Goal: Transaction & Acquisition: Book appointment/travel/reservation

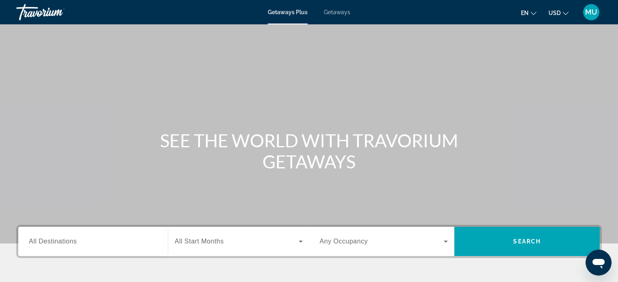
click at [350, 13] on span "Getaways" at bounding box center [337, 12] width 26 height 7
click at [282, 13] on span "Getaways Plus" at bounding box center [287, 12] width 39 height 7
click at [278, 14] on span "Getaways Plus" at bounding box center [288, 12] width 40 height 7
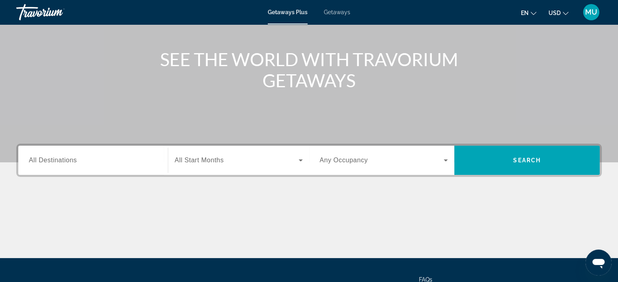
click at [346, 14] on span "Getaways" at bounding box center [337, 12] width 26 height 7
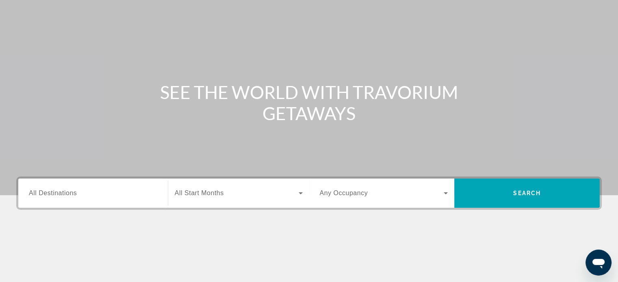
scroll to position [163, 0]
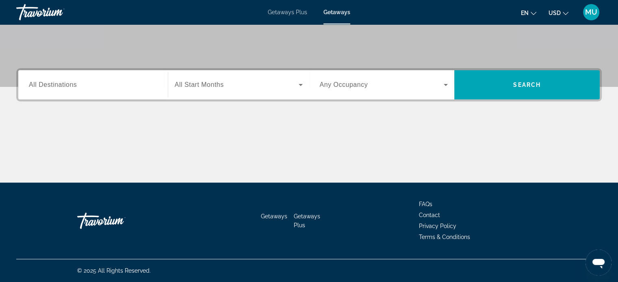
click at [77, 88] on span "All Destinations" at bounding box center [53, 84] width 48 height 7
click at [89, 90] on input "Destination All Destinations" at bounding box center [93, 85] width 128 height 10
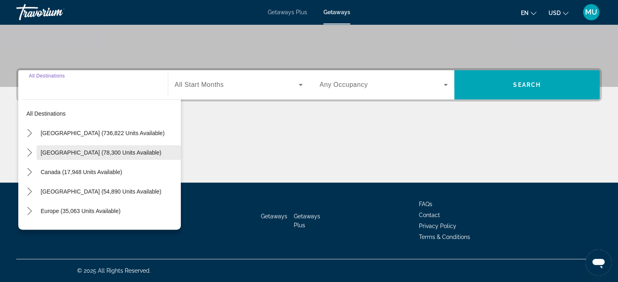
scroll to position [248, 0]
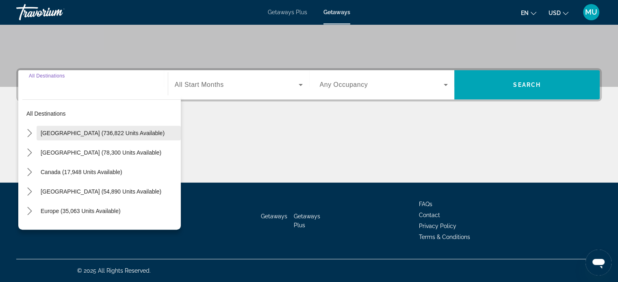
click at [85, 130] on span "United States (736,822 units available)" at bounding box center [103, 133] width 124 height 7
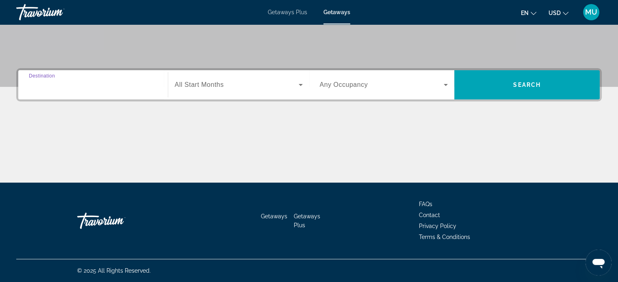
type input "**********"
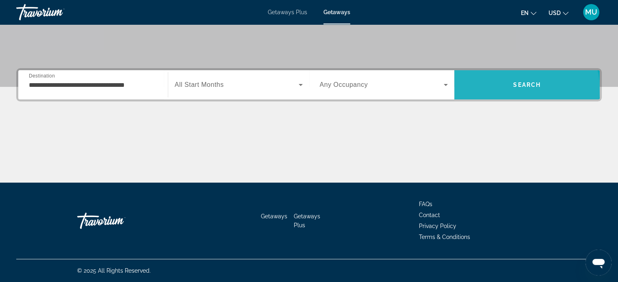
click at [523, 82] on span "Search" at bounding box center [527, 85] width 28 height 7
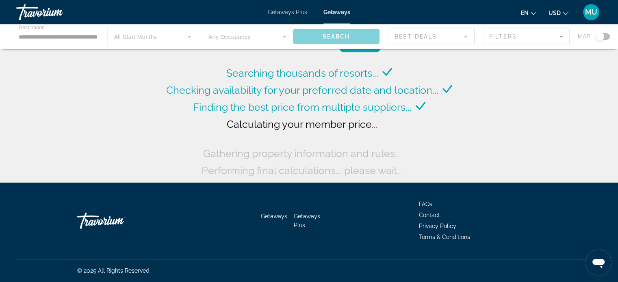
click at [63, 48] on div "Main content" at bounding box center [309, 36] width 618 height 24
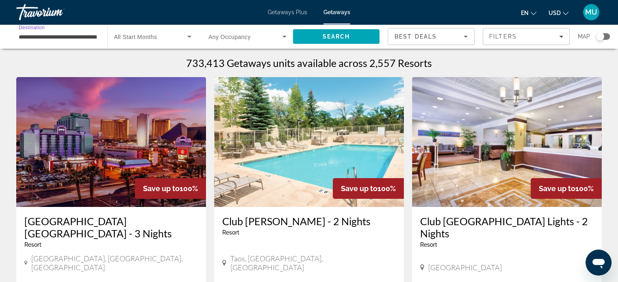
click at [65, 42] on input "**********" at bounding box center [58, 37] width 78 height 10
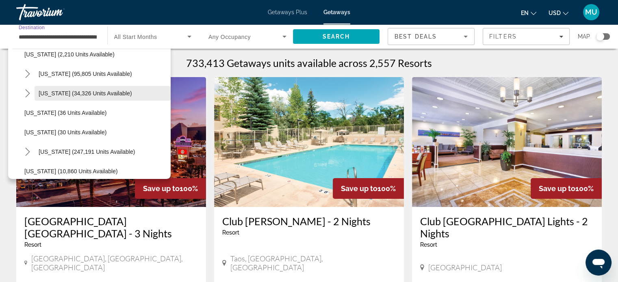
scroll to position [81, 0]
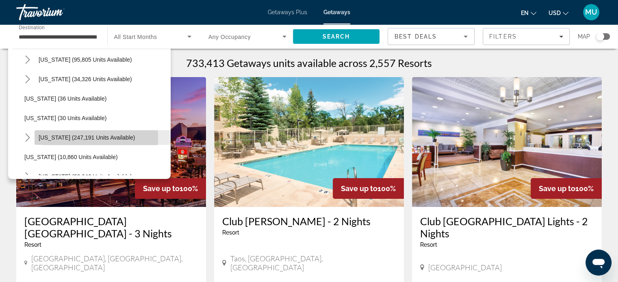
click at [57, 141] on span "Florida (247,191 units available)" at bounding box center [87, 138] width 96 height 7
type input "**********"
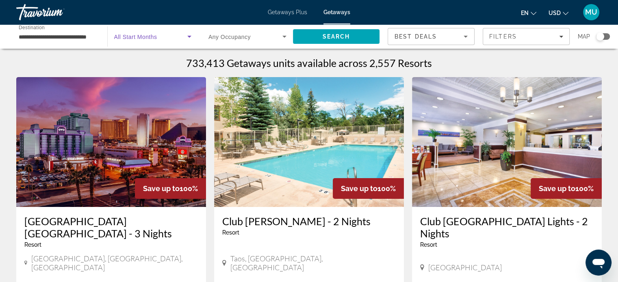
click at [185, 41] on icon "Search widget" at bounding box center [190, 37] width 10 height 10
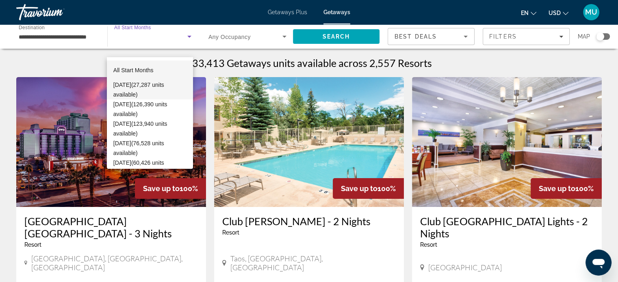
click at [126, 83] on span "October 2025 (27,287 units available)" at bounding box center [149, 90] width 73 height 20
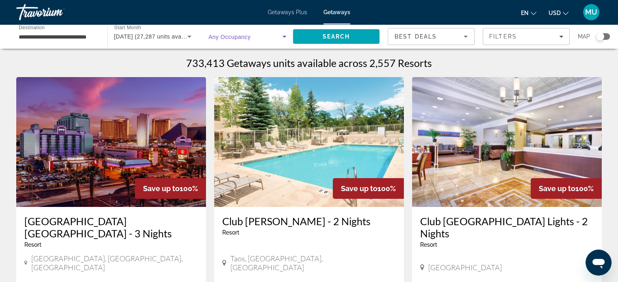
click at [280, 41] on icon "Search widget" at bounding box center [285, 37] width 10 height 10
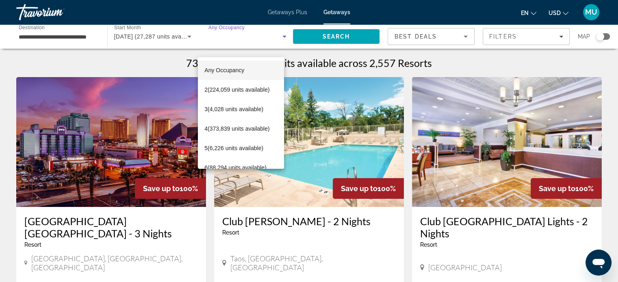
click at [323, 46] on div at bounding box center [309, 141] width 618 height 282
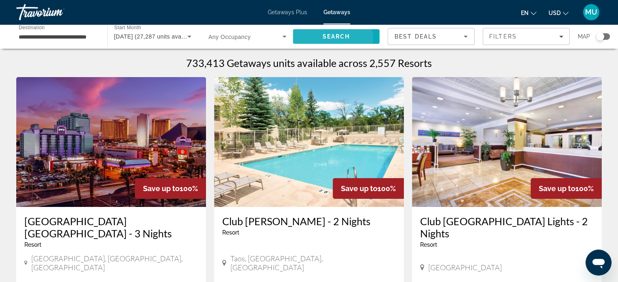
click at [322, 40] on span "Search" at bounding box center [336, 36] width 28 height 7
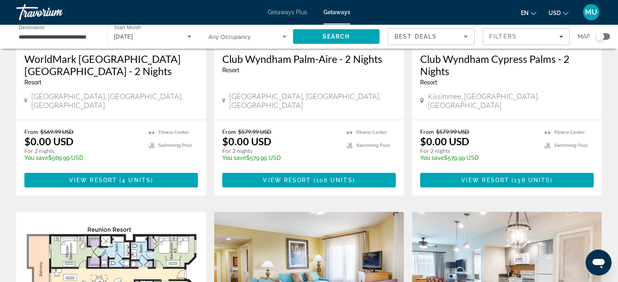
scroll to position [203, 0]
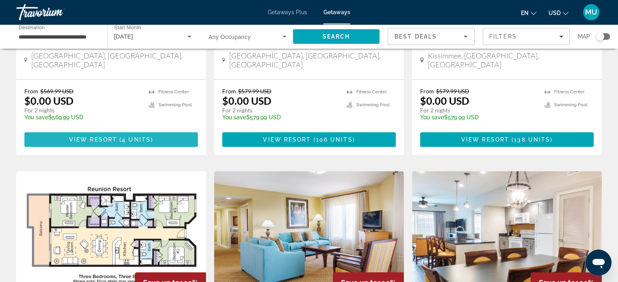
click at [151, 143] on span "4 units" at bounding box center [136, 140] width 29 height 7
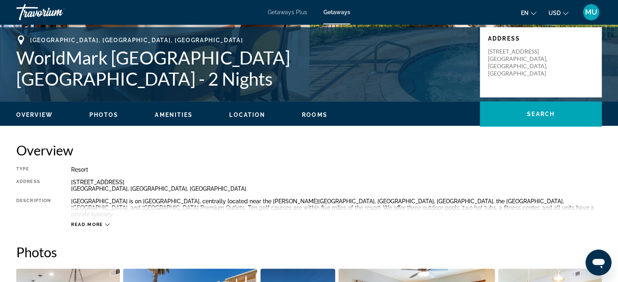
scroll to position [203, 0]
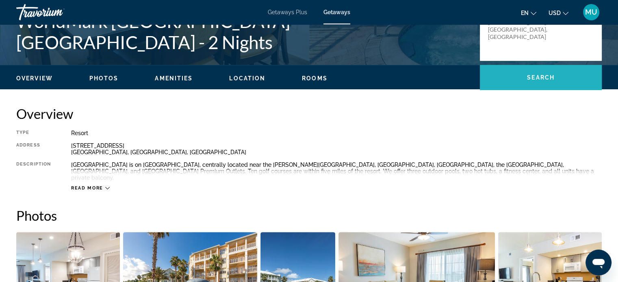
click at [527, 81] on span "Search" at bounding box center [541, 77] width 28 height 7
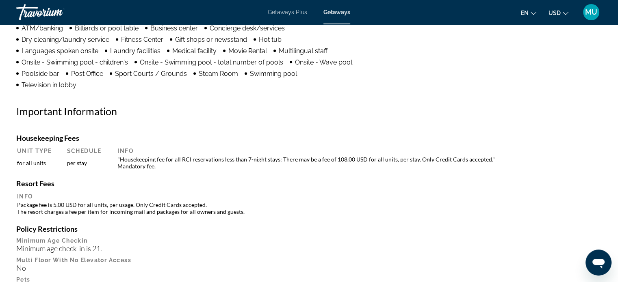
scroll to position [578, 0]
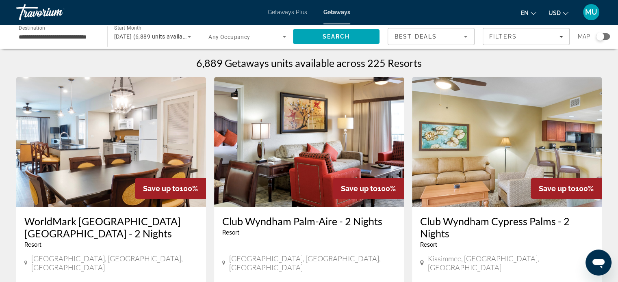
click at [268, 15] on span "Getaways Plus" at bounding box center [287, 12] width 39 height 7
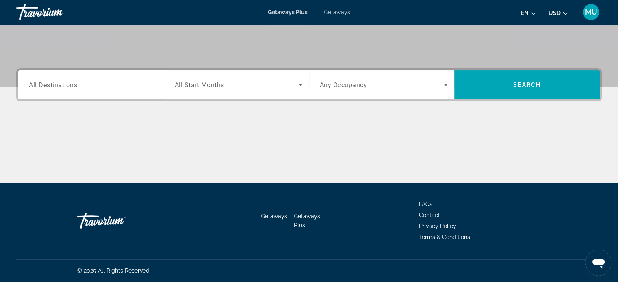
click at [61, 89] on span "All Destinations" at bounding box center [53, 85] width 48 height 8
click at [61, 90] on input "Destination All Destinations" at bounding box center [93, 85] width 128 height 10
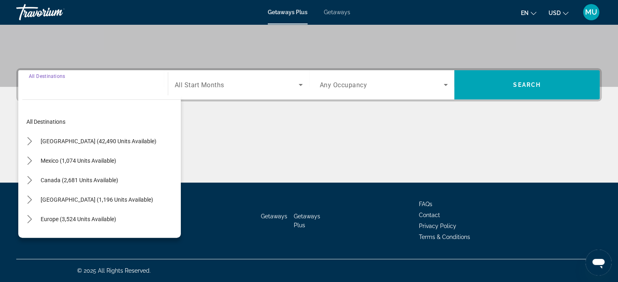
scroll to position [248, 0]
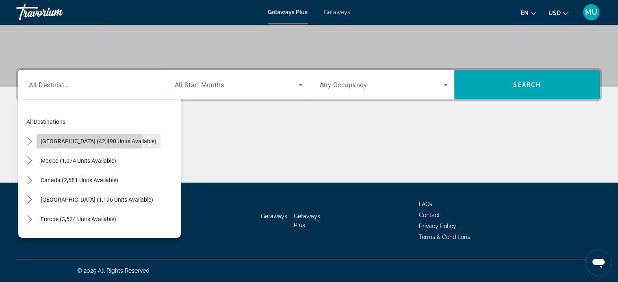
click at [80, 138] on span "[GEOGRAPHIC_DATA] (42,490 units available)" at bounding box center [99, 141] width 116 height 7
type input "**********"
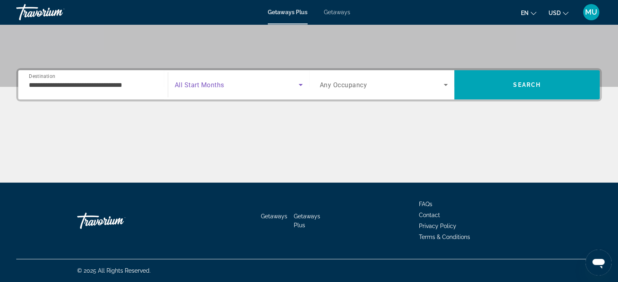
click at [301, 80] on icon "Search widget" at bounding box center [301, 85] width 10 height 10
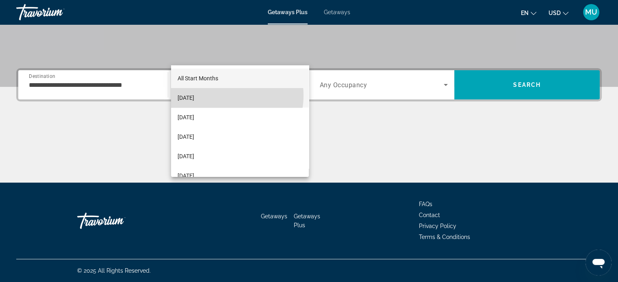
click at [222, 96] on mat-option "[DATE]" at bounding box center [240, 98] width 138 height 20
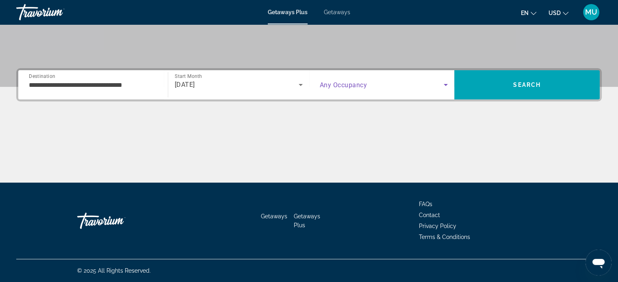
click at [446, 80] on icon "Search widget" at bounding box center [446, 85] width 10 height 10
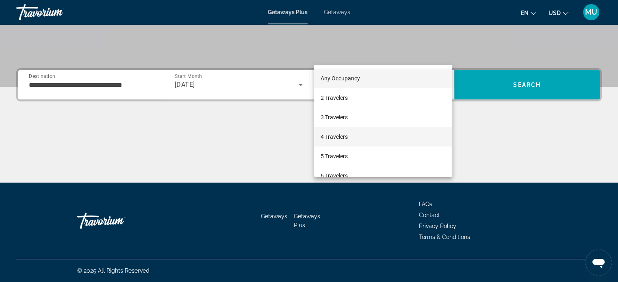
drag, startPoint x: 340, startPoint y: 137, endPoint x: 347, endPoint y: 132, distance: 8.7
click at [342, 136] on span "4 Travelers" at bounding box center [334, 137] width 27 height 10
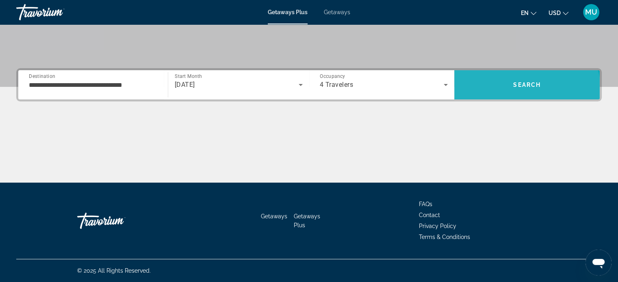
click at [517, 75] on span "Search" at bounding box center [526, 85] width 145 height 20
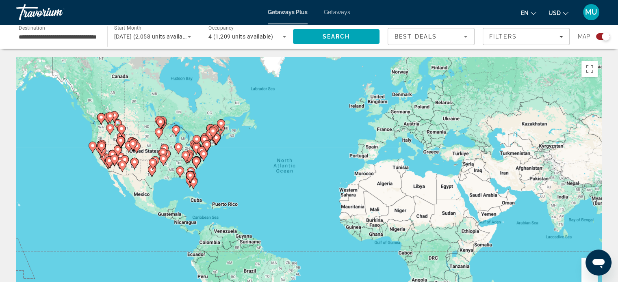
click at [193, 183] on gmp-advanced-marker "Main content" at bounding box center [190, 177] width 8 height 12
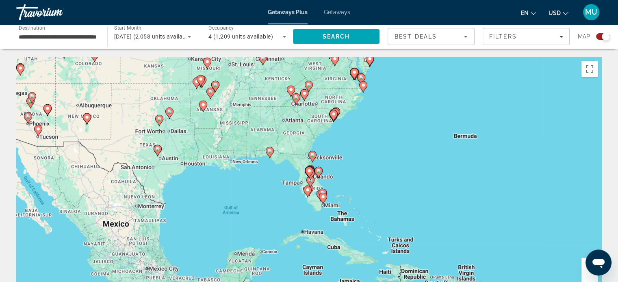
click at [317, 174] on image "Main content" at bounding box center [318, 171] width 5 height 5
type input "**********"
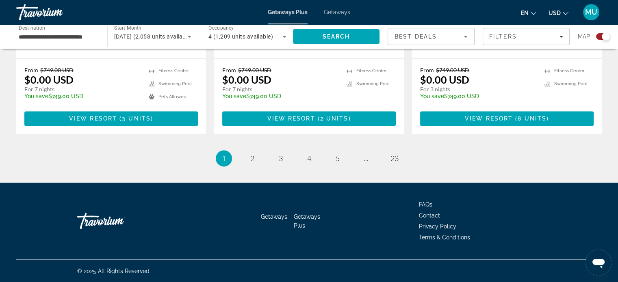
scroll to position [1504, 0]
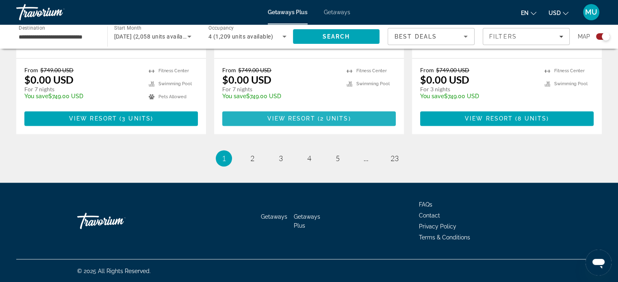
click at [328, 122] on span "2 units" at bounding box center [334, 118] width 28 height 7
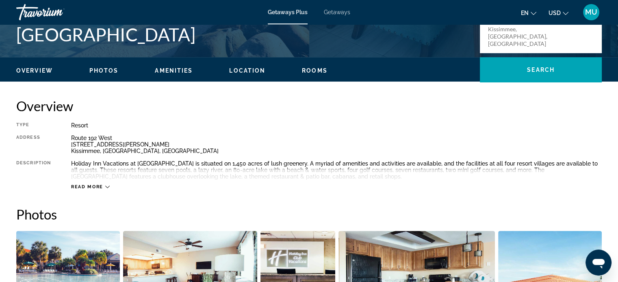
scroll to position [163, 0]
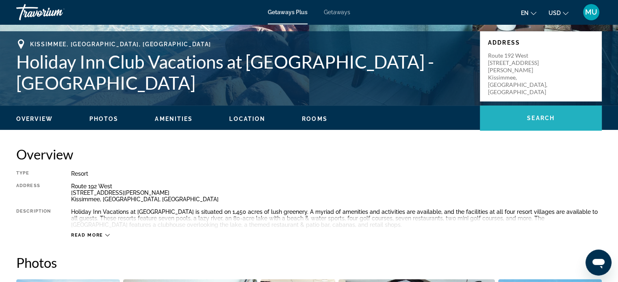
click at [527, 122] on span "Search" at bounding box center [541, 118] width 28 height 7
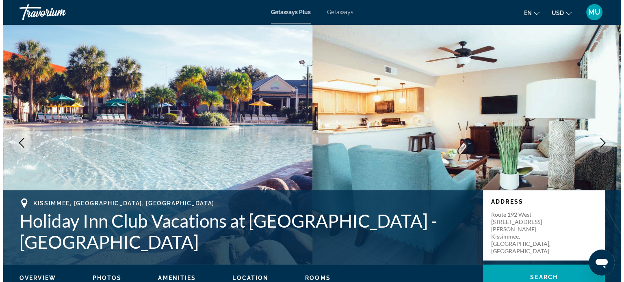
scroll to position [0, 0]
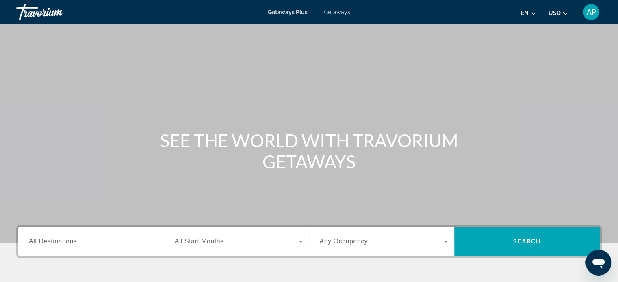
click at [341, 15] on span "Getaways" at bounding box center [337, 12] width 26 height 7
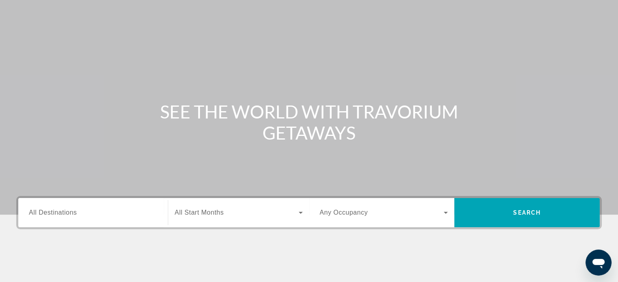
scroll to position [163, 0]
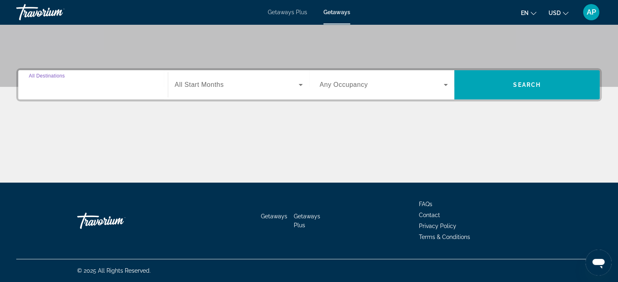
click at [111, 90] on input "Destination All Destinations" at bounding box center [93, 85] width 128 height 10
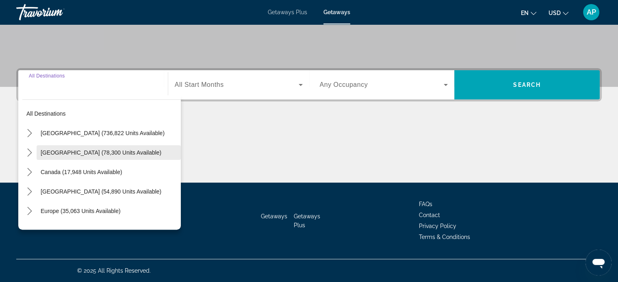
scroll to position [248, 0]
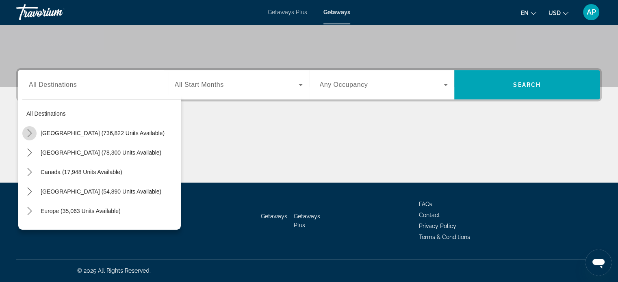
click at [34, 129] on icon "Toggle United States (736,822 units available) submenu" at bounding box center [30, 133] width 8 height 8
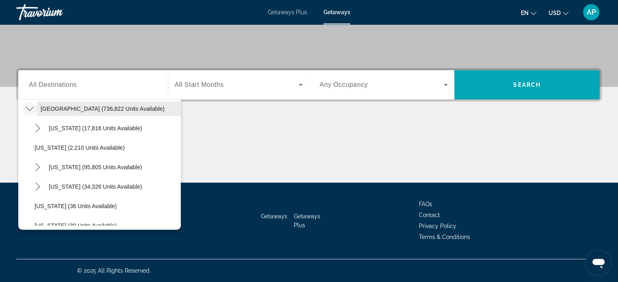
click at [88, 106] on span "United States (736,822 units available)" at bounding box center [103, 109] width 124 height 7
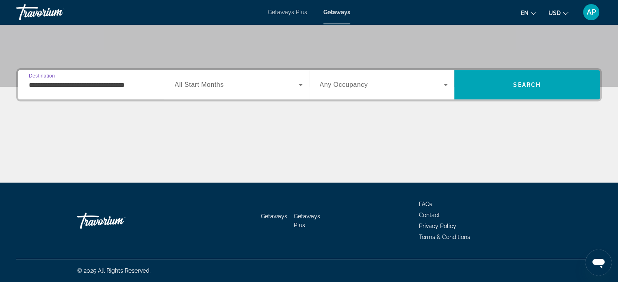
click at [41, 80] on input "**********" at bounding box center [93, 85] width 128 height 10
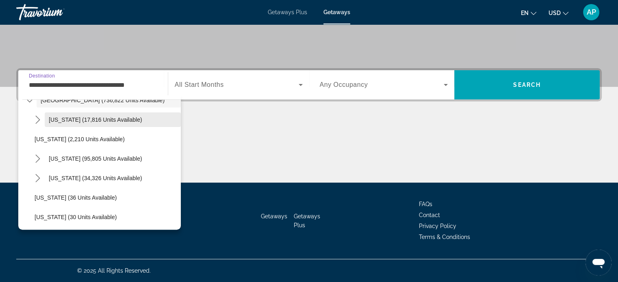
scroll to position [81, 0]
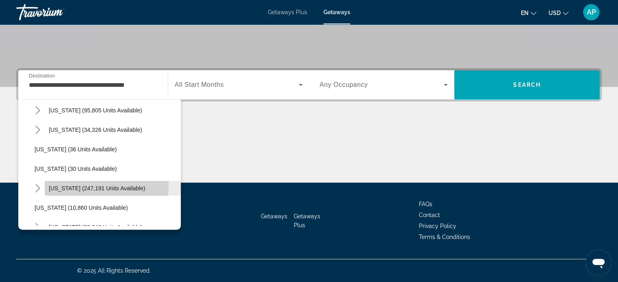
click at [67, 192] on span "Florida (247,191 units available)" at bounding box center [97, 188] width 96 height 7
type input "**********"
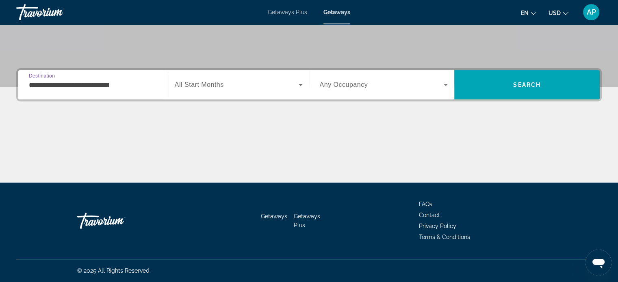
scroll to position [248, 0]
click at [301, 84] on icon "Search widget" at bounding box center [301, 85] width 4 height 2
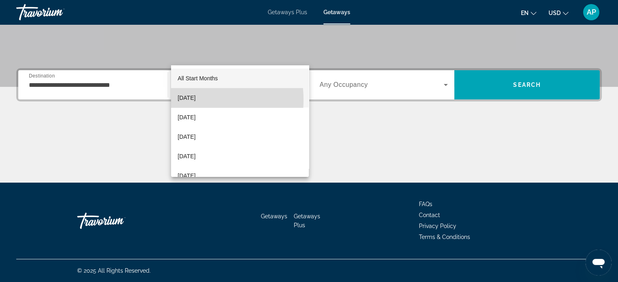
click at [188, 100] on span "[DATE]" at bounding box center [187, 98] width 18 height 10
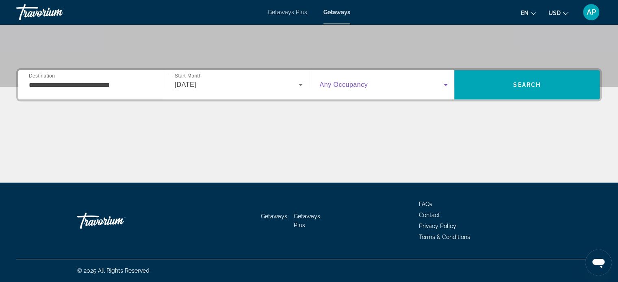
click at [445, 80] on icon "Search widget" at bounding box center [446, 85] width 10 height 10
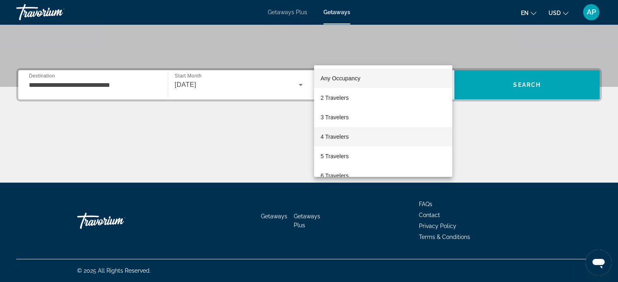
click at [385, 139] on mat-option "4 Travelers" at bounding box center [383, 137] width 138 height 20
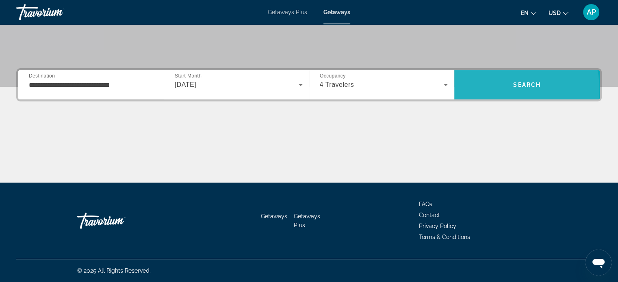
click at [513, 82] on span "Search" at bounding box center [527, 85] width 28 height 7
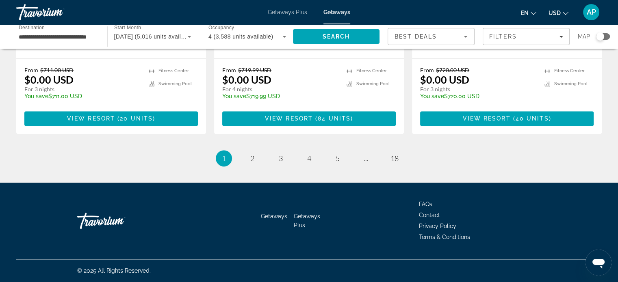
scroll to position [1260, 0]
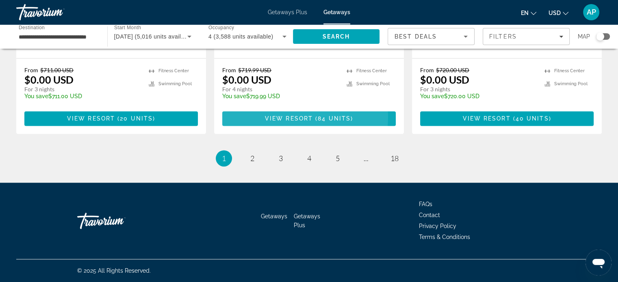
click at [288, 122] on span "View Resort" at bounding box center [289, 118] width 48 height 7
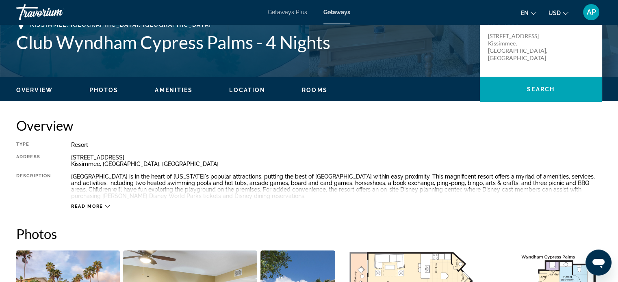
scroll to position [163, 0]
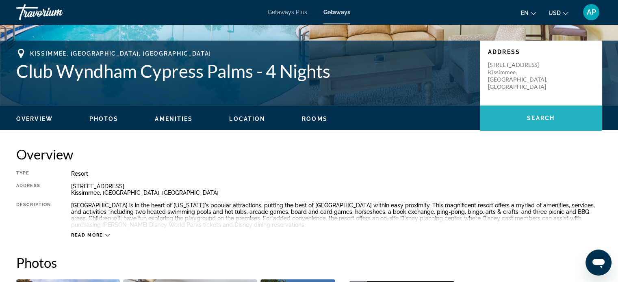
click at [527, 122] on span "Search" at bounding box center [541, 118] width 28 height 7
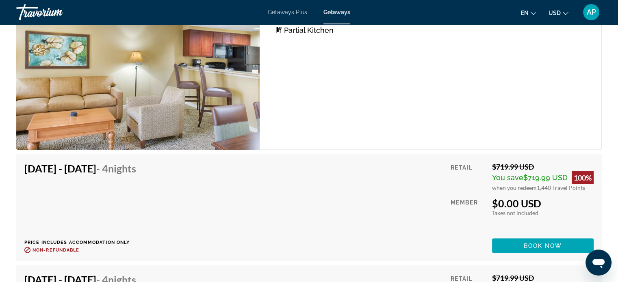
scroll to position [1600, 0]
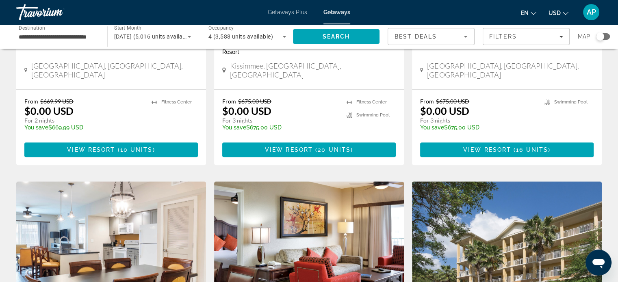
scroll to position [528, 0]
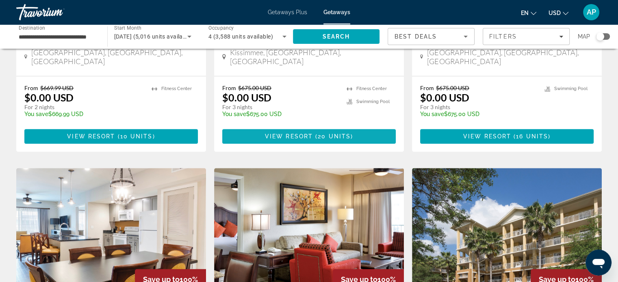
click at [278, 140] on span "View Resort" at bounding box center [289, 136] width 48 height 7
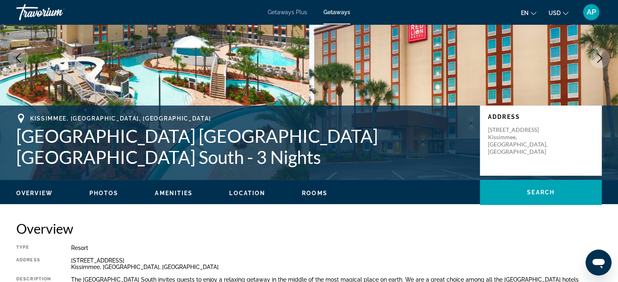
scroll to position [81, 0]
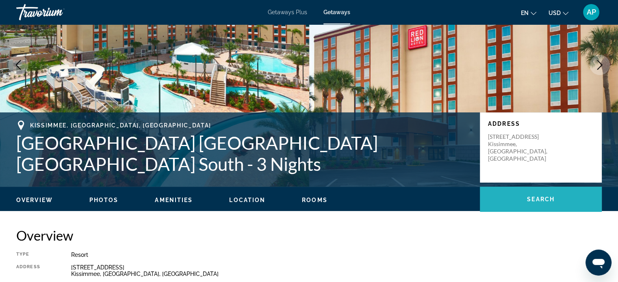
click at [527, 203] on span "Search" at bounding box center [541, 199] width 28 height 7
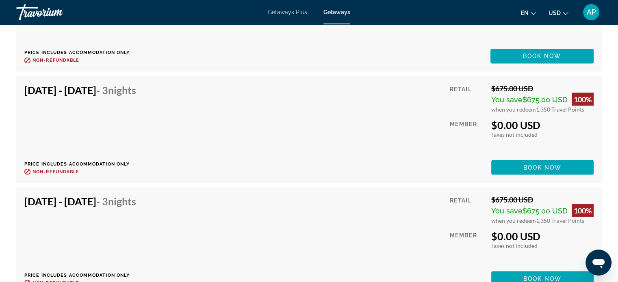
scroll to position [1467, 0]
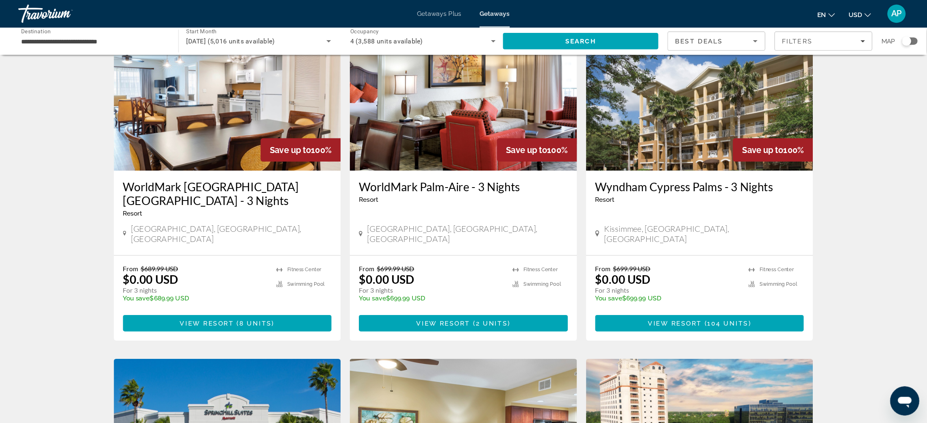
scroll to position [650, 0]
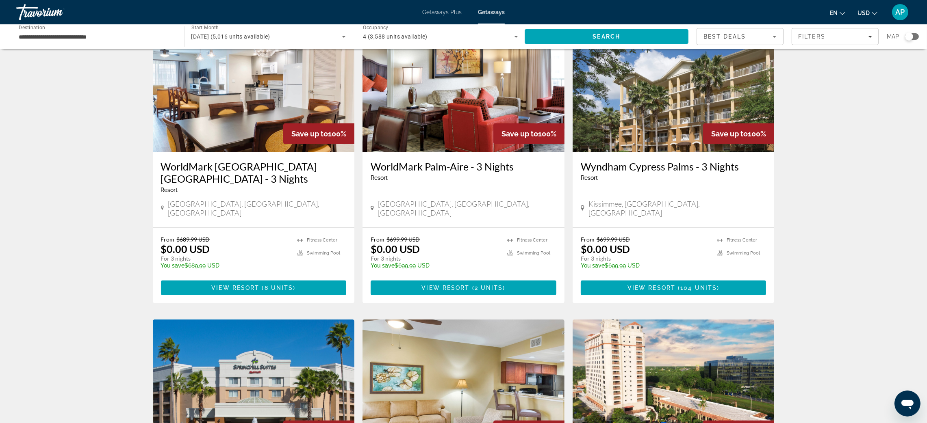
drag, startPoint x: 575, startPoint y: 8, endPoint x: 60, endPoint y: 170, distance: 540.4
click at [137, 170] on div "5,016 Getaways units available across 205 Resorts Save up to 100% Club Wyndham …" at bounding box center [464, 26] width 654 height 1239
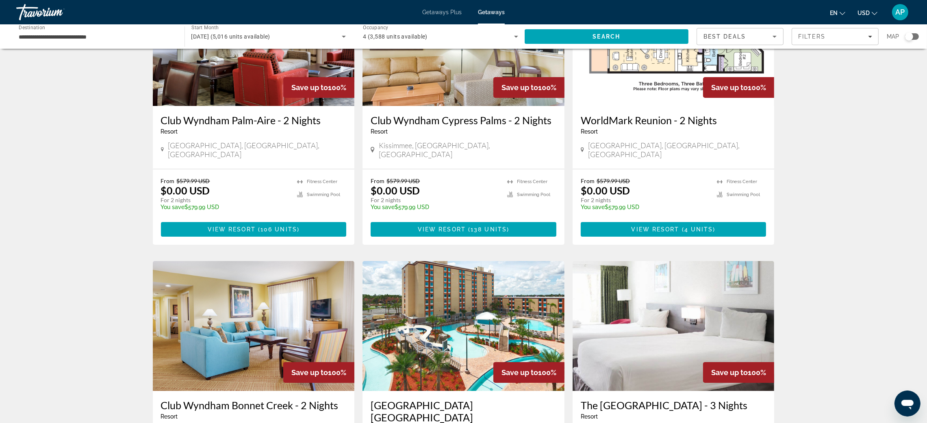
scroll to position [0, 0]
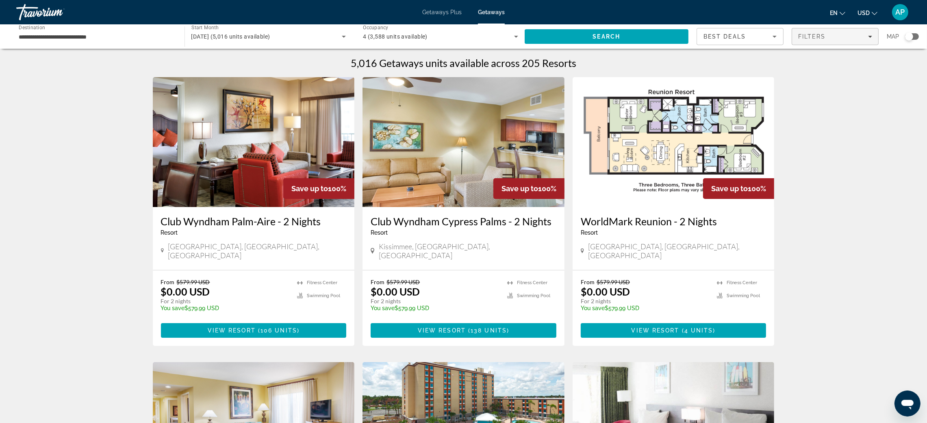
click at [624, 40] on div "Filters" at bounding box center [835, 36] width 74 height 7
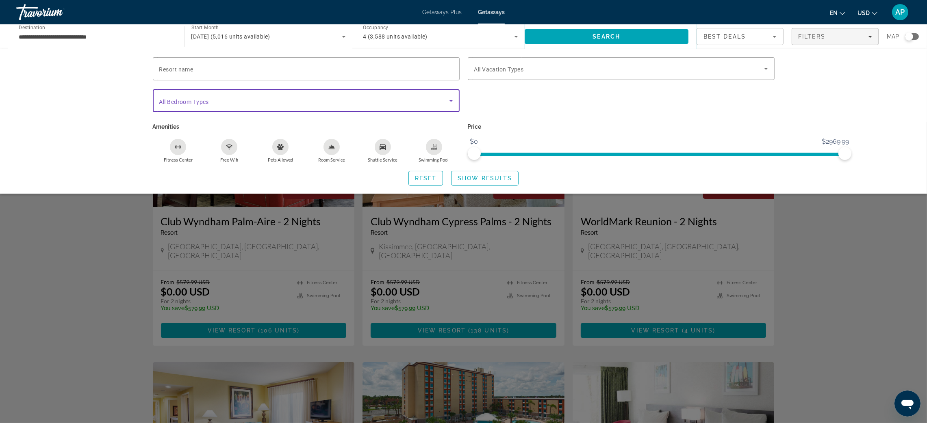
click at [232, 106] on span "Search widget" at bounding box center [304, 101] width 290 height 10
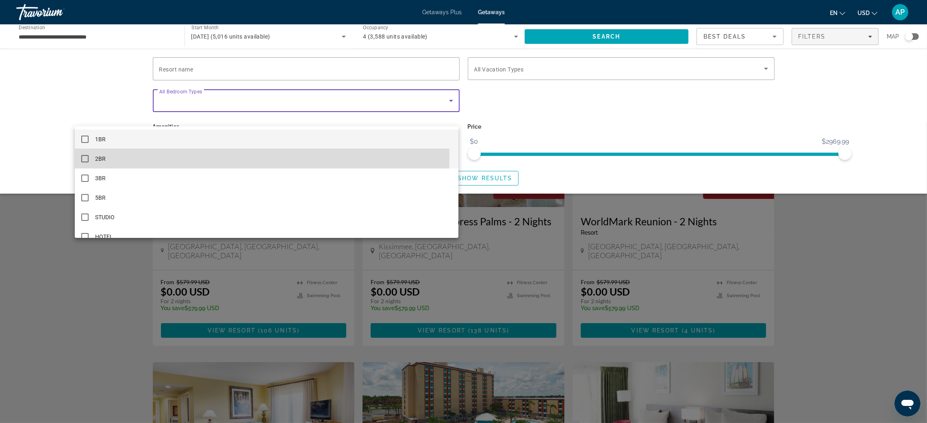
click at [123, 158] on mat-option "2BR" at bounding box center [267, 159] width 384 height 20
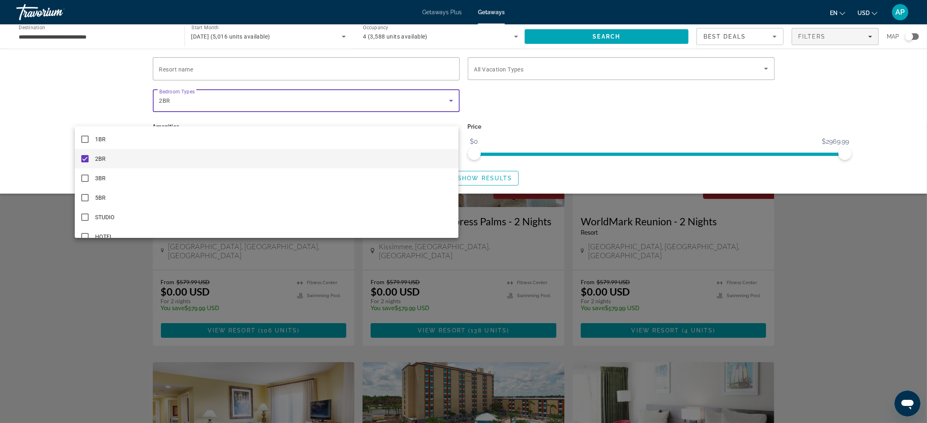
click at [500, 205] on div at bounding box center [463, 211] width 927 height 423
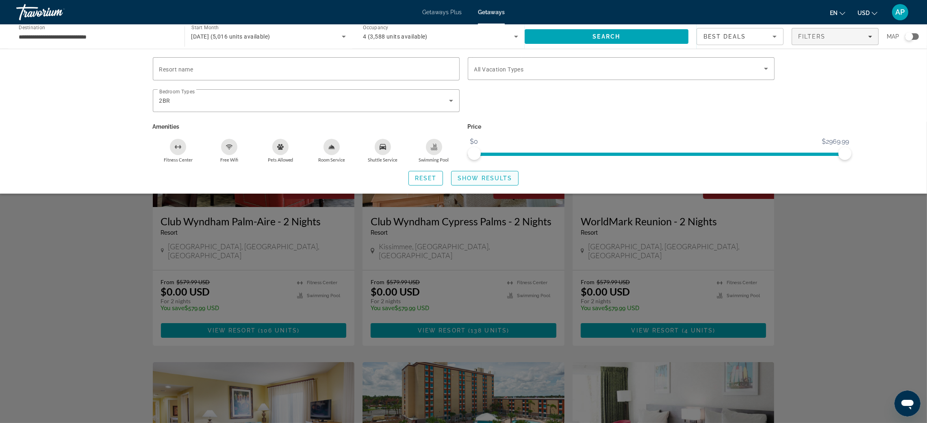
click at [502, 182] on span "Show Results" at bounding box center [485, 178] width 54 height 7
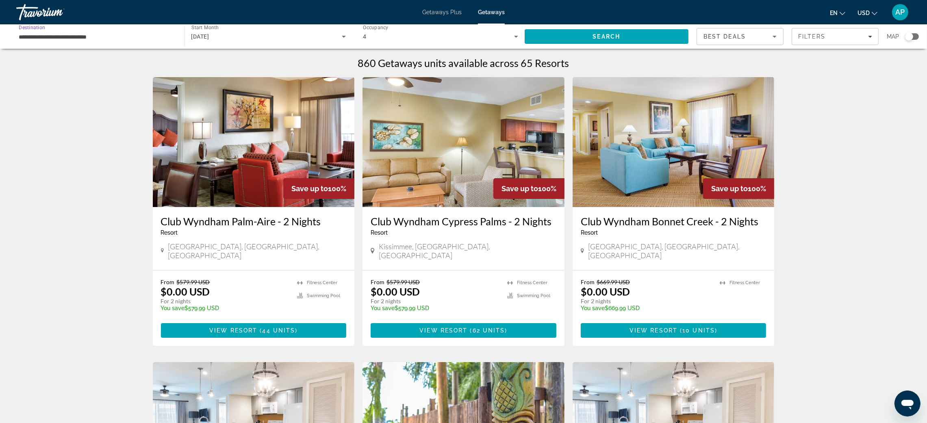
click at [56, 42] on input "**********" at bounding box center [96, 37] width 155 height 10
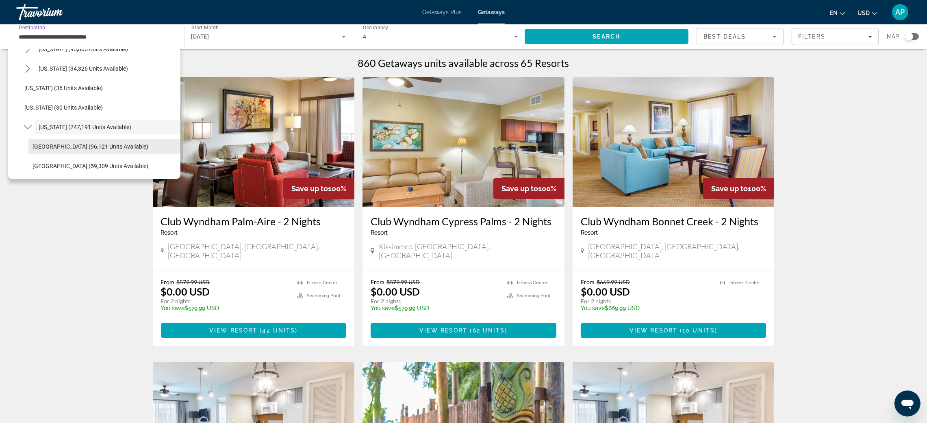
scroll to position [153, 0]
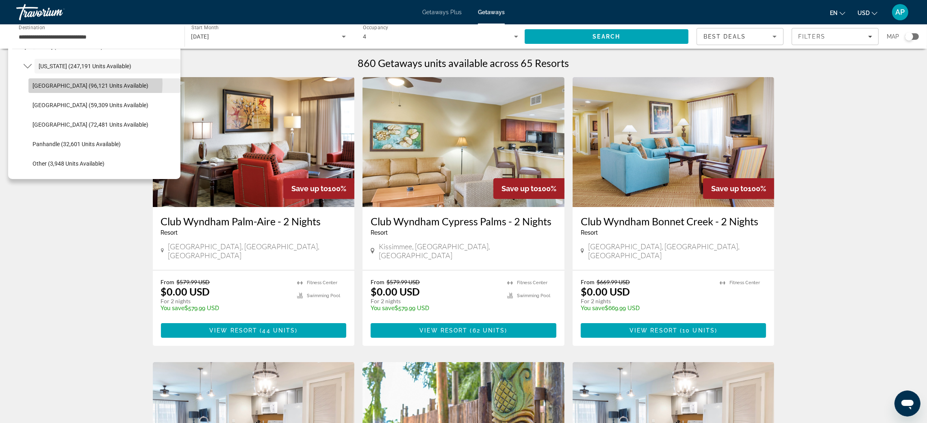
click at [94, 89] on span "Orlando & Disney Area (96,121 units available)" at bounding box center [91, 86] width 116 height 7
type input "**********"
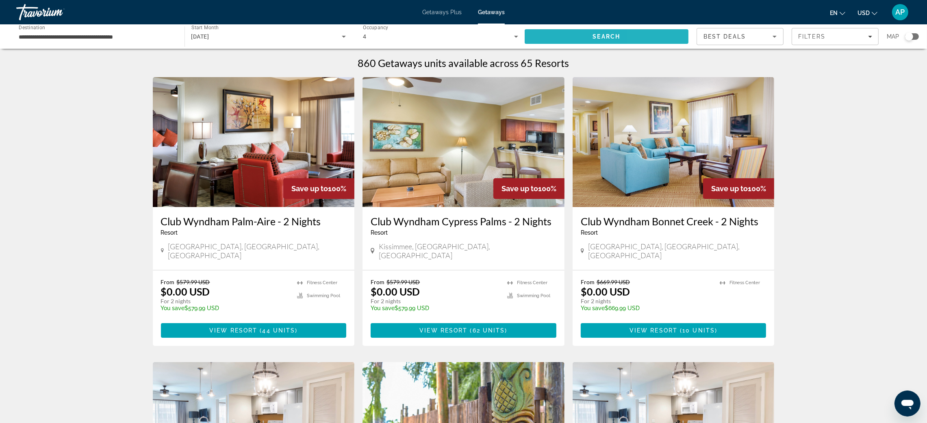
click at [624, 42] on span "Search" at bounding box center [607, 37] width 164 height 20
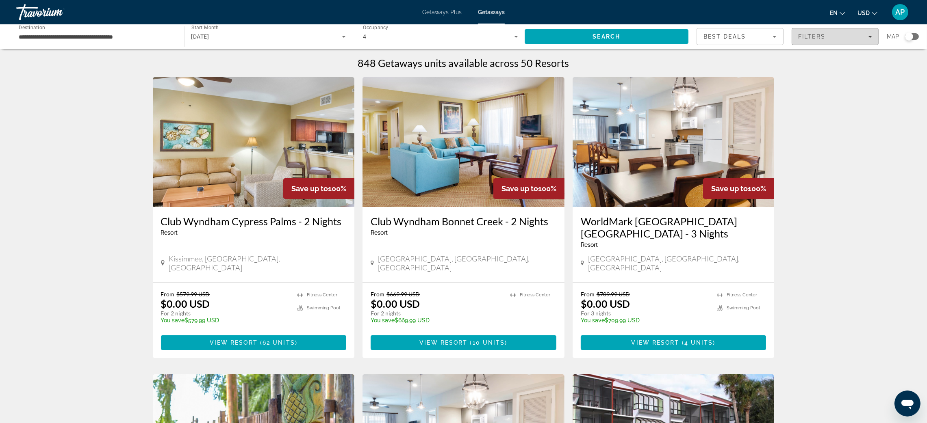
click at [624, 46] on span "Filters" at bounding box center [835, 37] width 86 height 20
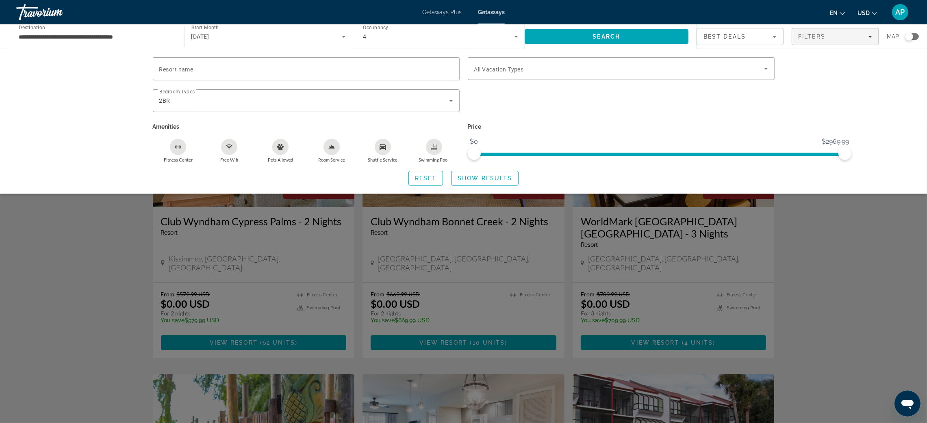
click at [624, 282] on div "Search widget" at bounding box center [463, 273] width 927 height 302
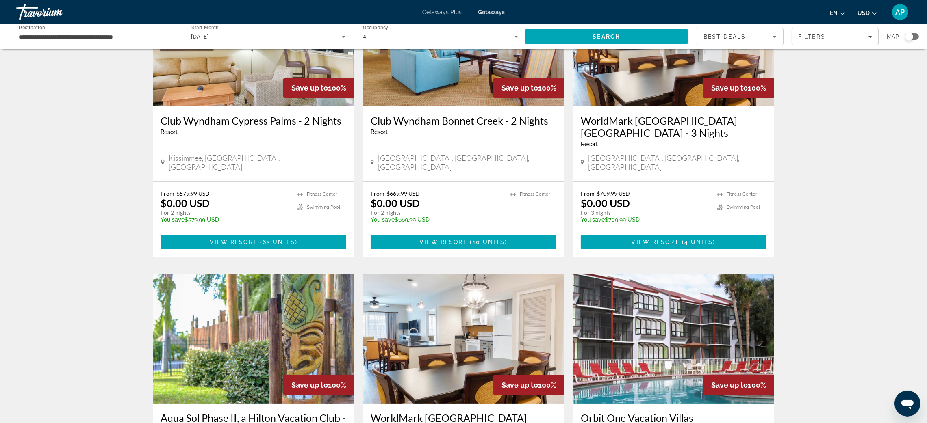
scroll to position [122, 0]
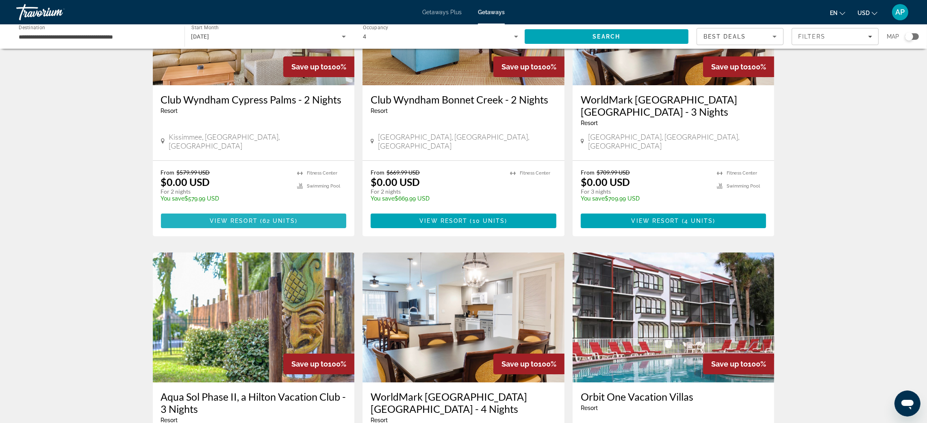
click at [206, 231] on span "Main content" at bounding box center [254, 221] width 186 height 20
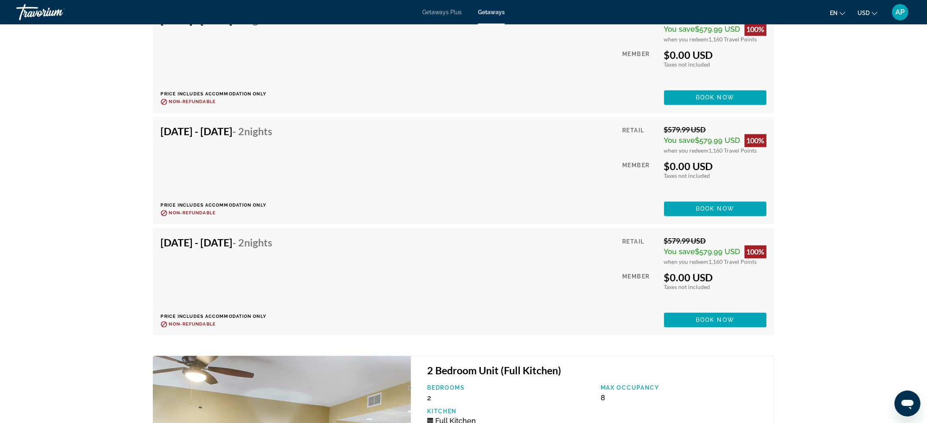
scroll to position [2621, 0]
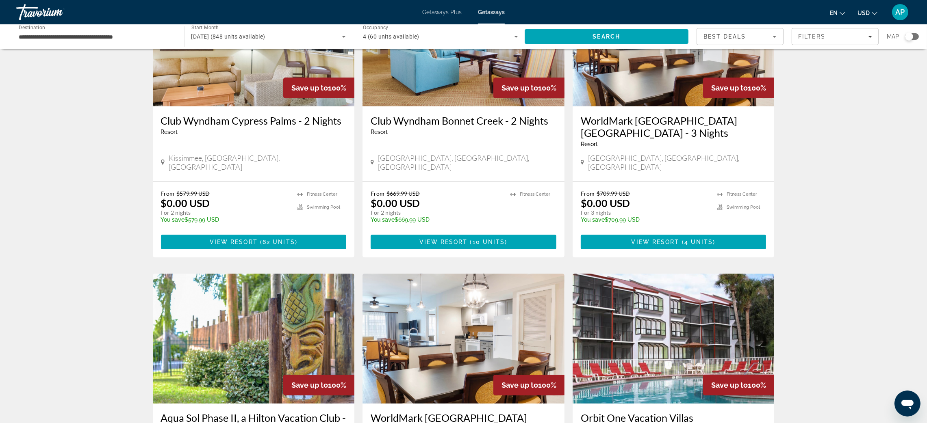
scroll to position [122, 0]
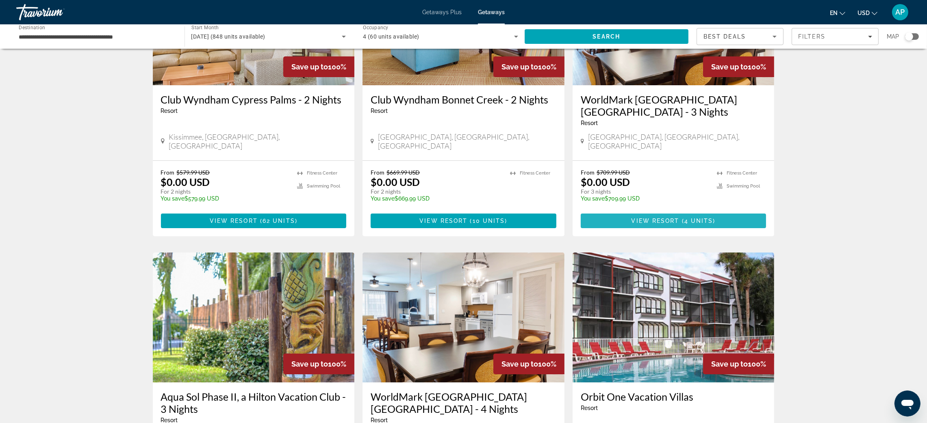
click at [624, 224] on span "4 units" at bounding box center [698, 221] width 29 height 7
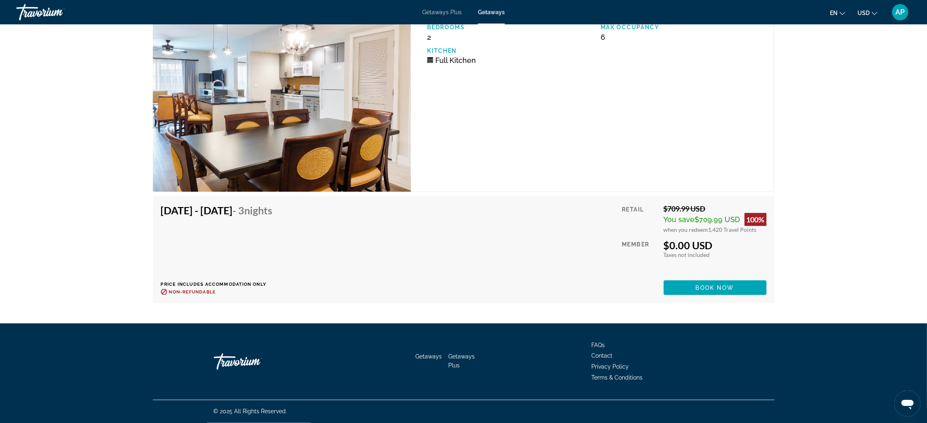
scroll to position [1983, 0]
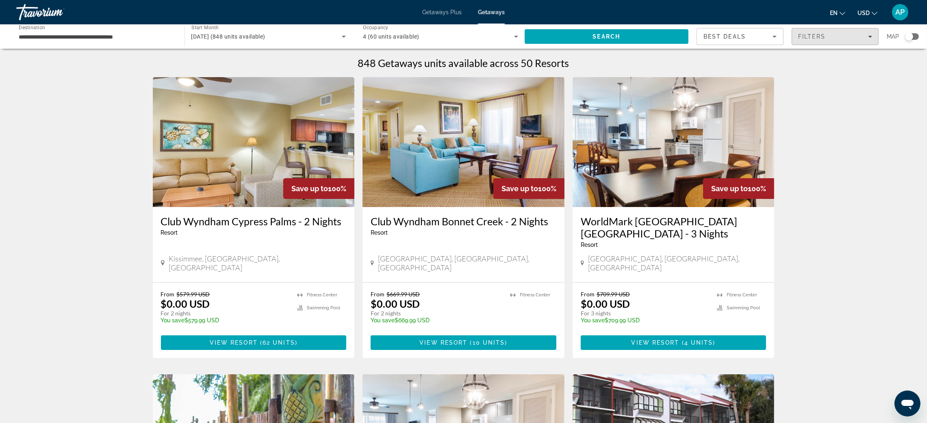
click at [624, 40] on div "Filters" at bounding box center [835, 36] width 74 height 7
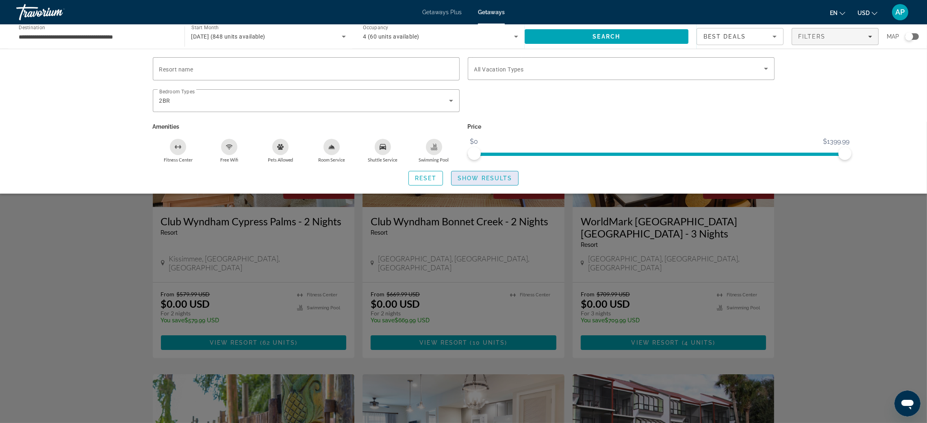
click at [487, 182] on span "Show Results" at bounding box center [485, 178] width 54 height 7
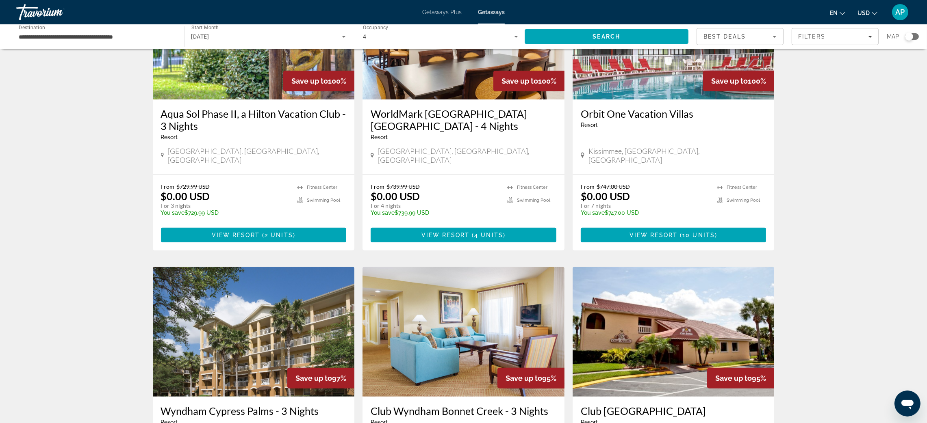
scroll to position [427, 0]
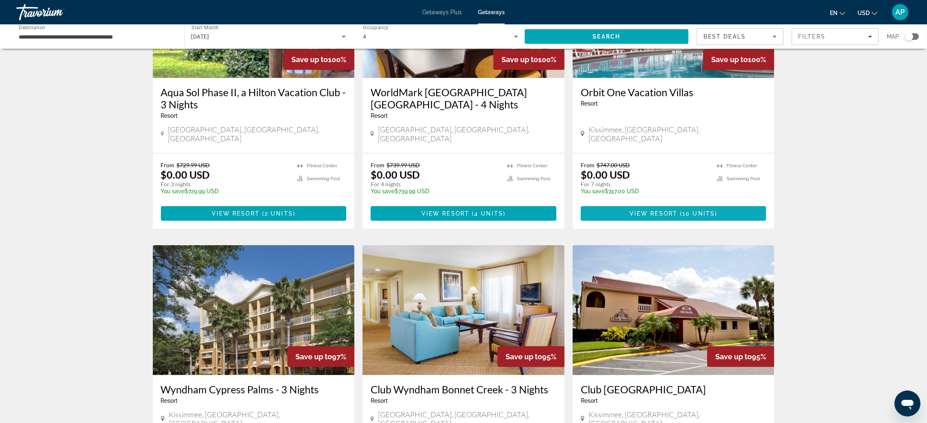
click at [624, 224] on span "Main content" at bounding box center [674, 214] width 186 height 20
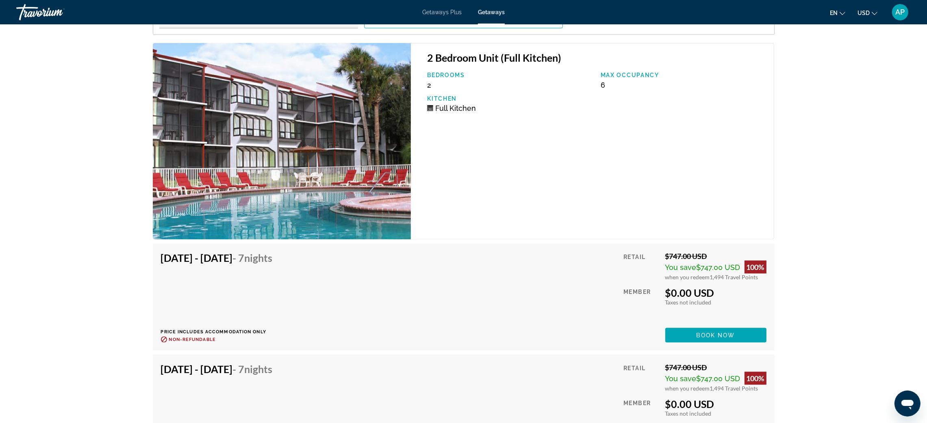
scroll to position [1463, 0]
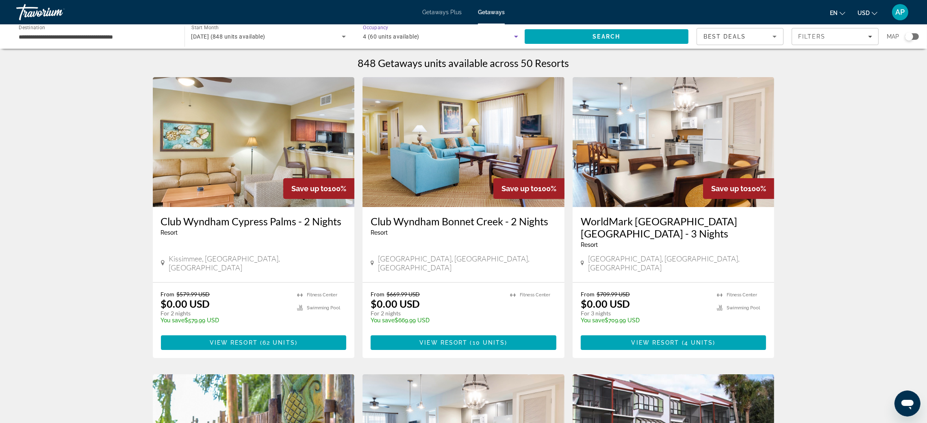
click at [450, 41] on div "4 (60 units available)" at bounding box center [438, 37] width 151 height 10
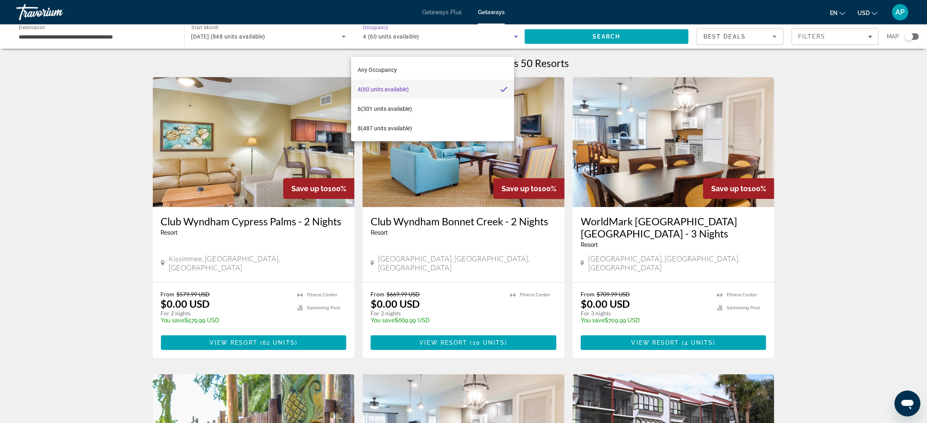
click at [624, 155] on div at bounding box center [463, 211] width 927 height 423
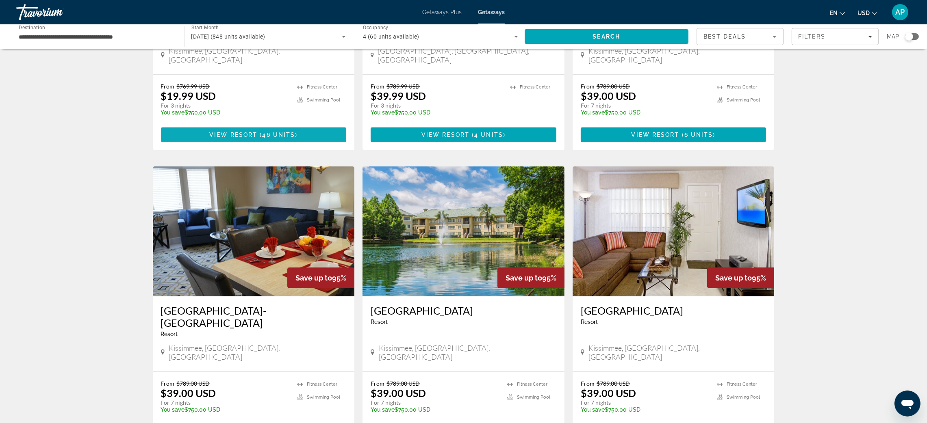
scroll to position [792, 0]
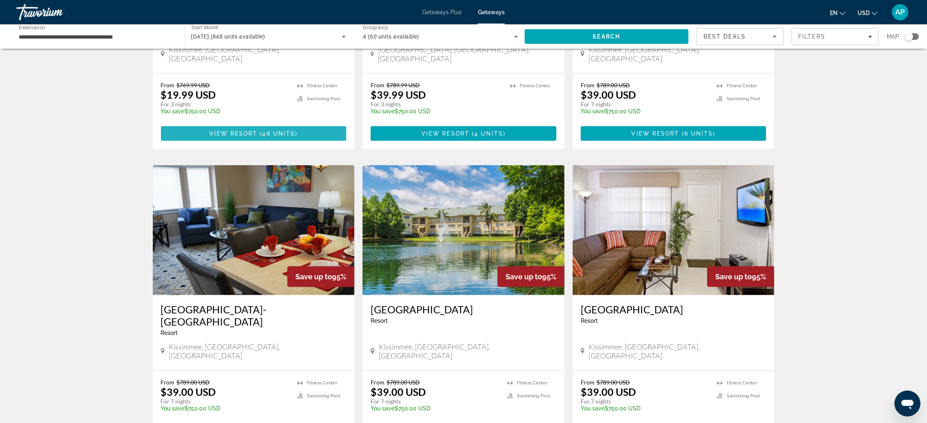
click at [209, 137] on span "View Resort" at bounding box center [233, 133] width 48 height 7
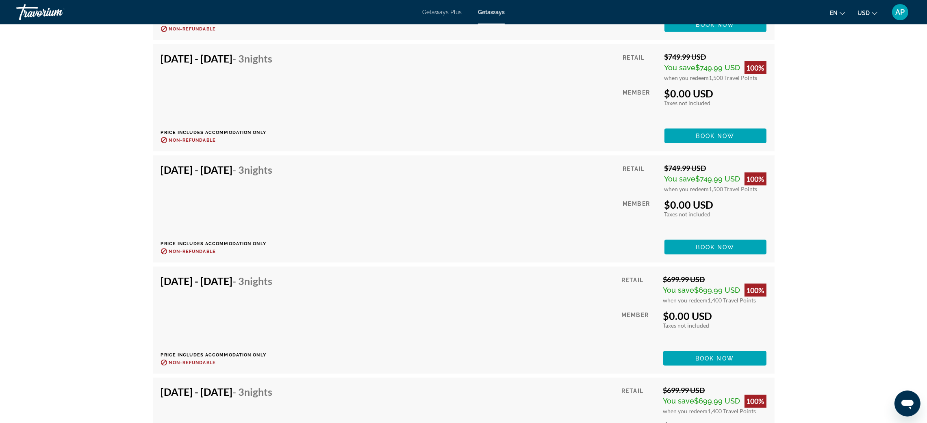
scroll to position [1829, 0]
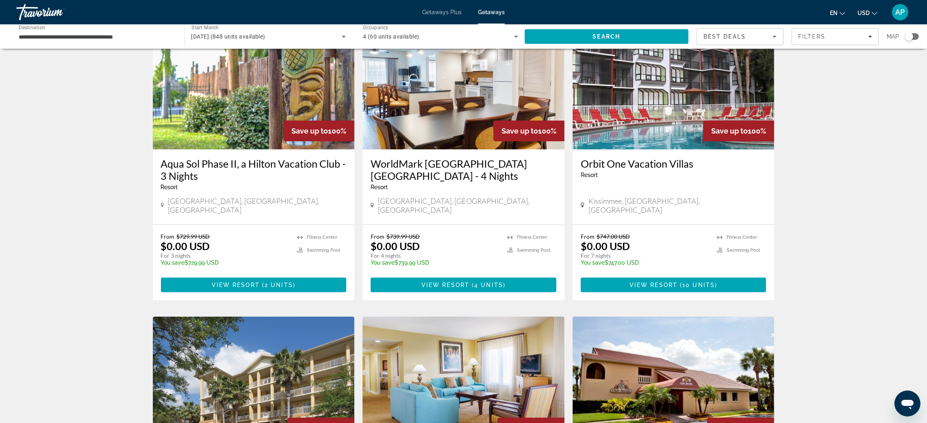
scroll to position [365, 0]
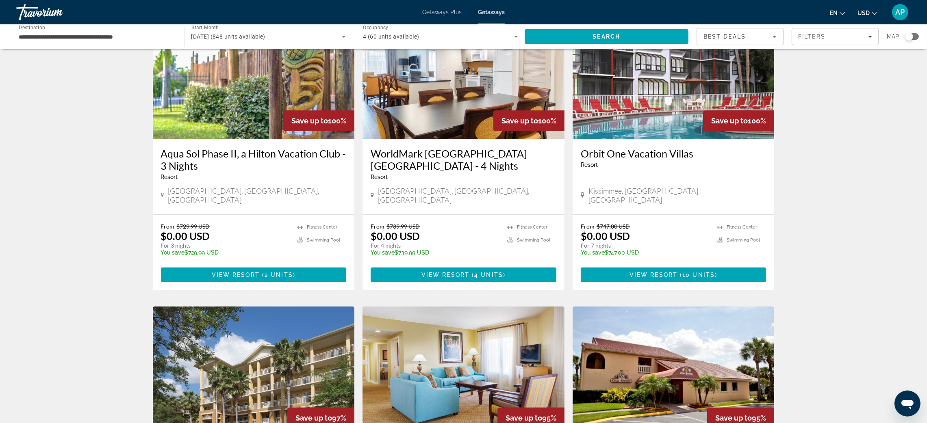
click at [456, 139] on img "Main content" at bounding box center [464, 74] width 202 height 130
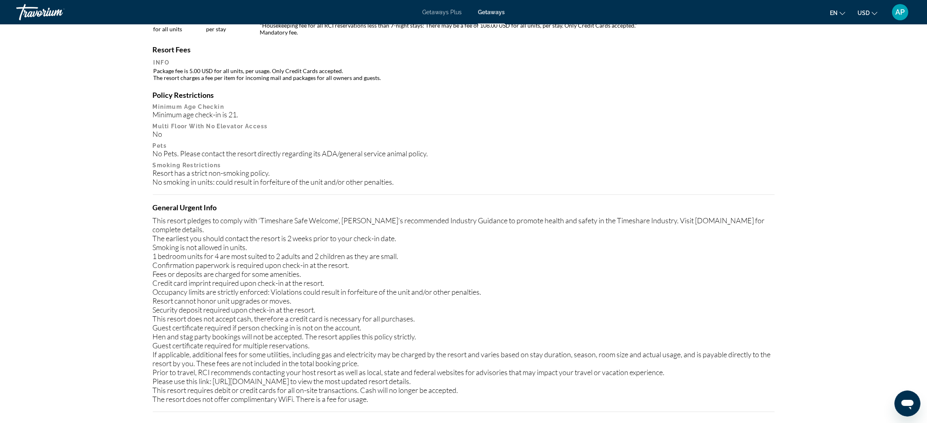
scroll to position [853, 0]
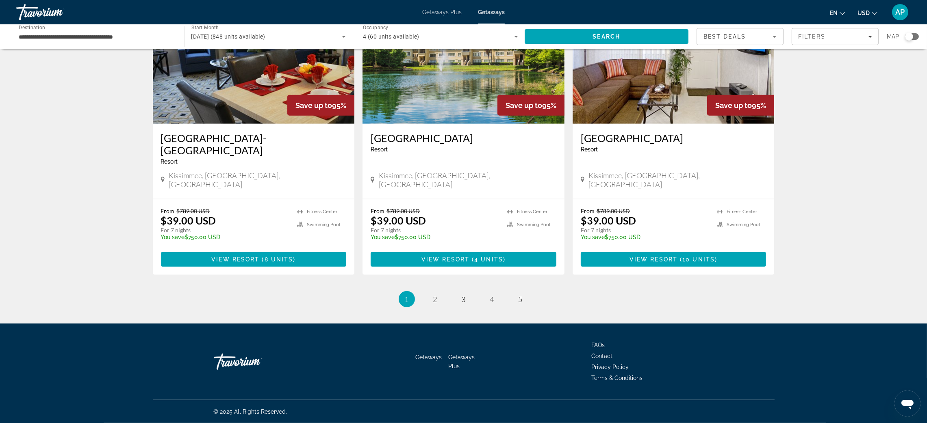
scroll to position [1235, 0]
click at [433, 282] on span "2" at bounding box center [435, 299] width 4 height 9
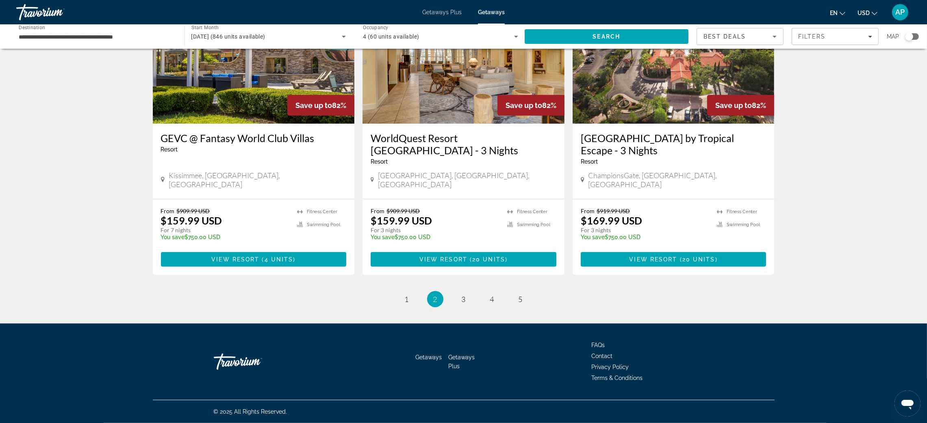
scroll to position [1250, 0]
click at [402, 282] on ul "2 / 5 page 1 You're on page 2 page 3 page 4 page 5" at bounding box center [464, 299] width 622 height 16
click at [405, 282] on span "1" at bounding box center [407, 299] width 4 height 9
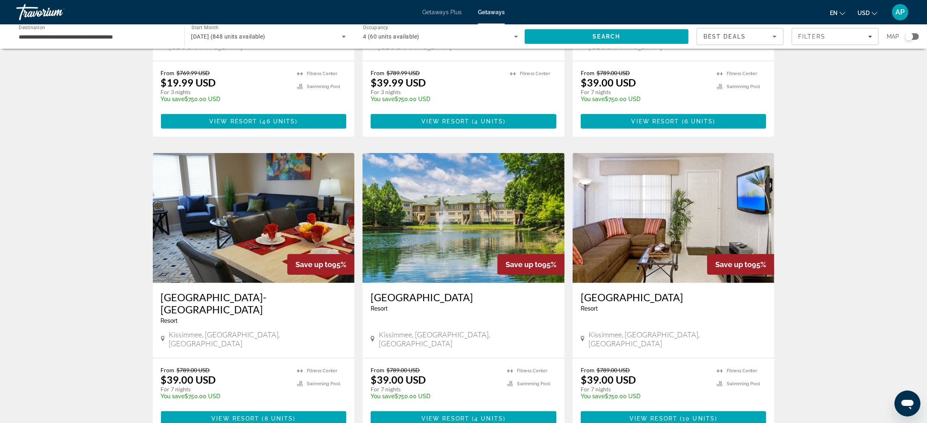
scroll to position [792, 0]
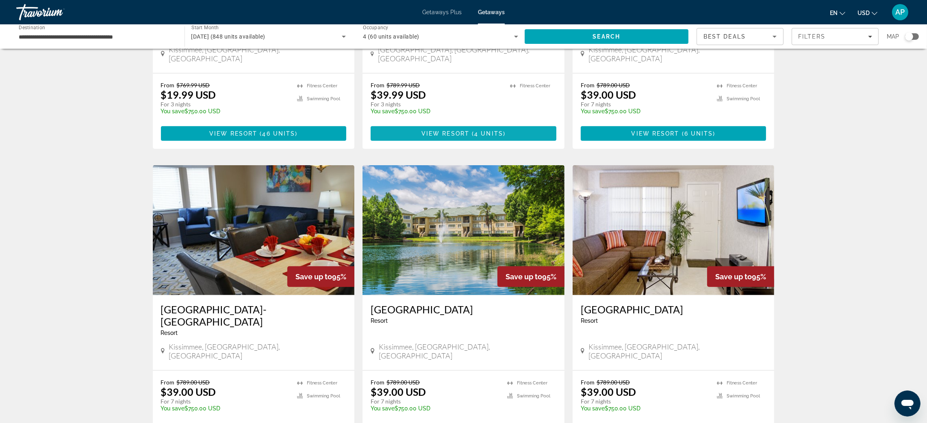
click at [469, 137] on span "View Resort" at bounding box center [445, 133] width 48 height 7
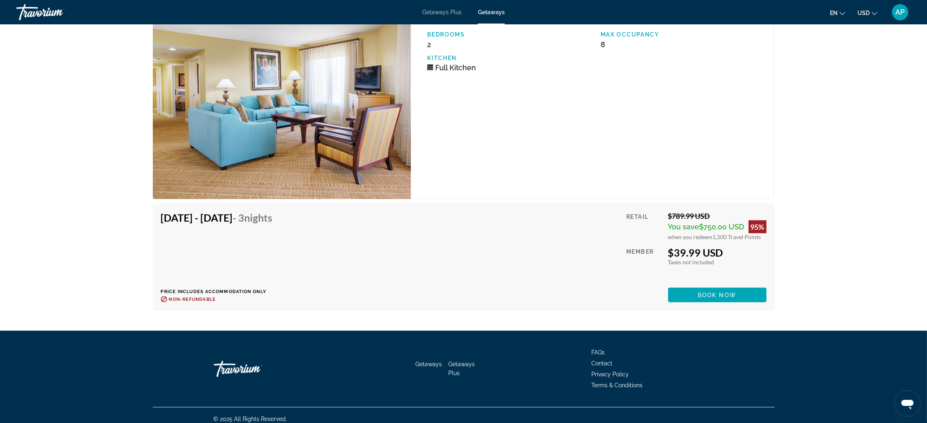
scroll to position [1850, 0]
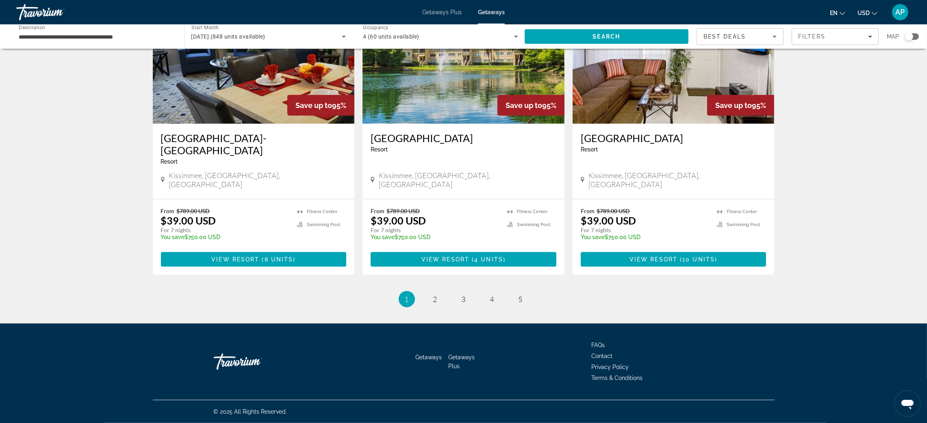
scroll to position [1219, 0]
click at [624, 256] on span "View Resort" at bounding box center [654, 259] width 48 height 7
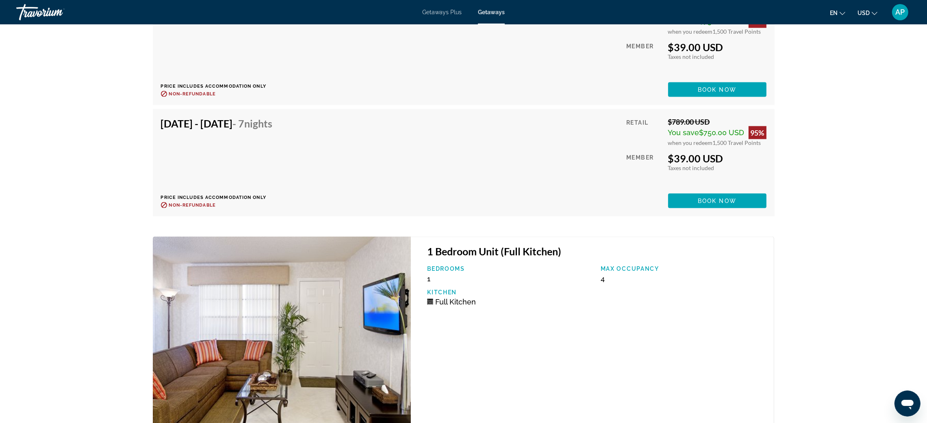
scroll to position [1646, 0]
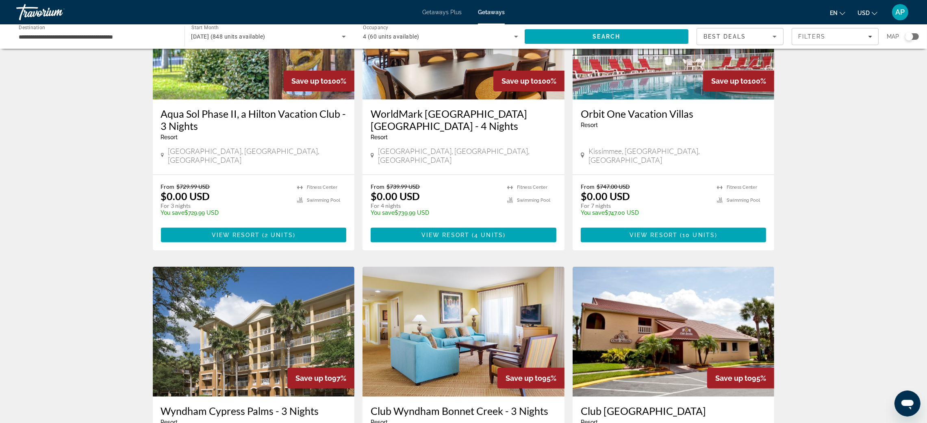
scroll to position [427, 0]
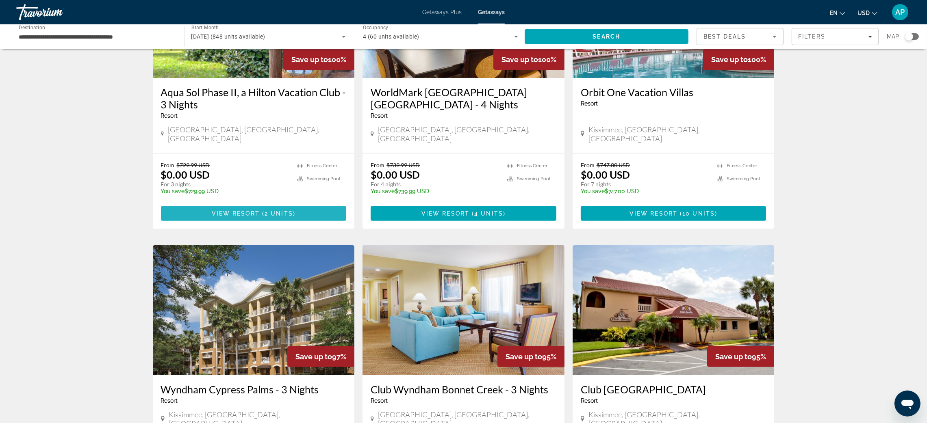
click at [257, 224] on span "Main content" at bounding box center [254, 214] width 186 height 20
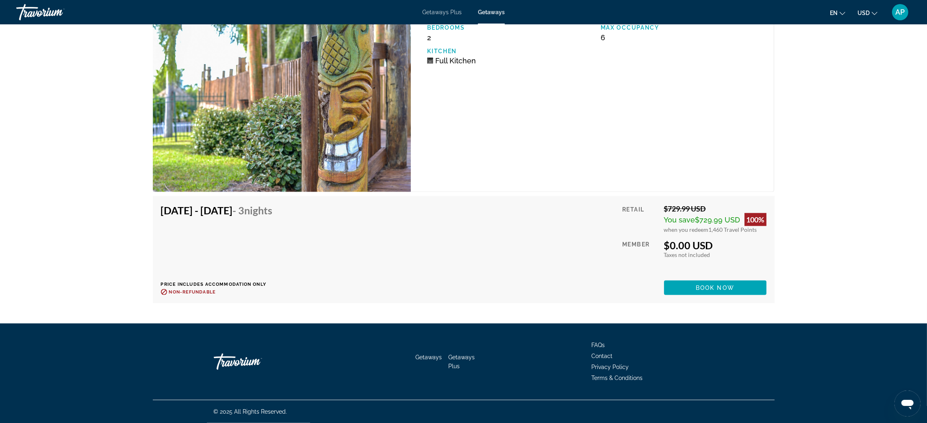
scroll to position [1664, 0]
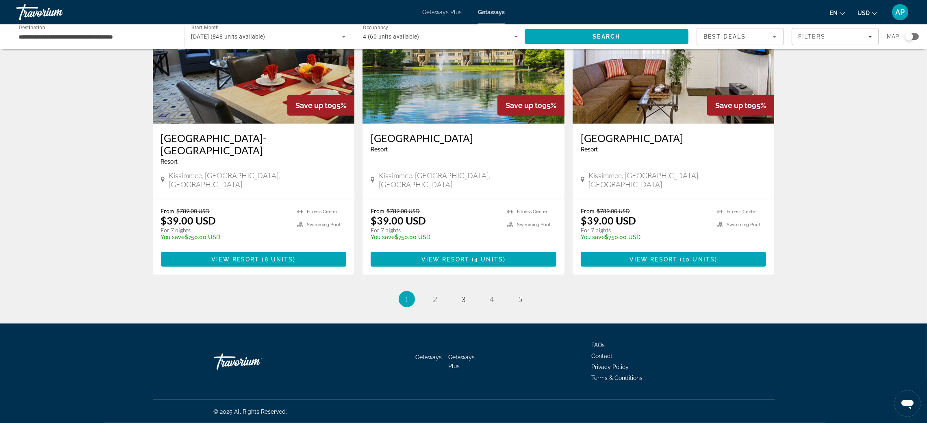
scroll to position [1219, 0]
click at [436, 282] on link "page 2" at bounding box center [435, 300] width 14 height 14
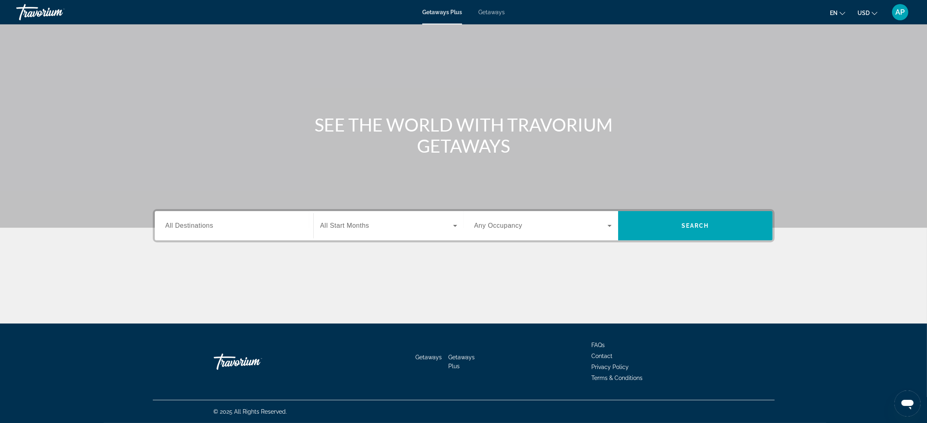
click at [165, 215] on div "Search widget" at bounding box center [233, 226] width 137 height 23
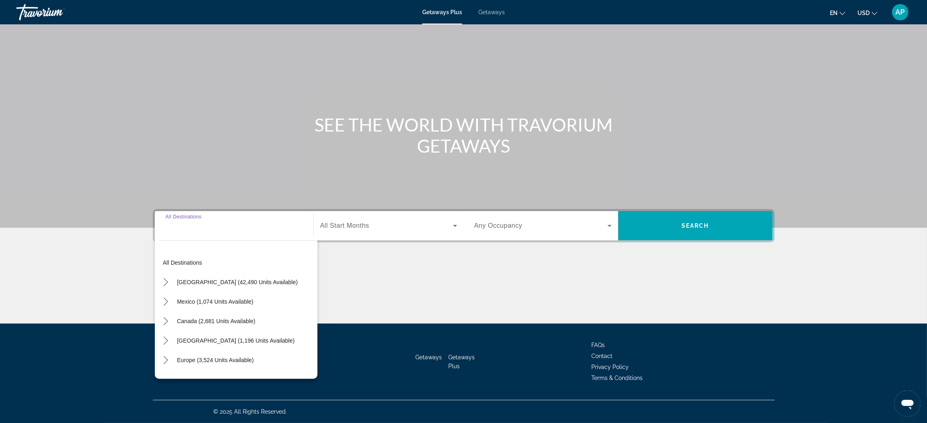
scroll to position [125, 0]
click at [159, 276] on mat-icon "Toggle United States (42,490 units available) submenu" at bounding box center [166, 283] width 14 height 14
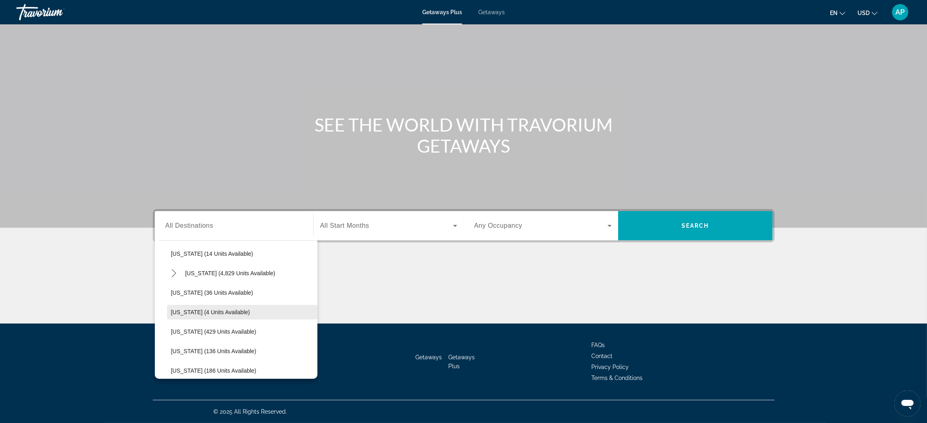
scroll to position [146, 0]
click at [170, 269] on icon "Toggle Florida (4,829 units available) submenu" at bounding box center [174, 273] width 8 height 8
click at [179, 289] on span "[GEOGRAPHIC_DATA] (6,509 units available)" at bounding box center [237, 292] width 117 height 7
type input "**********"
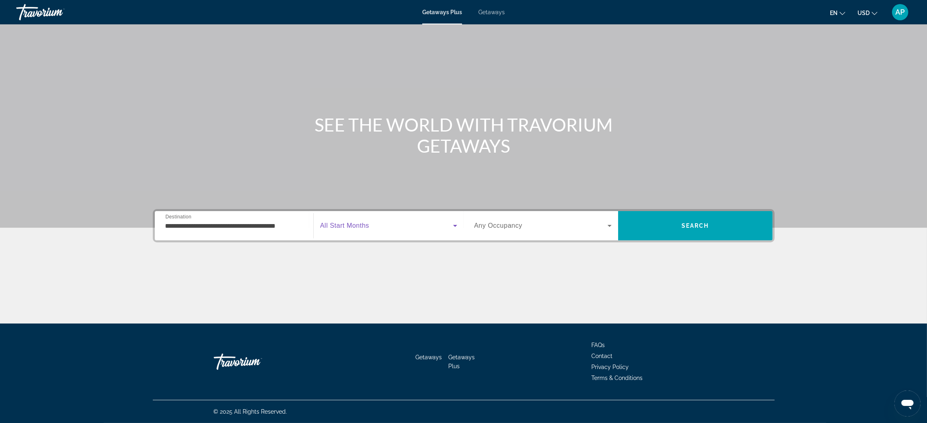
click at [378, 221] on span "Search widget" at bounding box center [386, 226] width 133 height 10
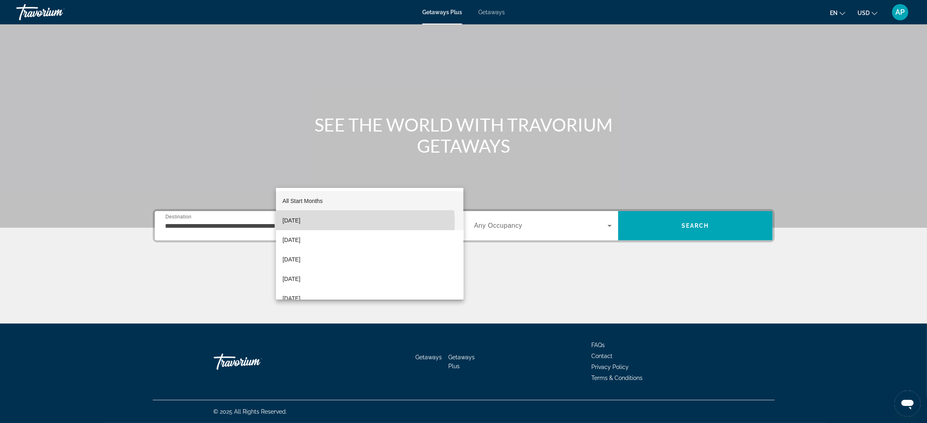
click at [331, 223] on mat-option "[DATE]" at bounding box center [369, 221] width 187 height 20
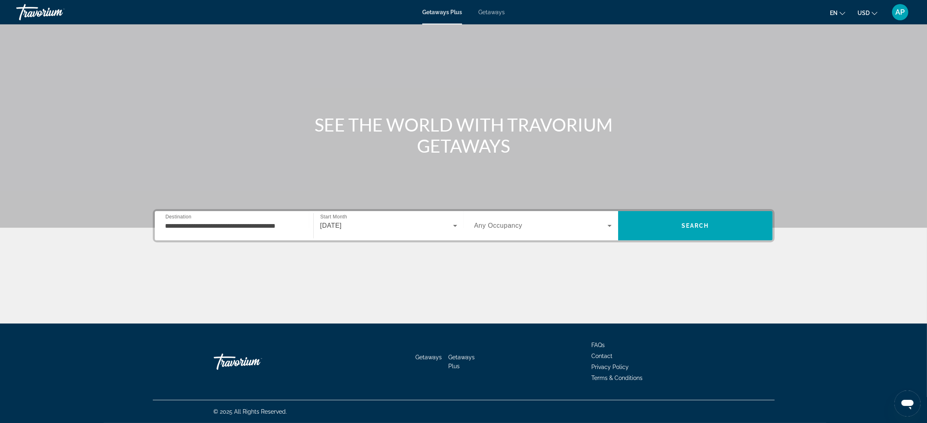
click at [523, 222] on span "Any Occupancy" at bounding box center [498, 225] width 48 height 7
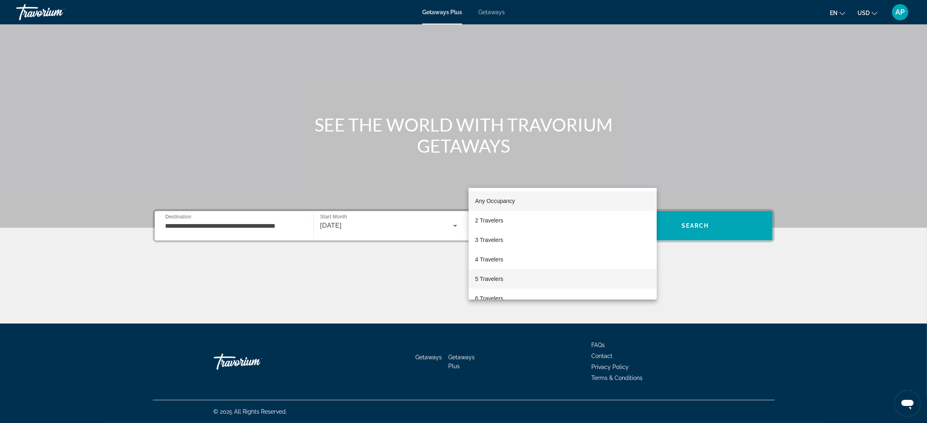
click at [503, 279] on span "5 Travelers" at bounding box center [489, 279] width 28 height 10
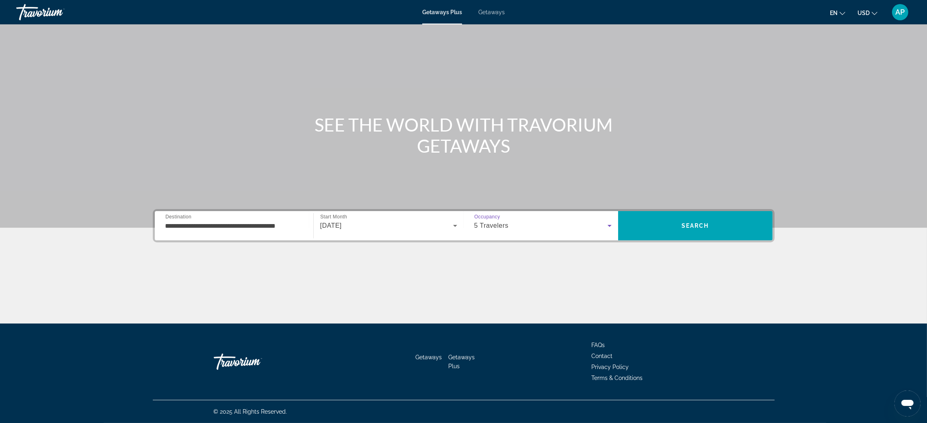
click at [550, 221] on div "5 Travelers" at bounding box center [540, 226] width 133 height 10
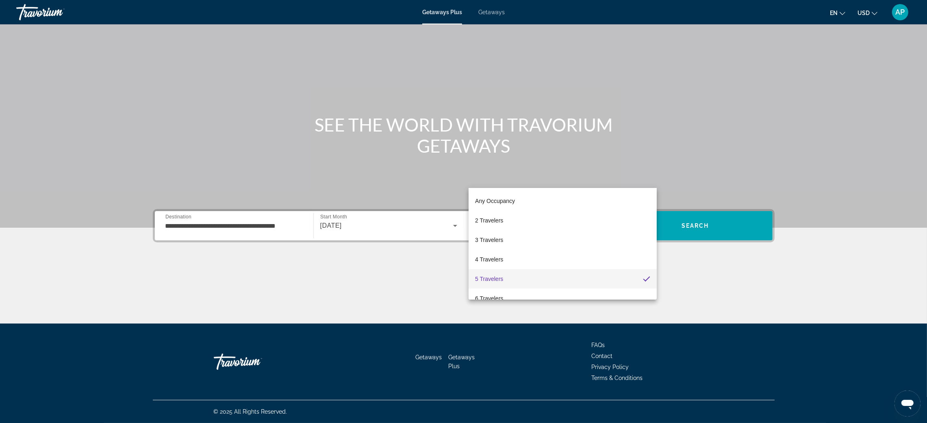
click at [737, 183] on div at bounding box center [463, 211] width 927 height 423
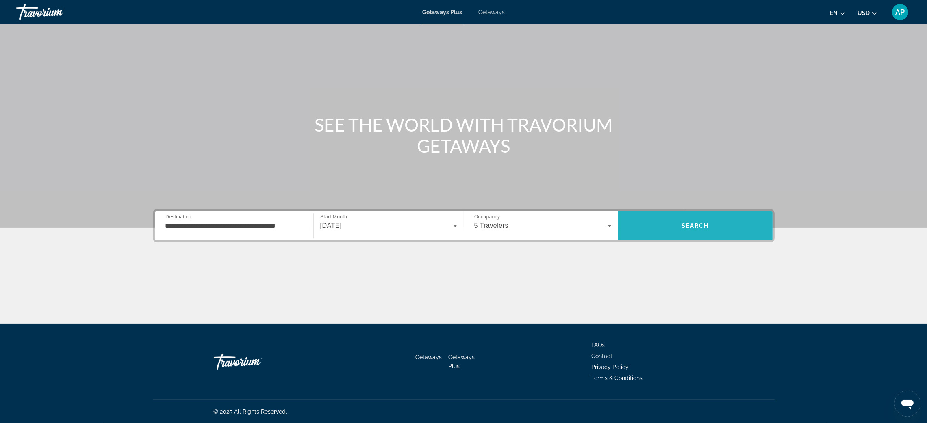
click at [736, 216] on span "Search" at bounding box center [695, 226] width 154 height 20
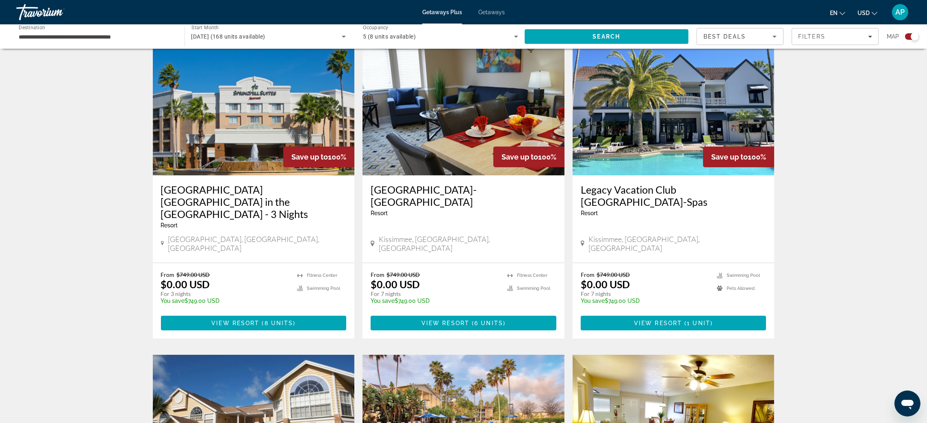
scroll to position [304, 0]
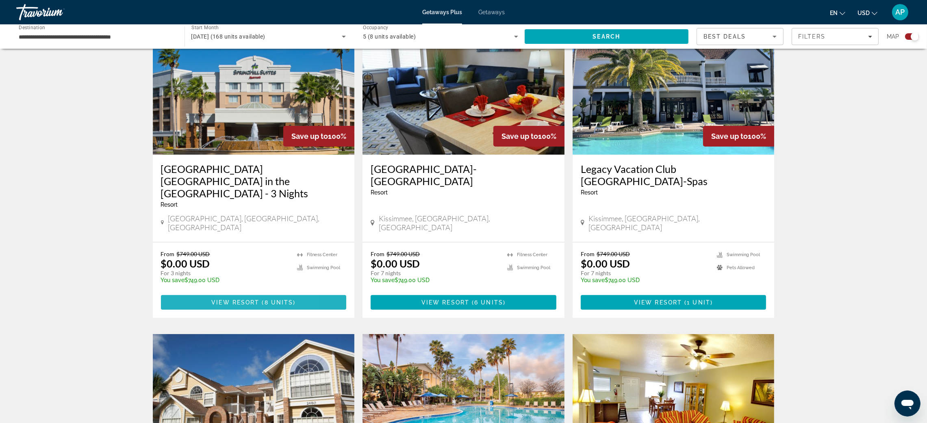
click at [211, 306] on span "View Resort" at bounding box center [235, 303] width 48 height 7
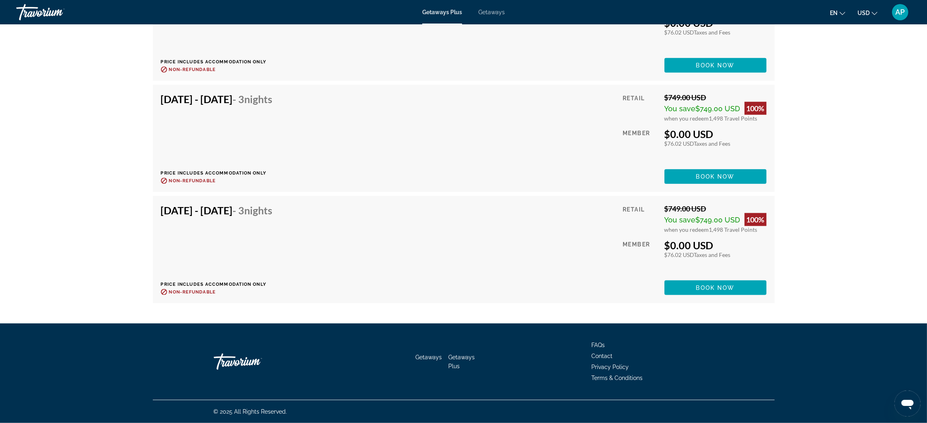
scroll to position [1585, 0]
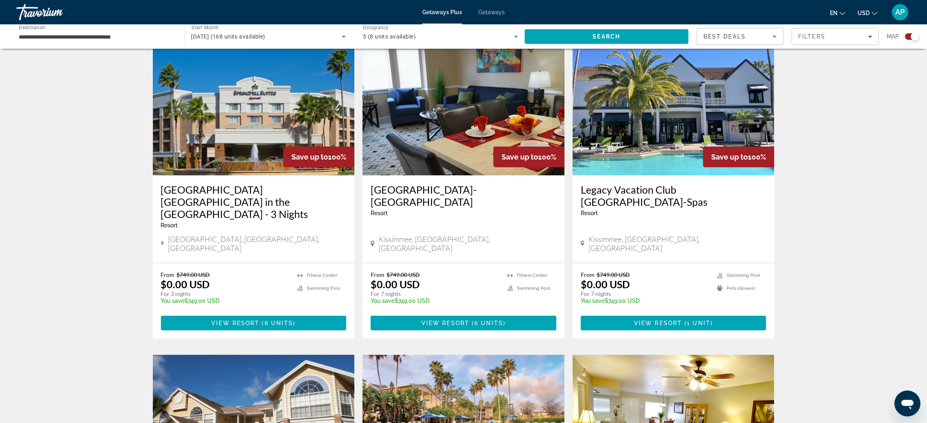
scroll to position [304, 0]
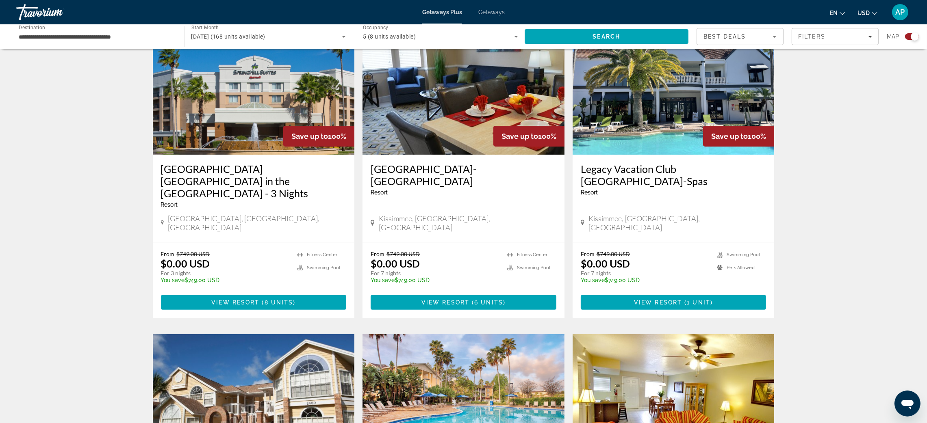
click at [474, 155] on img "Main content" at bounding box center [464, 90] width 202 height 130
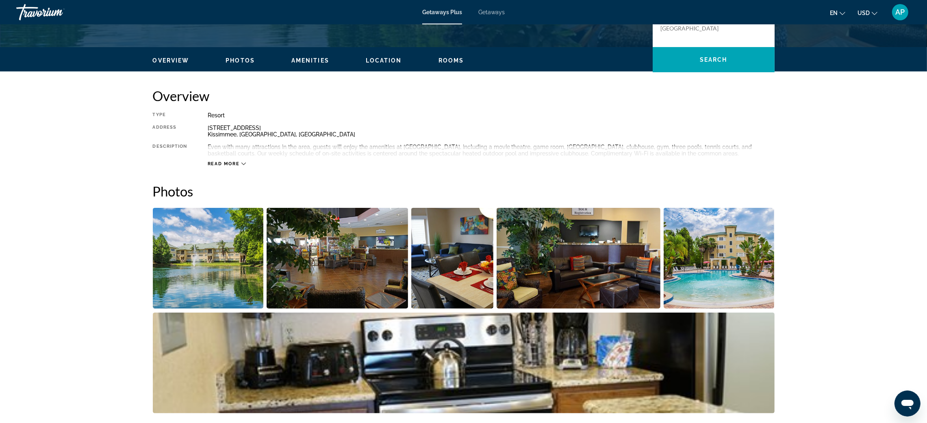
scroll to position [182, 0]
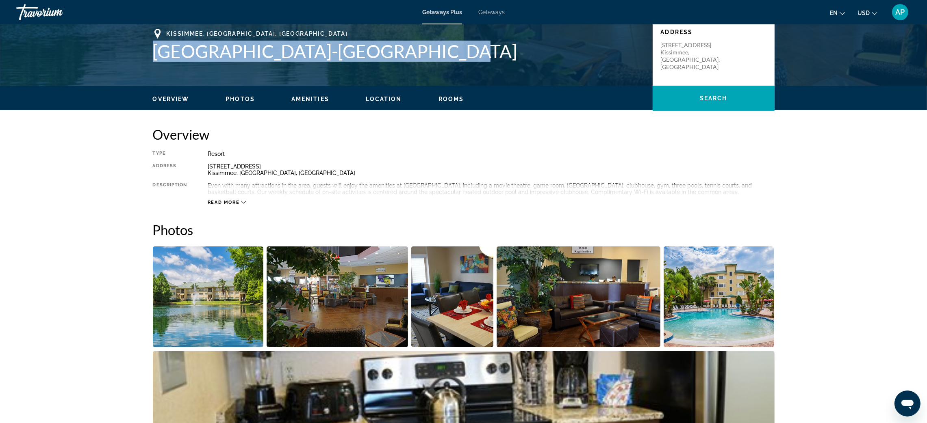
drag, startPoint x: 72, startPoint y: 112, endPoint x: 381, endPoint y: 117, distance: 308.9
click at [381, 78] on div "[GEOGRAPHIC_DATA], [GEOGRAPHIC_DATA], [GEOGRAPHIC_DATA] [GEOGRAPHIC_DATA]-Silve…" at bounding box center [464, 53] width 654 height 49
copy h1 "[GEOGRAPHIC_DATA]-[GEOGRAPHIC_DATA]"
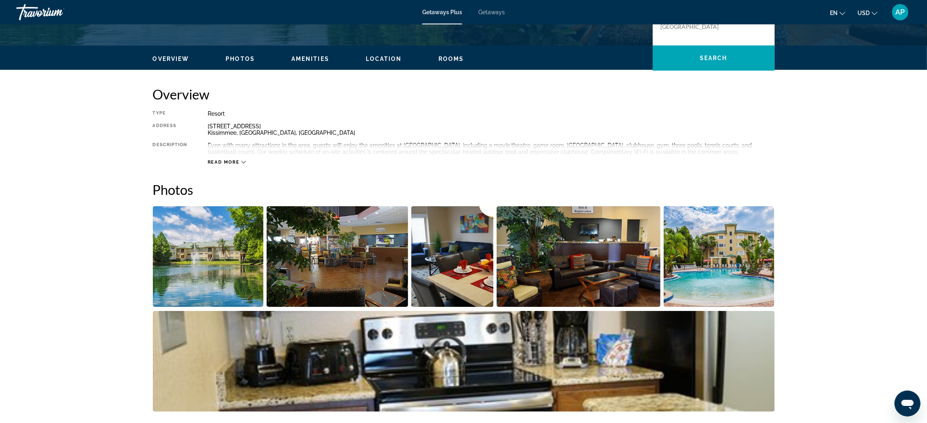
scroll to position [244, 0]
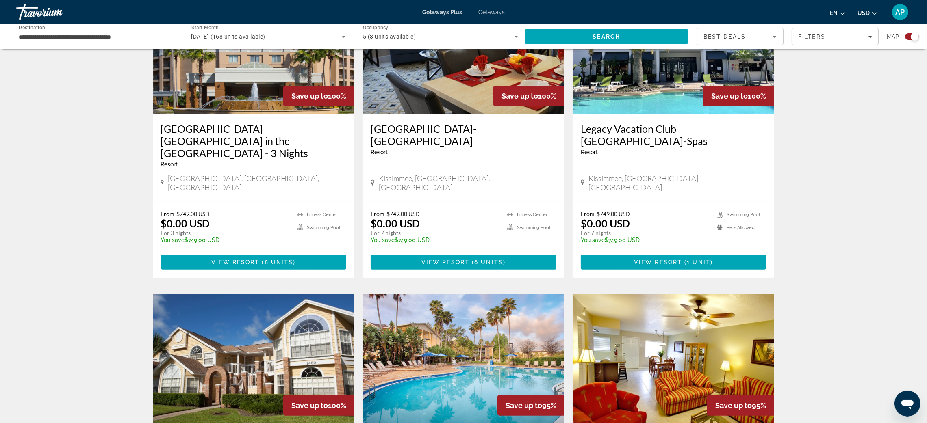
scroll to position [365, 0]
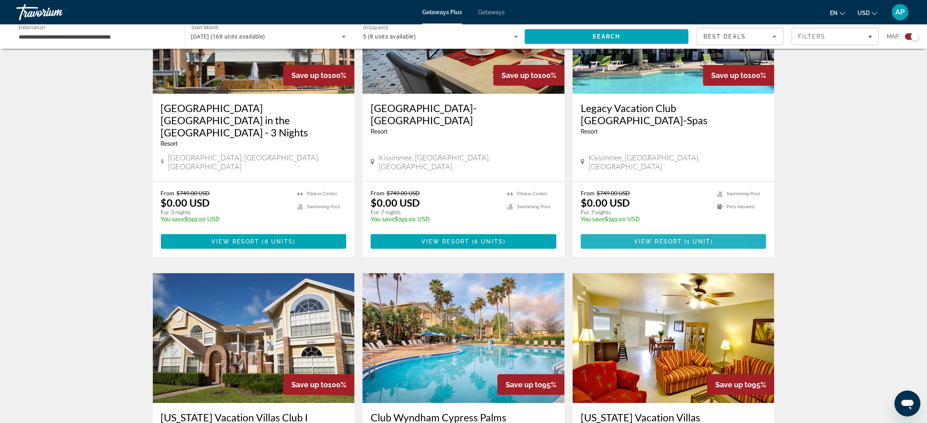
click at [655, 252] on span "Main content" at bounding box center [674, 242] width 186 height 20
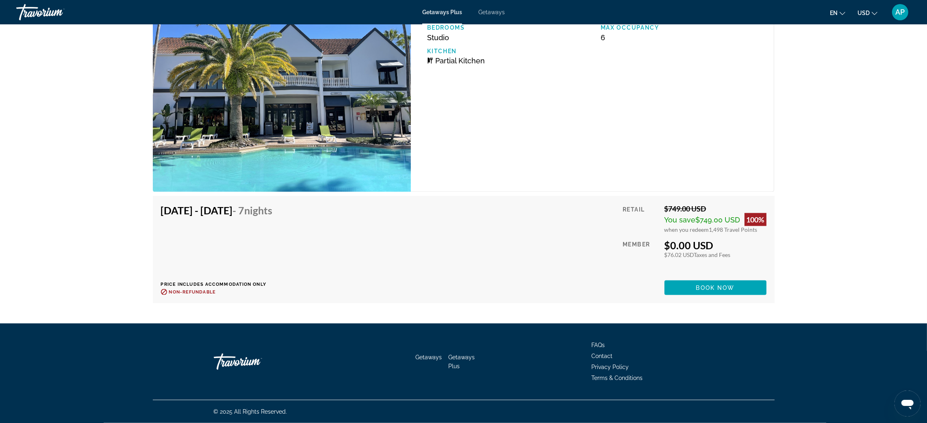
scroll to position [2099, 0]
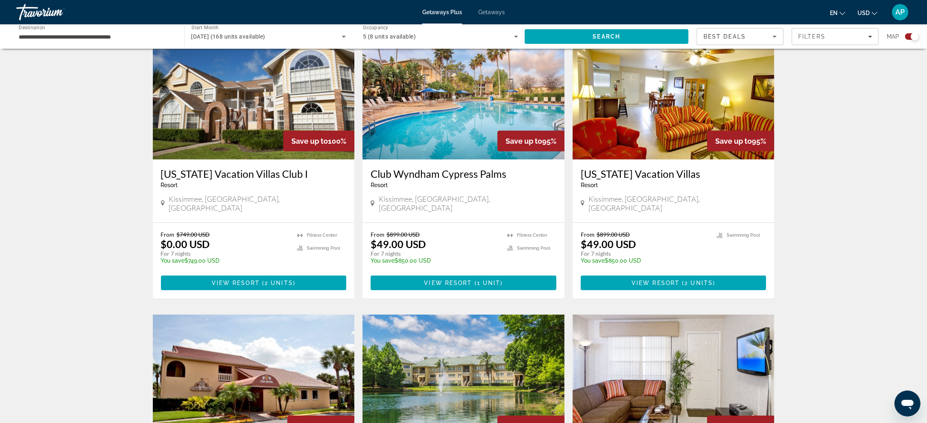
scroll to position [670, 0]
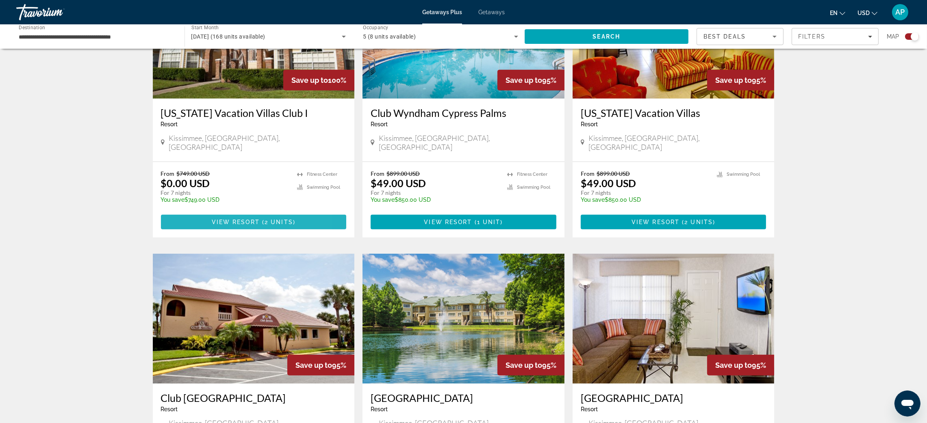
click at [184, 232] on span "Main content" at bounding box center [254, 223] width 186 height 20
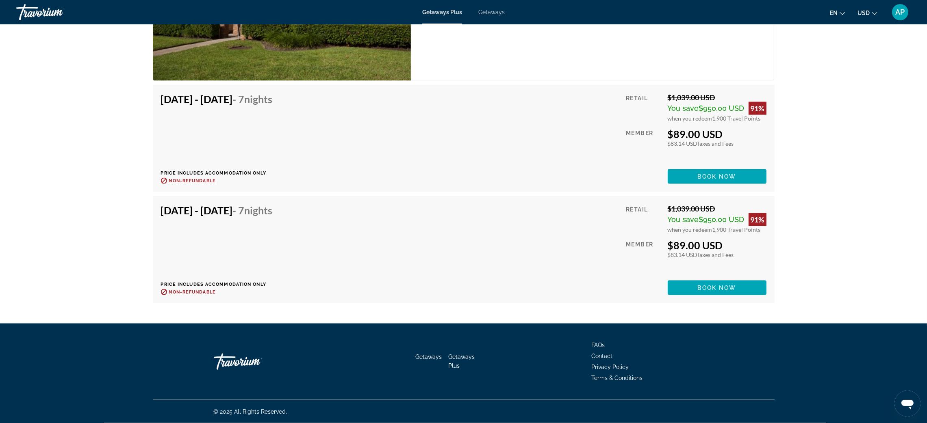
scroll to position [2133, 0]
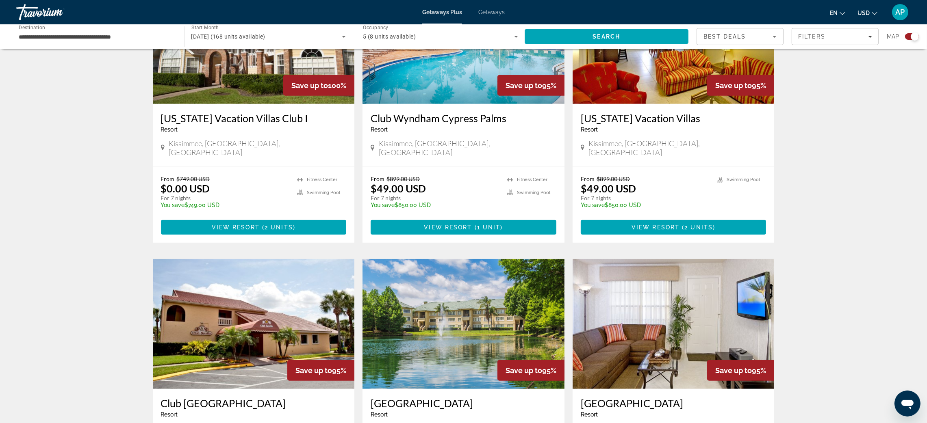
scroll to position [670, 0]
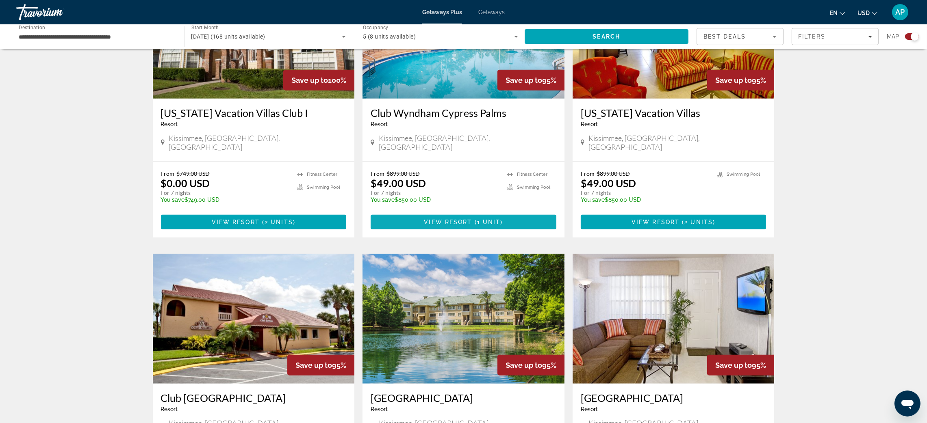
click at [474, 226] on span "Main content" at bounding box center [473, 222] width 2 height 7
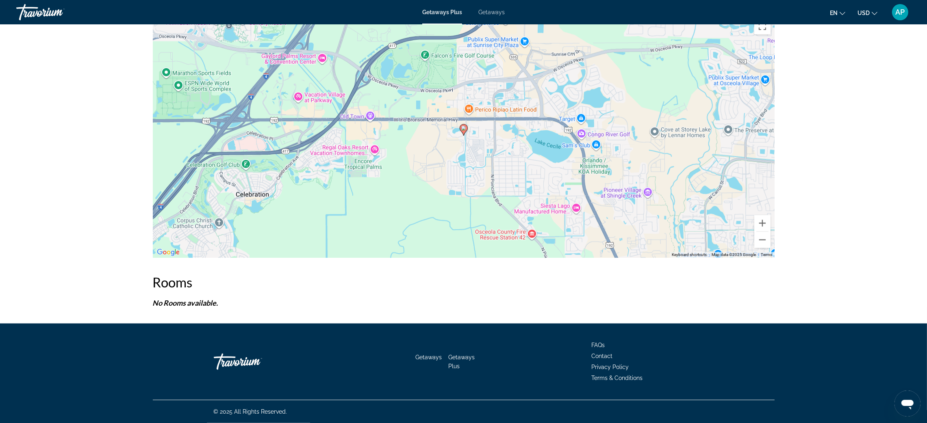
scroll to position [1337, 0]
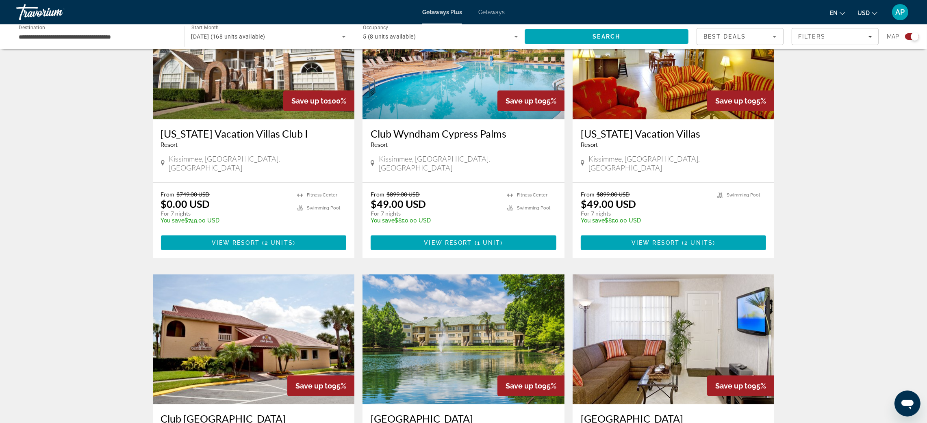
scroll to position [670, 0]
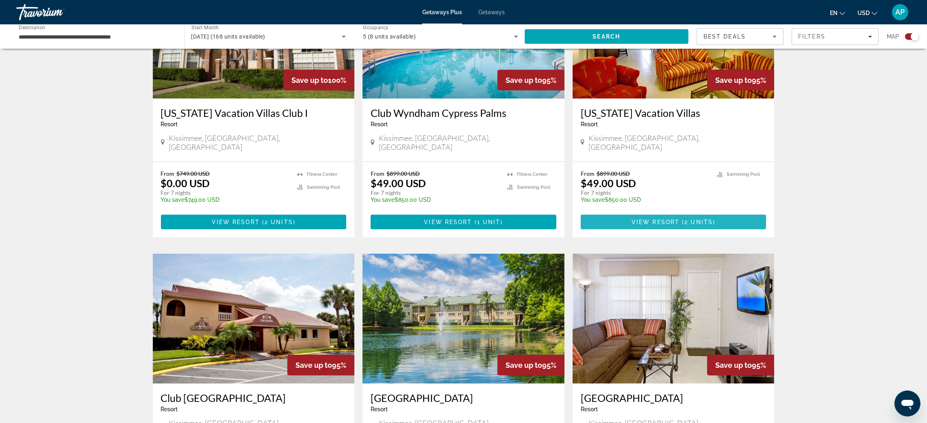
click at [713, 226] on span "2 units" at bounding box center [698, 222] width 28 height 7
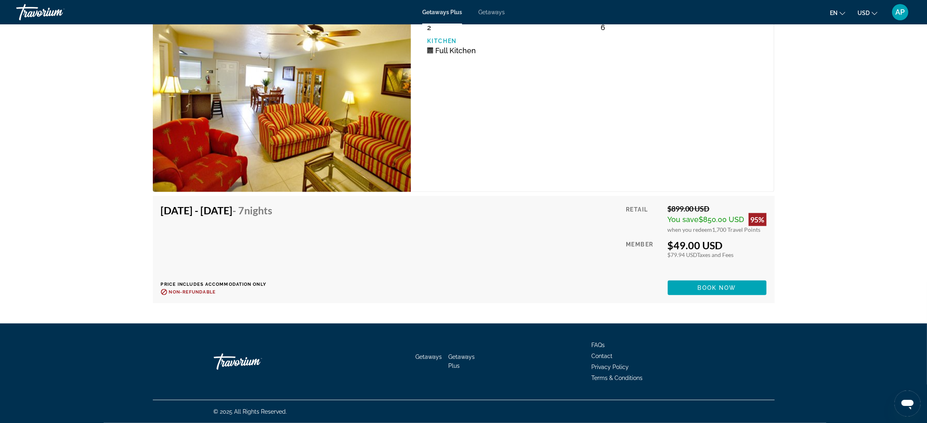
scroll to position [1768, 0]
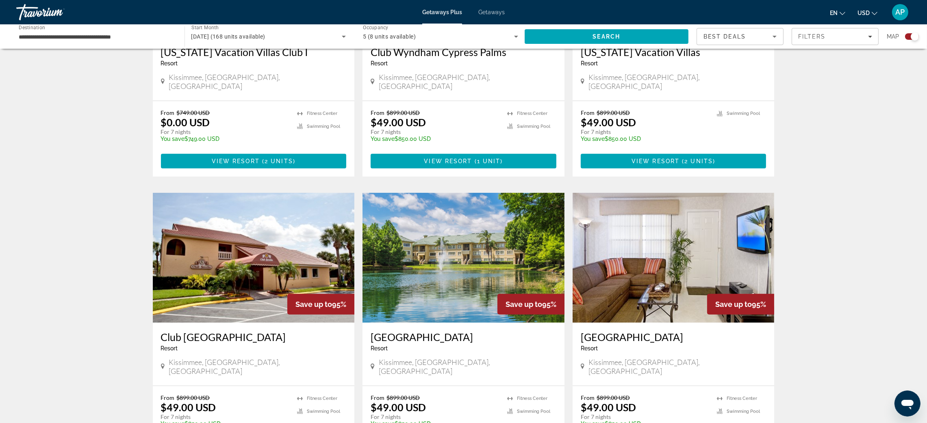
scroll to position [670, 0]
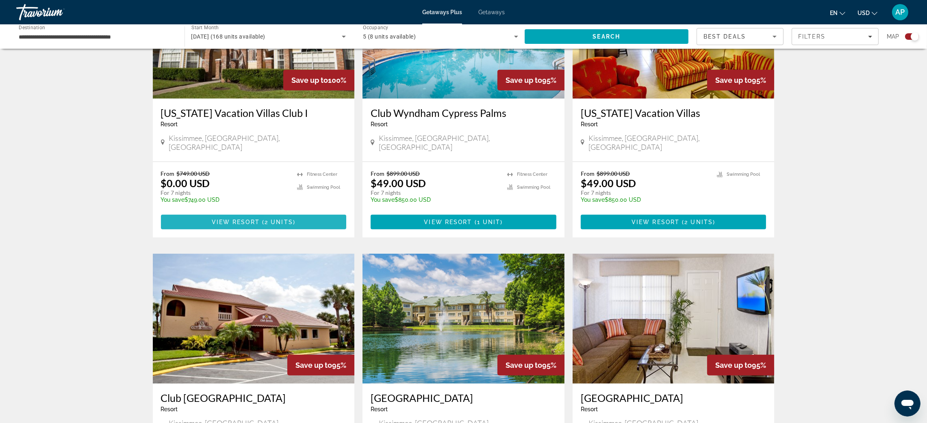
click at [265, 226] on span "2 units" at bounding box center [279, 222] width 28 height 7
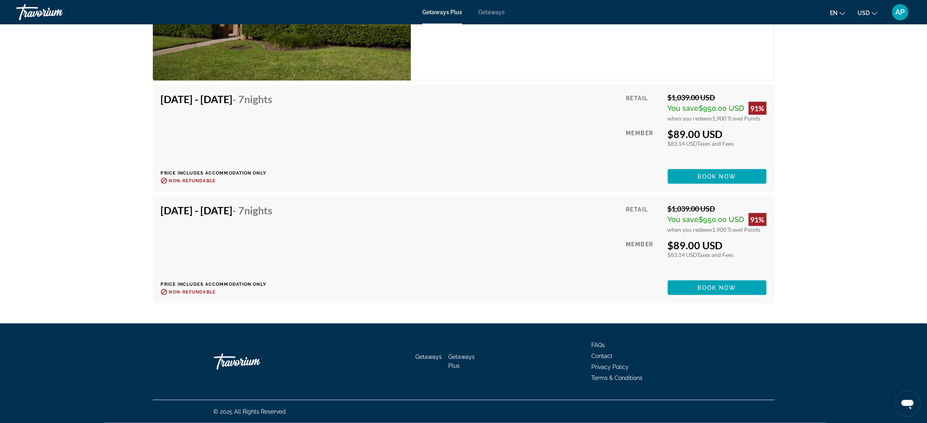
scroll to position [2133, 0]
click at [537, 184] on div "[DATE] - [DATE] - 7 Nights Price includes accommodation only Refundable until :…" at bounding box center [464, 138] width 606 height 91
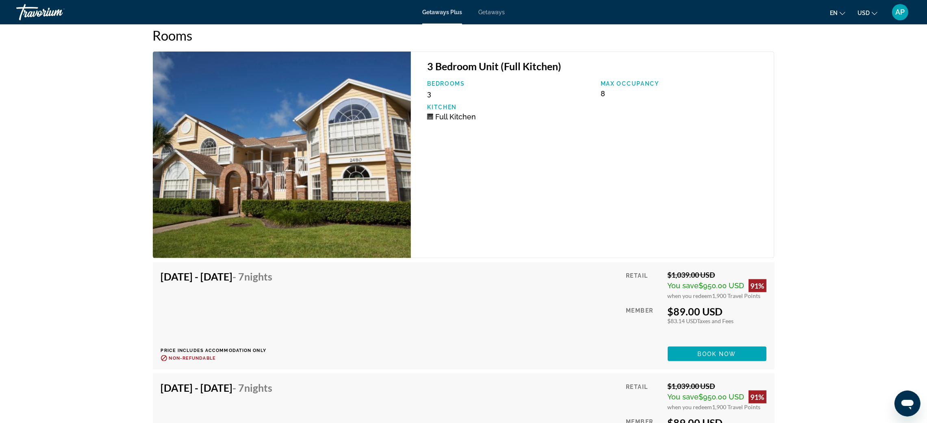
scroll to position [1585, 0]
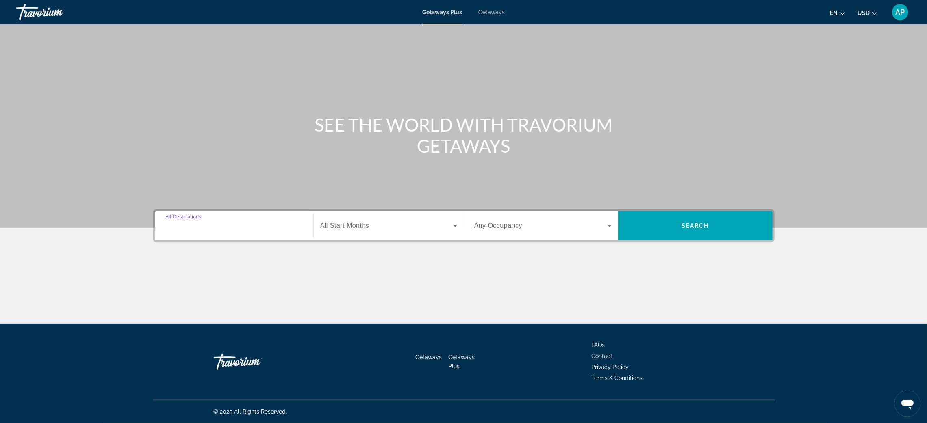
click at [196, 221] on input "Destination All Destinations" at bounding box center [233, 226] width 137 height 10
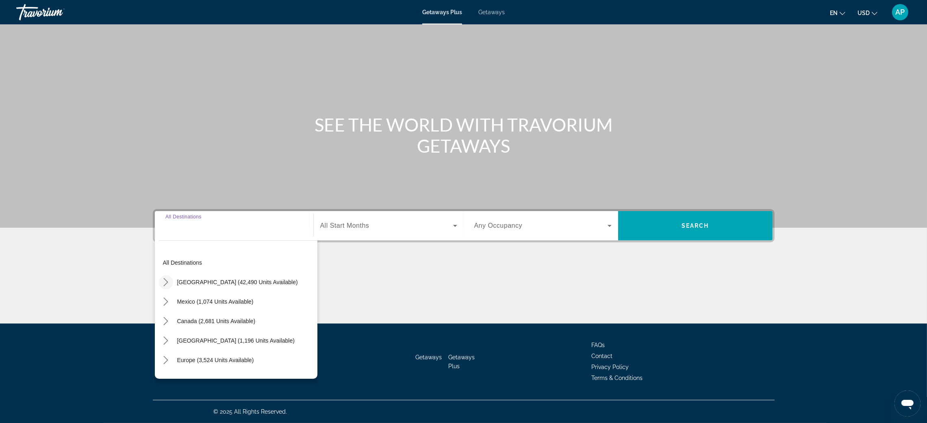
click at [159, 276] on mat-icon "Toggle United States (42,490 units available) submenu" at bounding box center [166, 283] width 14 height 14
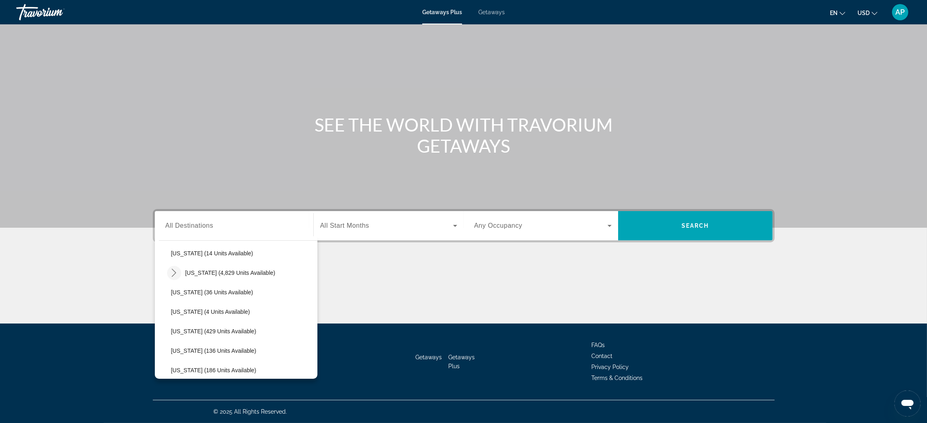
click at [170, 269] on icon "Toggle Florida (4,829 units available) submenu" at bounding box center [174, 273] width 8 height 8
drag, startPoint x: 125, startPoint y: 246, endPoint x: 190, endPoint y: 272, distance: 69.7
click at [190, 283] on ul "Orlando & Disney Area (6,509 units available) East Coast (1,071 units available…" at bounding box center [242, 332] width 150 height 98
click at [175, 361] on span "Select destination: Other (9 units available)" at bounding box center [246, 371] width 142 height 20
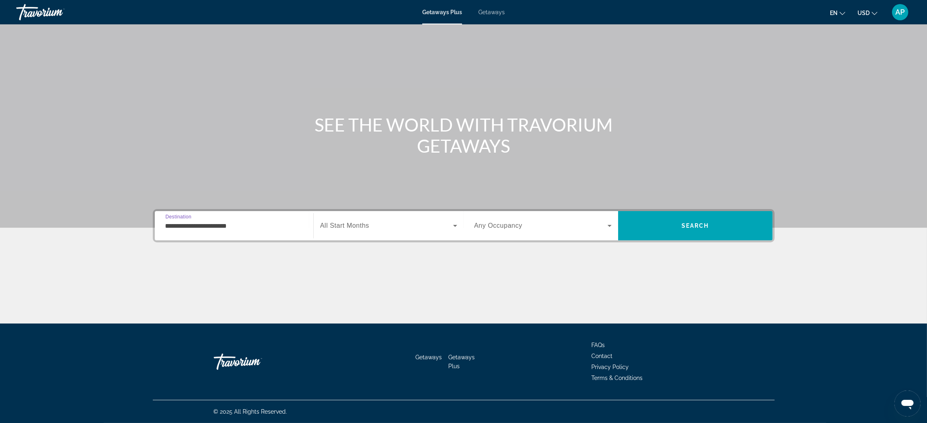
click at [167, 221] on input "**********" at bounding box center [233, 226] width 137 height 10
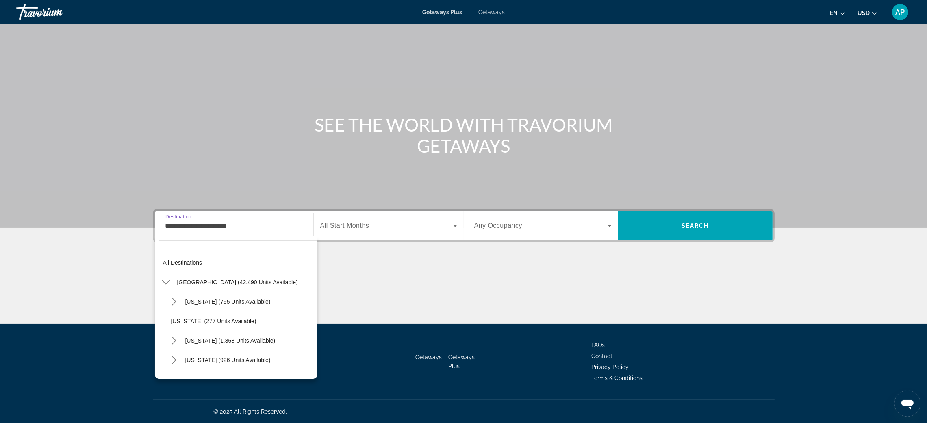
scroll to position [189, 0]
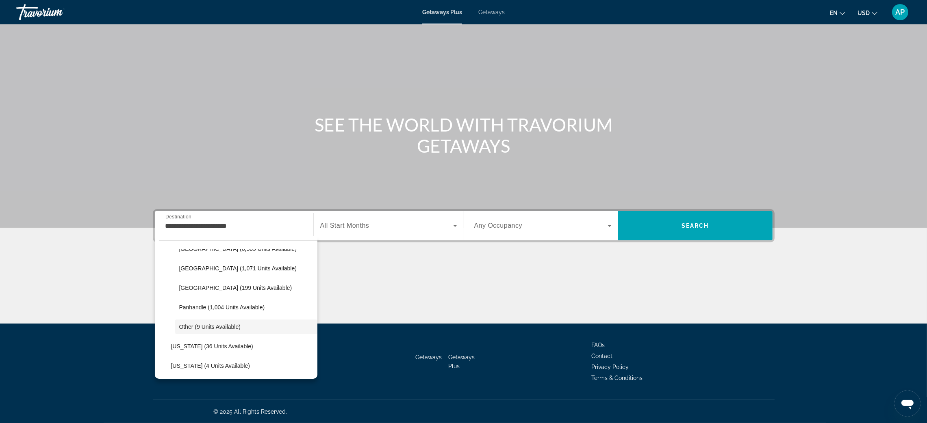
drag, startPoint x: 194, startPoint y: 182, endPoint x: 136, endPoint y: 182, distance: 57.7
click at [165, 215] on div "**********" at bounding box center [233, 226] width 137 height 23
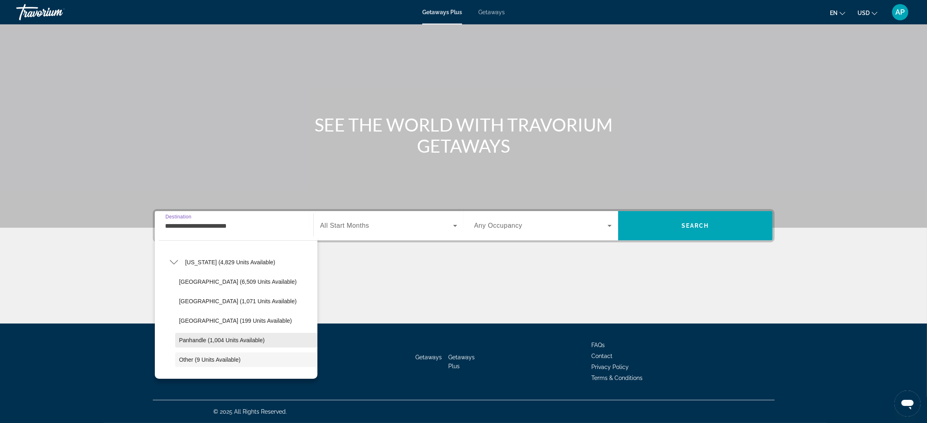
scroll to position [128, 0]
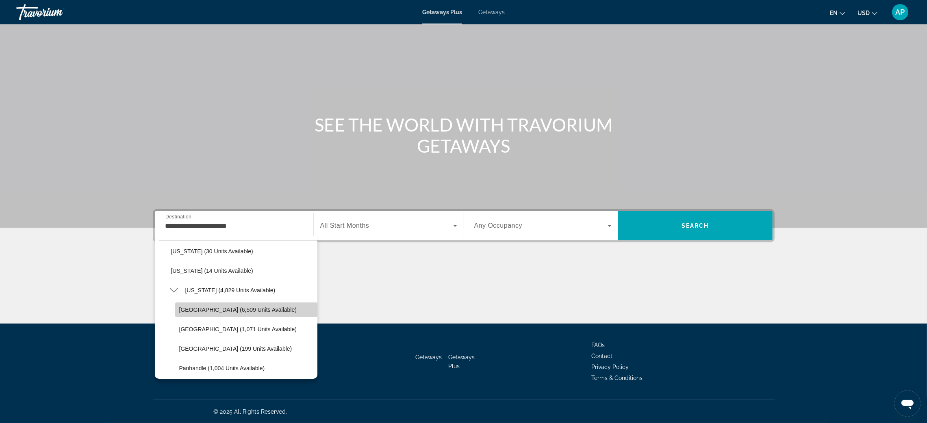
click at [211, 307] on span "[GEOGRAPHIC_DATA] (6,509 units available)" at bounding box center [237, 310] width 117 height 7
type input "**********"
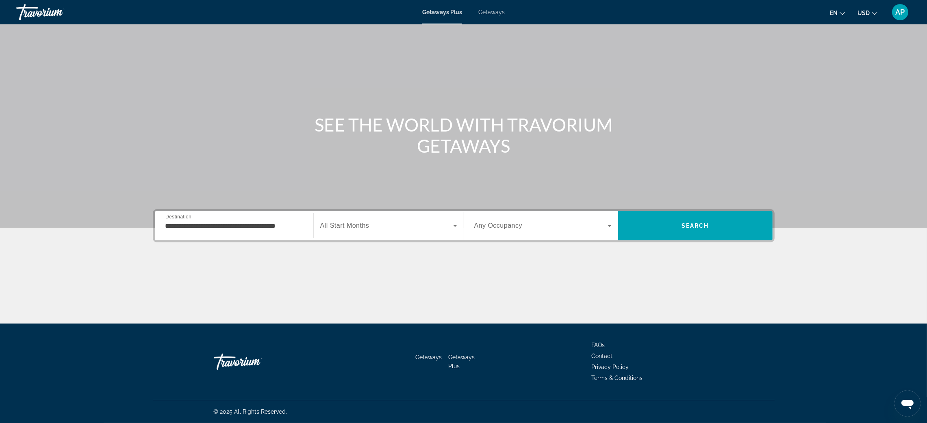
click at [320, 222] on span "All Start Months" at bounding box center [344, 225] width 49 height 7
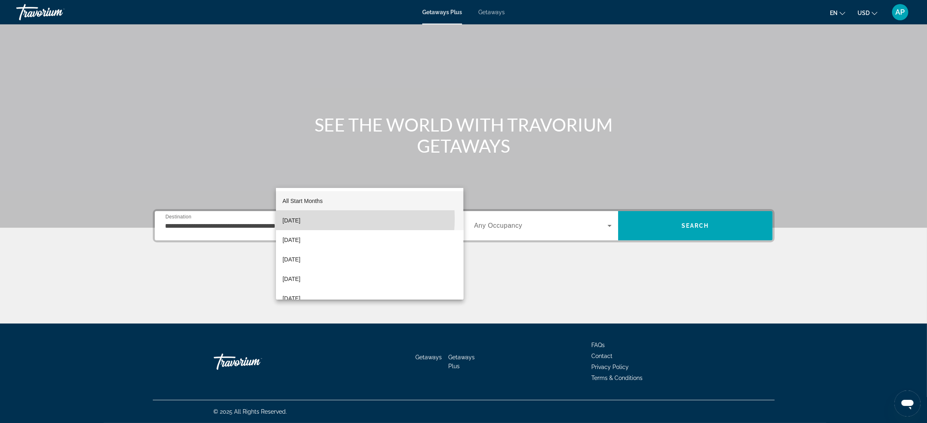
click at [300, 219] on span "[DATE]" at bounding box center [291, 221] width 18 height 10
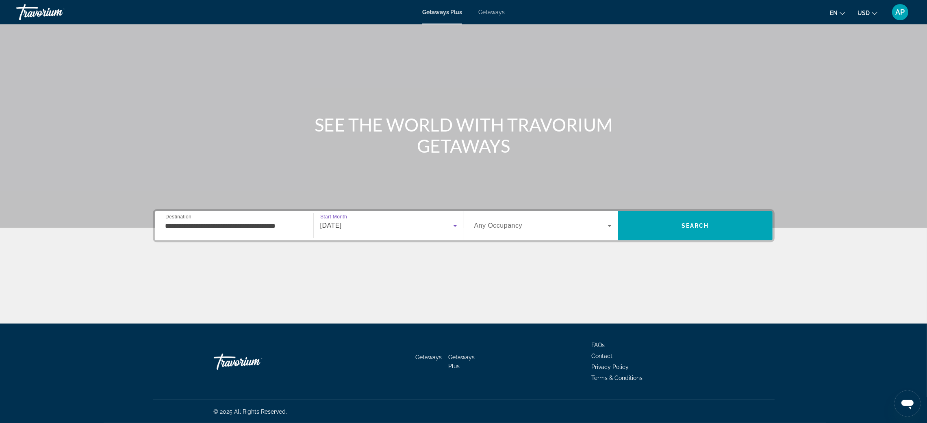
click at [538, 221] on span "Search widget" at bounding box center [540, 226] width 133 height 10
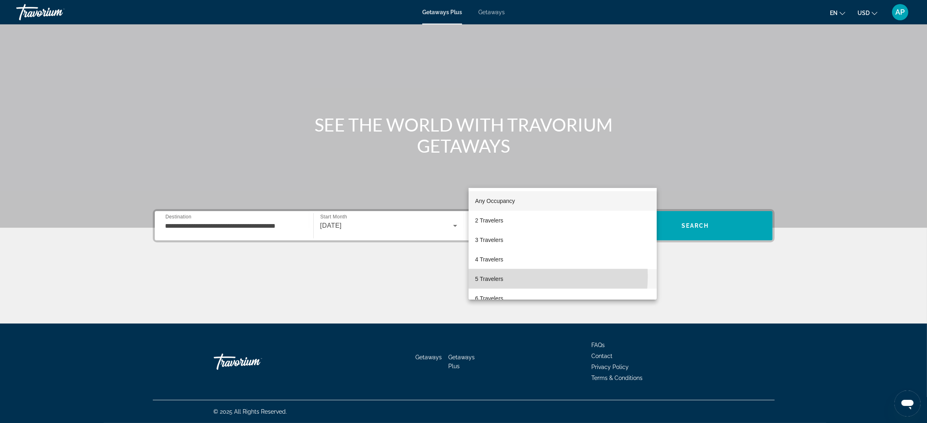
click at [503, 276] on span "5 Travelers" at bounding box center [489, 279] width 28 height 10
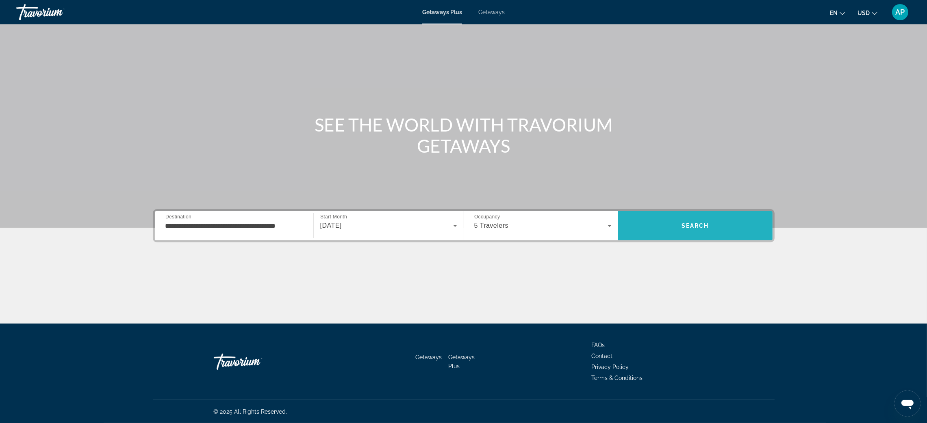
click at [709, 223] on span "Search" at bounding box center [696, 226] width 28 height 7
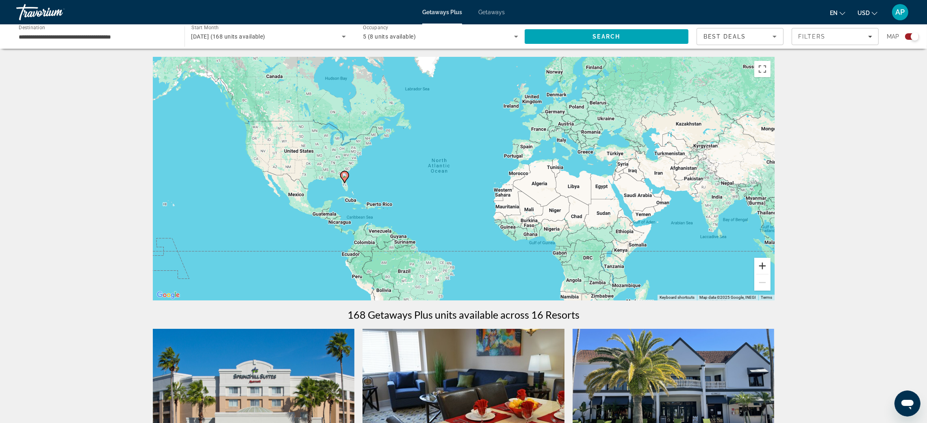
click at [771, 274] on button "Zoom in" at bounding box center [762, 266] width 16 height 16
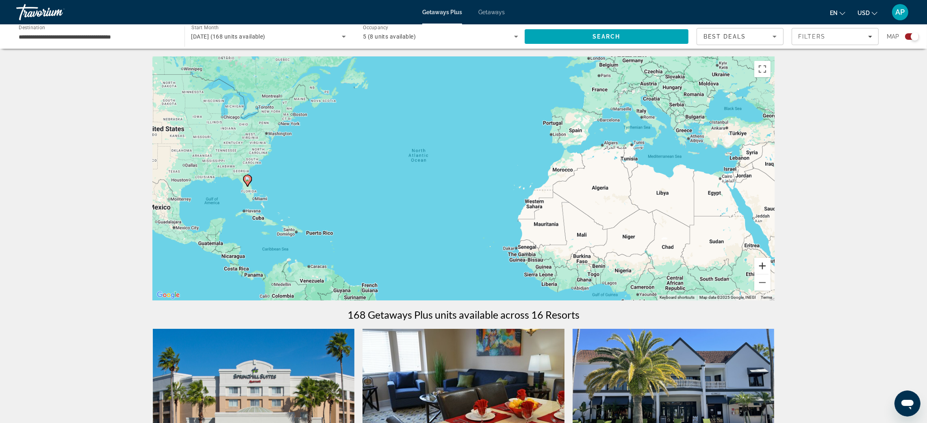
click at [771, 274] on button "Zoom in" at bounding box center [762, 266] width 16 height 16
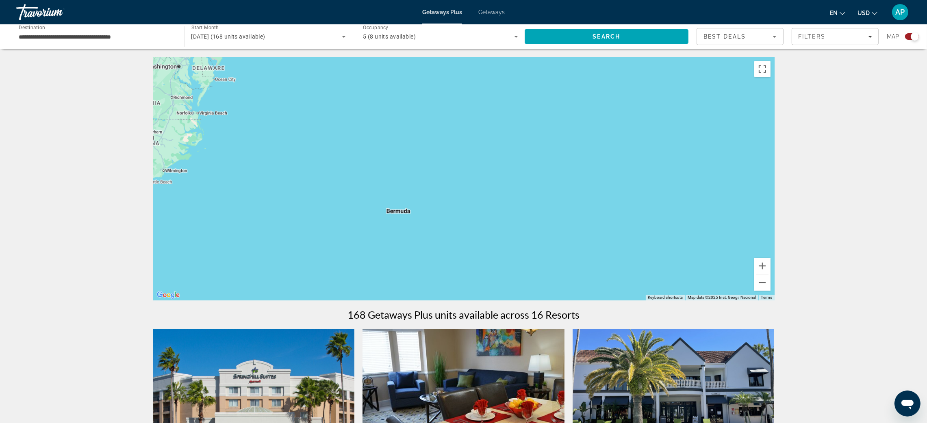
drag, startPoint x: 294, startPoint y: 174, endPoint x: 848, endPoint y: 249, distance: 559.4
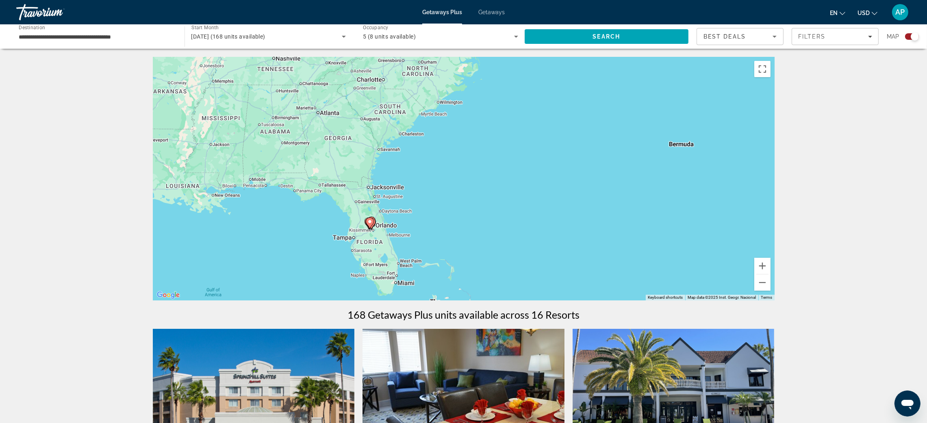
drag, startPoint x: 318, startPoint y: 198, endPoint x: 567, endPoint y: 155, distance: 252.8
click at [564, 135] on div "To activate drag with keyboard, press Alt + Enter. Once in keyboard drag state,…" at bounding box center [464, 179] width 622 height 244
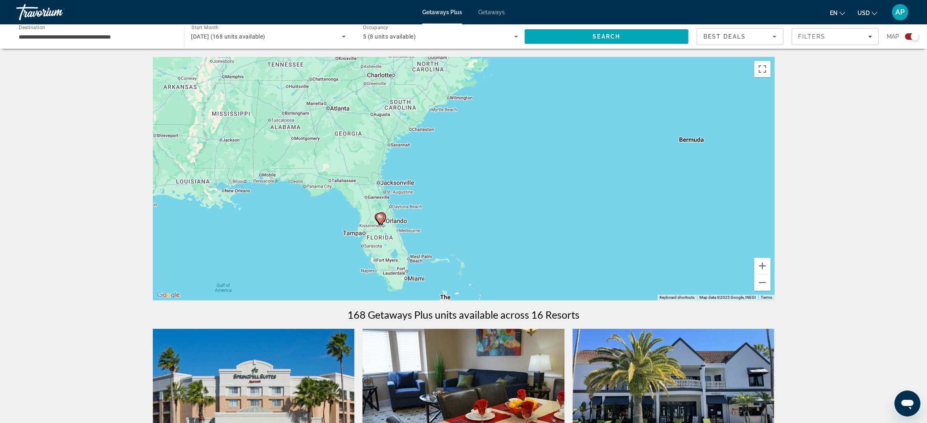
click at [775, 283] on div "To activate drag with keyboard, press Alt + Enter. Once in keyboard drag state,…" at bounding box center [464, 179] width 622 height 244
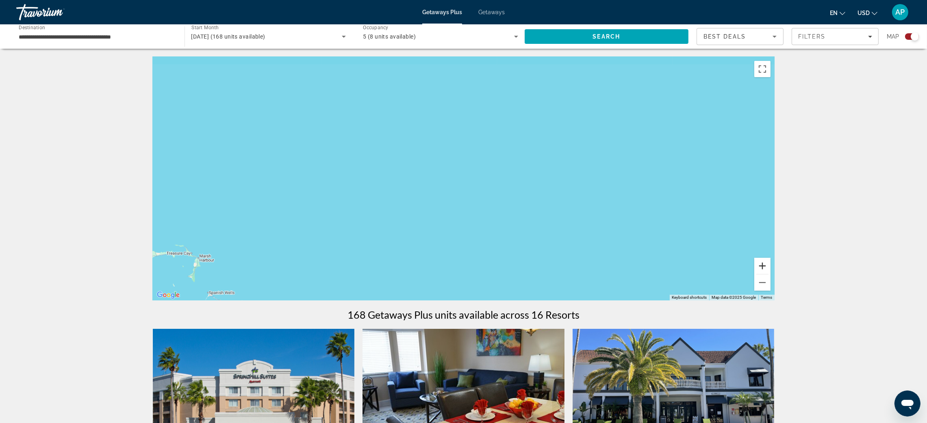
drag, startPoint x: 842, startPoint y: 284, endPoint x: 544, endPoint y: 237, distance: 301.1
click at [771, 274] on button "Zoom in" at bounding box center [762, 266] width 16 height 16
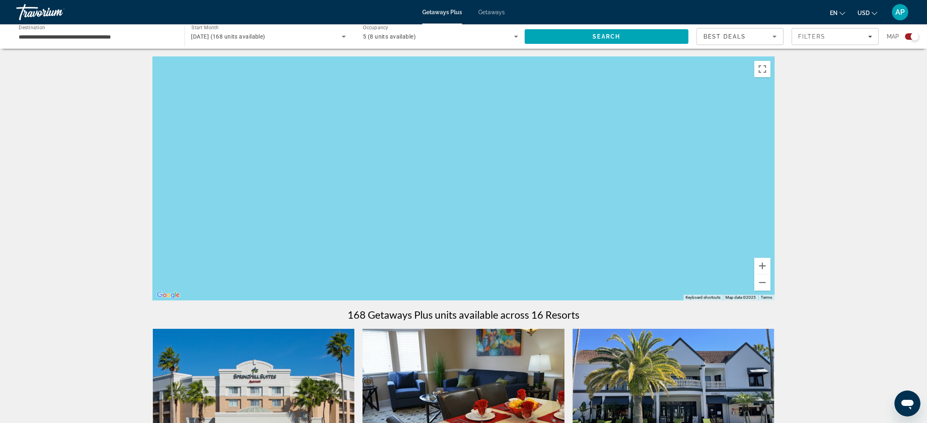
drag, startPoint x: 400, startPoint y: 206, endPoint x: 879, endPoint y: 239, distance: 480.3
click at [927, 239] on html "**********" at bounding box center [463, 211] width 927 height 423
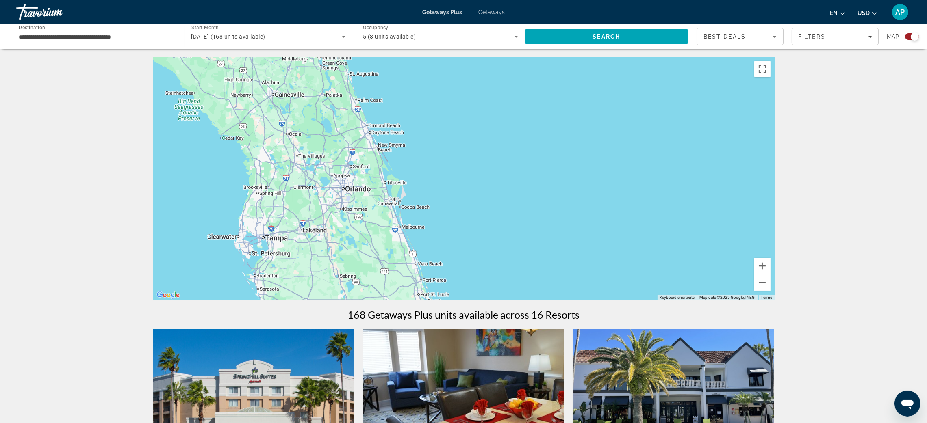
drag, startPoint x: 389, startPoint y: 235, endPoint x: 747, endPoint y: 231, distance: 358.5
click at [747, 231] on div "Main content" at bounding box center [464, 179] width 622 height 244
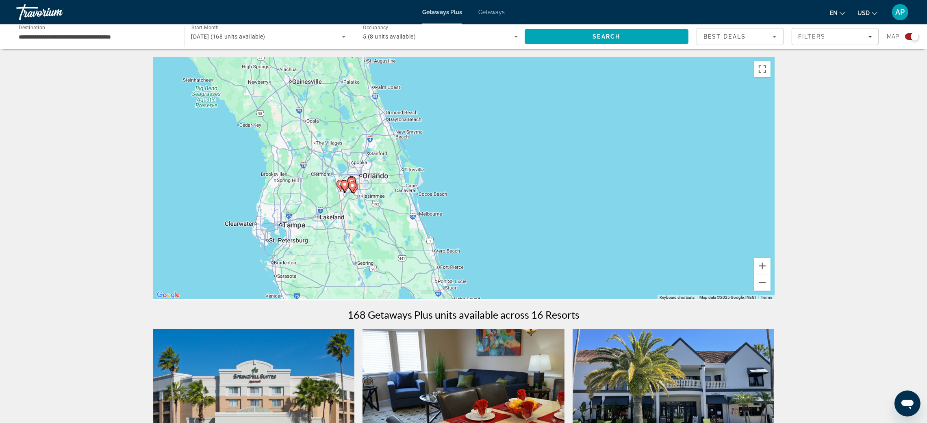
drag, startPoint x: 586, startPoint y: 236, endPoint x: 586, endPoint y: 225, distance: 11.0
click at [599, 221] on div "To activate drag with keyboard, press Alt + Enter. Once in keyboard drag state,…" at bounding box center [464, 179] width 622 height 244
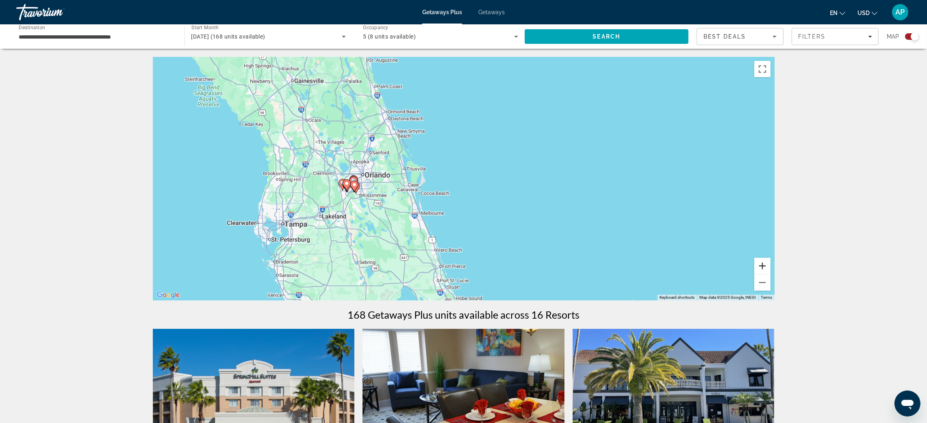
click at [771, 274] on button "Zoom in" at bounding box center [762, 266] width 16 height 16
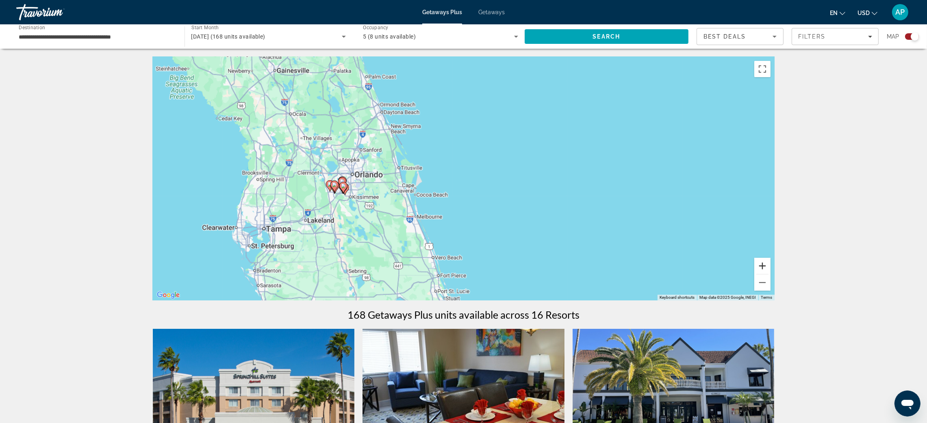
click at [771, 274] on button "Zoom in" at bounding box center [762, 266] width 16 height 16
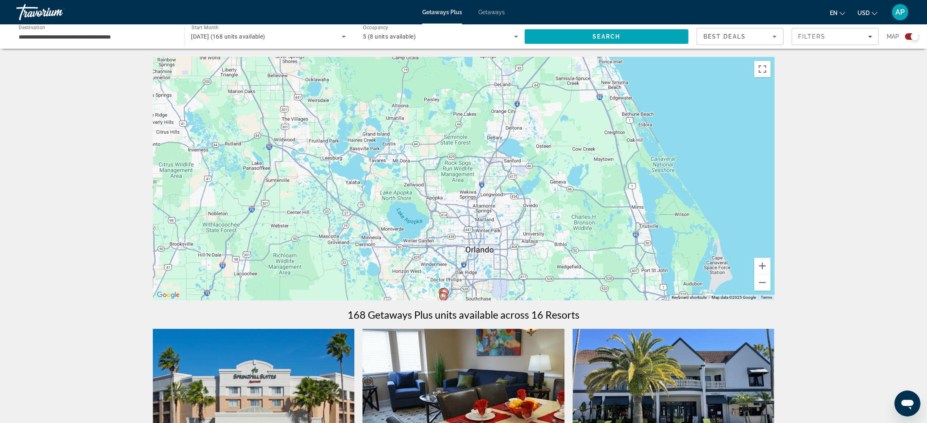
drag, startPoint x: 315, startPoint y: 212, endPoint x: 688, endPoint y: 280, distance: 379.3
click at [691, 286] on div "To activate drag with keyboard, press Alt + Enter. Once in keyboard drag state,…" at bounding box center [464, 179] width 622 height 244
drag, startPoint x: 506, startPoint y: 326, endPoint x: 484, endPoint y: 233, distance: 96.1
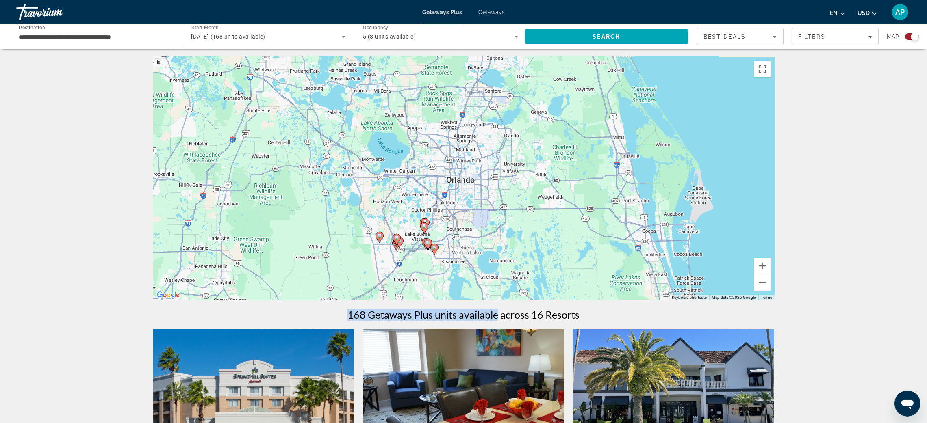
drag, startPoint x: 497, startPoint y: 229, endPoint x: 502, endPoint y: 183, distance: 46.2
click at [495, 184] on div "To activate drag with keyboard, press Alt + Enter. Once in keyboard drag state,…" at bounding box center [464, 179] width 622 height 244
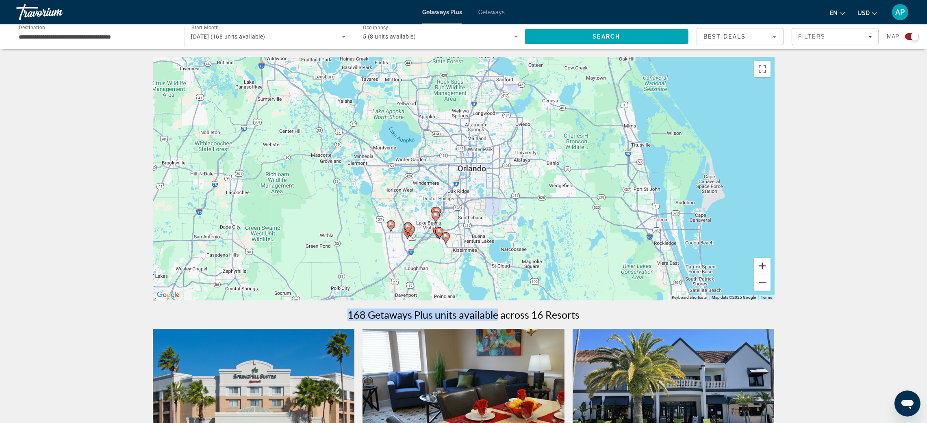
click at [771, 274] on button "Zoom in" at bounding box center [762, 266] width 16 height 16
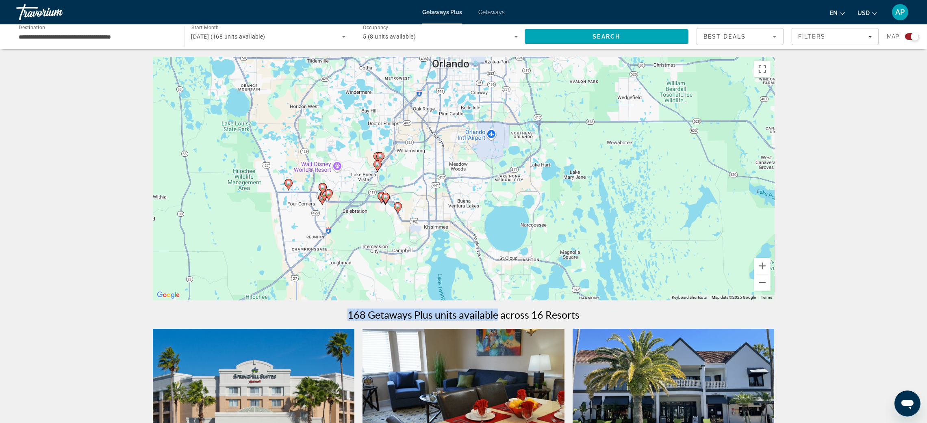
drag, startPoint x: 513, startPoint y: 218, endPoint x: 475, endPoint y: 67, distance: 156.0
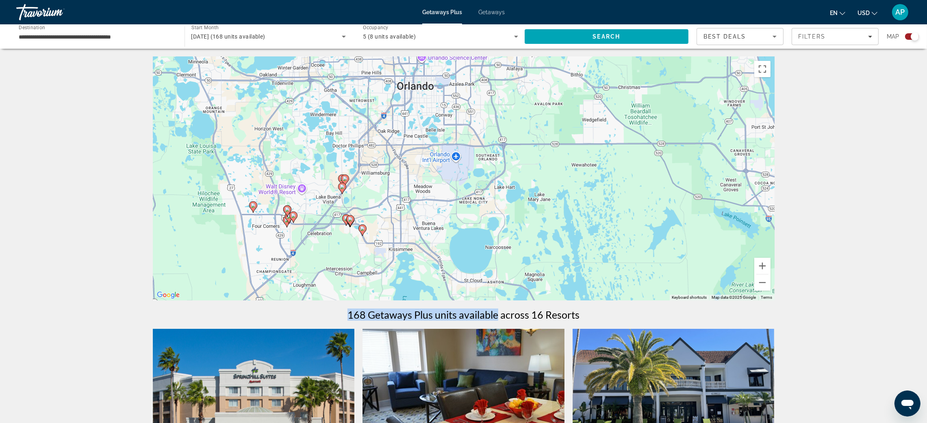
drag, startPoint x: 433, startPoint y: 187, endPoint x: 406, endPoint y: 278, distance: 94.1
click at [406, 278] on div "To activate drag with keyboard, press Alt + Enter. Once in keyboard drag state,…" at bounding box center [464, 179] width 622 height 244
click at [771, 274] on button "Zoom in" at bounding box center [762, 266] width 16 height 16
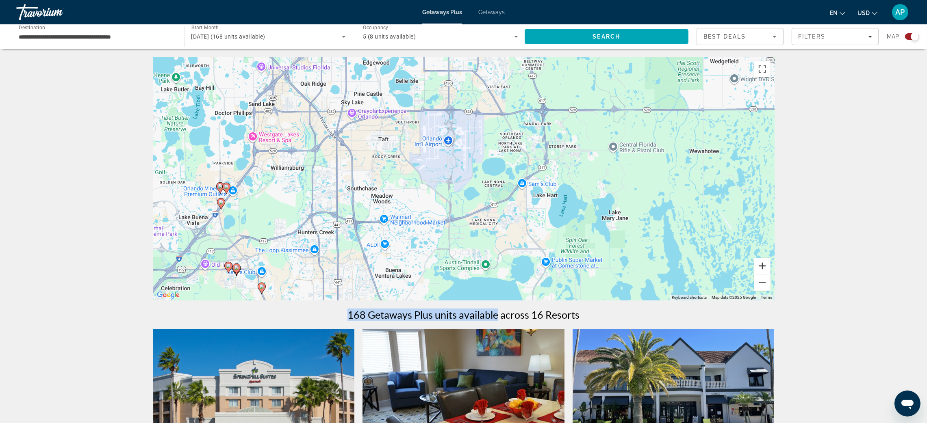
scroll to position [61, 0]
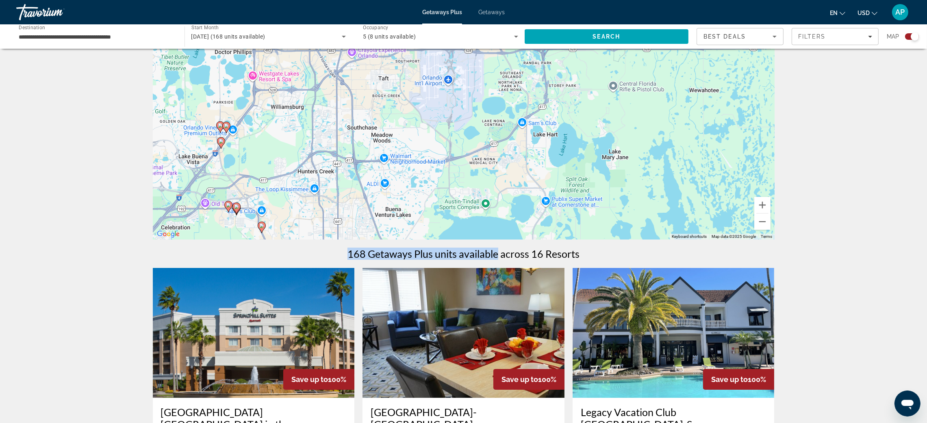
drag, startPoint x: 513, startPoint y: 206, endPoint x: 538, endPoint y: 191, distance: 29.1
click at [538, 191] on div "To activate drag with keyboard, press Alt + Enter. Once in keyboard drag state,…" at bounding box center [464, 118] width 622 height 244
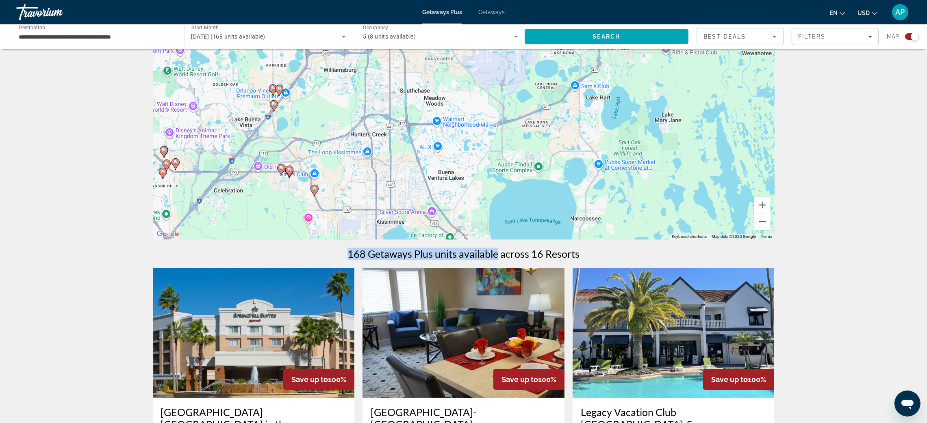
click at [775, 238] on div "To activate drag with keyboard, press Alt + Enter. Once in keyboard drag state,…" at bounding box center [464, 118] width 622 height 244
click at [771, 230] on button "Zoom out" at bounding box center [762, 222] width 16 height 16
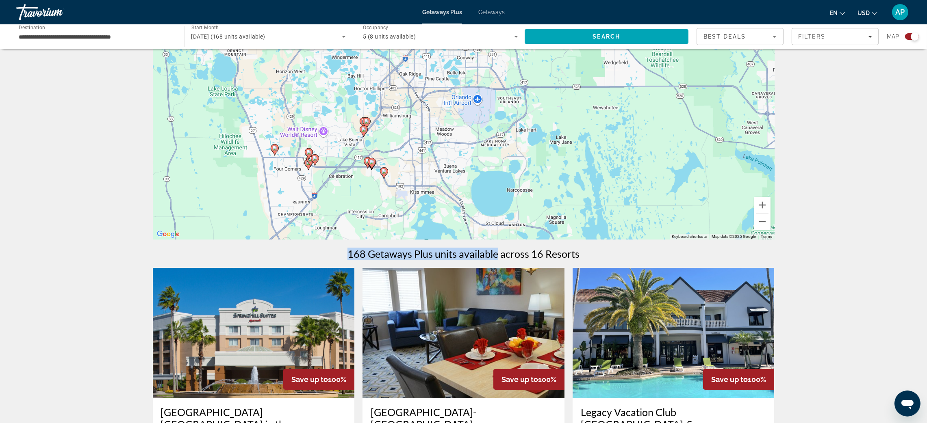
drag, startPoint x: 499, startPoint y: 135, endPoint x: 494, endPoint y: 161, distance: 25.7
click at [494, 161] on div "To activate drag with keyboard, press Alt + Enter. Once in keyboard drag state,…" at bounding box center [464, 118] width 622 height 244
click at [684, 190] on div "To activate drag with keyboard, press Alt + Enter. Once in keyboard drag state,…" at bounding box center [464, 118] width 622 height 244
click at [381, 178] on icon "Main content" at bounding box center [383, 173] width 7 height 11
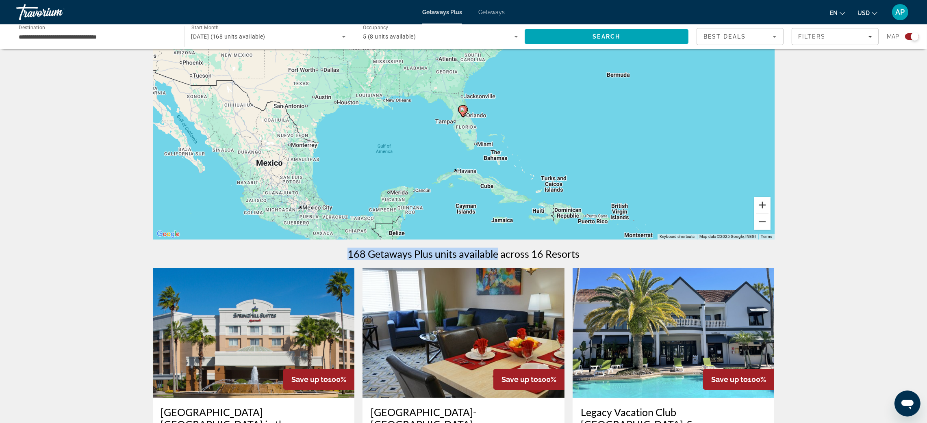
click at [771, 213] on button "Zoom in" at bounding box center [762, 205] width 16 height 16
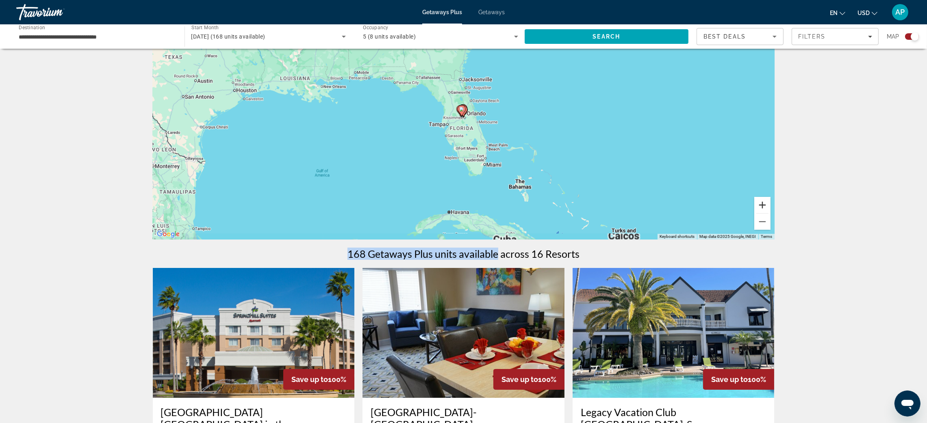
click at [771, 213] on button "Zoom in" at bounding box center [762, 205] width 16 height 16
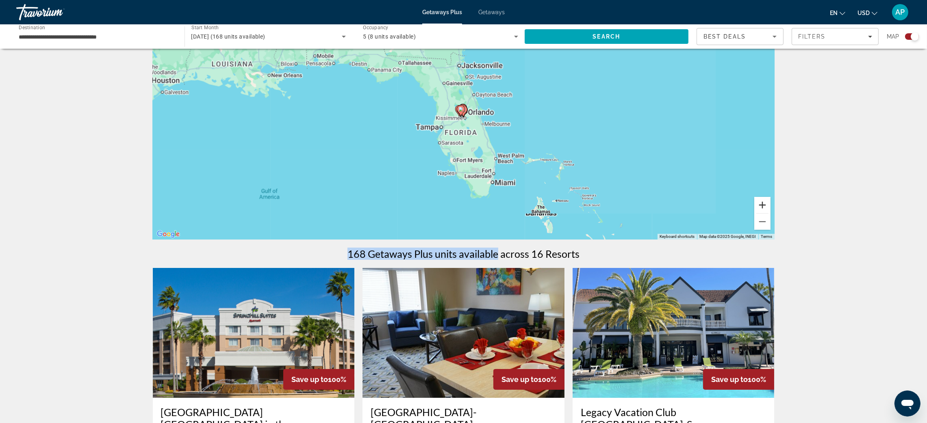
click at [771, 213] on button "Zoom in" at bounding box center [762, 205] width 16 height 16
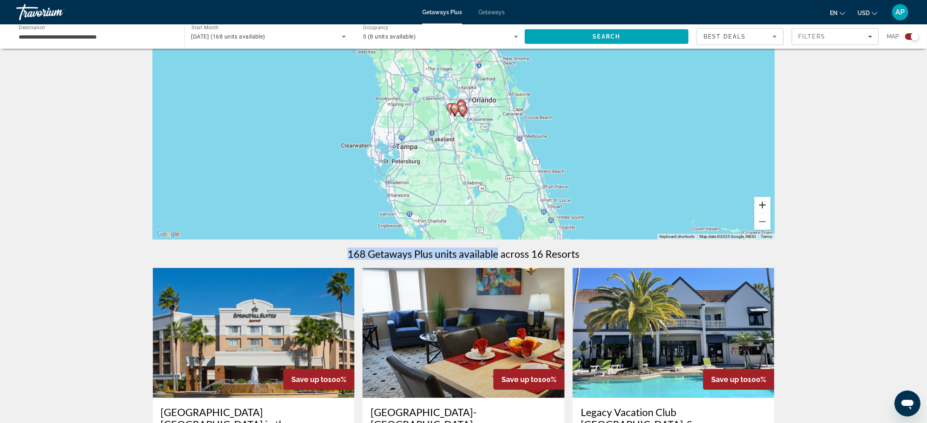
click at [771, 213] on button "Zoom in" at bounding box center [762, 205] width 16 height 16
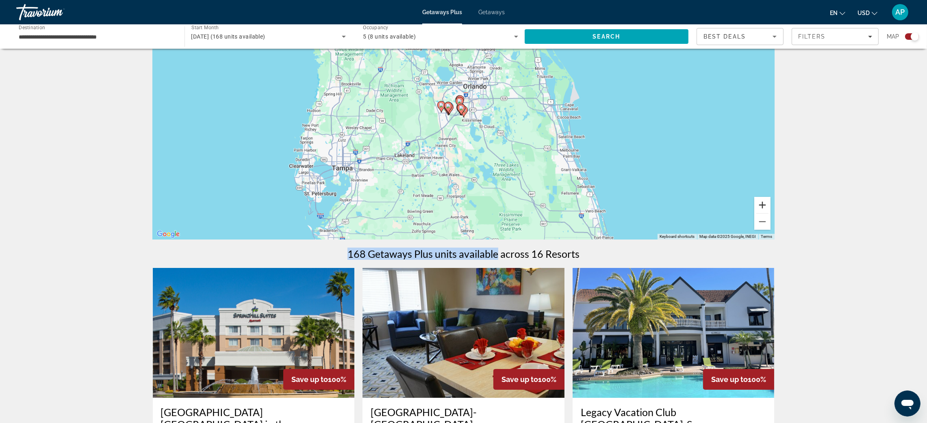
click at [771, 213] on button "Zoom in" at bounding box center [762, 205] width 16 height 16
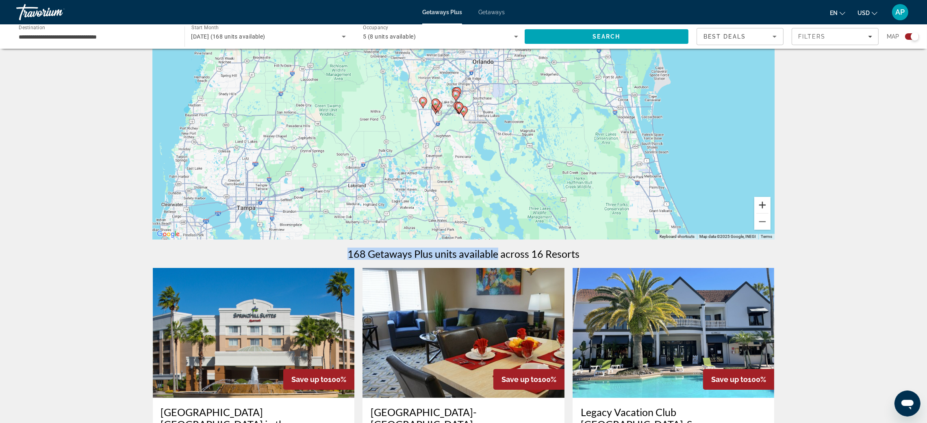
click at [771, 213] on button "Zoom in" at bounding box center [762, 205] width 16 height 16
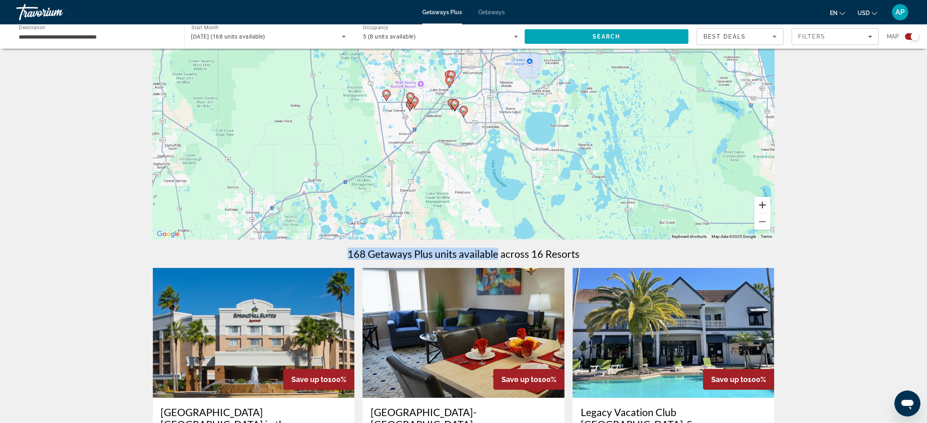
click at [771, 213] on button "Zoom in" at bounding box center [762, 205] width 16 height 16
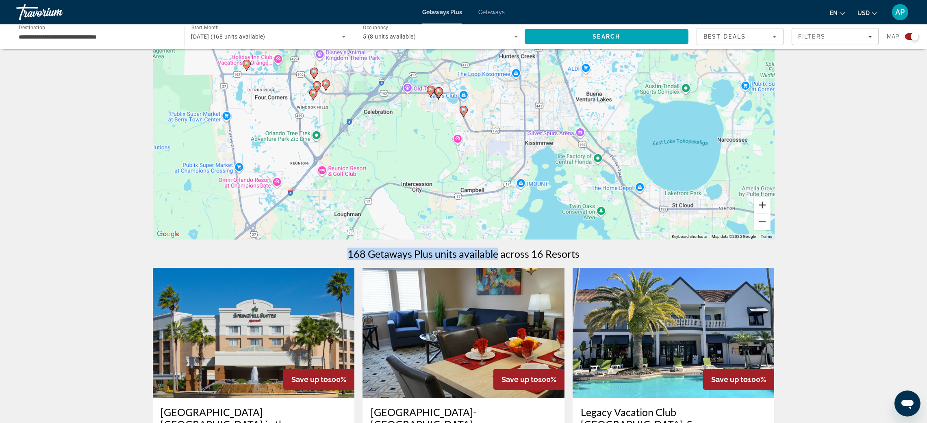
click at [771, 213] on button "Zoom in" at bounding box center [762, 205] width 16 height 16
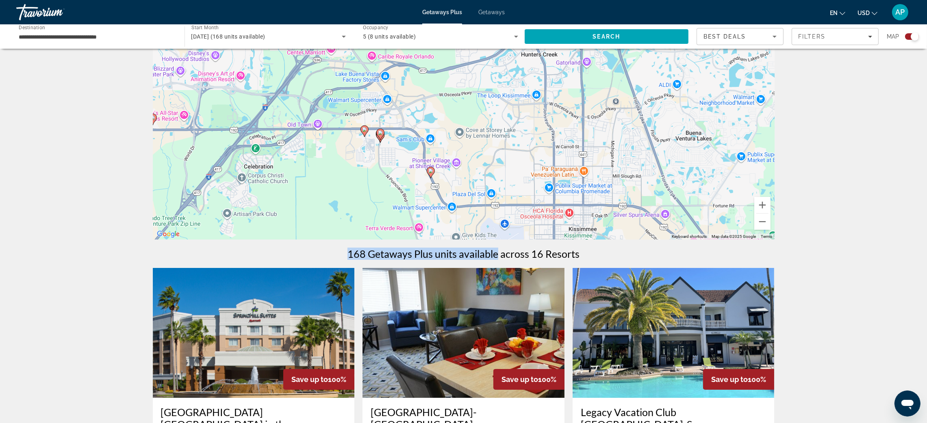
drag, startPoint x: 595, startPoint y: 136, endPoint x: 494, endPoint y: 190, distance: 115.1
click at [559, 197] on div "To activate drag with keyboard, press Alt + Enter. Once in keyboard drag state,…" at bounding box center [464, 118] width 622 height 244
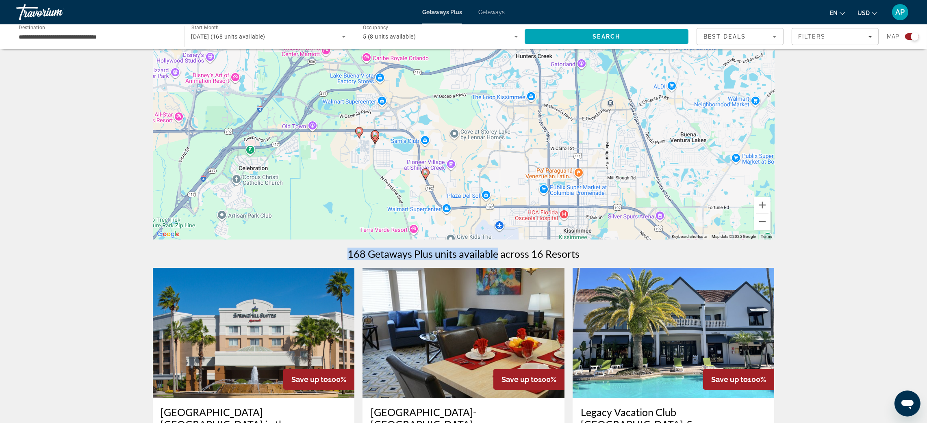
click at [426, 180] on icon "Main content" at bounding box center [424, 174] width 7 height 11
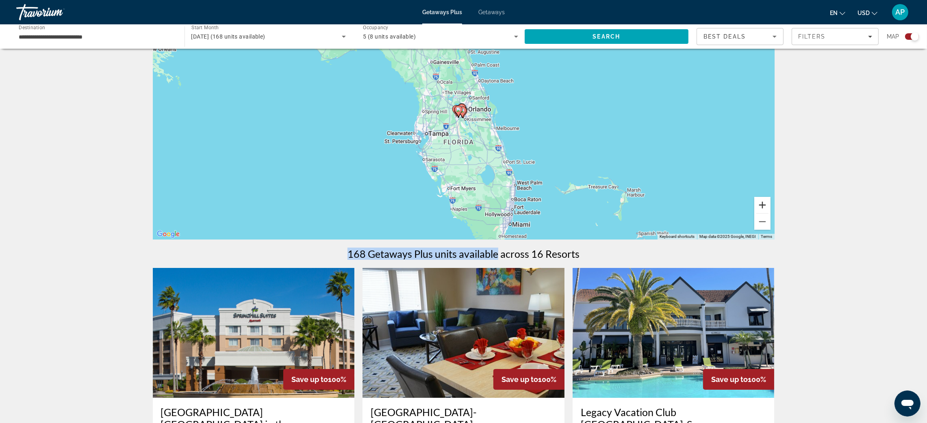
click at [771, 213] on button "Zoom in" at bounding box center [762, 205] width 16 height 16
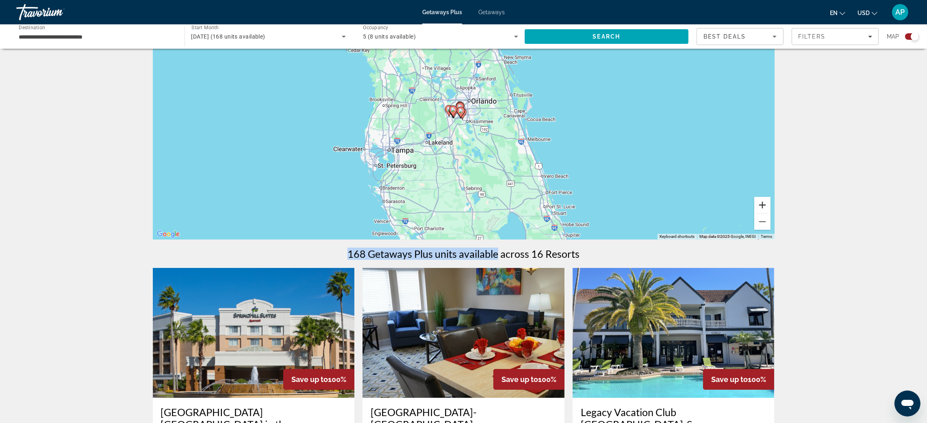
click at [771, 213] on button "Zoom in" at bounding box center [762, 205] width 16 height 16
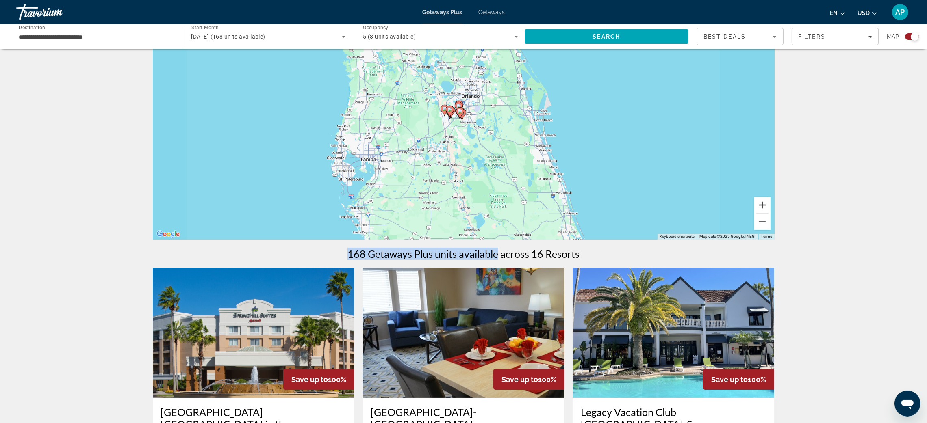
click at [771, 213] on button "Zoom in" at bounding box center [762, 205] width 16 height 16
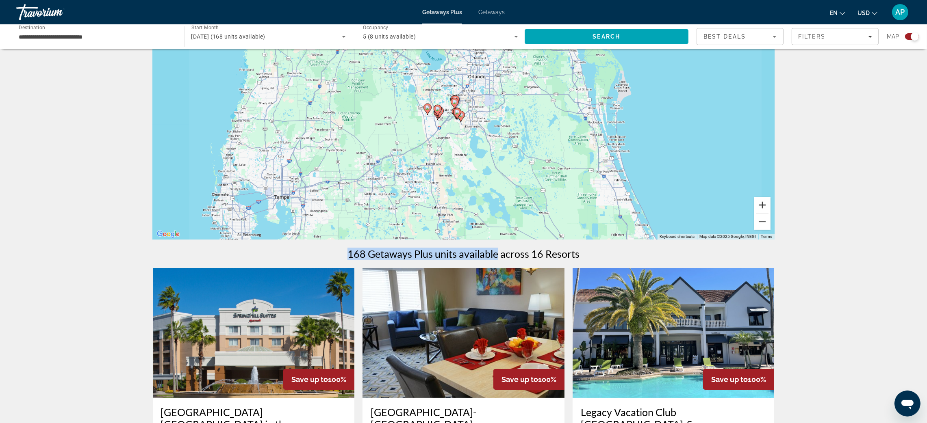
click at [771, 213] on button "Zoom in" at bounding box center [762, 205] width 16 height 16
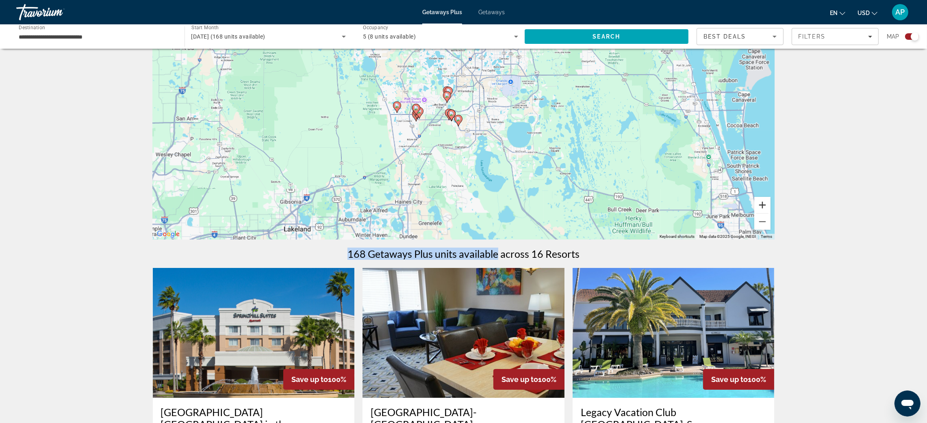
click at [771, 213] on button "Zoom in" at bounding box center [762, 205] width 16 height 16
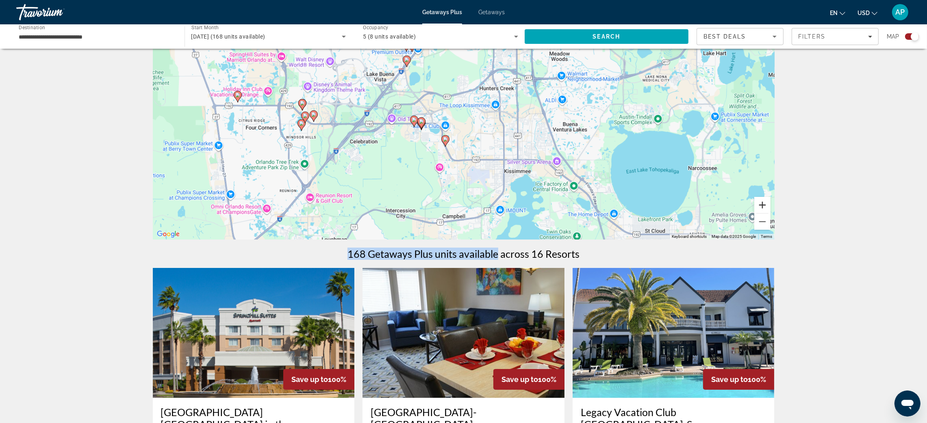
click at [771, 213] on button "Zoom in" at bounding box center [762, 205] width 16 height 16
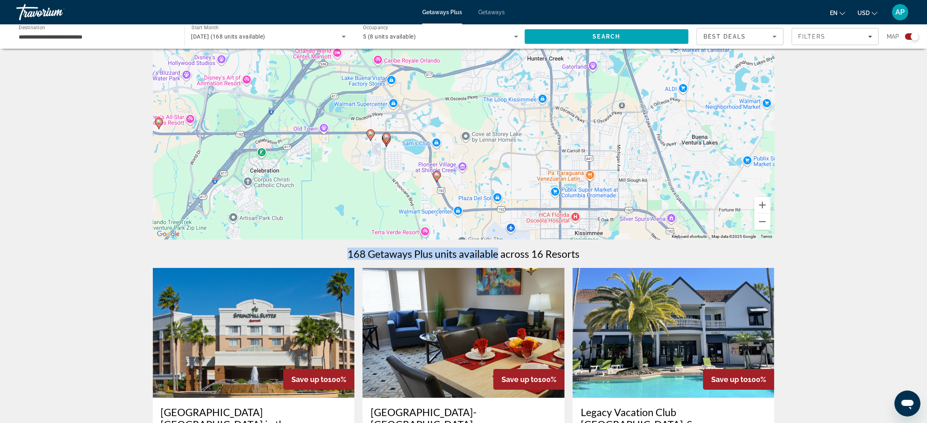
drag, startPoint x: 426, startPoint y: 188, endPoint x: 441, endPoint y: 190, distance: 14.8
click at [439, 178] on image "Main content" at bounding box center [436, 175] width 5 height 5
click at [771, 213] on button "Zoom in" at bounding box center [762, 205] width 16 height 16
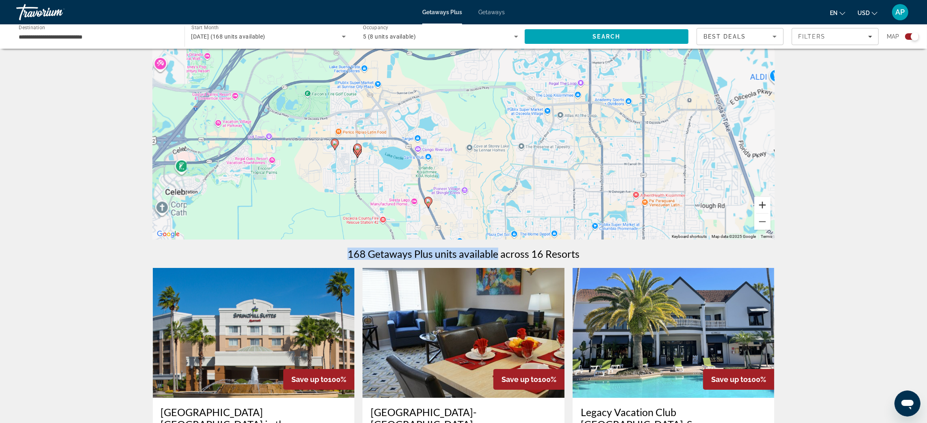
click at [771, 213] on button "Zoom in" at bounding box center [762, 205] width 16 height 16
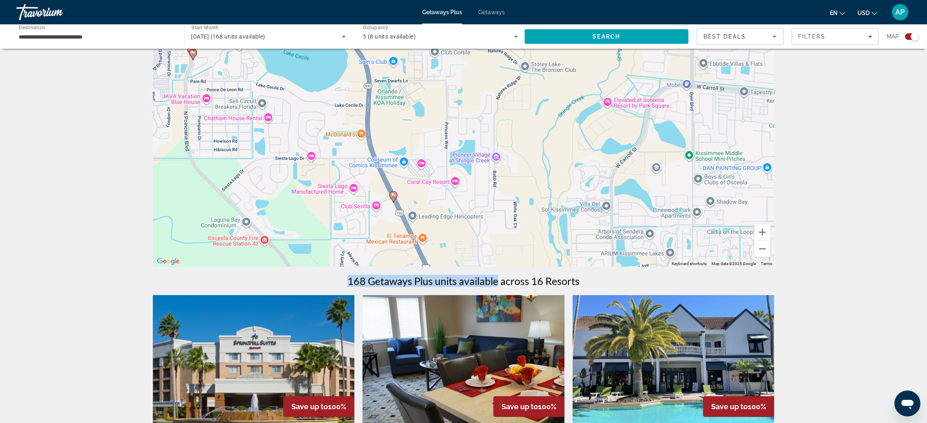
scroll to position [0, 0]
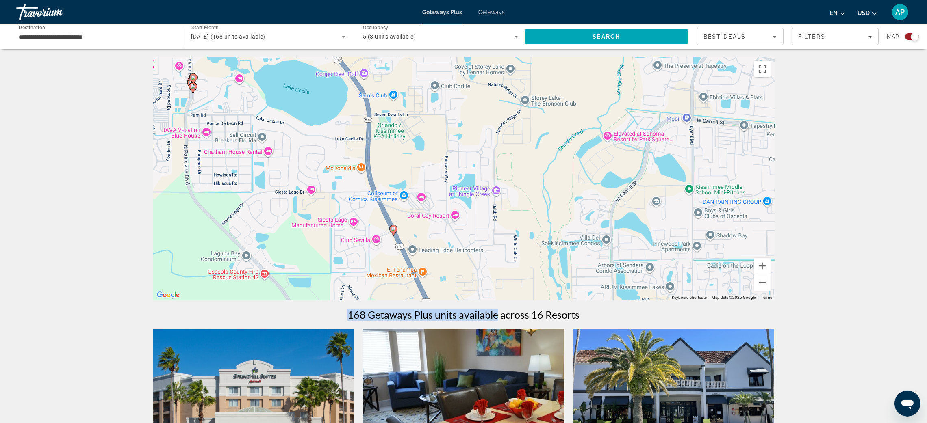
drag, startPoint x: 548, startPoint y: 206, endPoint x: 582, endPoint y: 0, distance: 208.9
click at [582, 0] on div "**********" at bounding box center [463, 211] width 927 height 423
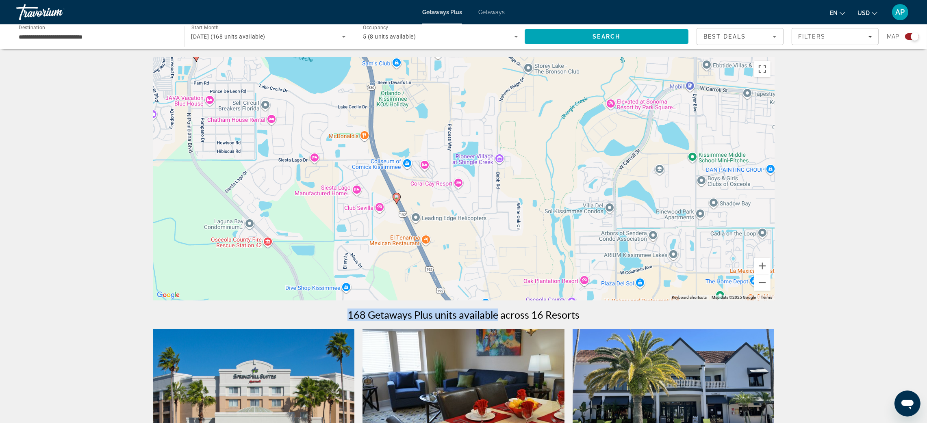
click at [399, 204] on icon "Main content" at bounding box center [396, 198] width 7 height 11
type input "**********"
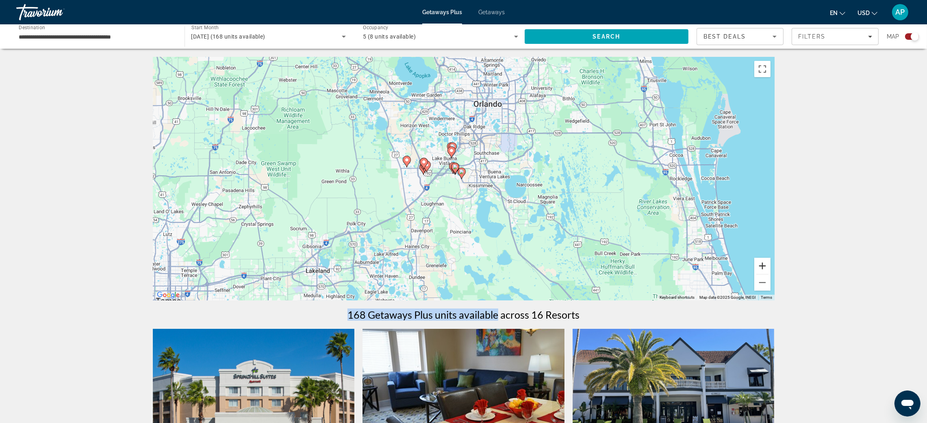
click at [771, 274] on button "Zoom in" at bounding box center [762, 266] width 16 height 16
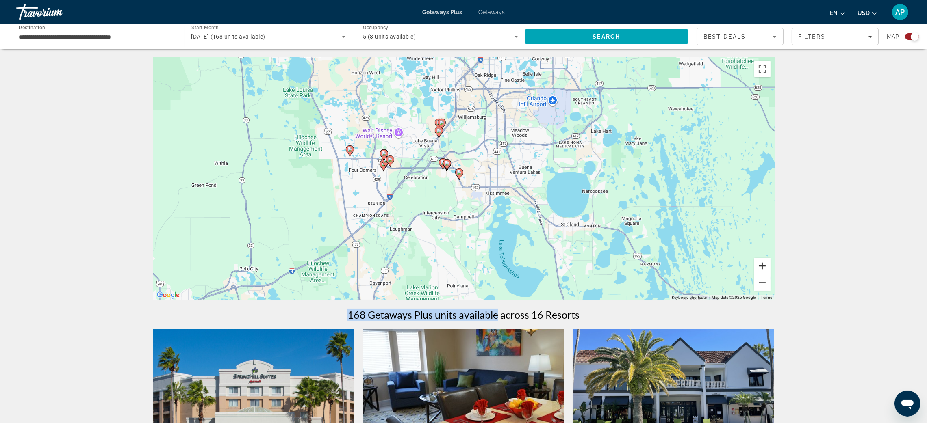
click at [771, 274] on button "Zoom in" at bounding box center [762, 266] width 16 height 16
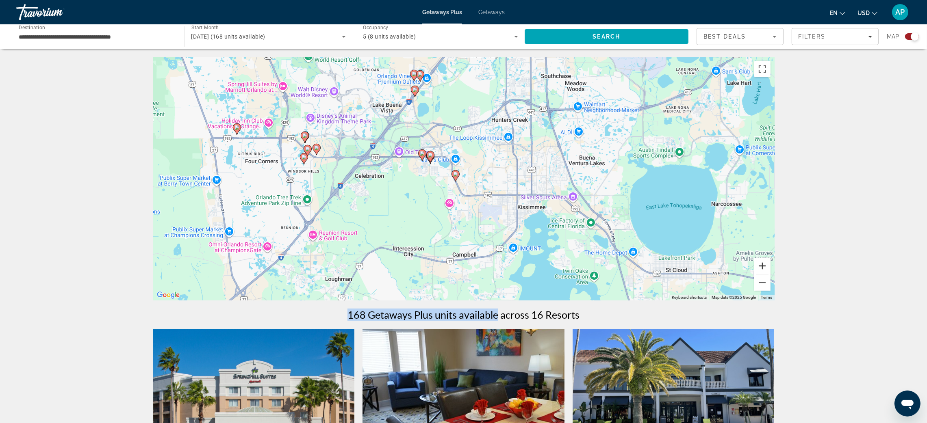
click at [771, 274] on button "Zoom in" at bounding box center [762, 266] width 16 height 16
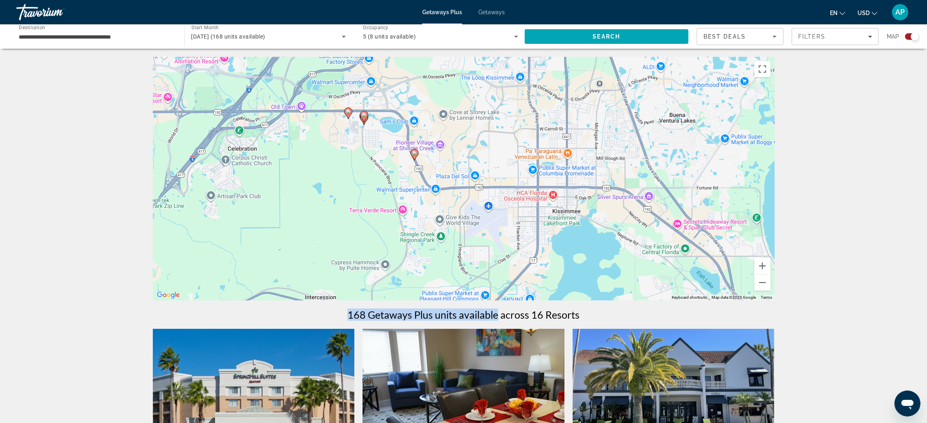
drag, startPoint x: 506, startPoint y: 154, endPoint x: 474, endPoint y: 131, distance: 39.5
click at [474, 131] on div "To activate drag with keyboard, press Alt + Enter. Once in keyboard drag state,…" at bounding box center [464, 179] width 622 height 244
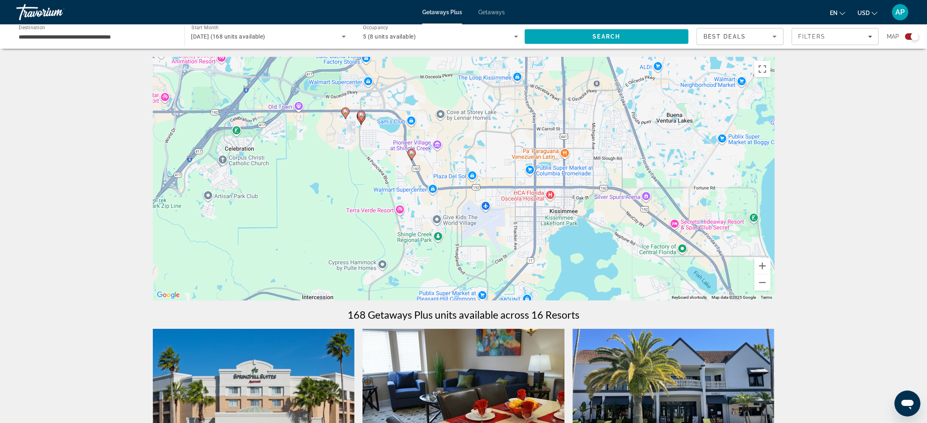
click at [506, 21] on div "Getaways Plus Getaways en English Español Français Italiano Português русский U…" at bounding box center [463, 12] width 927 height 21
click at [500, 11] on span "Getaways" at bounding box center [491, 12] width 26 height 7
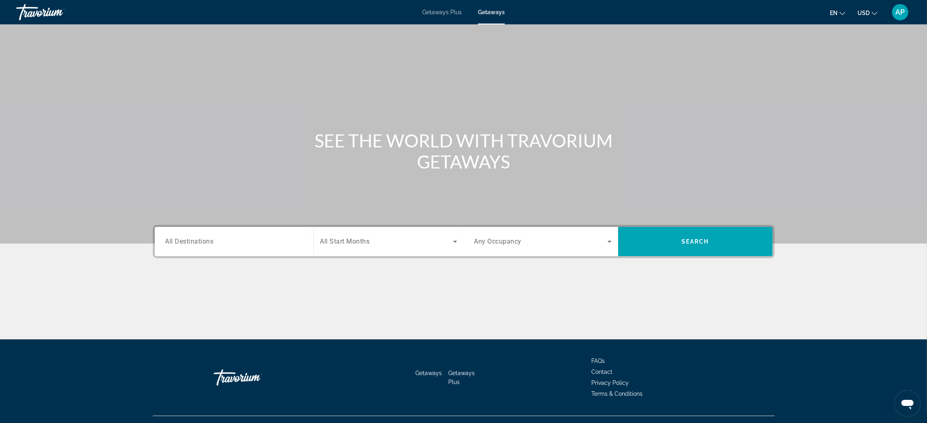
click at [426, 13] on span "Getaways Plus" at bounding box center [441, 12] width 39 height 7
click at [495, 12] on span "Getaways" at bounding box center [491, 12] width 26 height 7
click at [167, 254] on div "Search widget" at bounding box center [233, 241] width 137 height 23
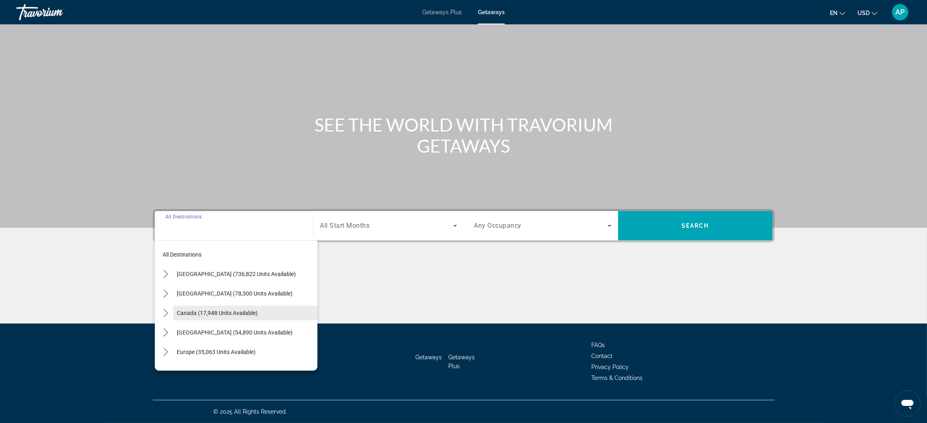
scroll to position [125, 0]
click at [162, 270] on icon "Toggle United States (736,822 units available) submenu" at bounding box center [166, 274] width 8 height 8
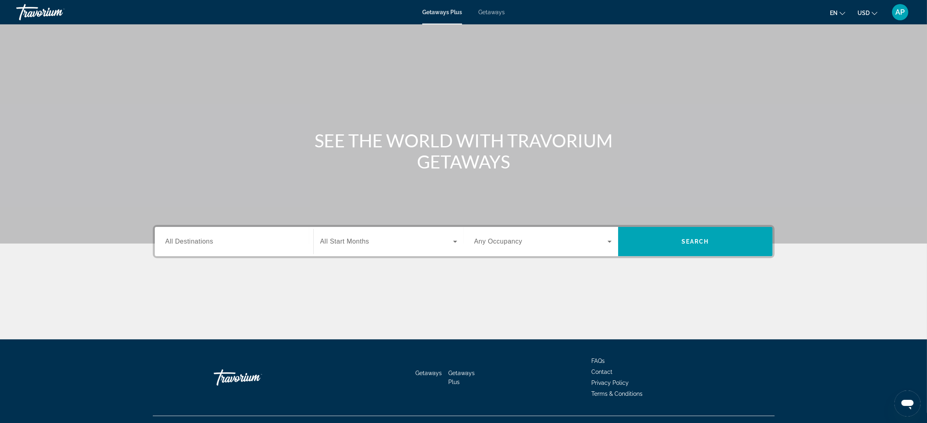
click at [137, 244] on div "Main content" at bounding box center [463, 122] width 927 height 244
click at [165, 254] on div "Search widget" at bounding box center [233, 241] width 137 height 23
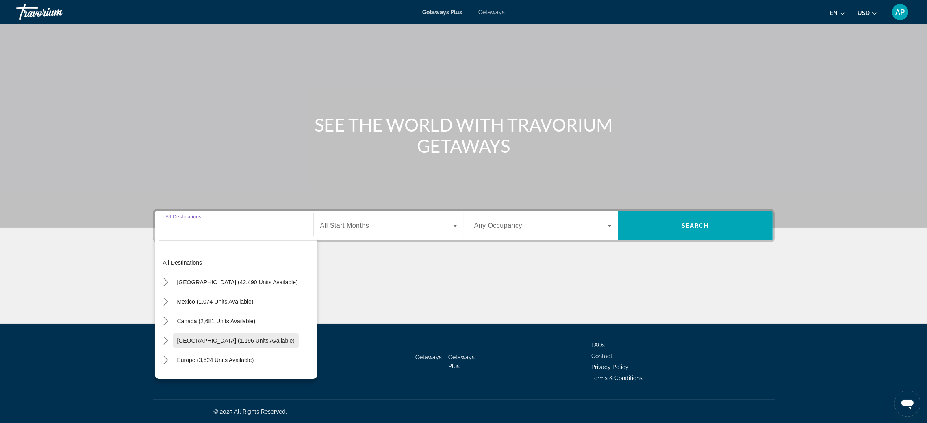
scroll to position [125, 0]
click at [177, 279] on span "[GEOGRAPHIC_DATA] (42,490 units available)" at bounding box center [237, 282] width 121 height 7
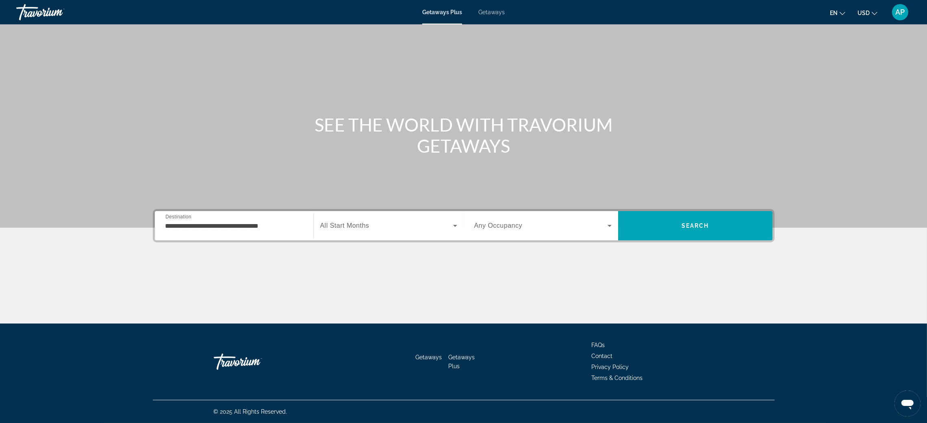
click at [165, 215] on div "**********" at bounding box center [233, 226] width 137 height 23
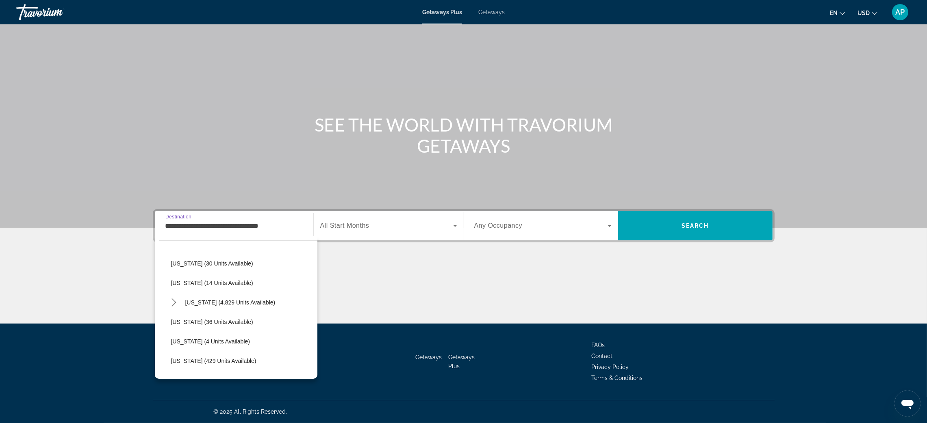
scroll to position [122, 0]
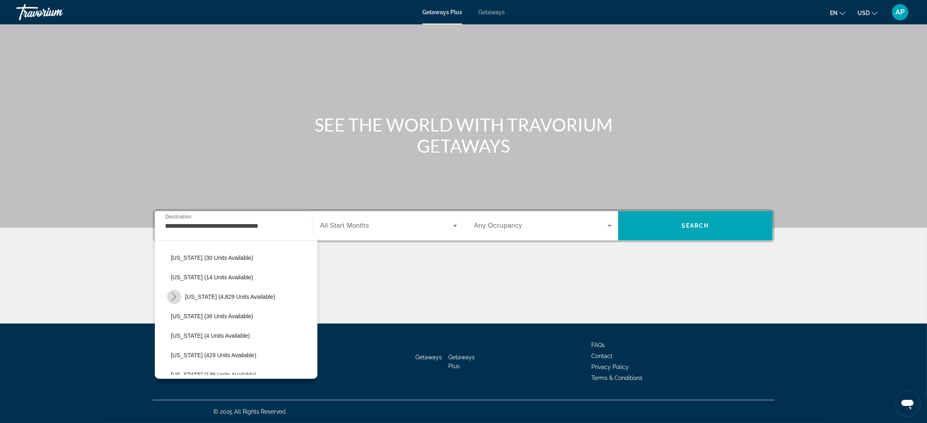
click at [172, 293] on icon "Toggle Florida (4,829 units available) submenu" at bounding box center [174, 297] width 4 height 8
click at [179, 313] on span "[GEOGRAPHIC_DATA] (6,509 units available)" at bounding box center [237, 316] width 117 height 7
type input "**********"
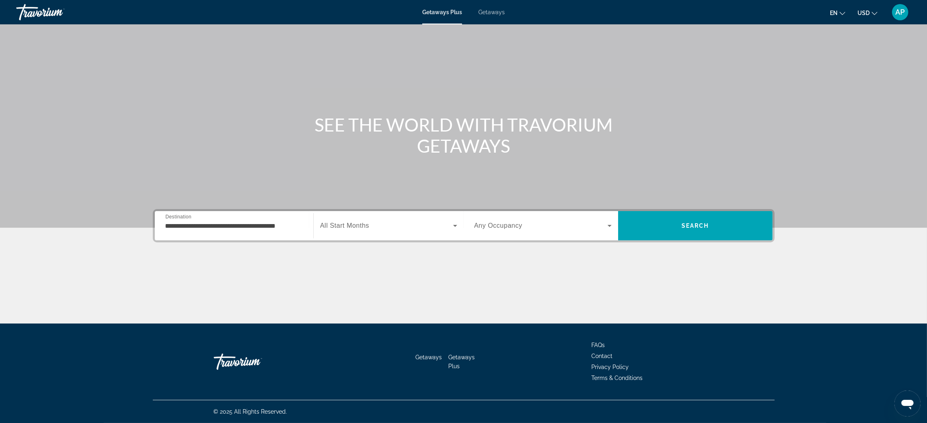
click at [320, 222] on span "All Start Months" at bounding box center [344, 225] width 49 height 7
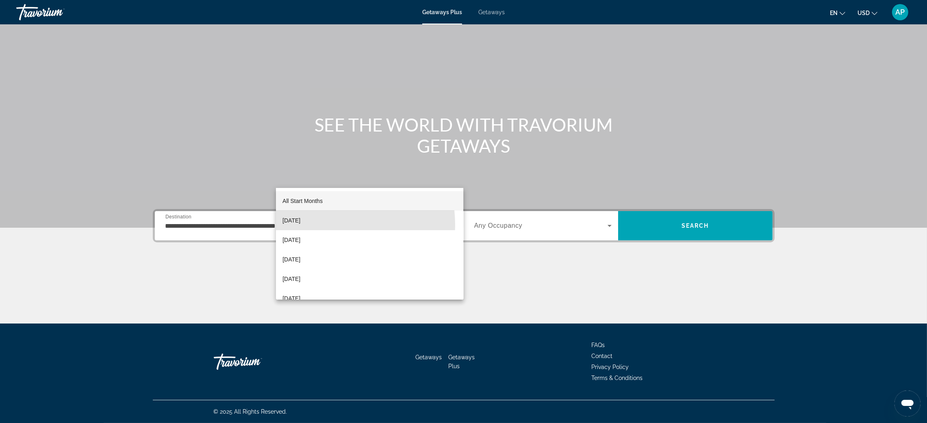
drag, startPoint x: 318, startPoint y: 226, endPoint x: 525, endPoint y: 179, distance: 212.7
click at [321, 224] on mat-option "[DATE]" at bounding box center [369, 221] width 187 height 20
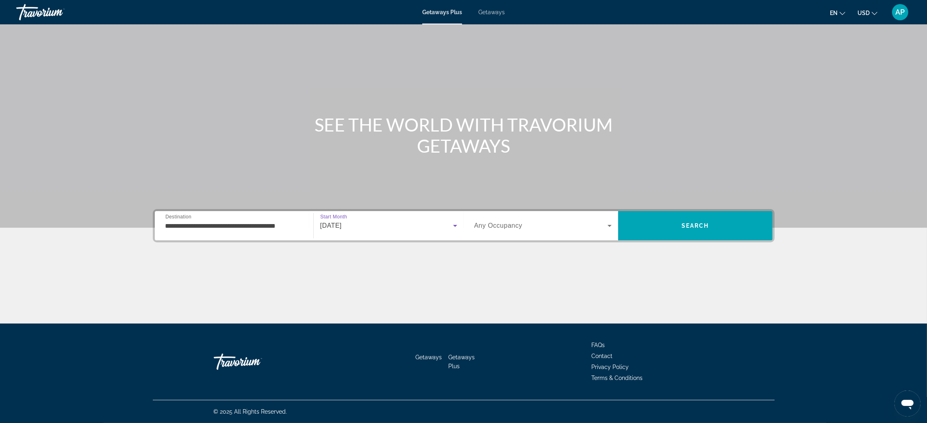
click at [542, 221] on span "Search widget" at bounding box center [540, 226] width 133 height 10
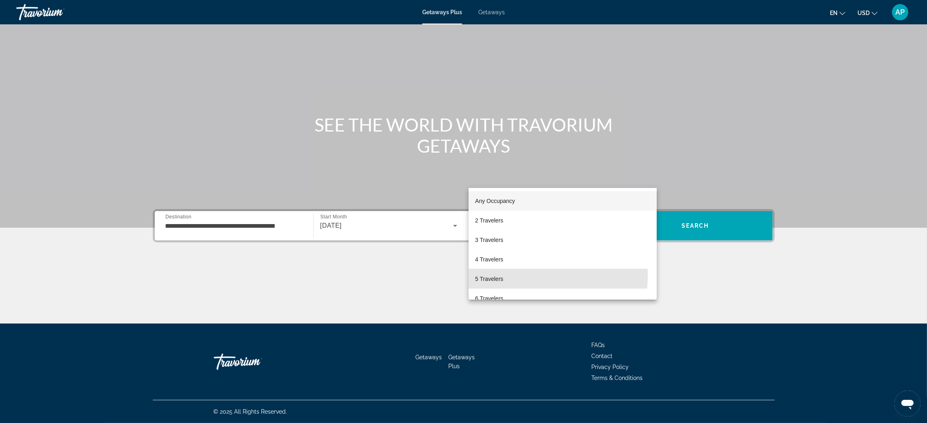
drag, startPoint x: 507, startPoint y: 276, endPoint x: 761, endPoint y: 203, distance: 264.5
click at [503, 275] on span "5 Travelers" at bounding box center [489, 279] width 28 height 10
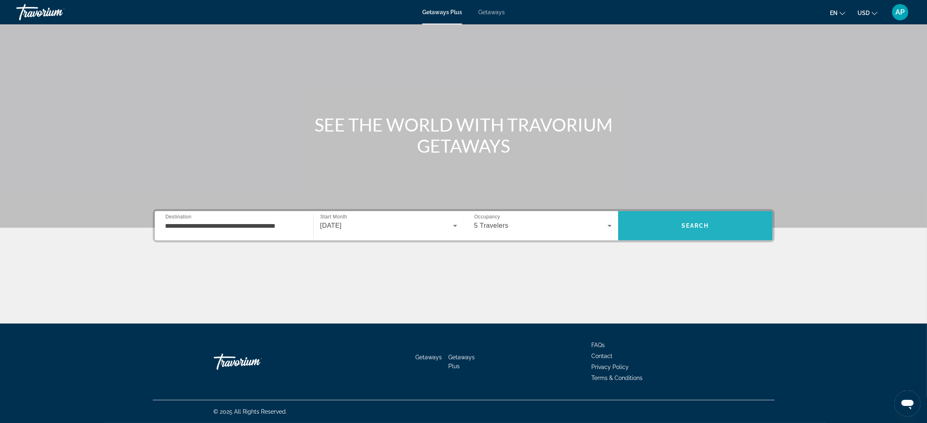
click at [760, 216] on span "Search" at bounding box center [695, 226] width 154 height 20
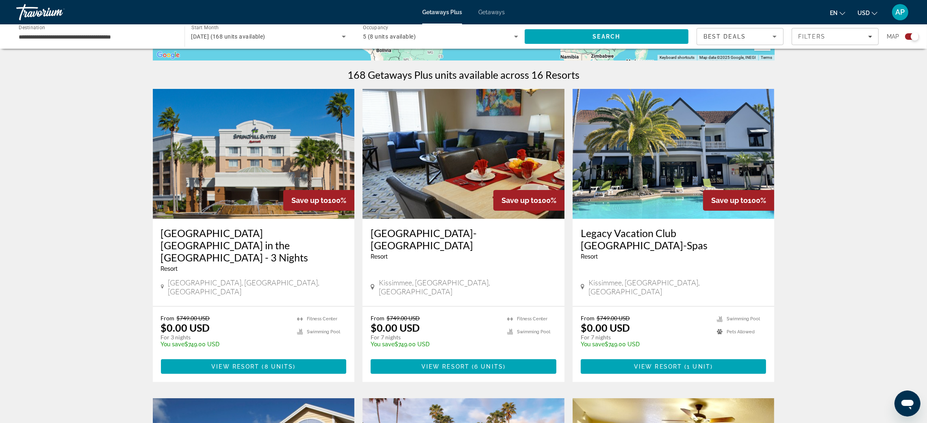
scroll to position [304, 0]
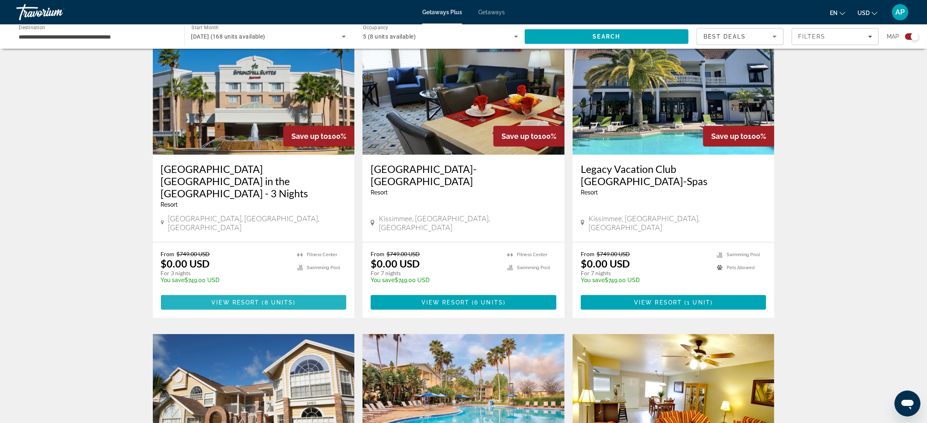
click at [211, 306] on span "View Resort" at bounding box center [235, 303] width 48 height 7
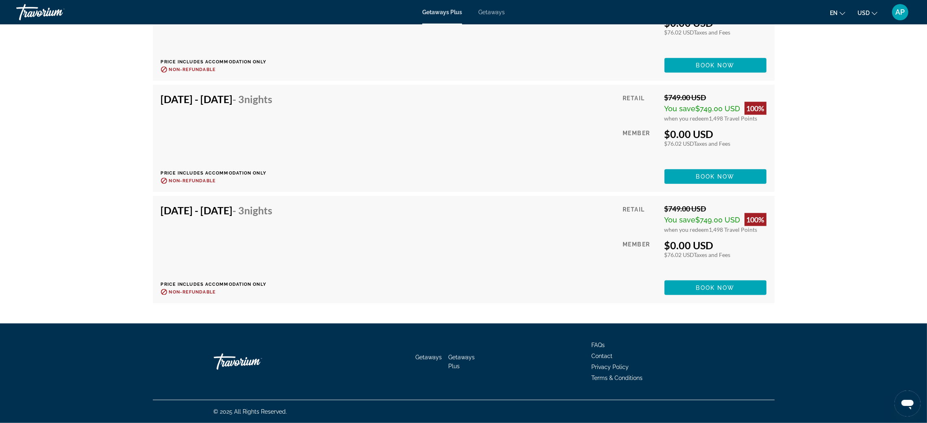
scroll to position [1951, 0]
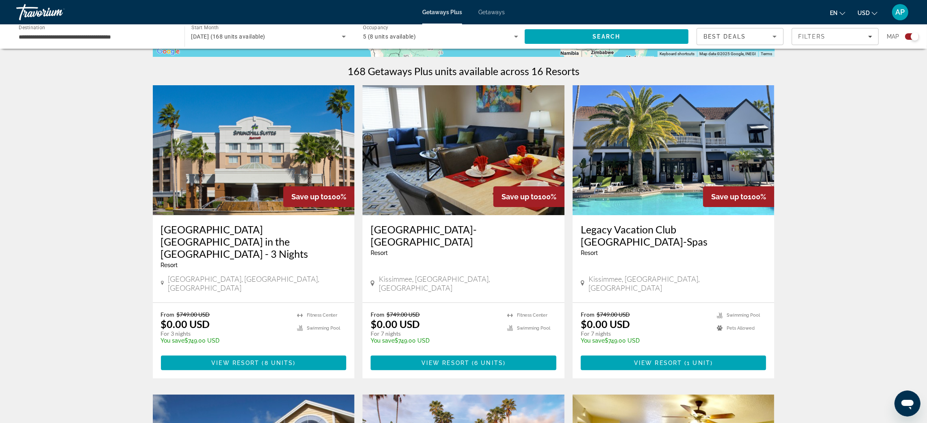
scroll to position [365, 0]
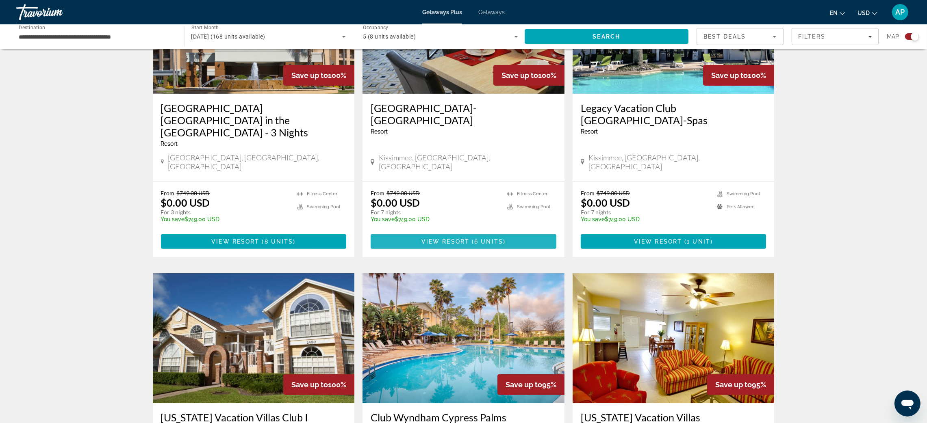
click at [517, 252] on span "Main content" at bounding box center [464, 242] width 186 height 20
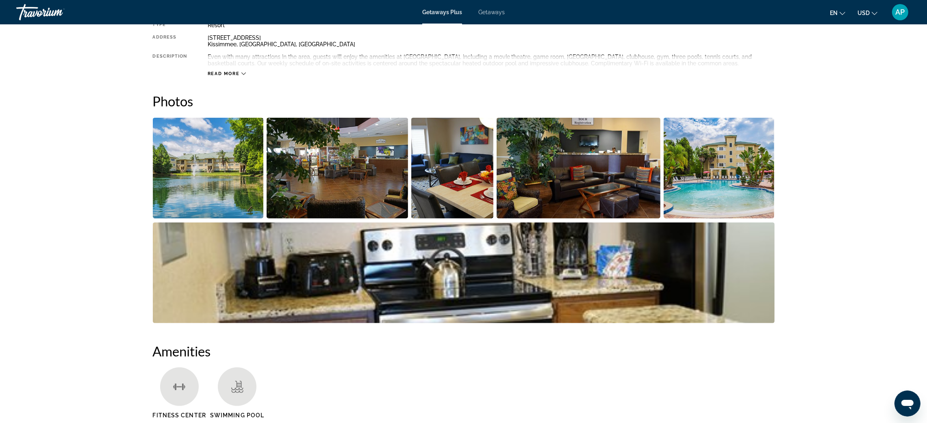
scroll to position [244, 0]
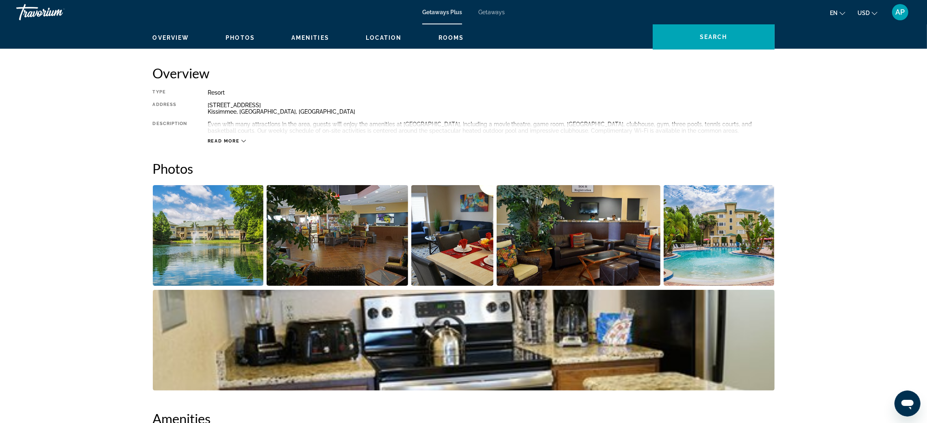
drag, startPoint x: 74, startPoint y: 51, endPoint x: 248, endPoint y: 47, distance: 174.4
copy h1 "[GEOGRAPHIC_DATA]"
drag, startPoint x: 343, startPoint y: 46, endPoint x: 91, endPoint y: 15, distance: 254.2
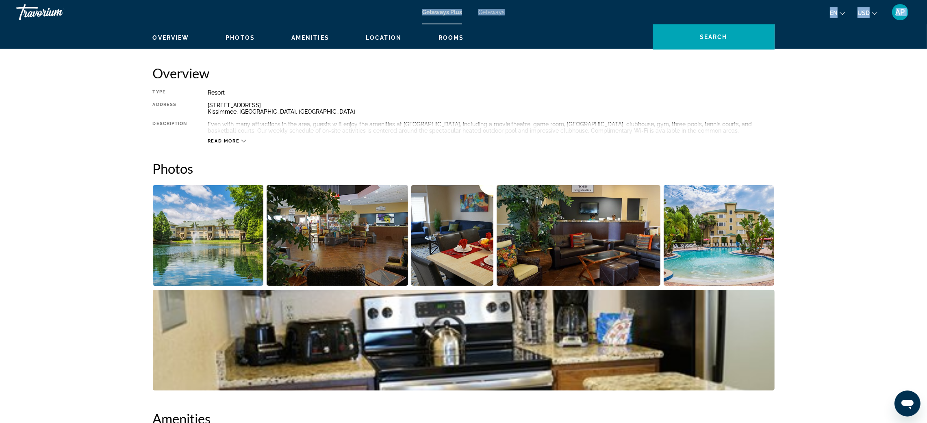
copy div "Getaways Plus Getaways en English Español Français Italiano Português русский U…"
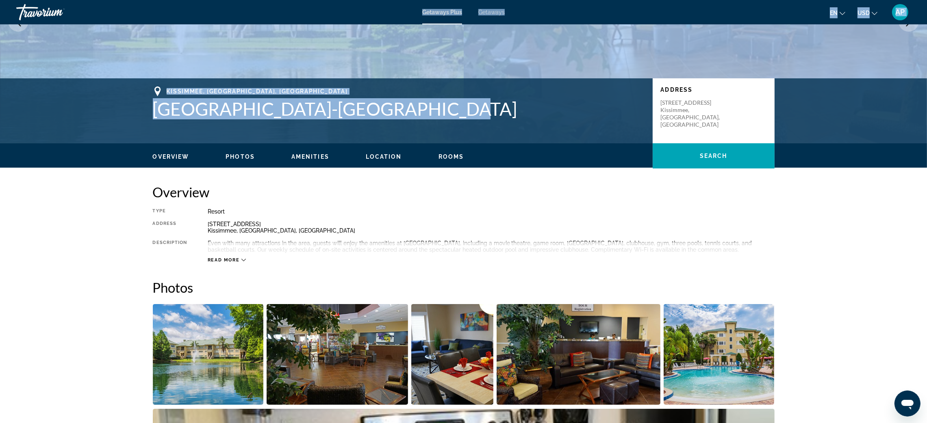
scroll to position [122, 0]
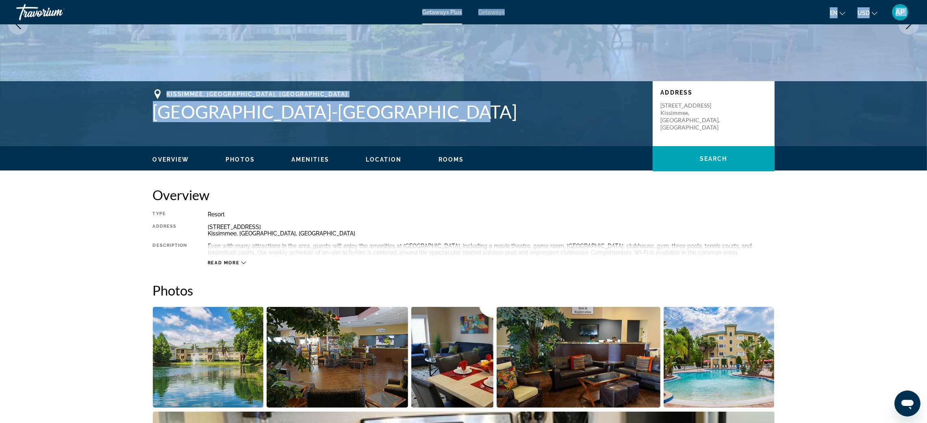
click at [153, 122] on h1 "[GEOGRAPHIC_DATA]-[GEOGRAPHIC_DATA]" at bounding box center [399, 111] width 492 height 21
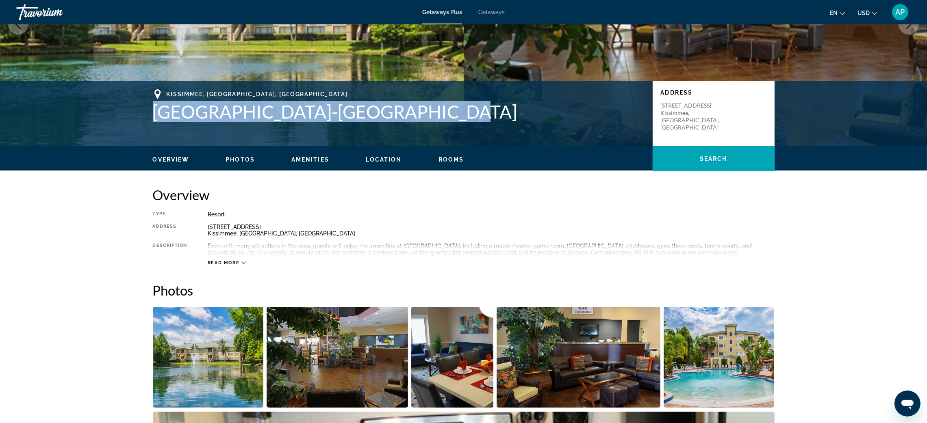
drag, startPoint x: 77, startPoint y: 170, endPoint x: 384, endPoint y: 169, distance: 307.3
click at [384, 122] on h1 "[GEOGRAPHIC_DATA]-[GEOGRAPHIC_DATA]" at bounding box center [399, 111] width 492 height 21
copy h1 "[GEOGRAPHIC_DATA]-[GEOGRAPHIC_DATA]"
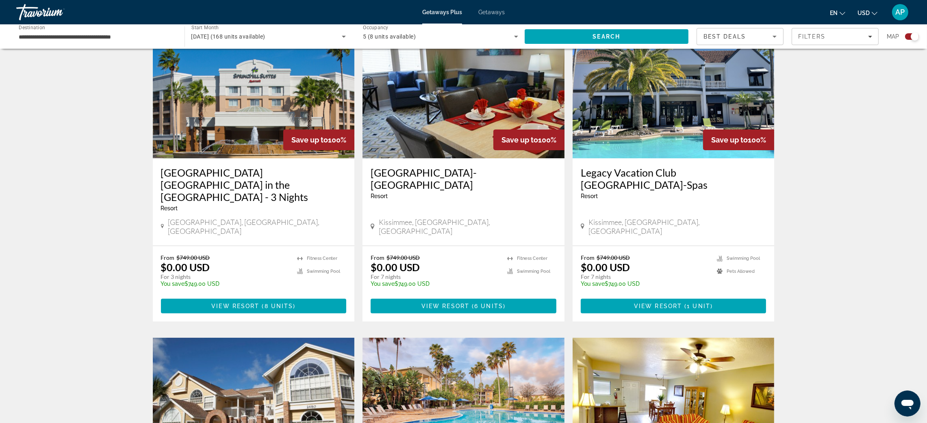
scroll to position [304, 0]
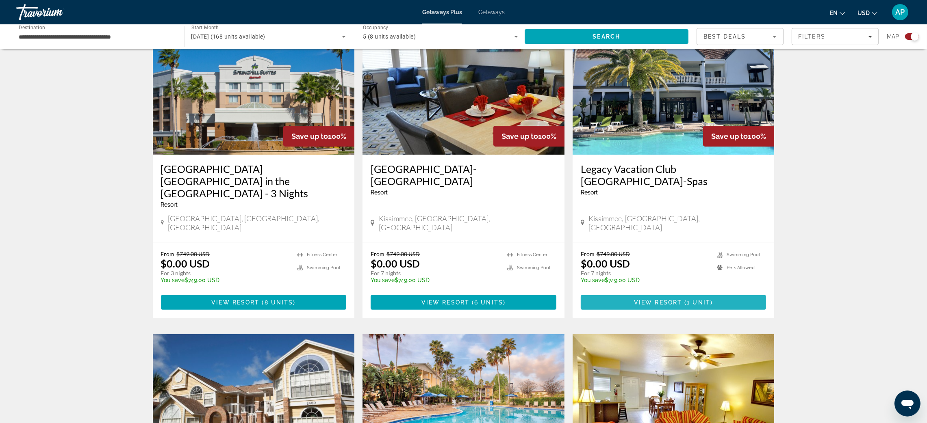
click at [726, 313] on span "Main content" at bounding box center [674, 303] width 186 height 20
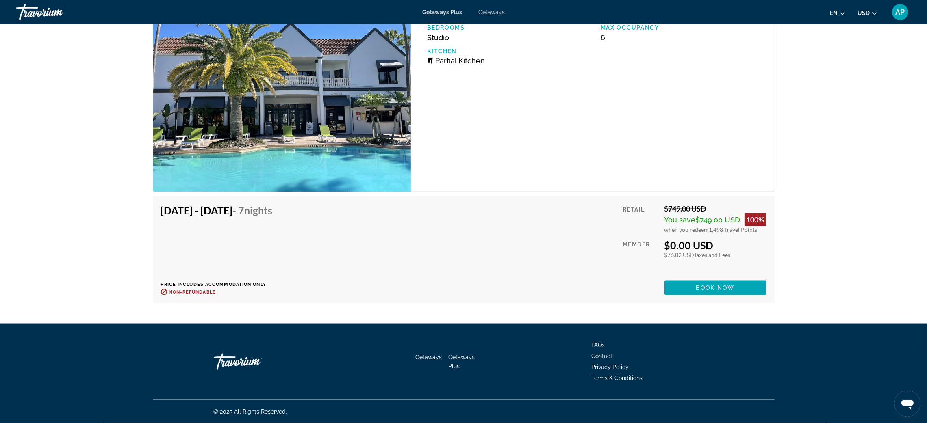
scroll to position [2012, 0]
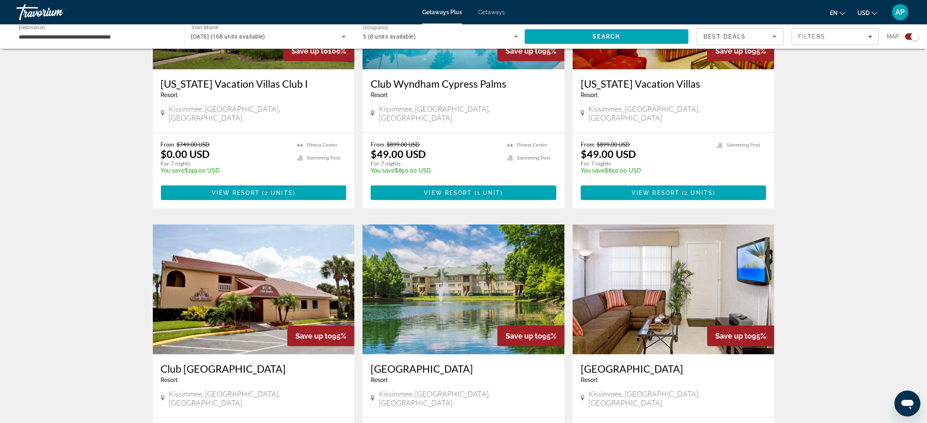
scroll to position [731, 0]
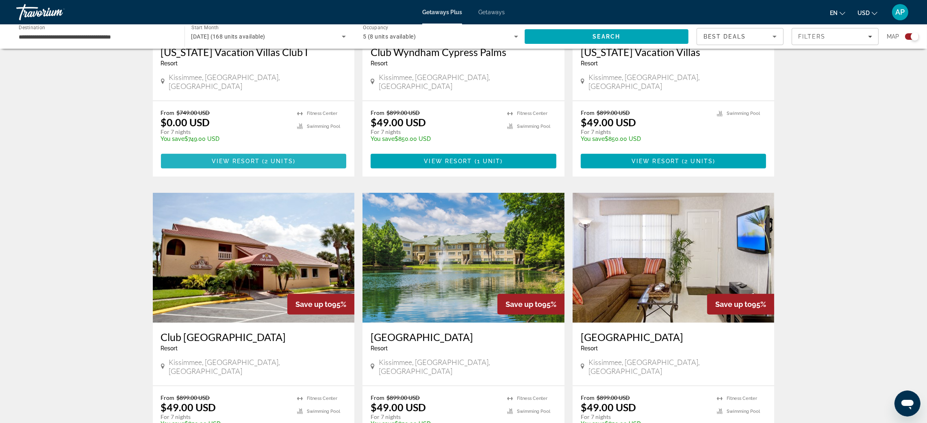
click at [271, 171] on span "Main content" at bounding box center [254, 162] width 186 height 20
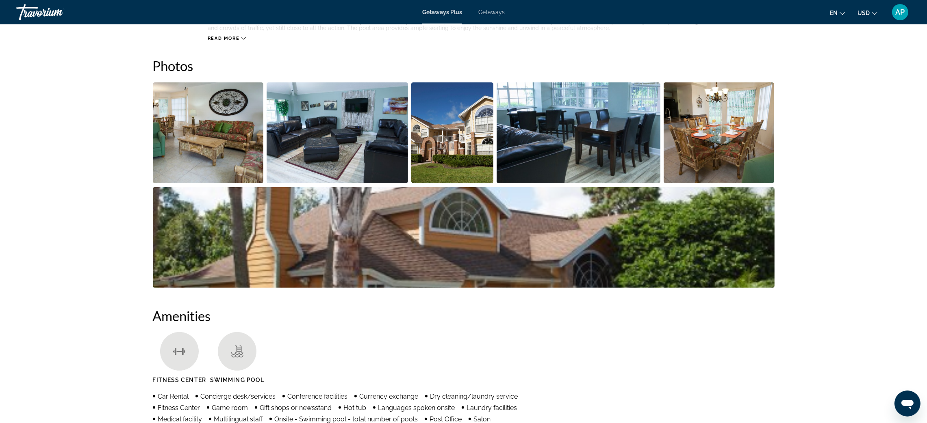
scroll to position [122, 0]
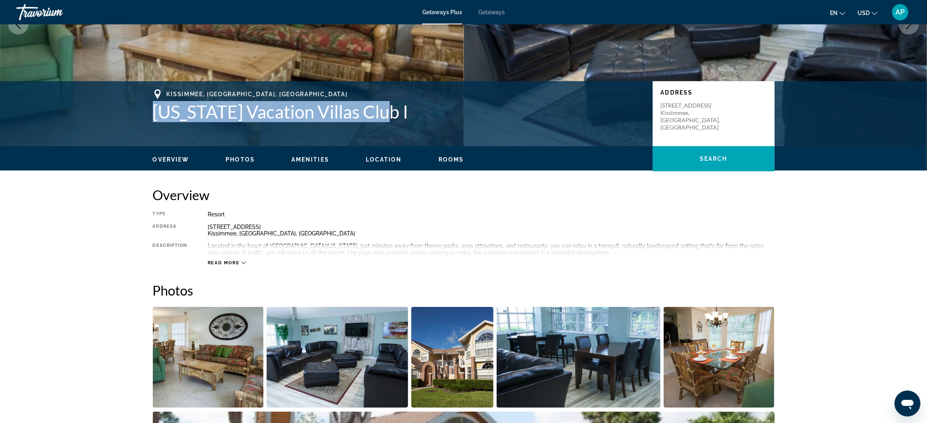
drag, startPoint x: 77, startPoint y: 163, endPoint x: 366, endPoint y: 169, distance: 289.4
click at [366, 122] on h1 "[US_STATE] Vacation Villas Club I" at bounding box center [399, 111] width 492 height 21
copy h1 "[US_STATE] Vacation Villas Club I"
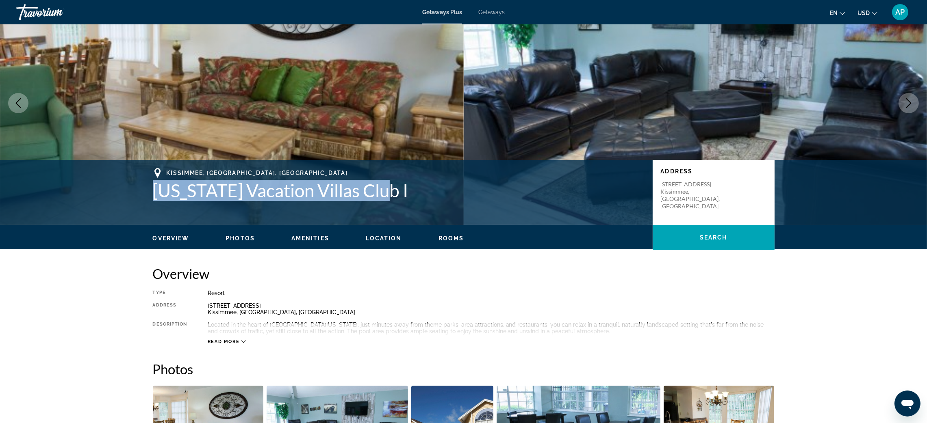
scroll to position [61, 0]
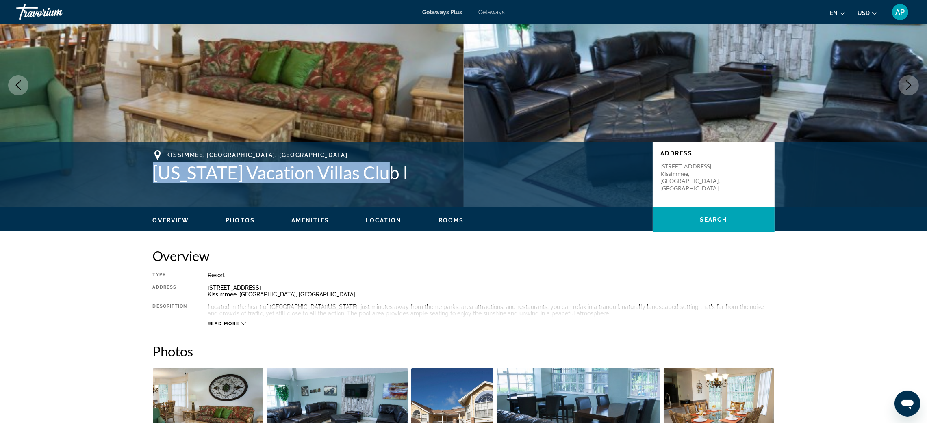
click at [274, 183] on h1 "[US_STATE] Vacation Villas Club I" at bounding box center [399, 172] width 492 height 21
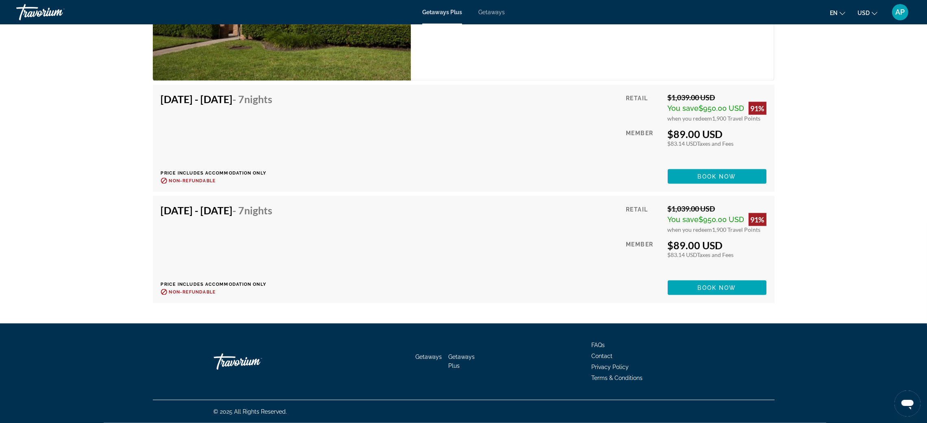
scroll to position [2083, 0]
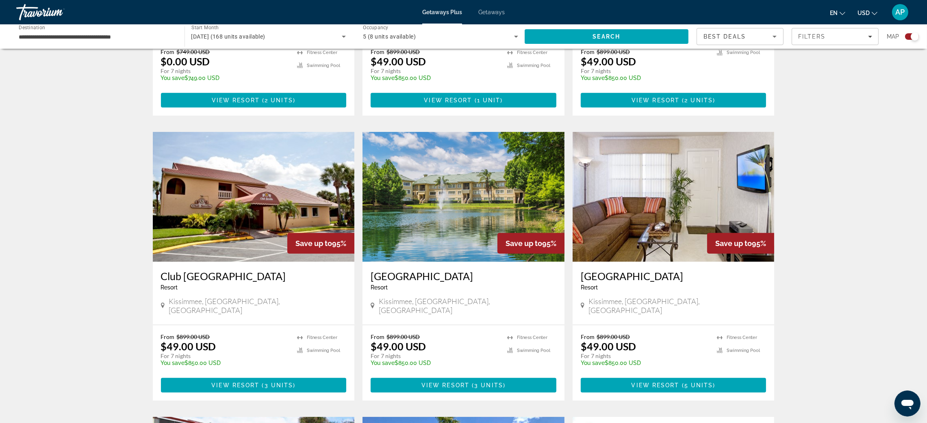
scroll to position [731, 0]
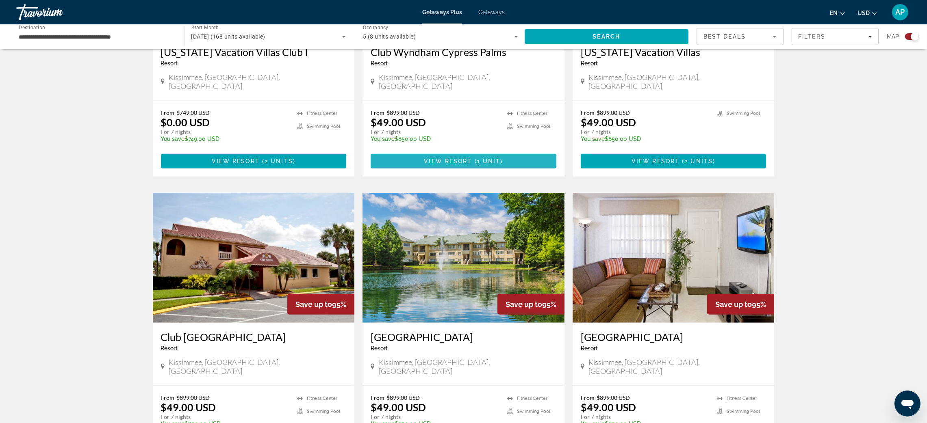
click at [472, 165] on span "View Resort" at bounding box center [448, 161] width 48 height 7
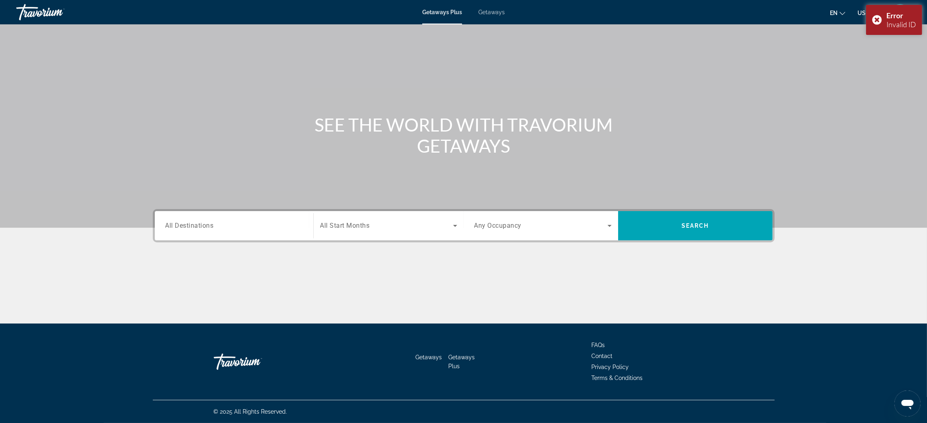
scroll to position [125, 0]
click at [165, 222] on span "All Destinations" at bounding box center [189, 226] width 48 height 8
click at [165, 221] on input "Destination All Destinations" at bounding box center [233, 226] width 137 height 10
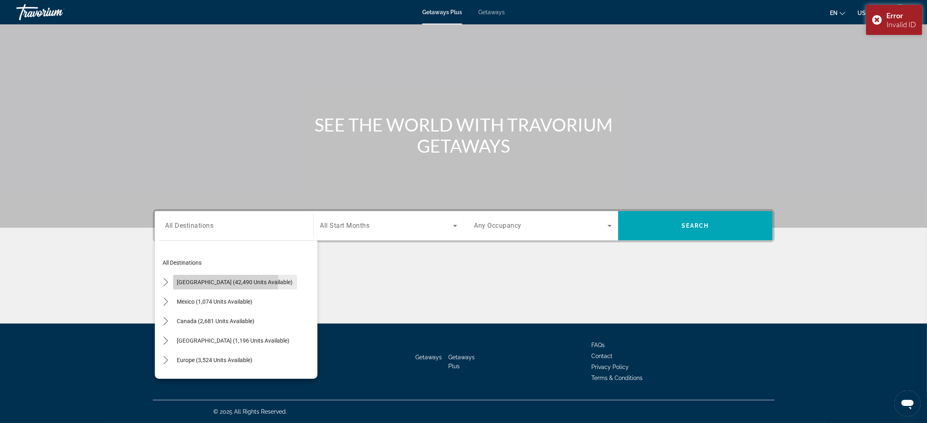
click at [177, 279] on span "[GEOGRAPHIC_DATA] (42,490 units available)" at bounding box center [235, 282] width 116 height 7
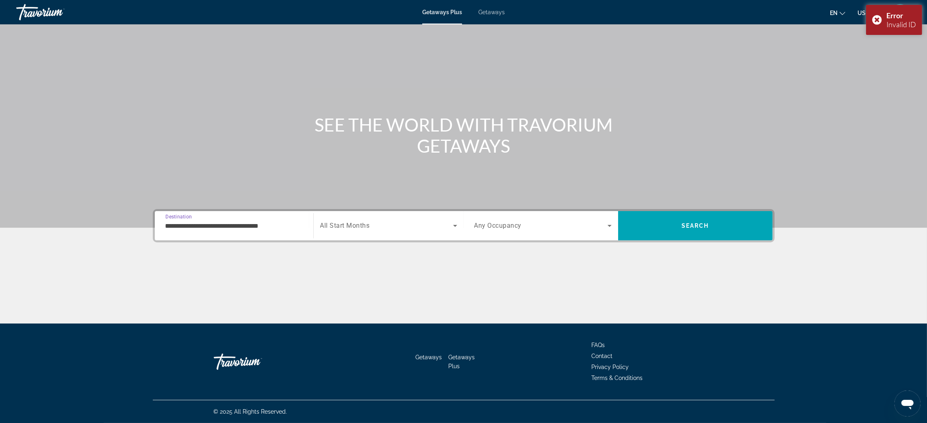
click at [165, 221] on input "**********" at bounding box center [233, 226] width 137 height 10
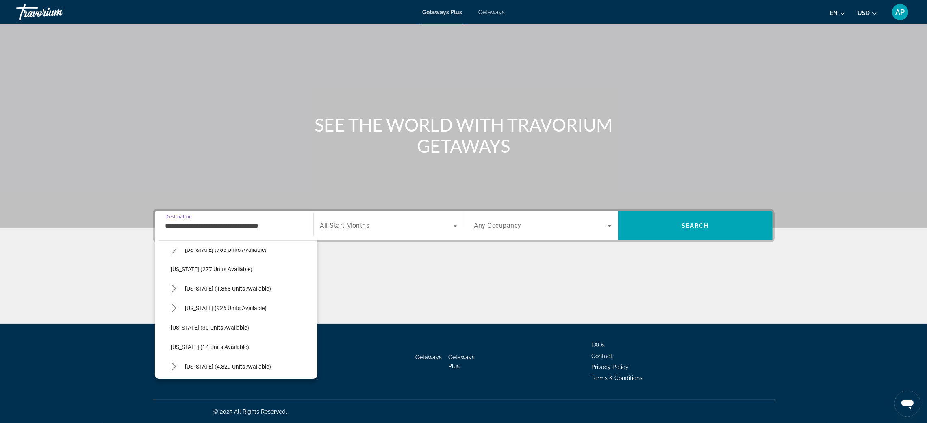
scroll to position [122, 0]
click at [167, 290] on mat-icon "Toggle Florida (4,829 units available) submenu" at bounding box center [174, 297] width 14 height 14
click at [179, 313] on span "[GEOGRAPHIC_DATA] (6,509 units available)" at bounding box center [235, 316] width 113 height 7
type input "**********"
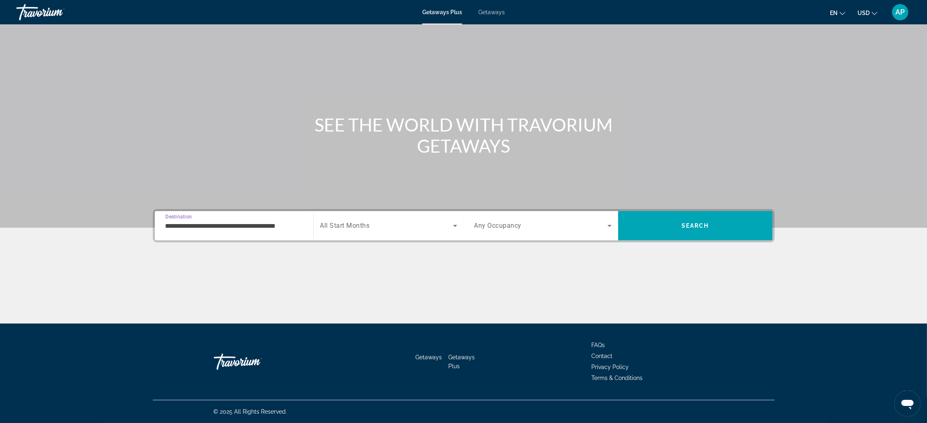
click at [380, 215] on div "Search widget" at bounding box center [388, 226] width 137 height 23
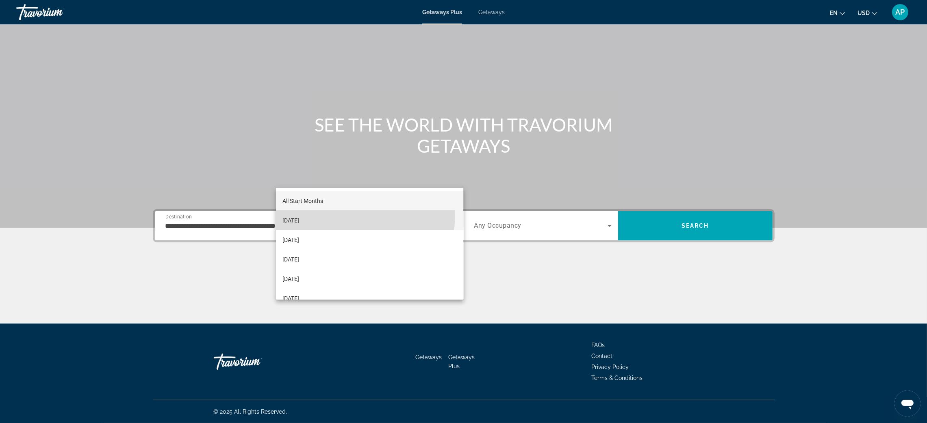
click at [328, 214] on mat-option "[DATE]" at bounding box center [369, 221] width 187 height 20
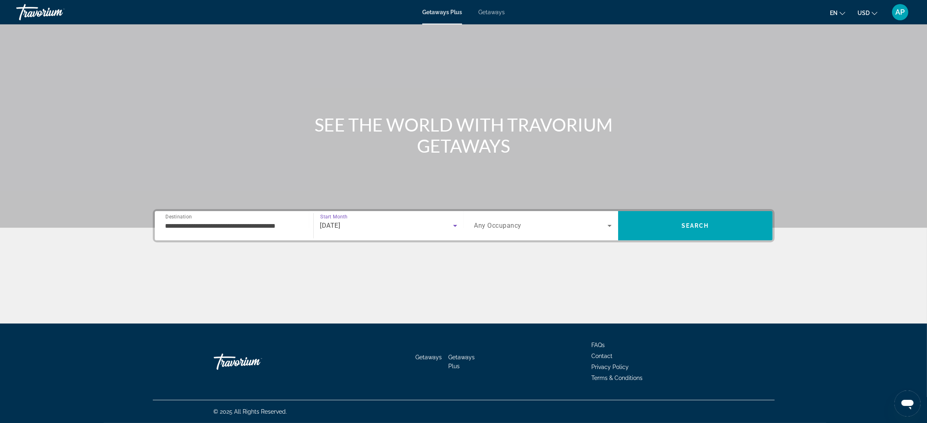
click at [567, 215] on div "Search widget" at bounding box center [542, 226] width 137 height 23
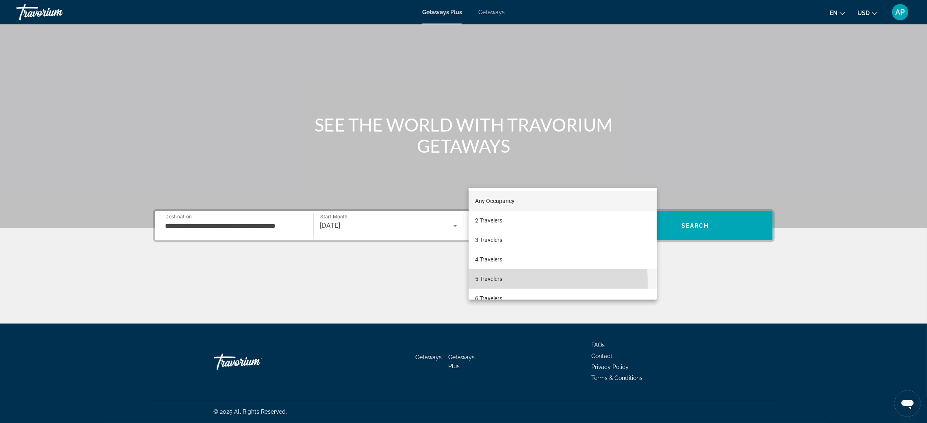
click at [502, 282] on span "5 Travelers" at bounding box center [488, 279] width 27 height 10
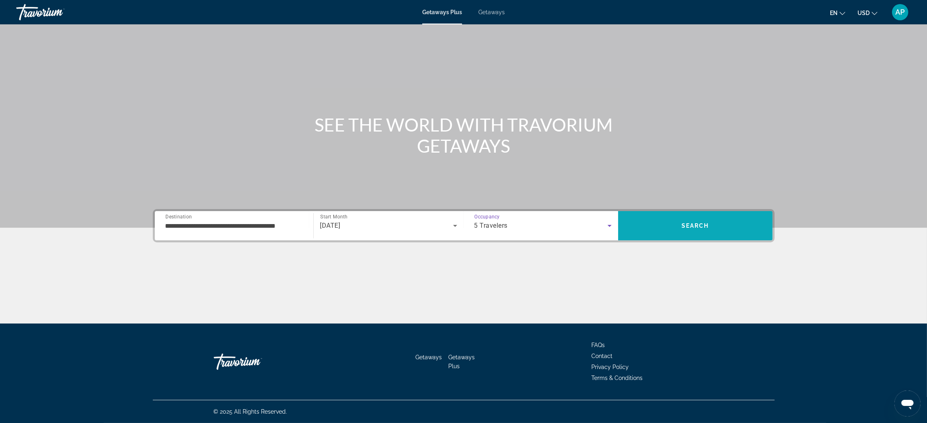
click at [738, 211] on span "Search" at bounding box center [695, 225] width 154 height 29
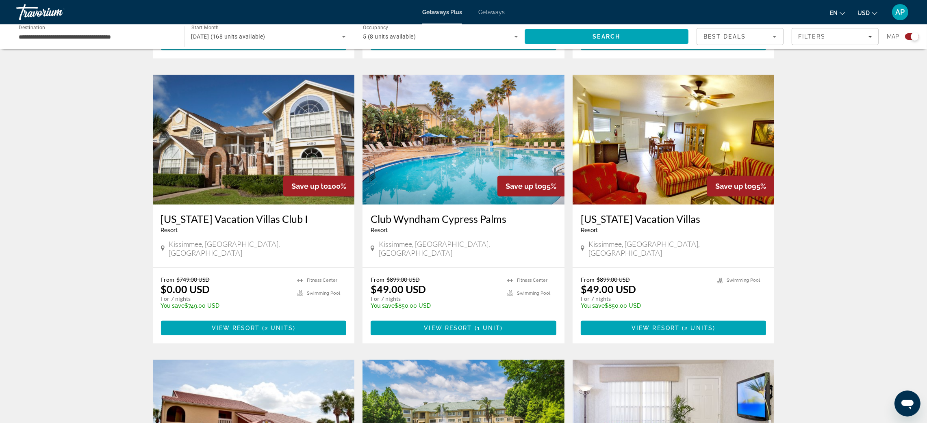
scroll to position [670, 0]
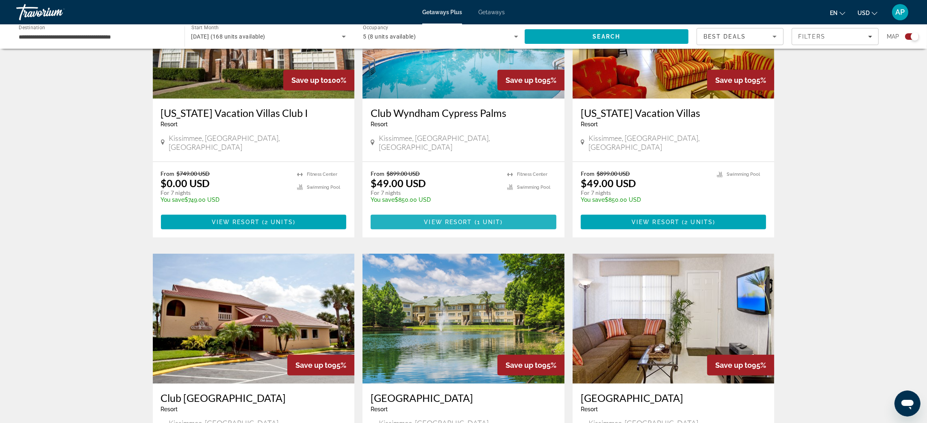
click at [475, 226] on span "Main content" at bounding box center [473, 222] width 2 height 7
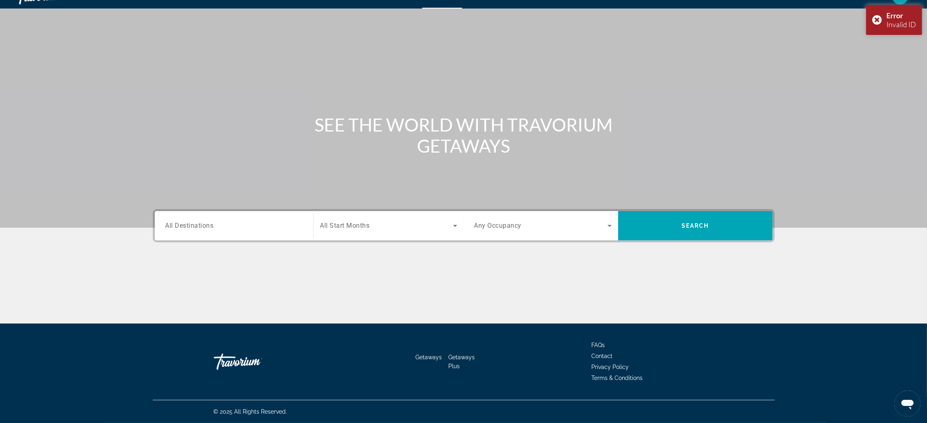
scroll to position [61, 0]
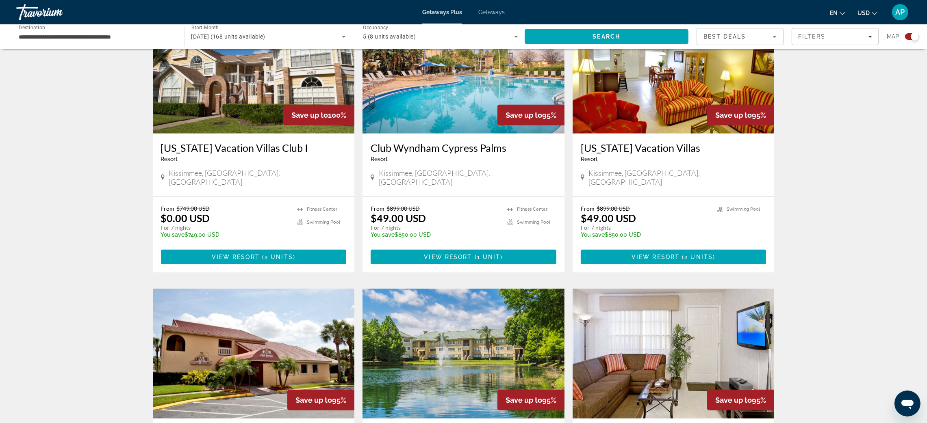
scroll to position [731, 0]
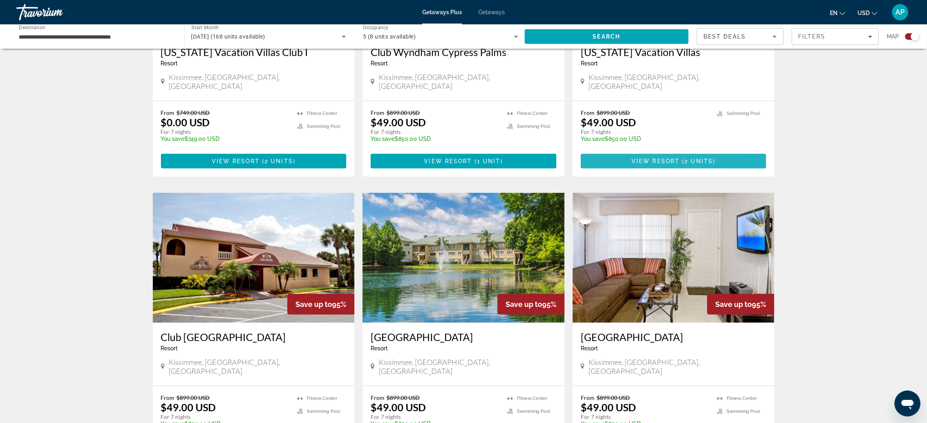
click at [650, 171] on span "Main content" at bounding box center [674, 162] width 186 height 20
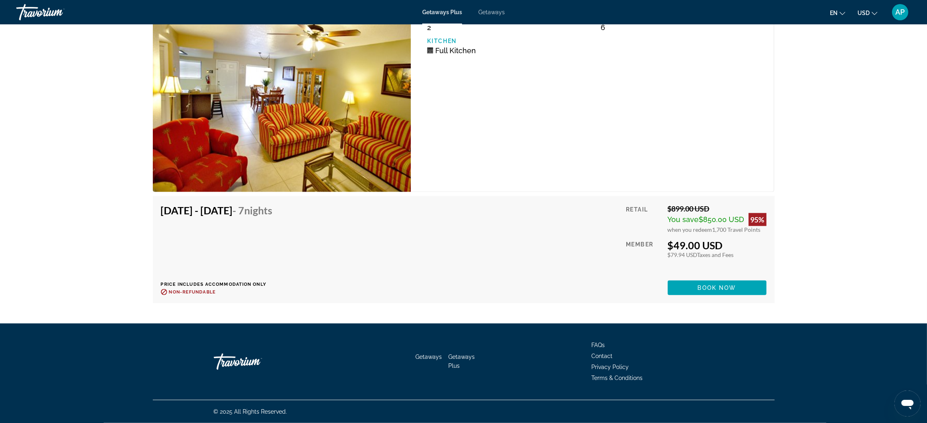
scroll to position [1646, 0]
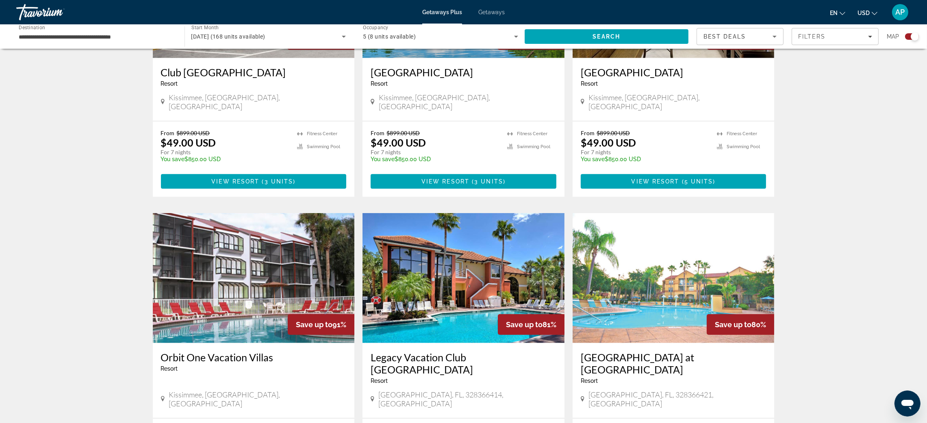
scroll to position [975, 0]
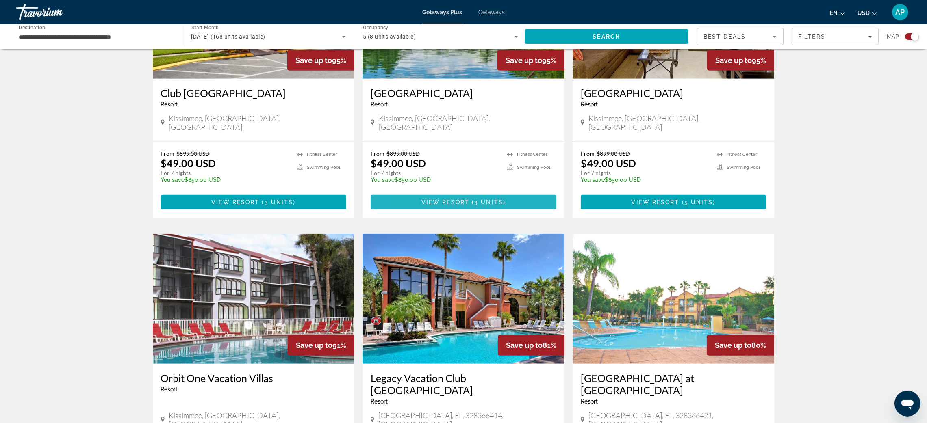
click at [425, 212] on span "Main content" at bounding box center [464, 203] width 186 height 20
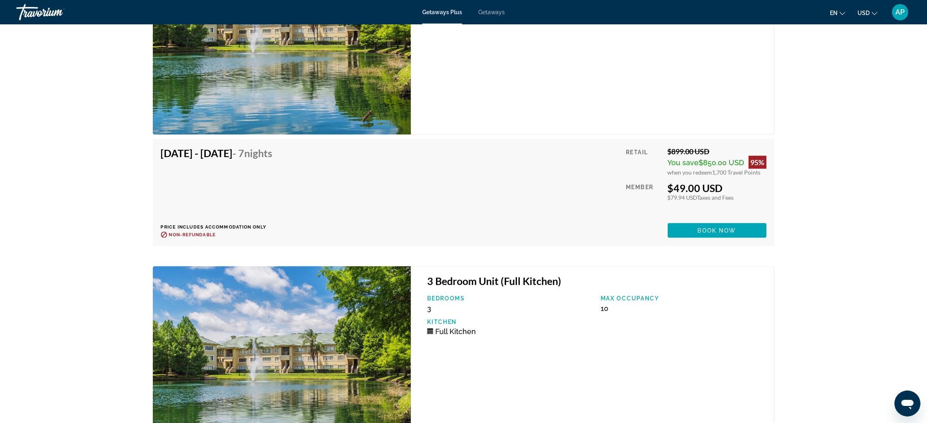
scroll to position [1755, 0]
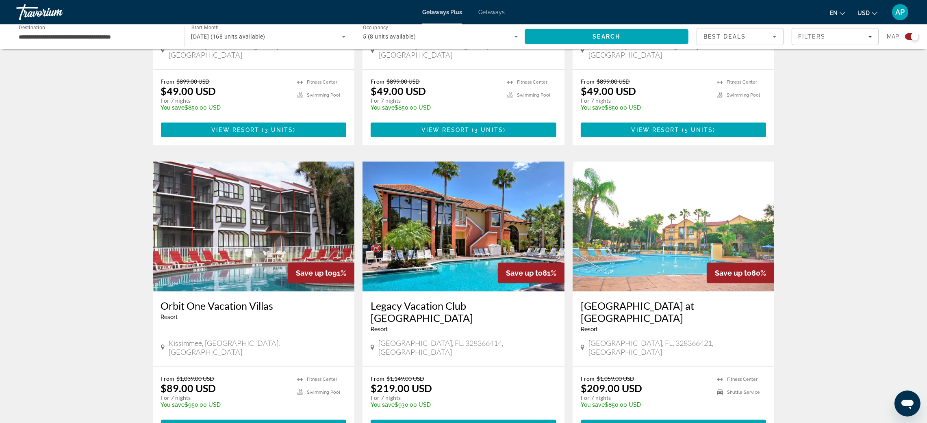
scroll to position [1036, 0]
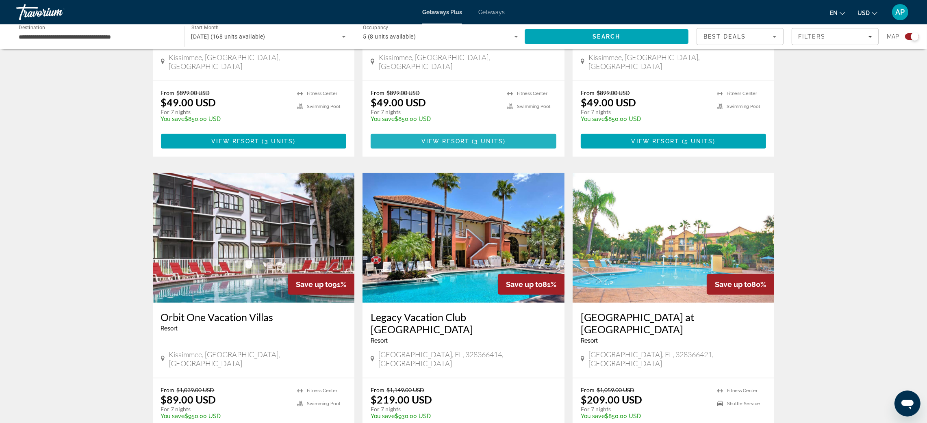
click at [513, 151] on span "Main content" at bounding box center [464, 142] width 186 height 20
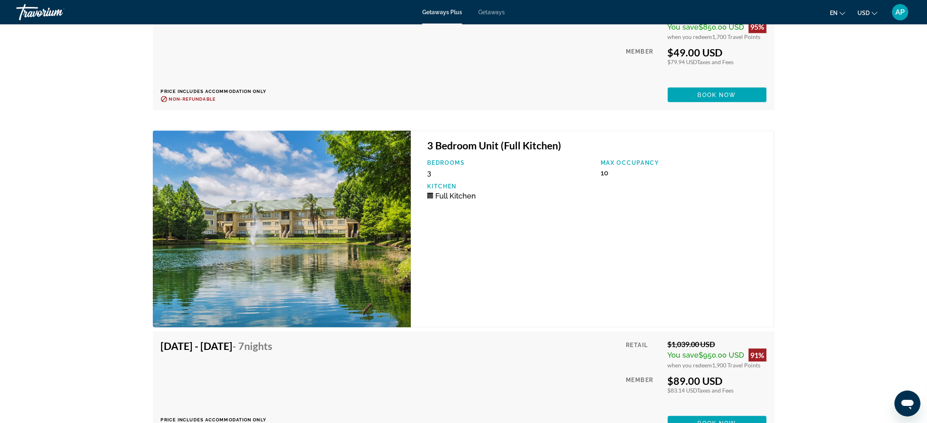
scroll to position [1890, 0]
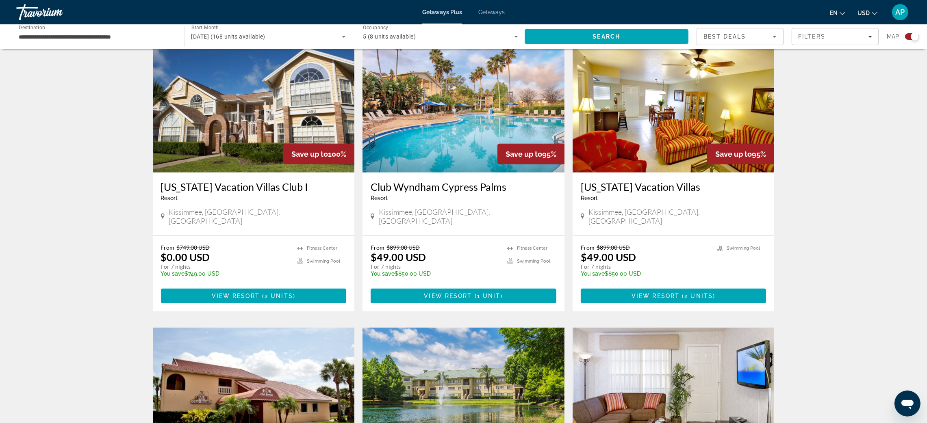
scroll to position [670, 0]
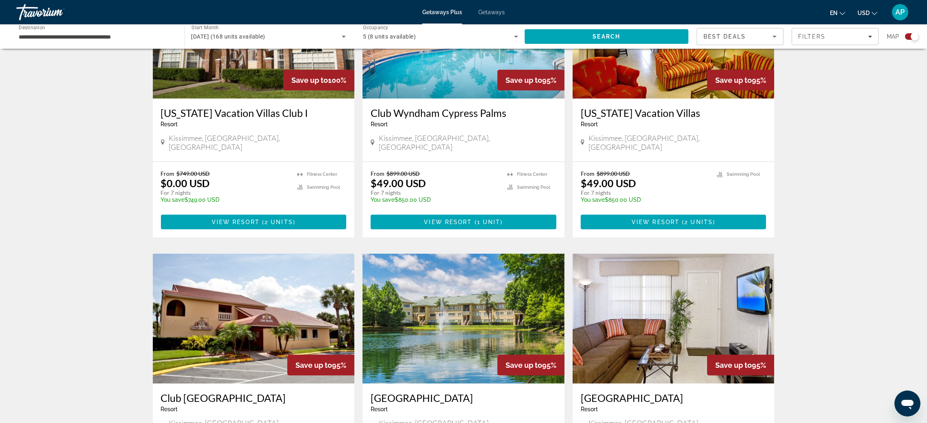
drag, startPoint x: 86, startPoint y: 294, endPoint x: 172, endPoint y: 311, distance: 87.3
click at [161, 209] on div "From $749.00 USD $0.00 USD For 7 nights You save $749.00 USD temp" at bounding box center [225, 189] width 128 height 39
click at [204, 197] on p "For 7 nights" at bounding box center [225, 192] width 128 height 7
click at [212, 226] on span "View Resort" at bounding box center [236, 222] width 48 height 7
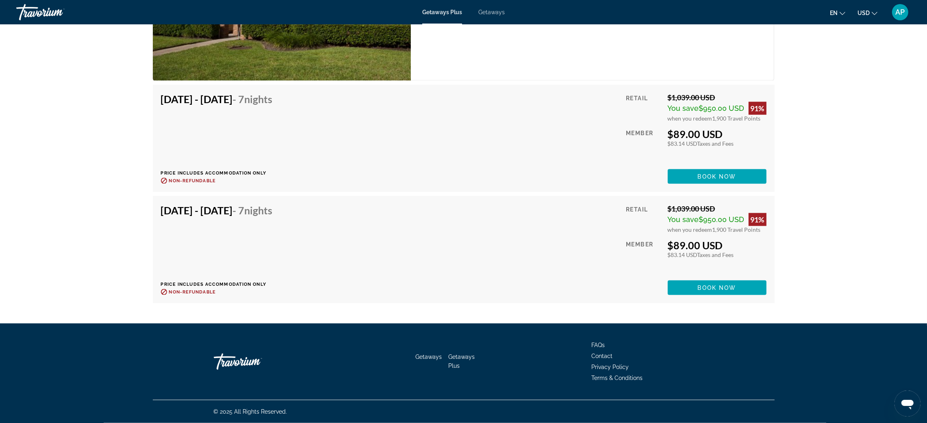
scroll to position [2194, 0]
drag, startPoint x: 721, startPoint y: 141, endPoint x: 811, endPoint y: 145, distance: 90.3
click at [766, 139] on div "$89.00 USD" at bounding box center [717, 134] width 99 height 12
drag, startPoint x: 872, startPoint y: 153, endPoint x: 881, endPoint y: 152, distance: 9.4
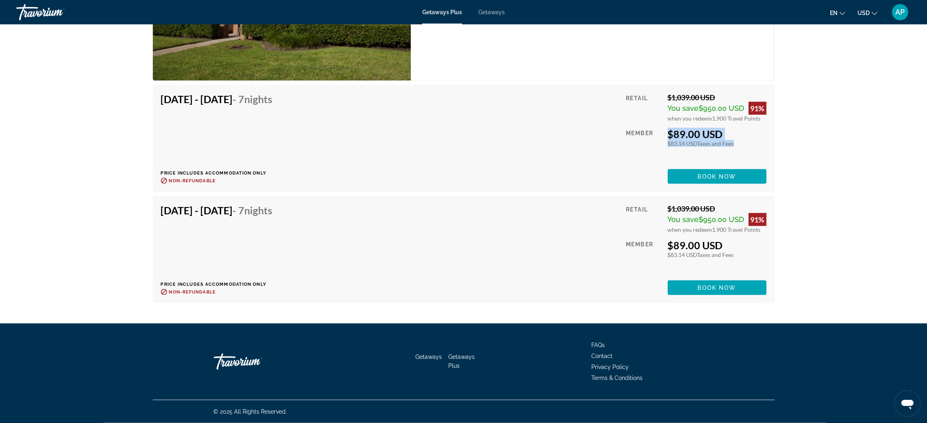
drag, startPoint x: 712, startPoint y: 150, endPoint x: 821, endPoint y: 150, distance: 108.9
click at [766, 150] on div "Retail $1,039.00 USD You save $950.00 USD 91% when you redeem 1,900 Travel Poin…" at bounding box center [696, 138] width 140 height 91
click at [766, 147] on div "$83.14 USD Taxes and Fees" at bounding box center [717, 143] width 99 height 7
drag, startPoint x: 718, startPoint y: 87, endPoint x: 812, endPoint y: 151, distance: 114.0
click at [775, 102] on div "[DATE] - [DATE] - 7 Nights Price includes accommodation only Refundable until :…" at bounding box center [464, 138] width 622 height 107
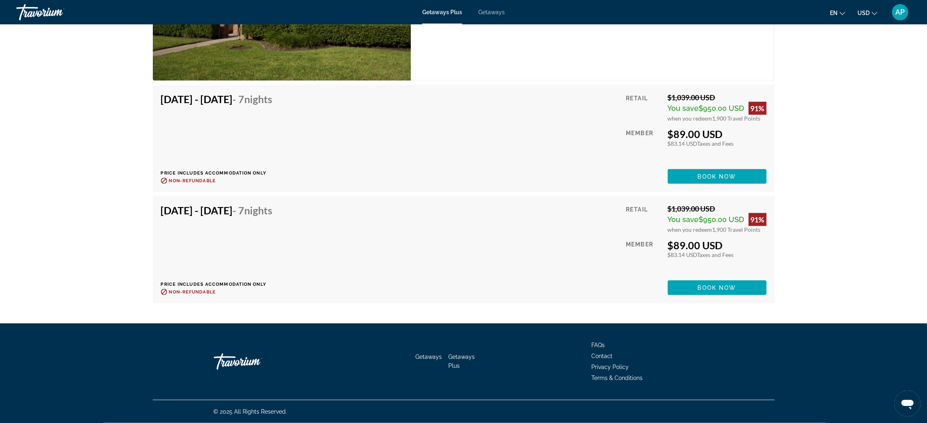
click at [727, 130] on div "Retail $1,039.00 USD You save $950.00 USD 91% when you redeem 1,900 Travel Poin…" at bounding box center [696, 138] width 140 height 91
drag, startPoint x: 716, startPoint y: 126, endPoint x: 884, endPoint y: 170, distance: 174.3
click at [775, 127] on div "[DATE] - [DATE] - 7 Nights Price includes accommodation only Refundable until :…" at bounding box center [464, 138] width 622 height 107
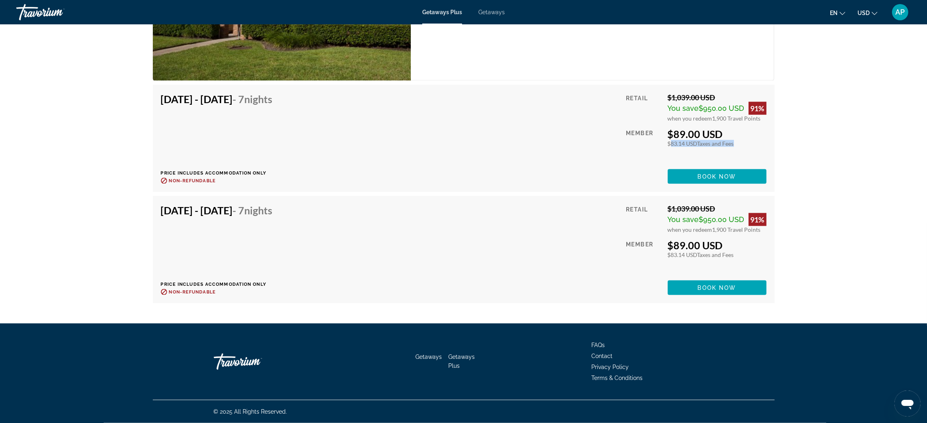
drag, startPoint x: 715, startPoint y: 273, endPoint x: 811, endPoint y: 285, distance: 97.0
click at [766, 184] on div "Retail $1,039.00 USD You save $950.00 USD 91% when you redeem 1,900 Travel Poin…" at bounding box center [696, 138] width 140 height 91
click at [736, 180] on span "Book now" at bounding box center [717, 177] width 39 height 7
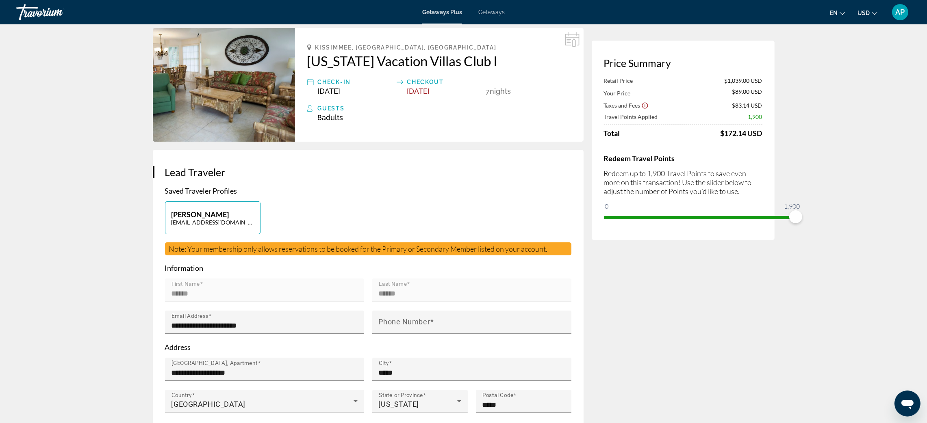
scroll to position [61, 0]
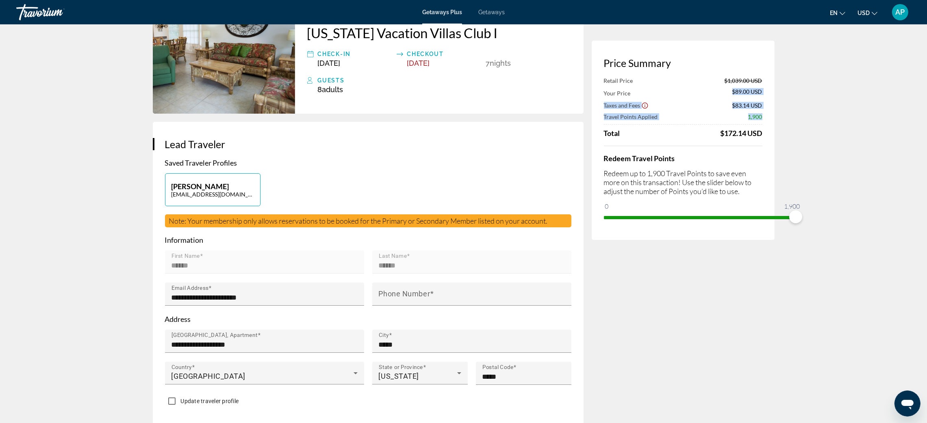
drag, startPoint x: 798, startPoint y: 117, endPoint x: 852, endPoint y: 114, distance: 54.1
click at [775, 114] on div "Price Summary Retail Price $1,039.00 USD Your Price $89.00 USD Taxes and Fees $…" at bounding box center [683, 141] width 183 height 200
drag, startPoint x: 740, startPoint y: 138, endPoint x: 695, endPoint y: 136, distance: 45.2
click at [733, 138] on div "Retail Price $1,039.00 USD Your Price $89.00 USD Taxes and Fees $83.14 USD Trav…" at bounding box center [683, 107] width 159 height 61
drag, startPoint x: 808, startPoint y: 135, endPoint x: 833, endPoint y: 157, distance: 32.8
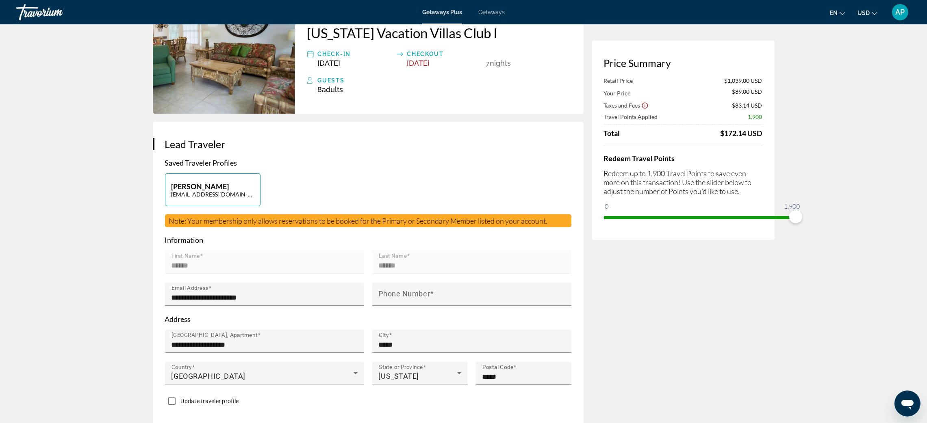
click at [762, 138] on div "$172.14 USD" at bounding box center [742, 133] width 42 height 9
drag, startPoint x: 781, startPoint y: 165, endPoint x: 831, endPoint y: 192, distance: 57.3
click at [762, 138] on div "Total $172.14 USD" at bounding box center [683, 133] width 159 height 9
click at [762, 190] on div "Redeem Travel Points Redeem up to 1,900 Travel Points to save even more on this…" at bounding box center [683, 185] width 159 height 78
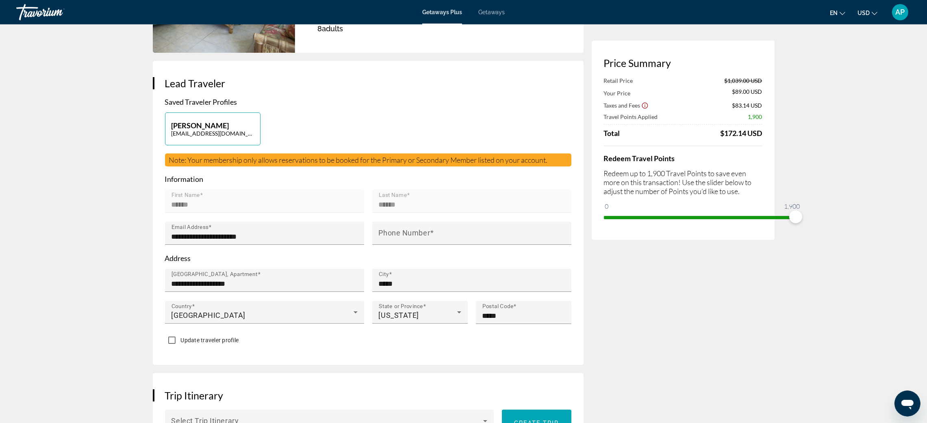
scroll to position [182, 0]
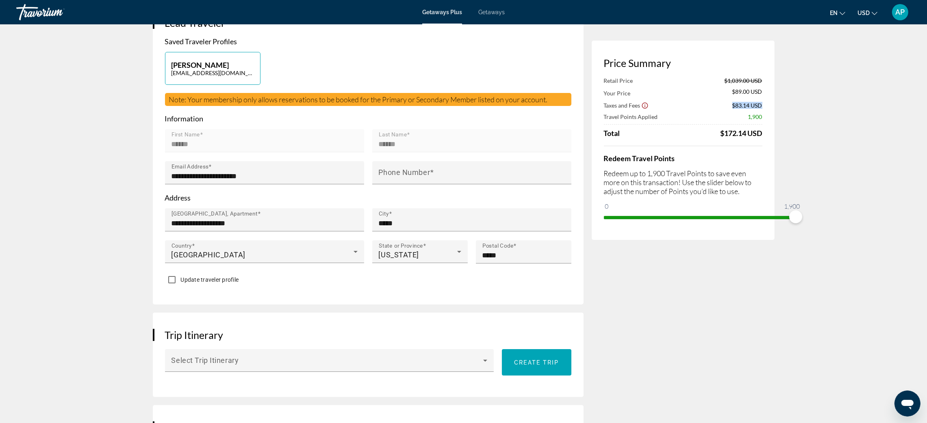
drag, startPoint x: 796, startPoint y: 130, endPoint x: 843, endPoint y: 128, distance: 47.6
click at [775, 129] on div "Price Summary Retail Price $1,039.00 USD Your Price $89.00 USD Taxes and Fees $…" at bounding box center [683, 141] width 183 height 200
drag, startPoint x: 796, startPoint y: 106, endPoint x: 869, endPoint y: 155, distance: 87.6
click at [775, 109] on div "Price Summary Retail Price $1,039.00 USD Your Price $89.00 USD Taxes and Fees $…" at bounding box center [683, 141] width 183 height 200
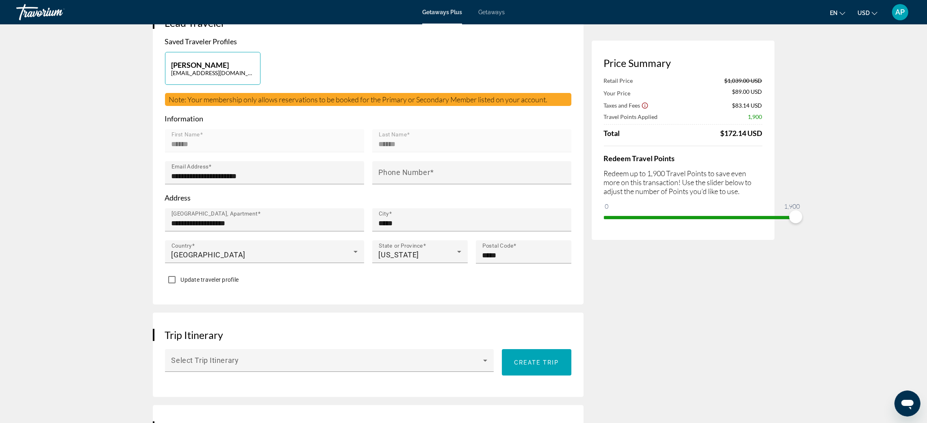
click at [903, 404] on icon "Open messaging window" at bounding box center [907, 403] width 15 height 15
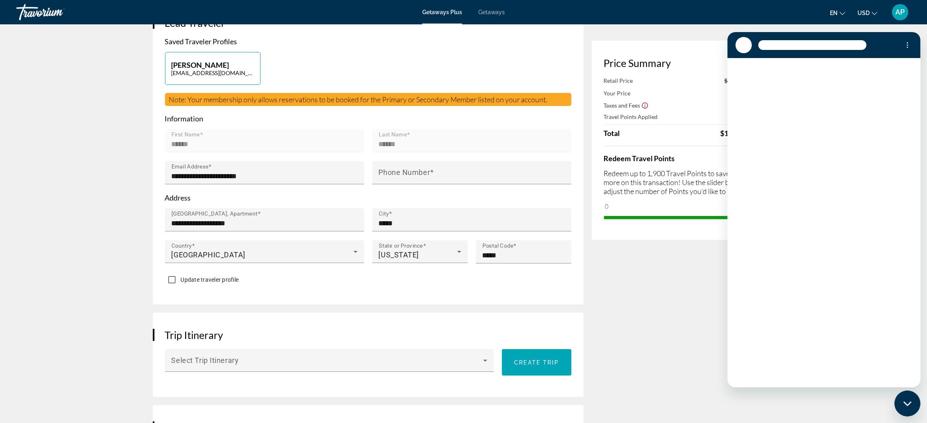
scroll to position [0, 0]
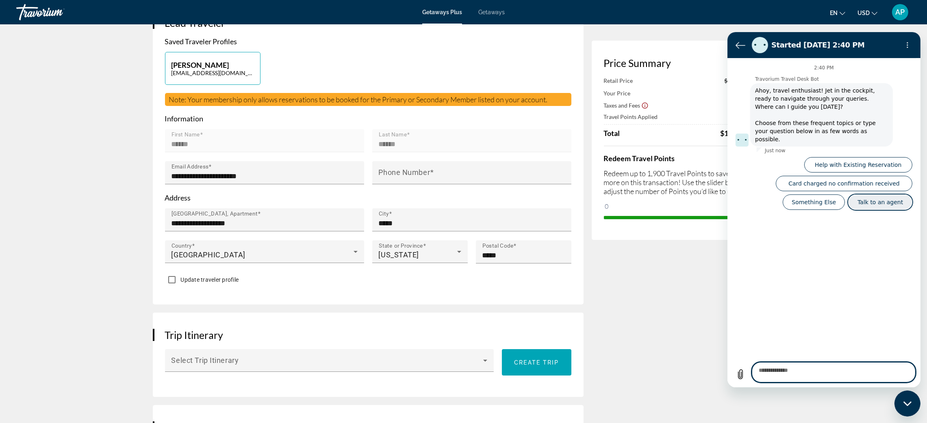
click at [899, 210] on button "Talk to an agent" at bounding box center [880, 202] width 64 height 15
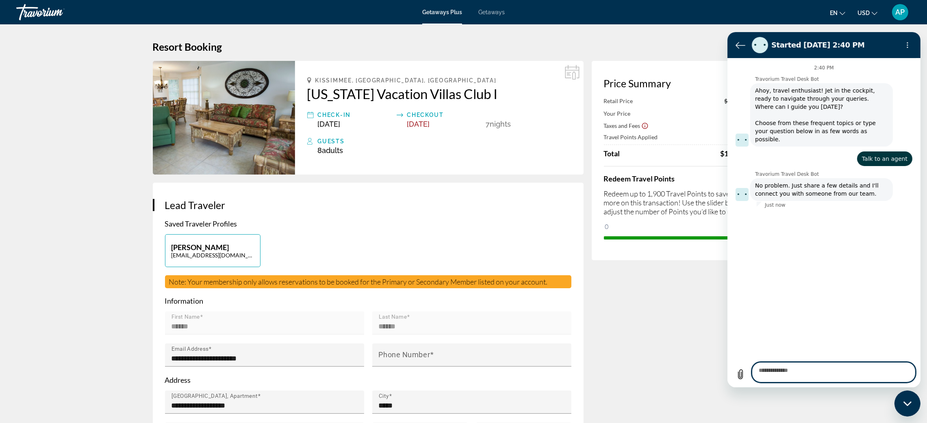
type textarea "*"
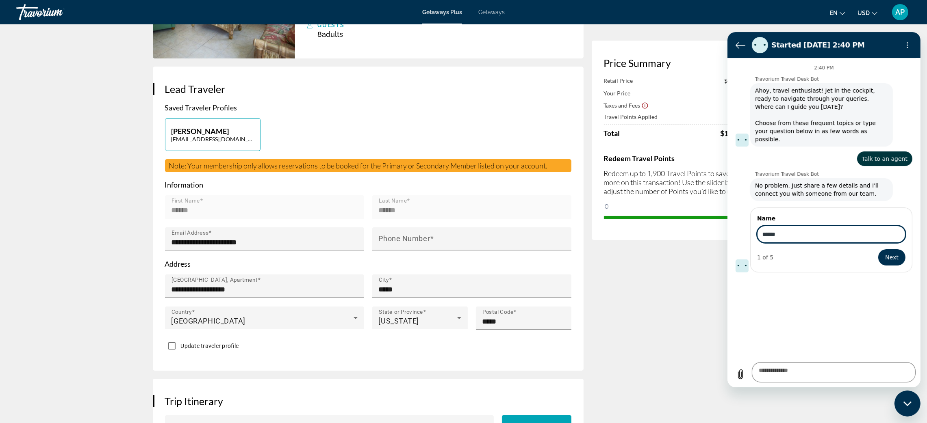
scroll to position [122, 0]
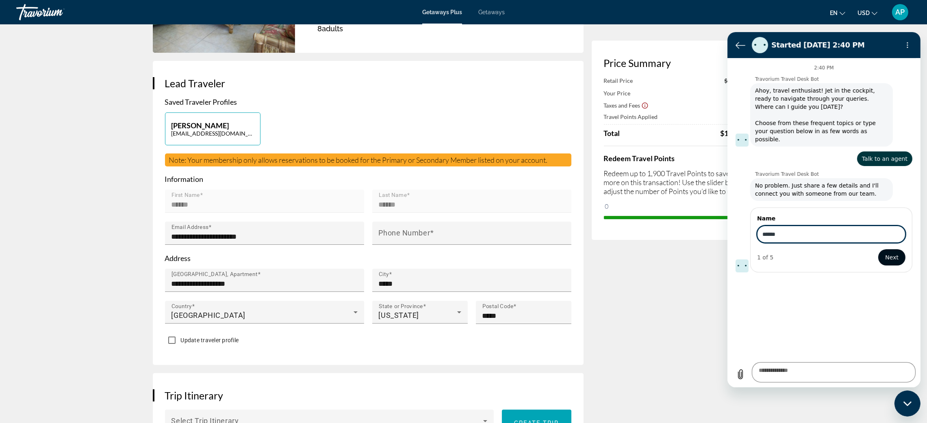
type input "******"
click at [886, 263] on span "Next" at bounding box center [891, 258] width 13 height 10
type textarea "*"
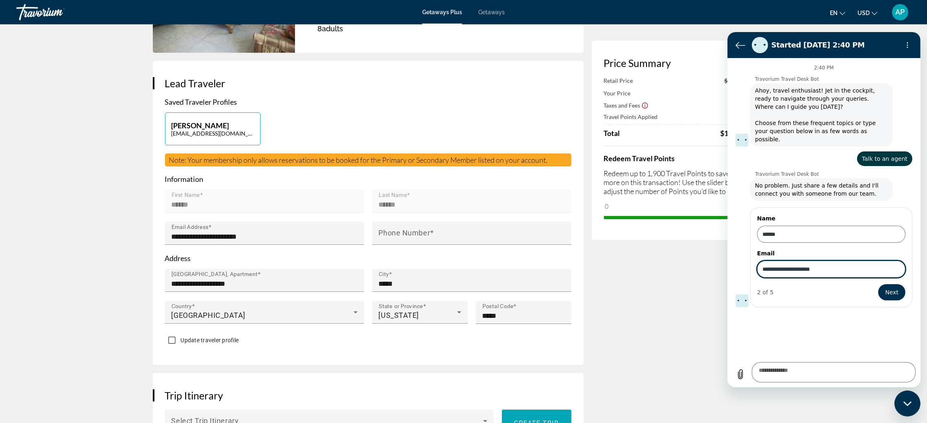
type input "**********"
click at [878, 284] on button "Next" at bounding box center [891, 292] width 27 height 16
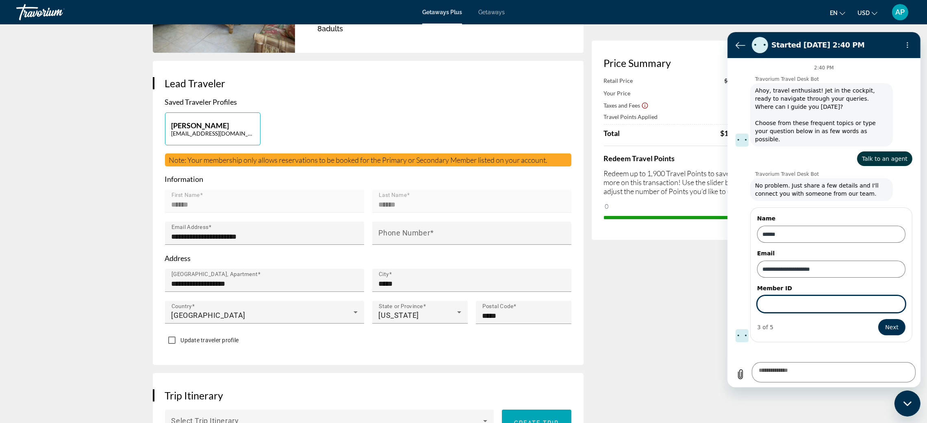
type textarea "*"
paste input "******"
type input "******"
click at [885, 332] on span "Next" at bounding box center [891, 328] width 13 height 10
type textarea "*"
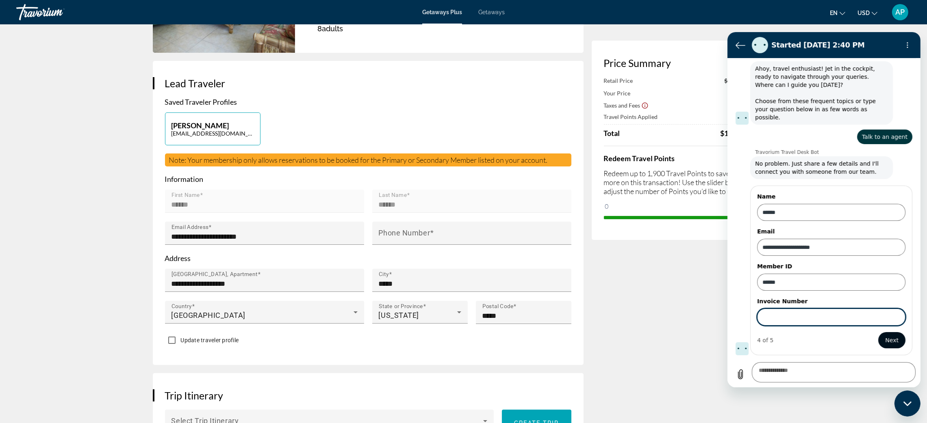
scroll to position [128, 0]
click at [886, 332] on button "Next" at bounding box center [891, 340] width 27 height 16
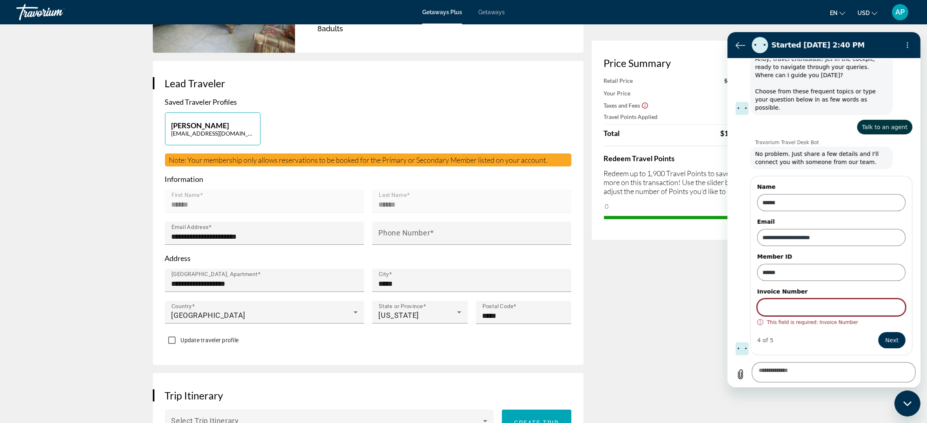
drag, startPoint x: 807, startPoint y: 298, endPoint x: 799, endPoint y: 302, distance: 8.6
click at [806, 299] on input "Invoice Number" at bounding box center [831, 307] width 148 height 17
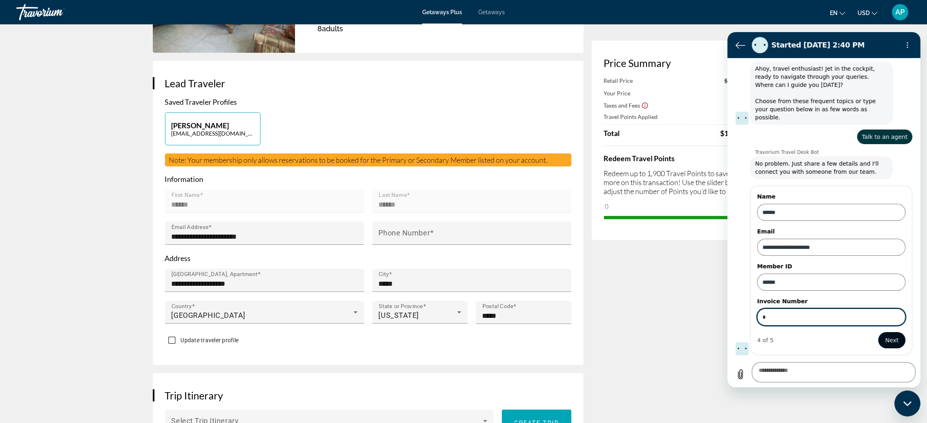
type input "*"
click at [878, 332] on button "Next" at bounding box center [891, 340] width 27 height 16
type textarea "*"
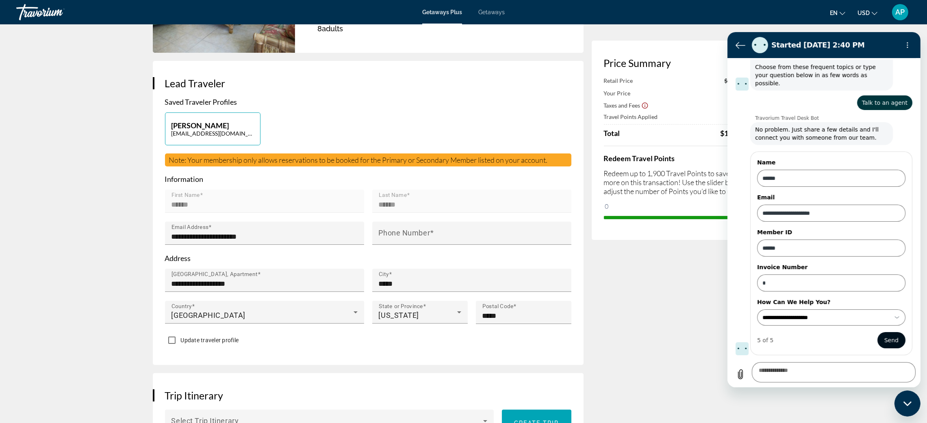
scroll to position [164, 0]
click at [858, 314] on input "**********" at bounding box center [826, 318] width 128 height 8
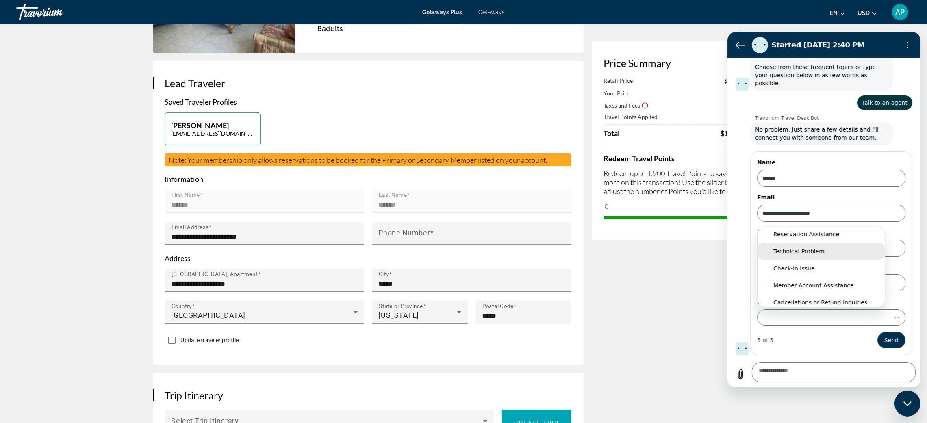
scroll to position [0, 0]
click at [855, 233] on div "Reservation Assistance" at bounding box center [821, 237] width 96 height 8
type input "**********"
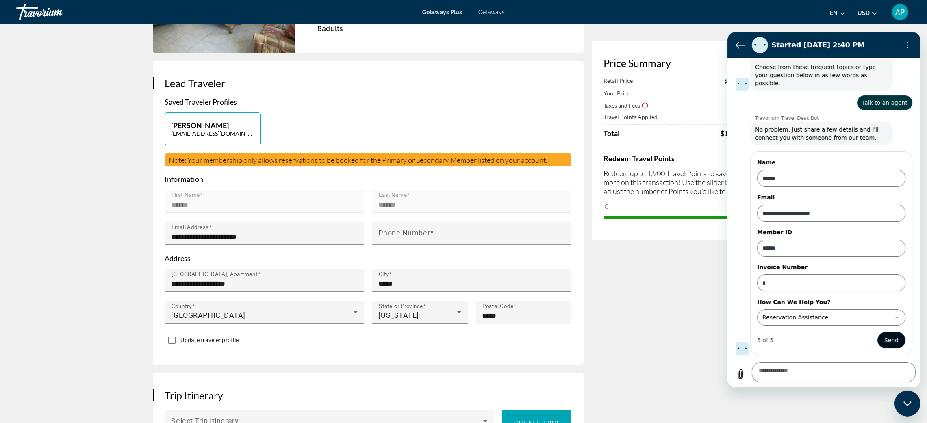
click at [877, 341] on button "Send" at bounding box center [891, 340] width 28 height 16
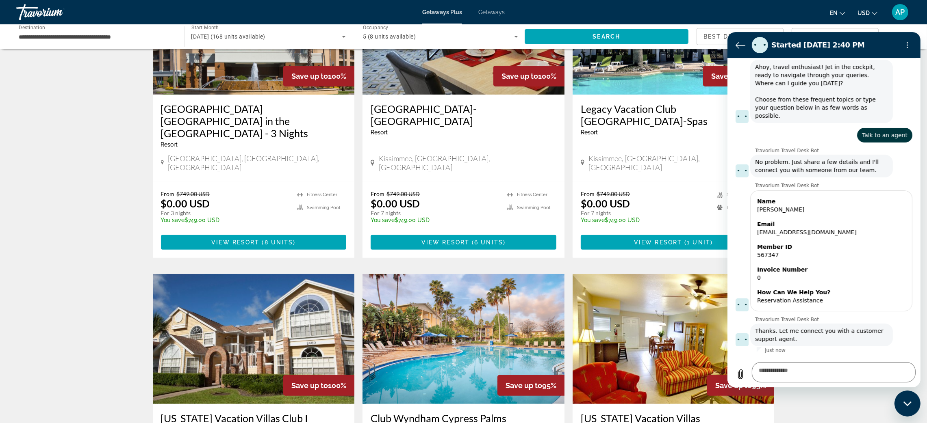
scroll to position [365, 0]
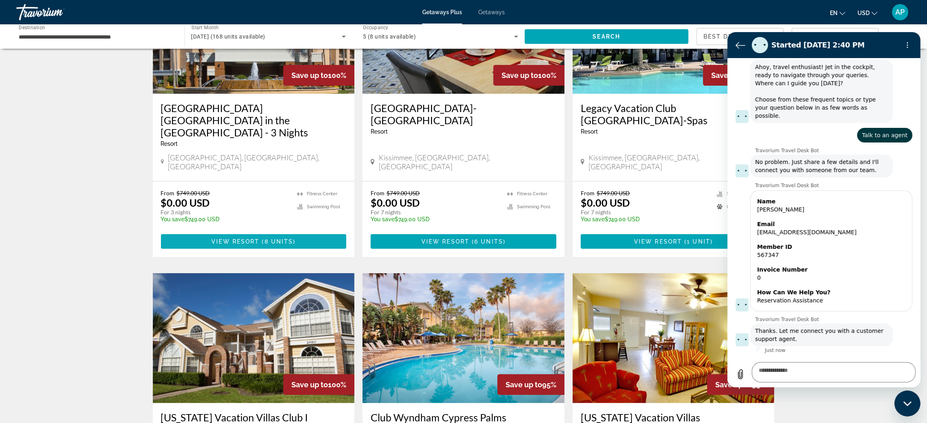
click at [265, 245] on span "8 units" at bounding box center [279, 242] width 29 height 7
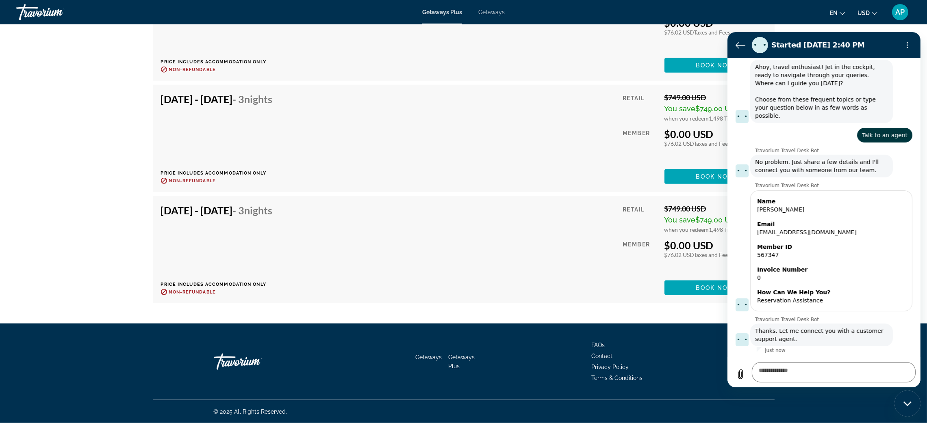
scroll to position [1707, 0]
click at [911, 410] on div "Close messaging window" at bounding box center [907, 403] width 24 height 24
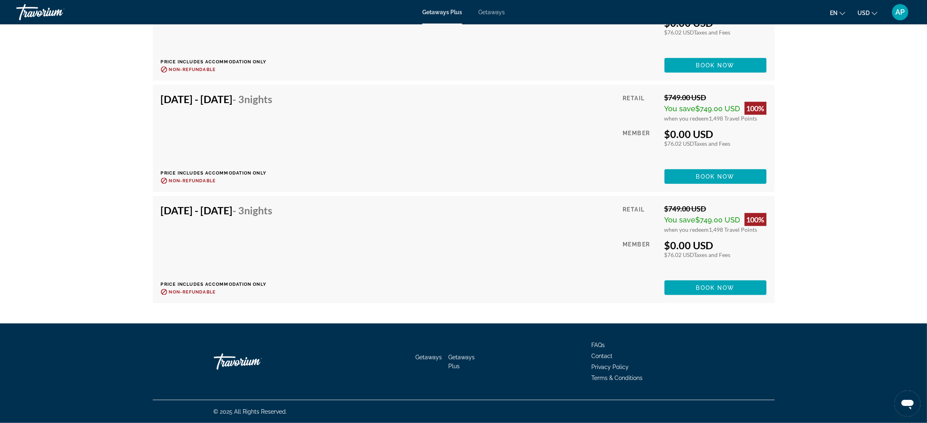
scroll to position [1585, 0]
drag, startPoint x: 695, startPoint y: 224, endPoint x: 776, endPoint y: 260, distance: 88.3
drag, startPoint x: 718, startPoint y: 235, endPoint x: 770, endPoint y: 254, distance: 55.8
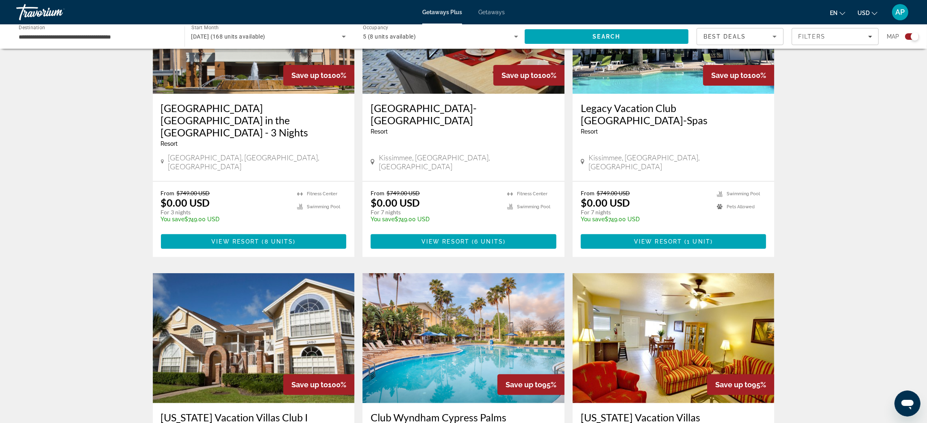
scroll to position [427, 0]
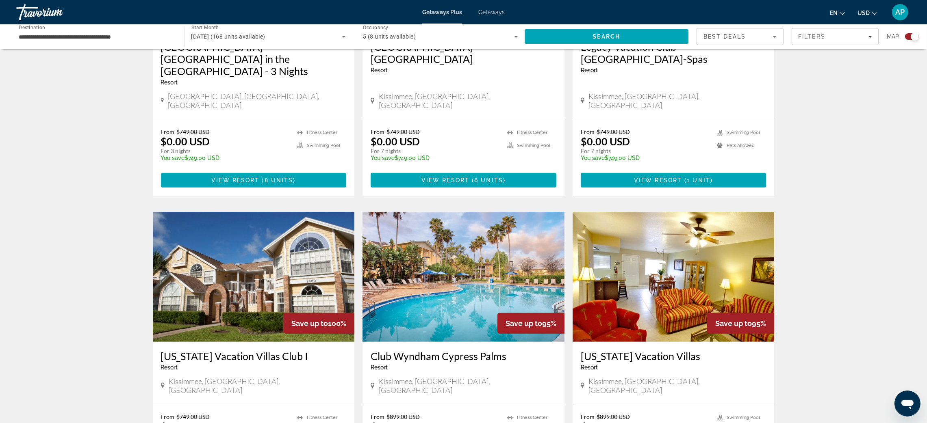
click at [912, 405] on icon "Open messaging window" at bounding box center [907, 405] width 12 height 10
type textarea "*"
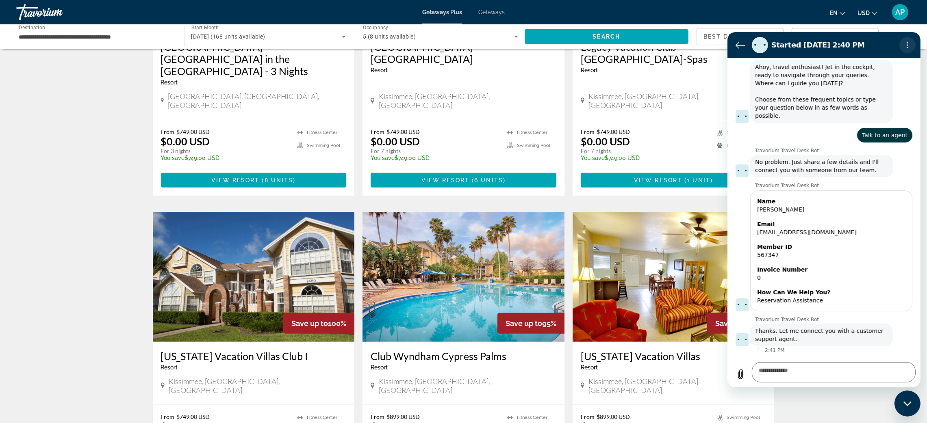
click at [899, 47] on button "Options menu" at bounding box center [907, 45] width 16 height 16
click at [740, 44] on icon "Back to the conversation list" at bounding box center [740, 45] width 10 height 10
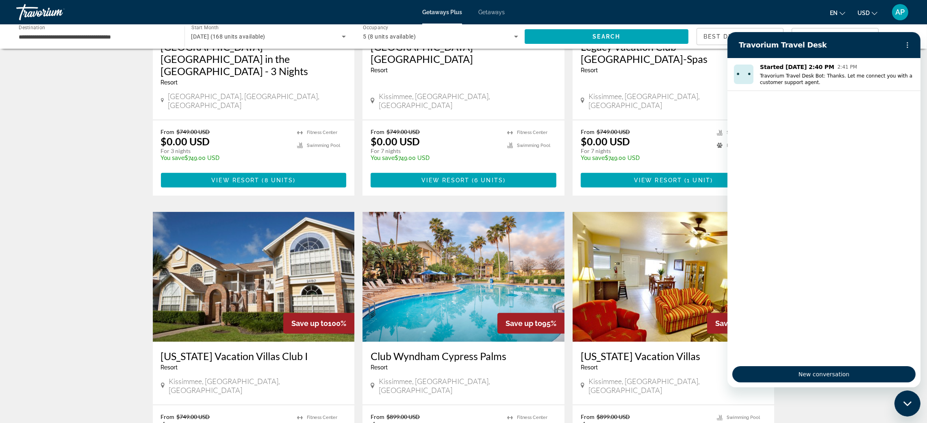
click at [747, 7] on div "en English Español Français Italiano Português русский USD USD ($) MXN (Mex$) C…" at bounding box center [712, 12] width 398 height 17
click at [899, 44] on button "Options menu" at bounding box center [907, 45] width 16 height 16
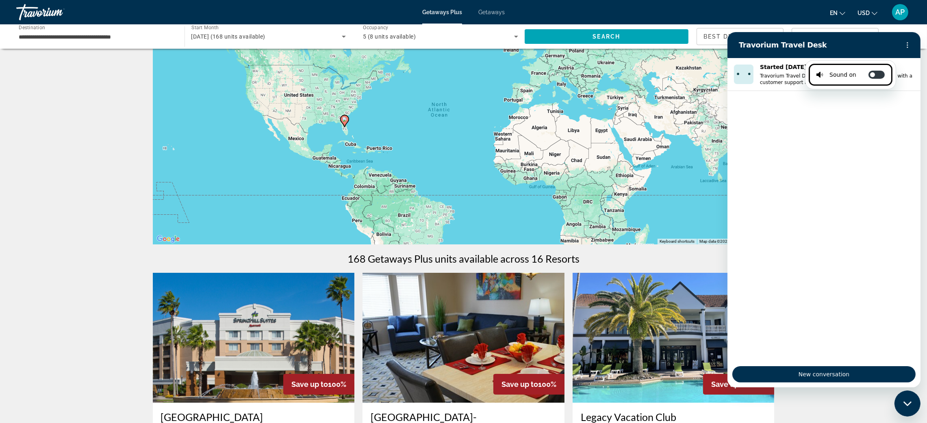
click at [911, 408] on div "Close messaging window" at bounding box center [907, 403] width 24 height 24
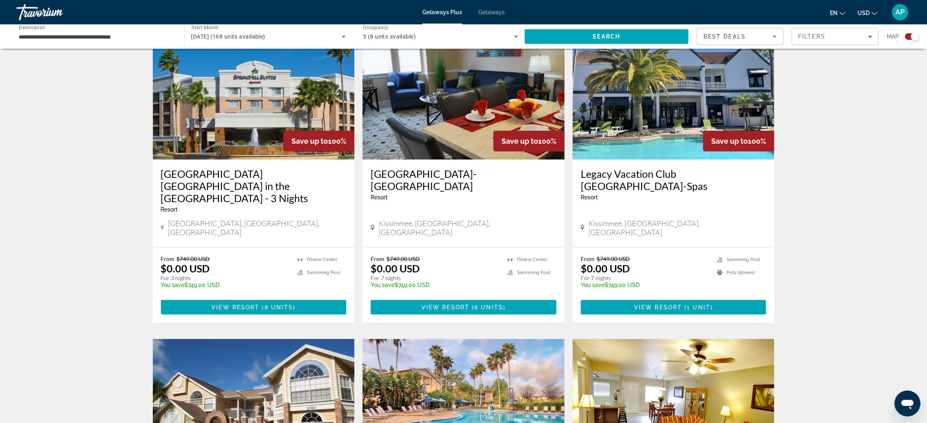
scroll to position [360, 0]
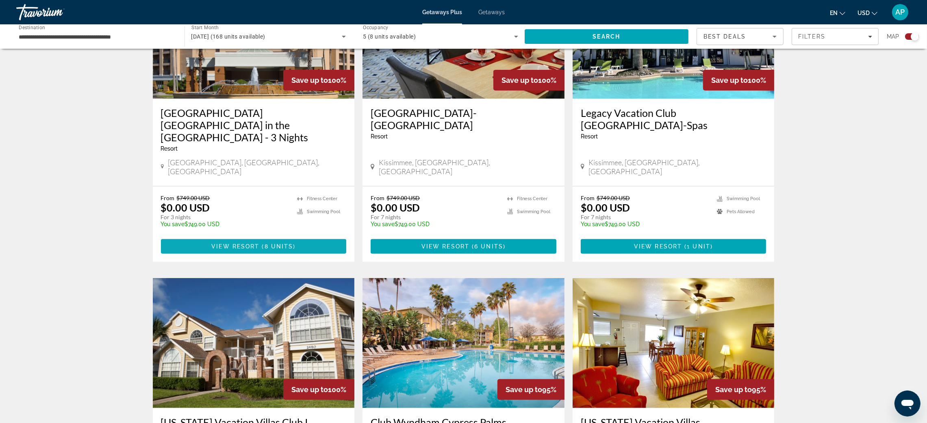
click at [211, 250] on span "View Resort" at bounding box center [235, 246] width 48 height 7
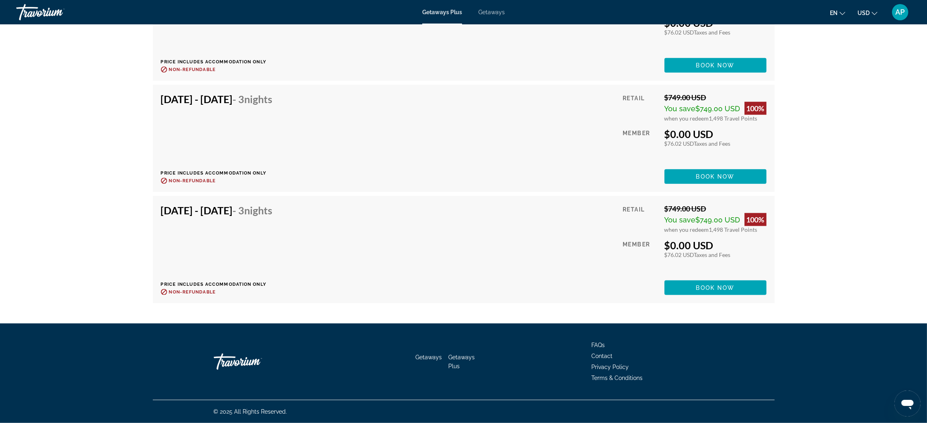
scroll to position [1646, 0]
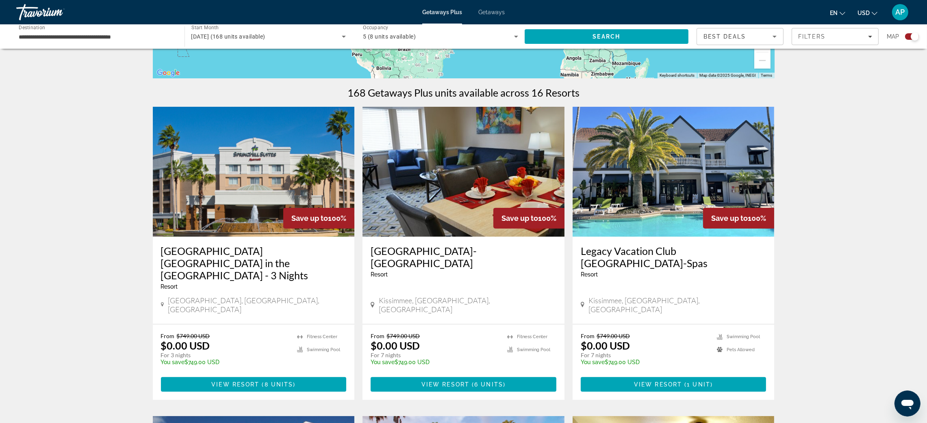
scroll to position [304, 0]
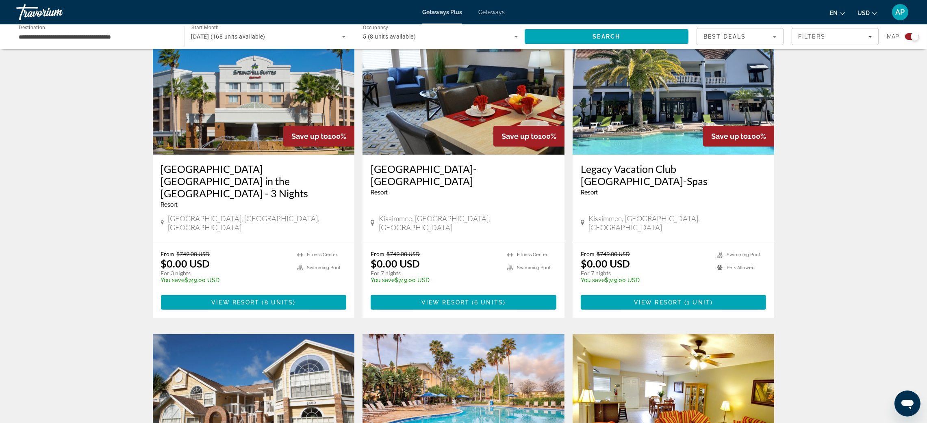
click at [460, 152] on img "Main content" at bounding box center [464, 90] width 202 height 130
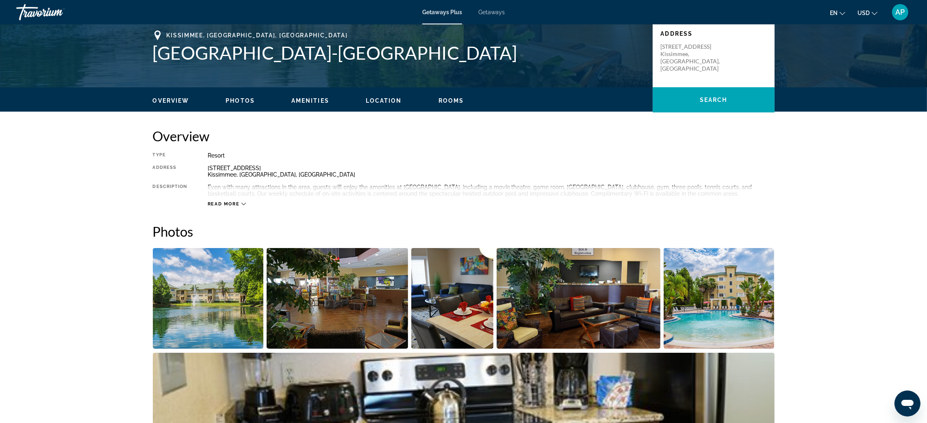
scroll to position [61, 0]
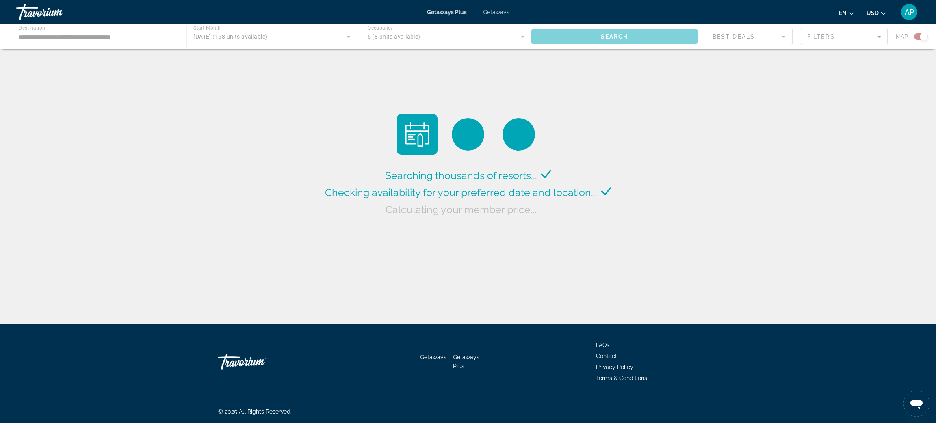
drag, startPoint x: 493, startPoint y: 253, endPoint x: 437, endPoint y: 251, distance: 55.7
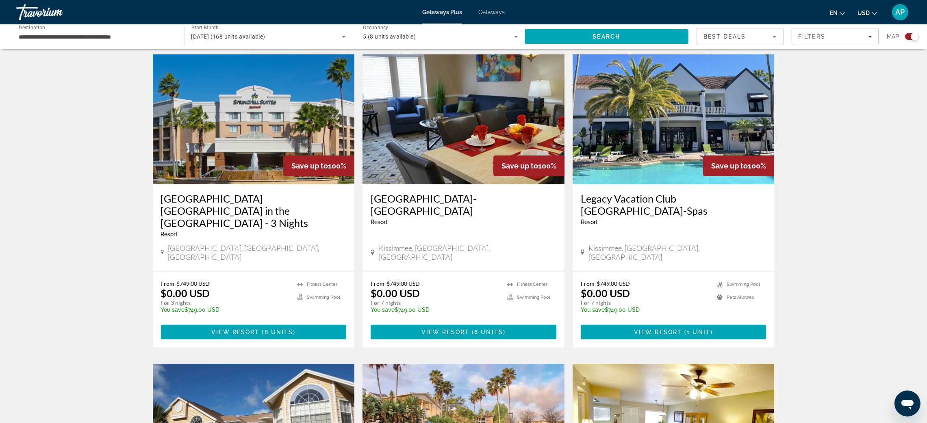
scroll to position [304, 0]
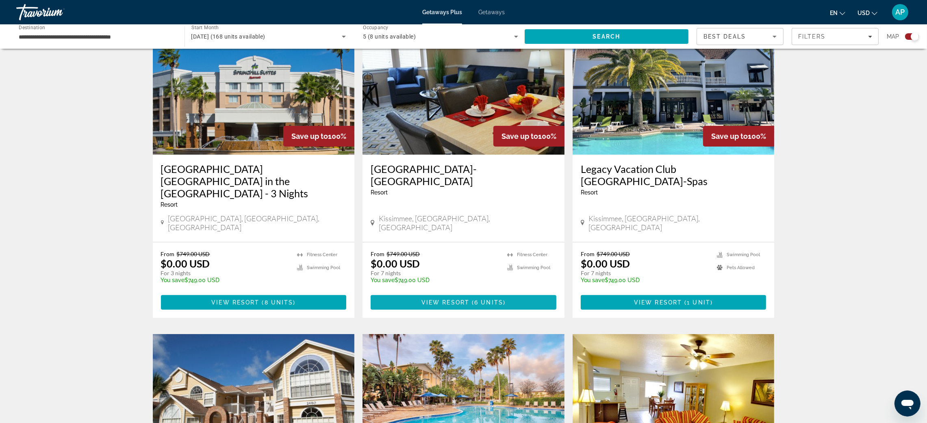
click at [506, 306] on span "( 6 units )" at bounding box center [487, 303] width 36 height 7
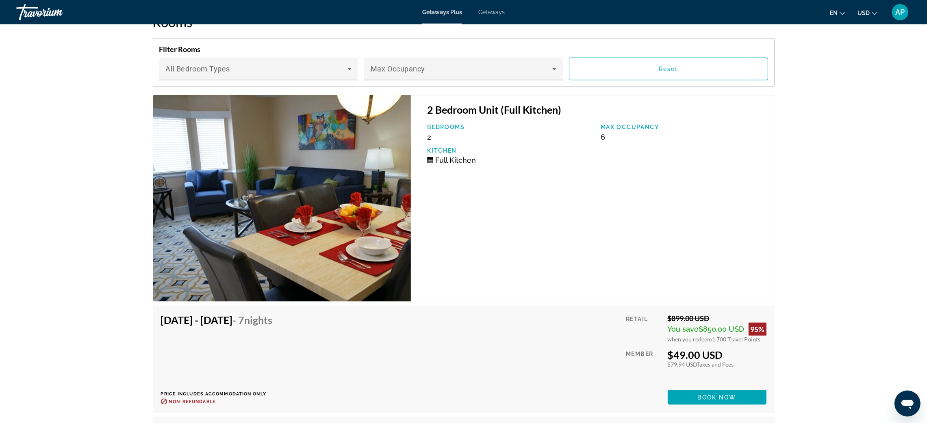
scroll to position [1524, 0]
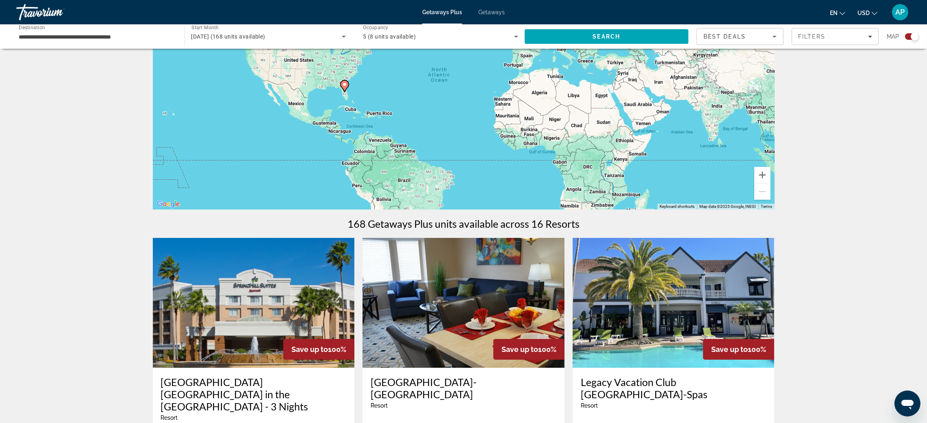
scroll to position [61, 0]
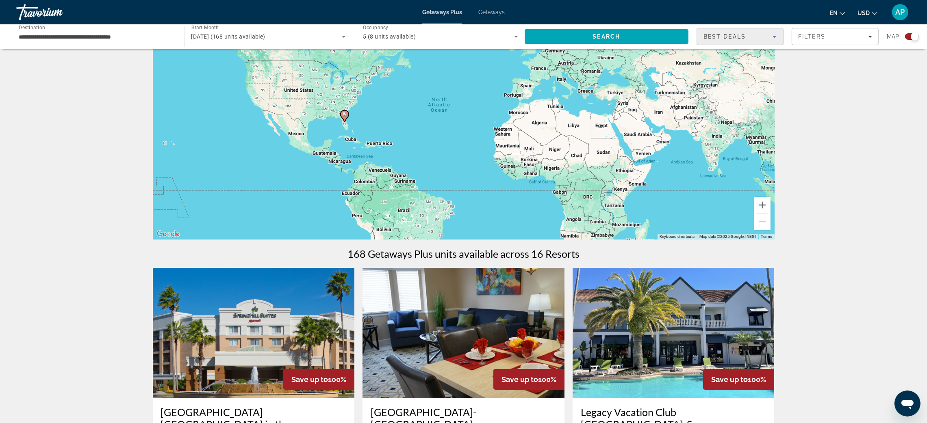
click at [727, 40] on span "Best Deals" at bounding box center [725, 36] width 42 height 7
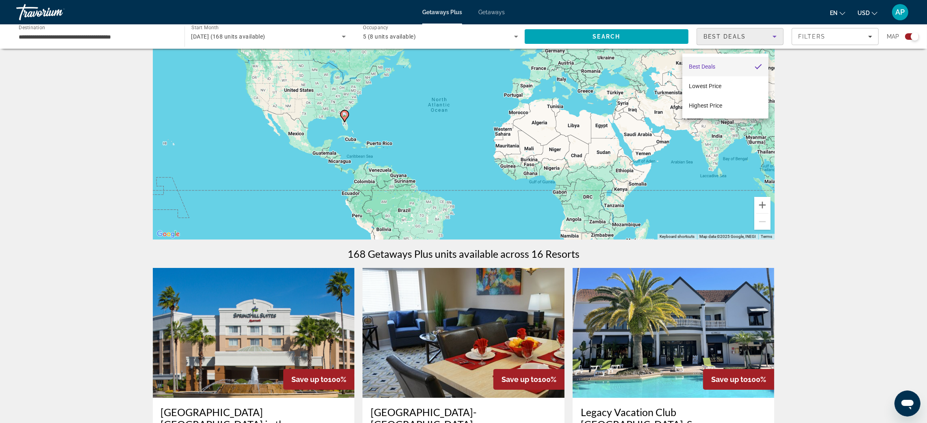
click at [809, 47] on div at bounding box center [463, 211] width 927 height 423
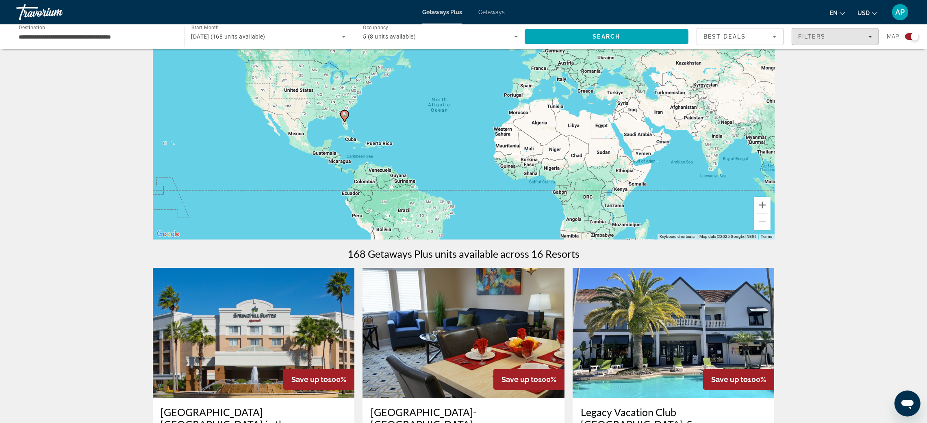
click at [809, 40] on span "Filters" at bounding box center [812, 36] width 28 height 7
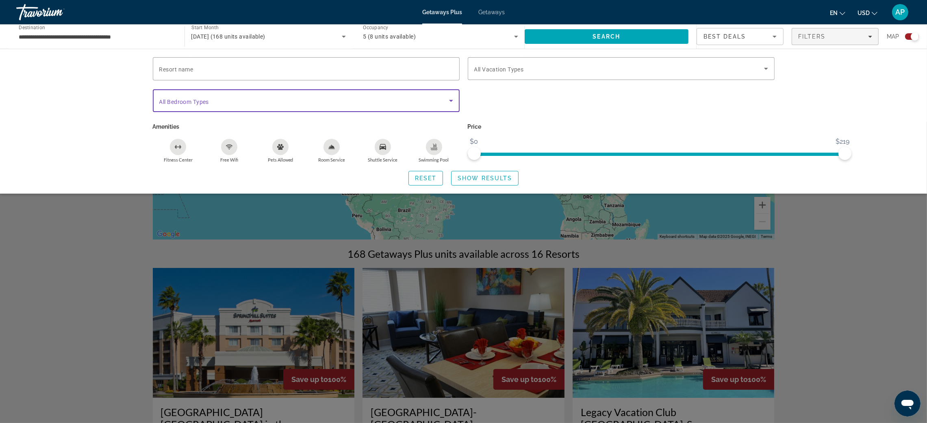
click at [319, 106] on span "Search widget" at bounding box center [304, 101] width 290 height 10
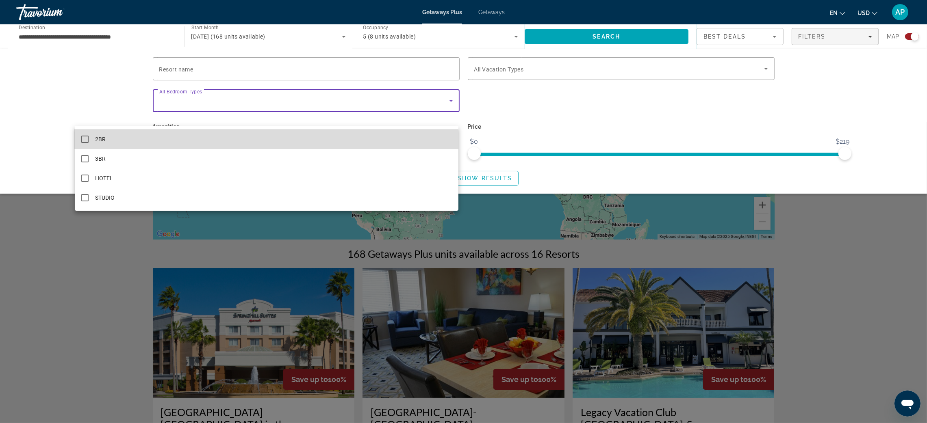
click at [182, 146] on mat-option "2BR" at bounding box center [267, 140] width 384 height 20
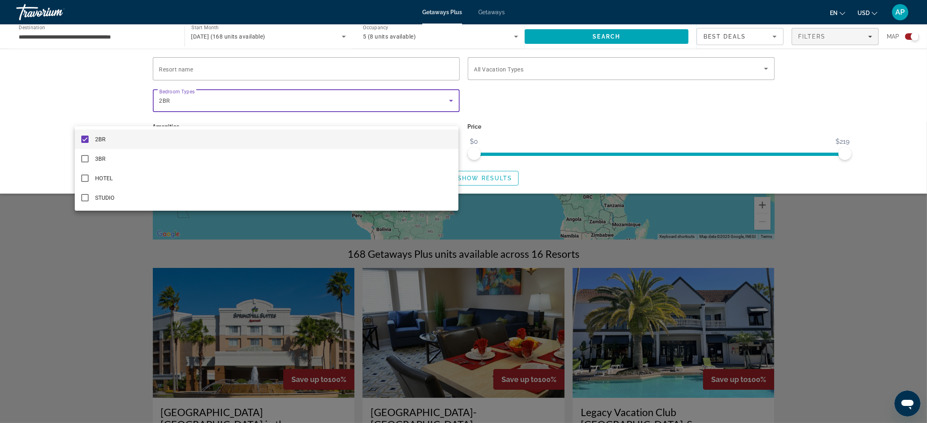
click at [500, 206] on div at bounding box center [463, 211] width 927 height 423
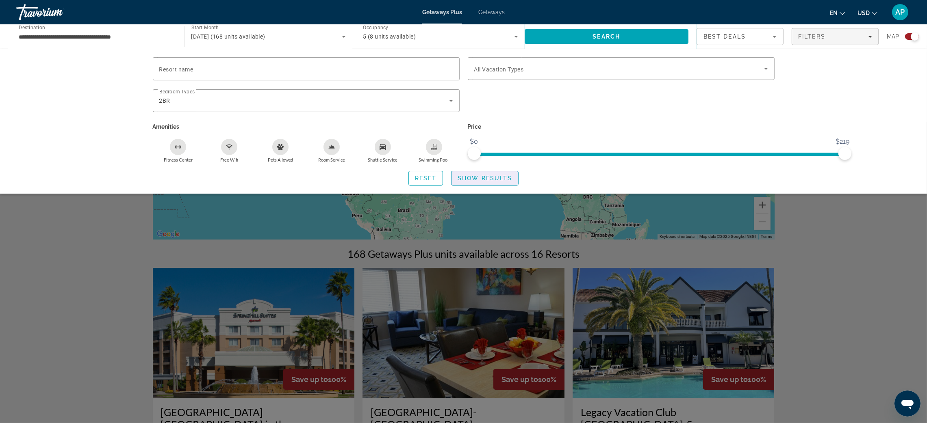
click at [500, 182] on span "Show Results" at bounding box center [485, 178] width 54 height 7
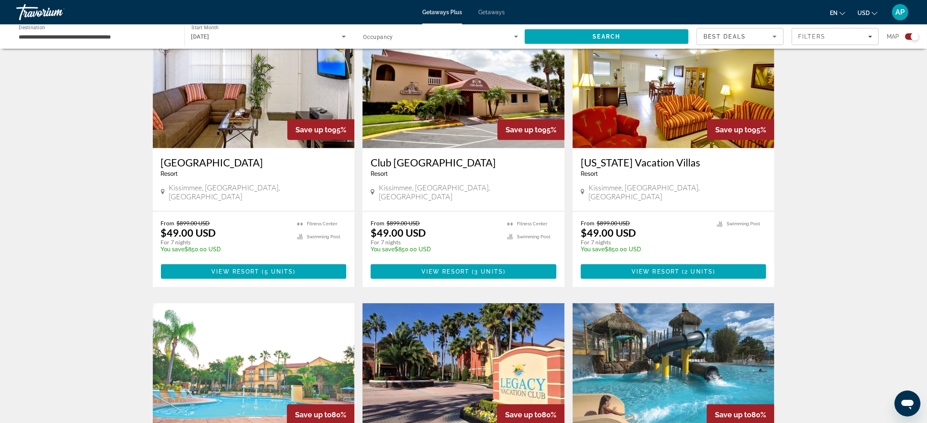
scroll to position [609, 0]
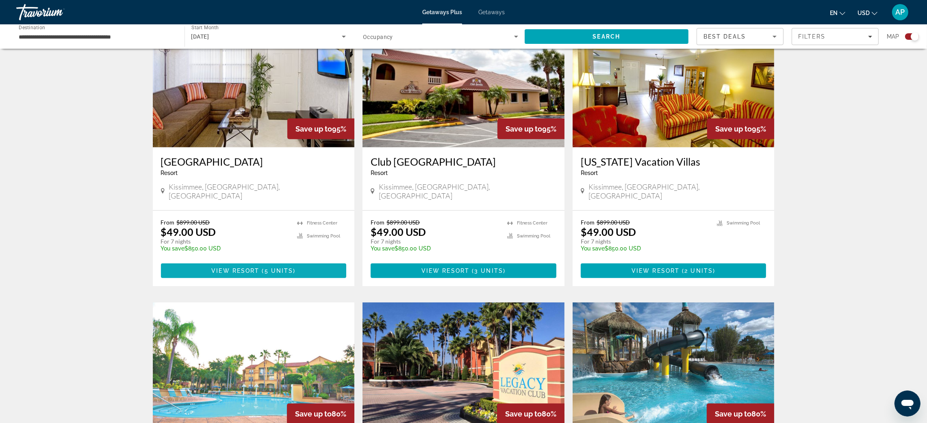
click at [211, 274] on span "View Resort" at bounding box center [235, 271] width 48 height 7
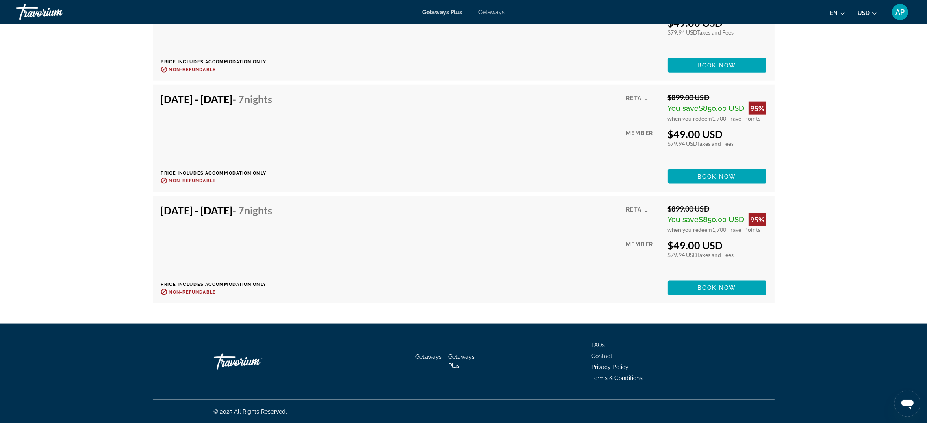
scroll to position [1829, 0]
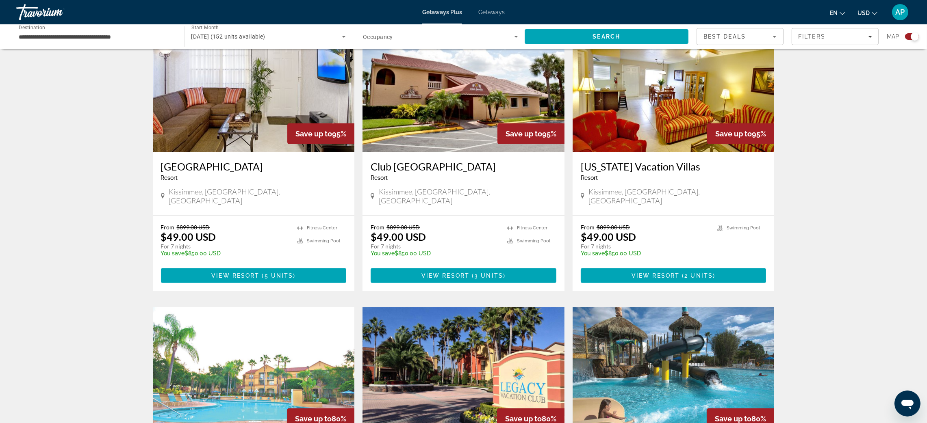
scroll to position [670, 0]
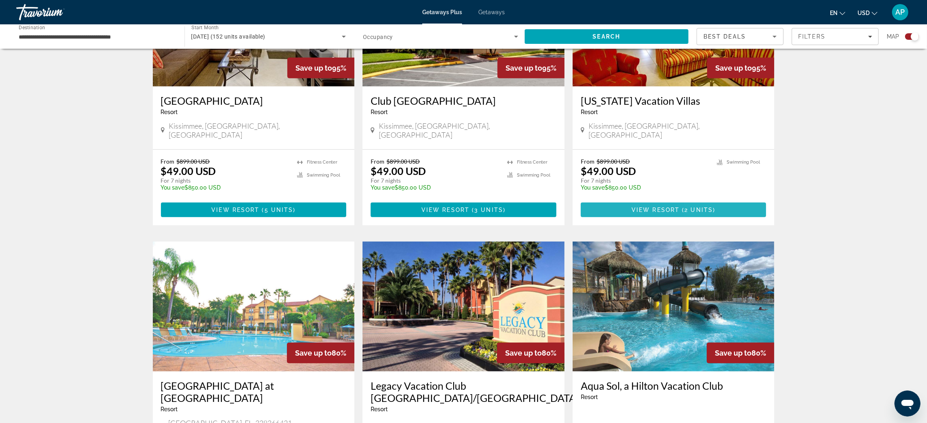
click at [713, 213] on span "2 units" at bounding box center [698, 210] width 28 height 7
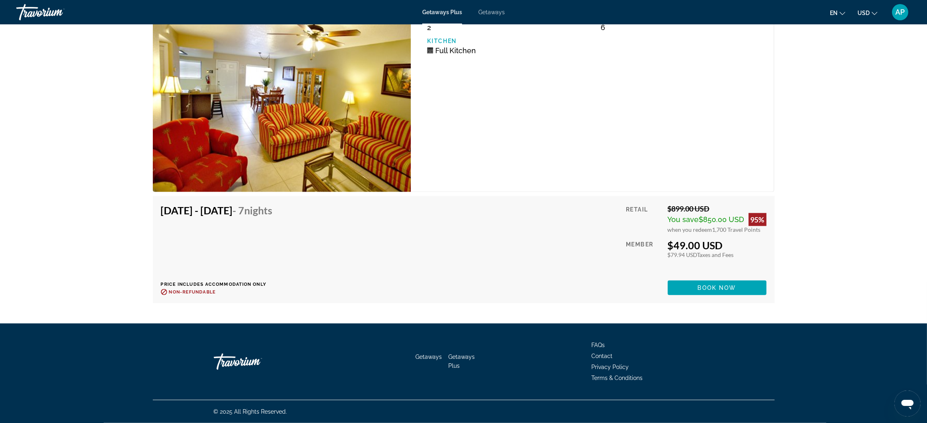
scroll to position [1679, 0]
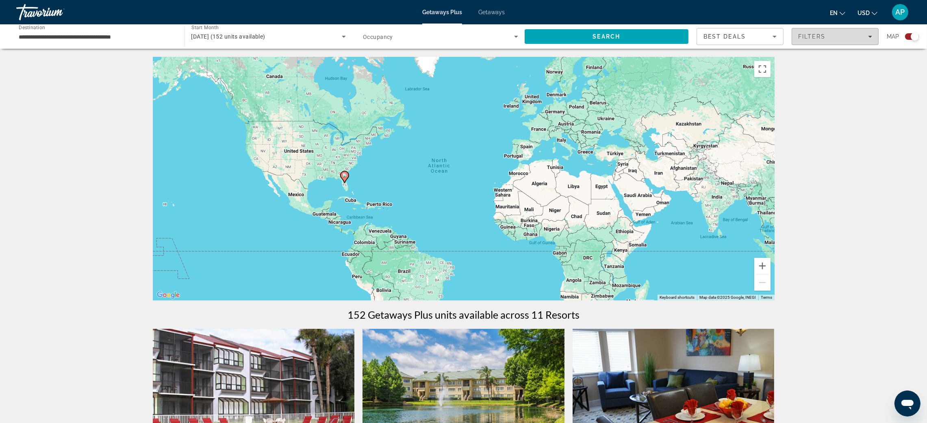
click at [835, 40] on div "Filters" at bounding box center [835, 36] width 74 height 7
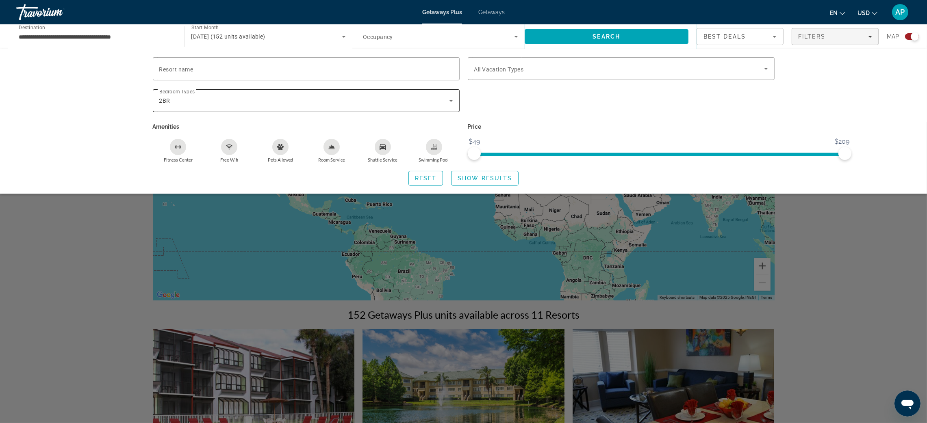
click at [316, 106] on div "2BR" at bounding box center [304, 101] width 290 height 10
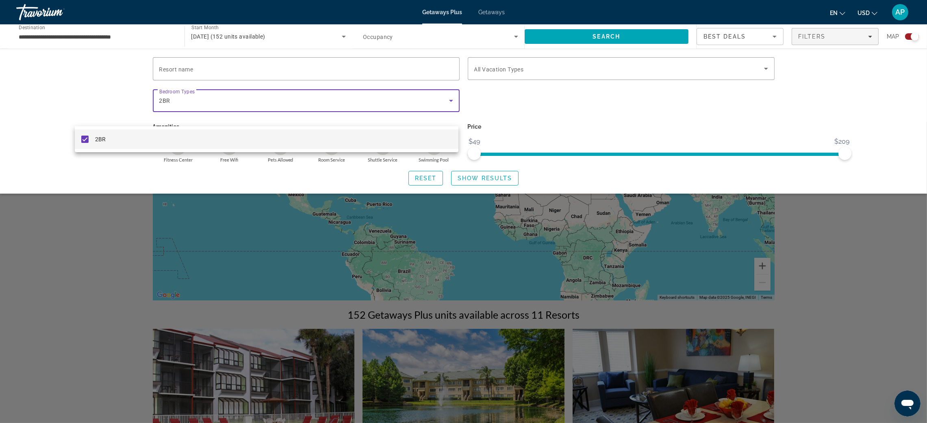
click at [289, 136] on mat-option "2BR" at bounding box center [267, 140] width 384 height 20
click at [497, 206] on div at bounding box center [463, 211] width 927 height 423
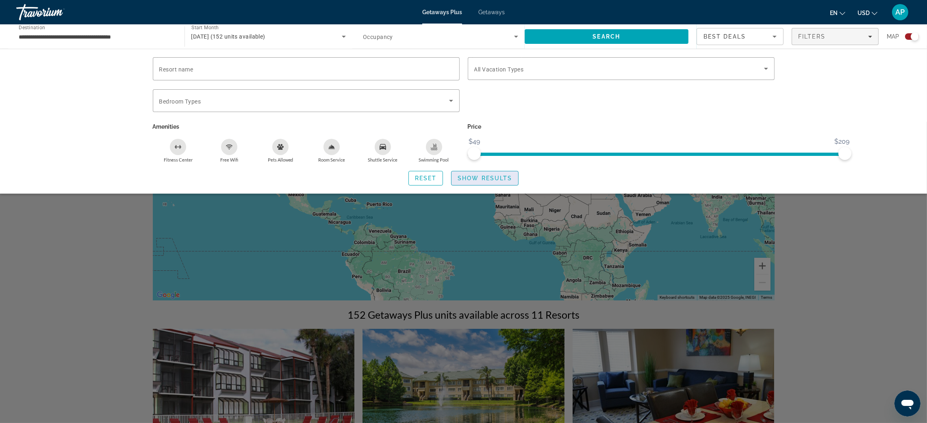
click at [506, 188] on span "Search widget" at bounding box center [485, 179] width 67 height 20
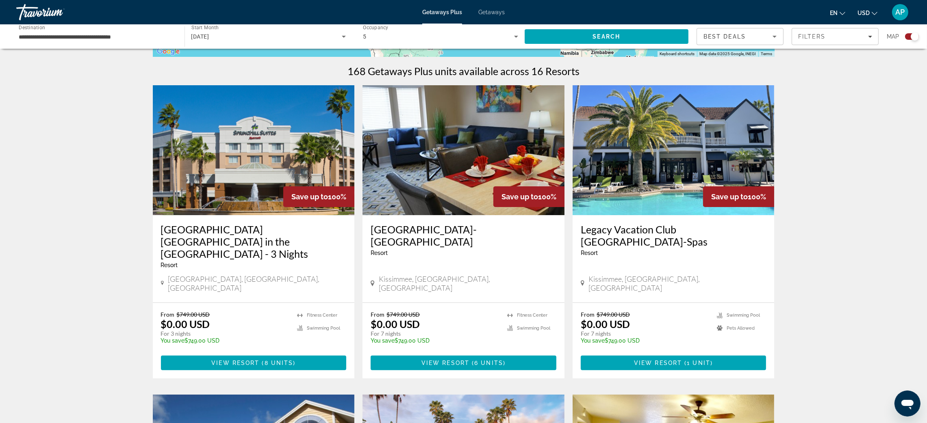
scroll to position [304, 0]
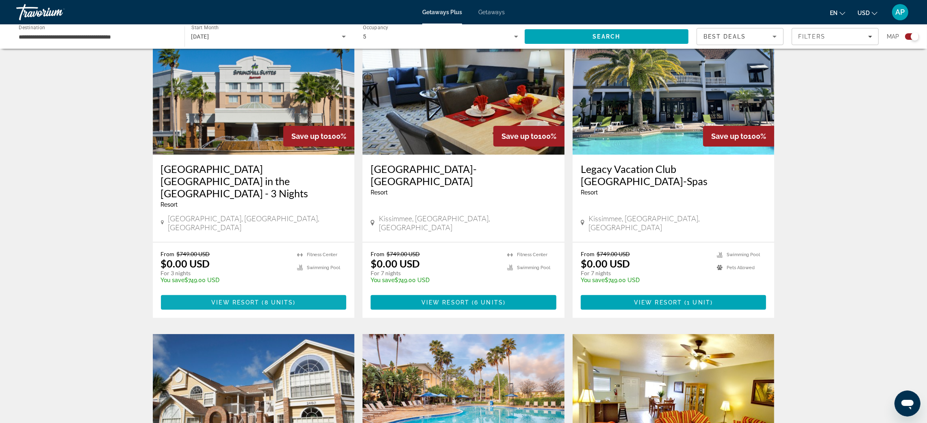
click at [211, 306] on span "View Resort" at bounding box center [235, 303] width 48 height 7
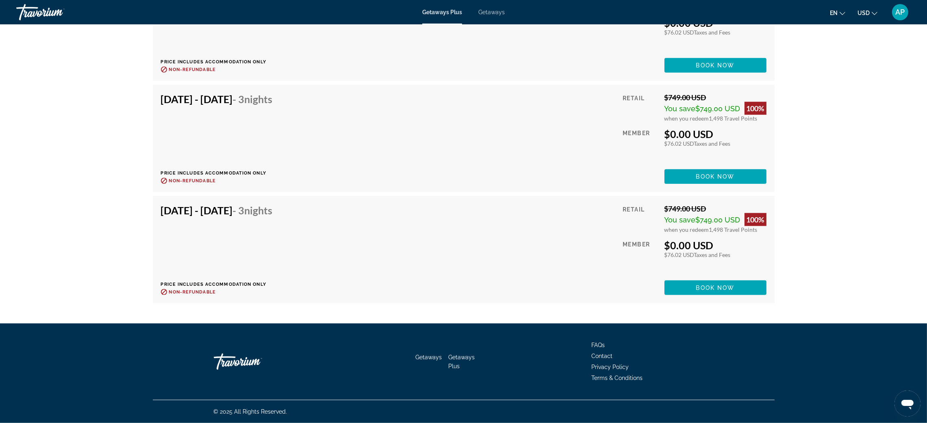
scroll to position [1684, 0]
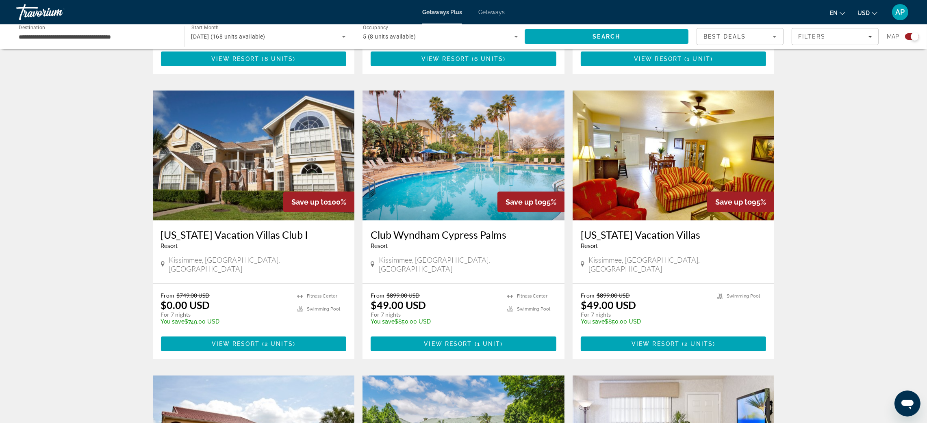
scroll to position [609, 0]
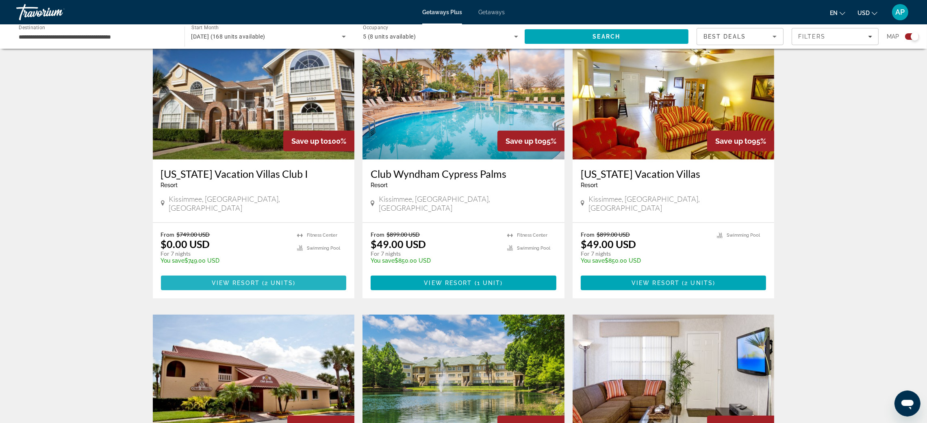
click at [265, 287] on span "2 units" at bounding box center [279, 283] width 28 height 7
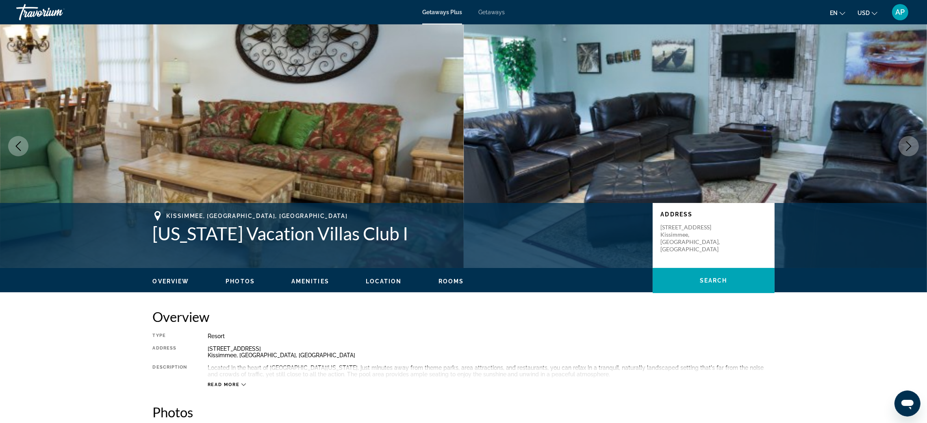
click at [905, 151] on icon "Next image" at bounding box center [909, 146] width 10 height 10
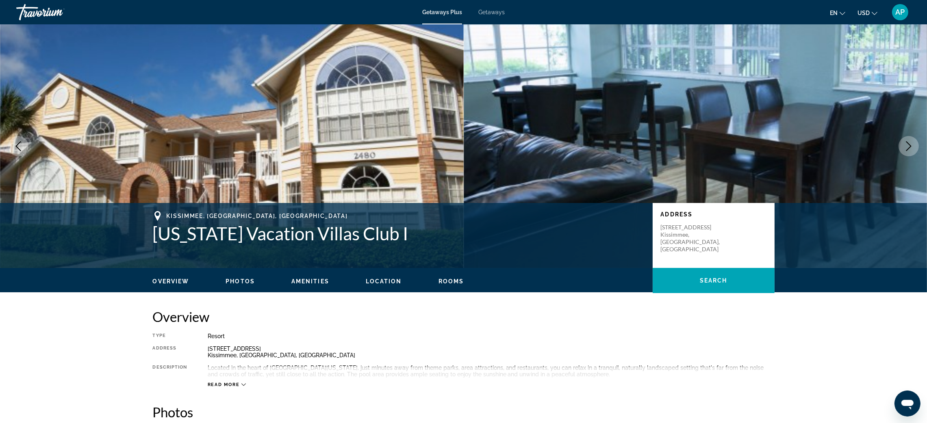
click at [905, 151] on icon "Next image" at bounding box center [909, 146] width 10 height 10
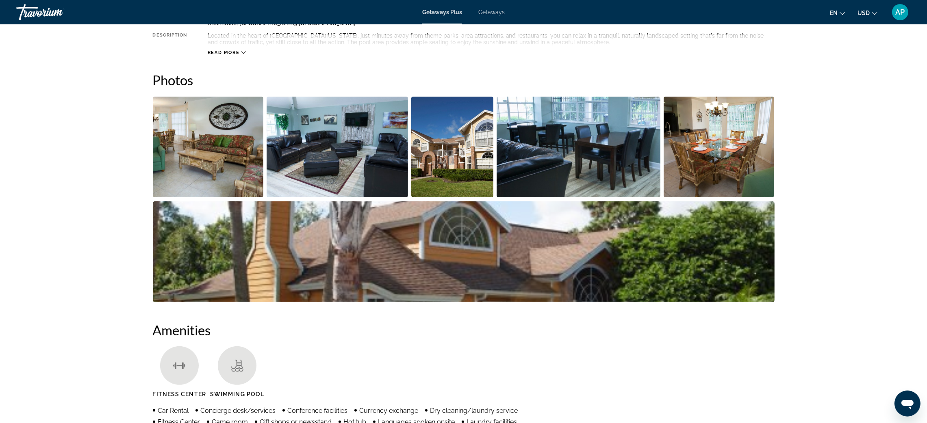
scroll to position [304, 0]
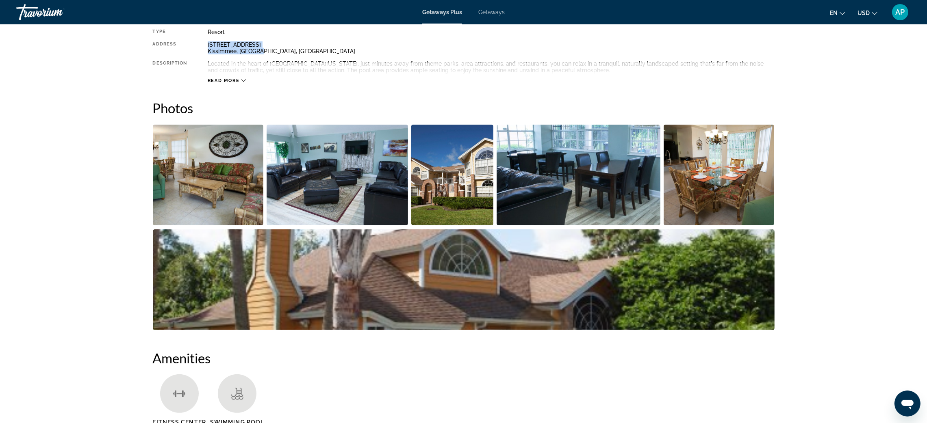
drag, startPoint x: 138, startPoint y: 128, endPoint x: 225, endPoint y: 130, distance: 87.0
click at [220, 84] on div "Type Resort All-Inclusive No All-Inclusive Address [STREET_ADDRESS] Description…" at bounding box center [464, 56] width 622 height 55
copy div "[STREET_ADDRESS]"
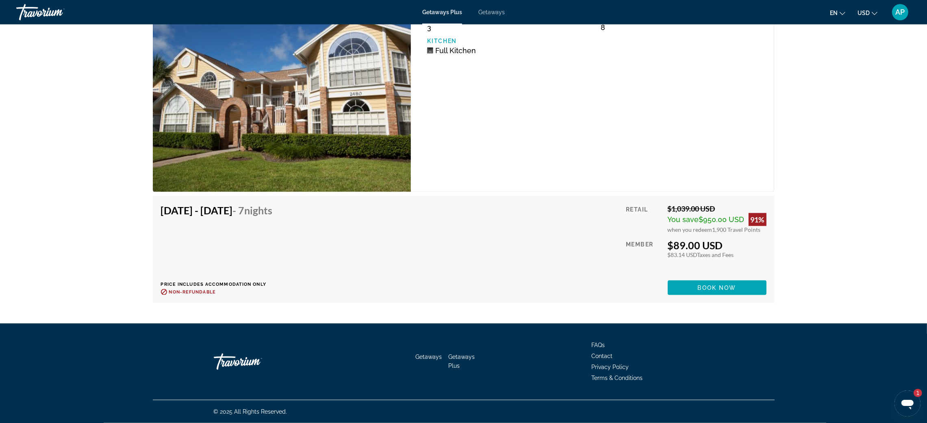
scroll to position [0, 0]
click at [900, 400] on icon "Open messaging window, 1 unread message" at bounding box center [907, 403] width 15 height 15
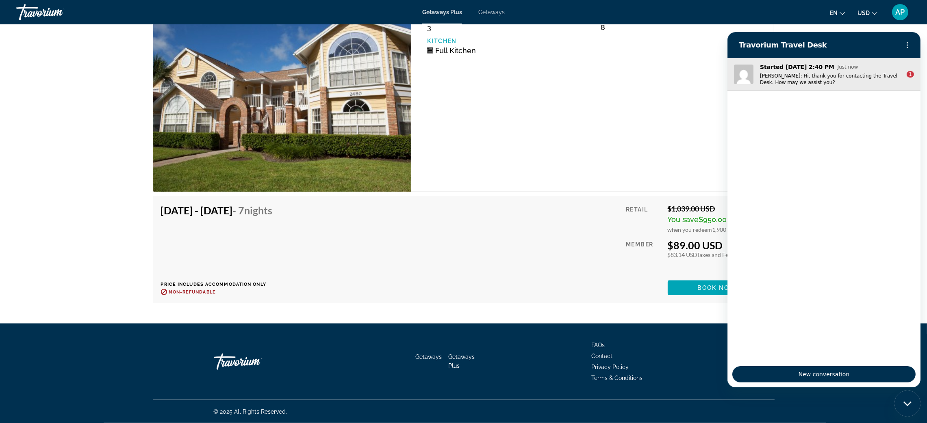
click at [839, 86] on p "[PERSON_NAME]: Hi, thank you for contacting the Travel Desk. How may we assist …" at bounding box center [830, 79] width 140 height 13
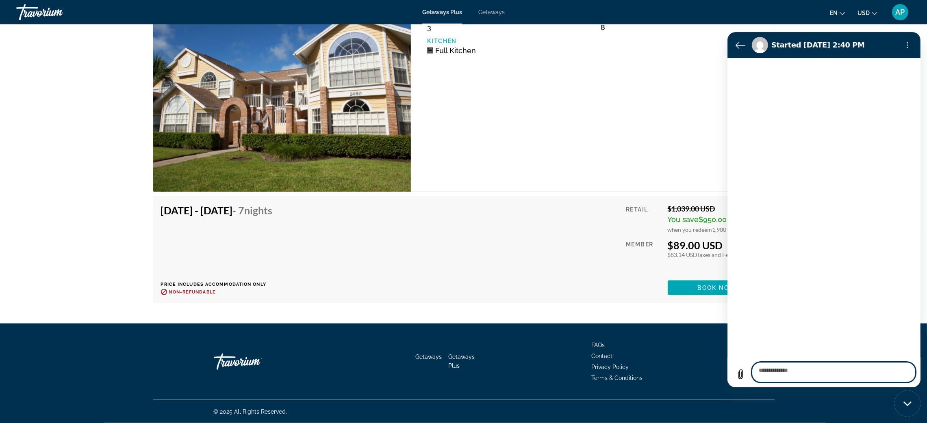
type textarea "*"
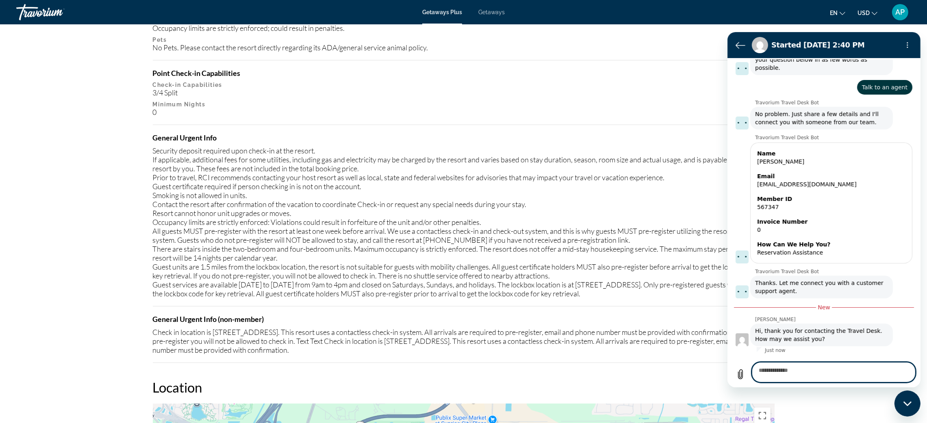
scroll to position [914, 0]
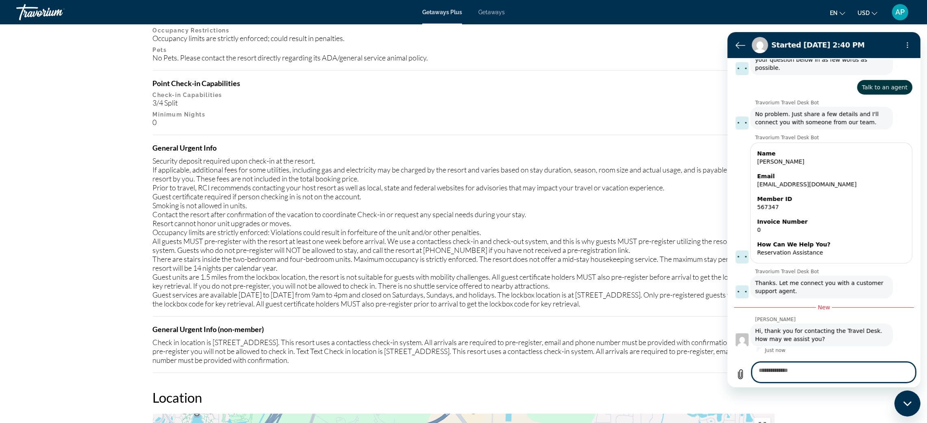
type textarea "*"
type textarea "**"
type textarea "*"
type textarea "***"
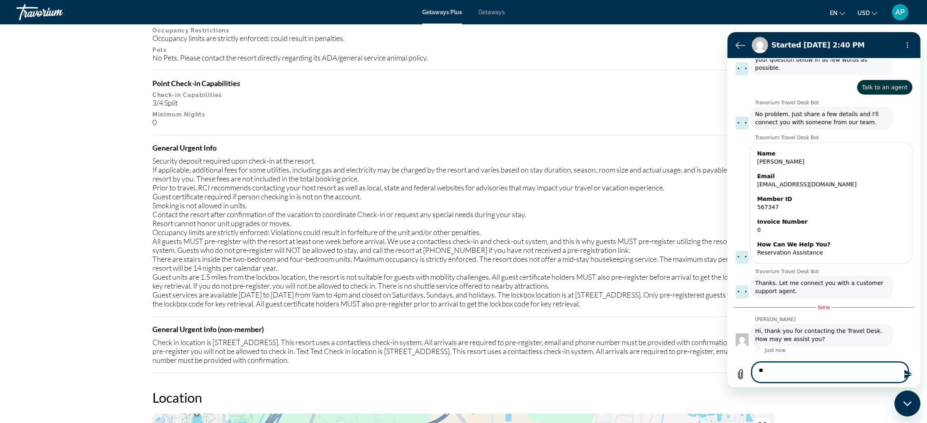
type textarea "*"
type textarea "****"
type textarea "*"
type textarea "*****"
type textarea "*"
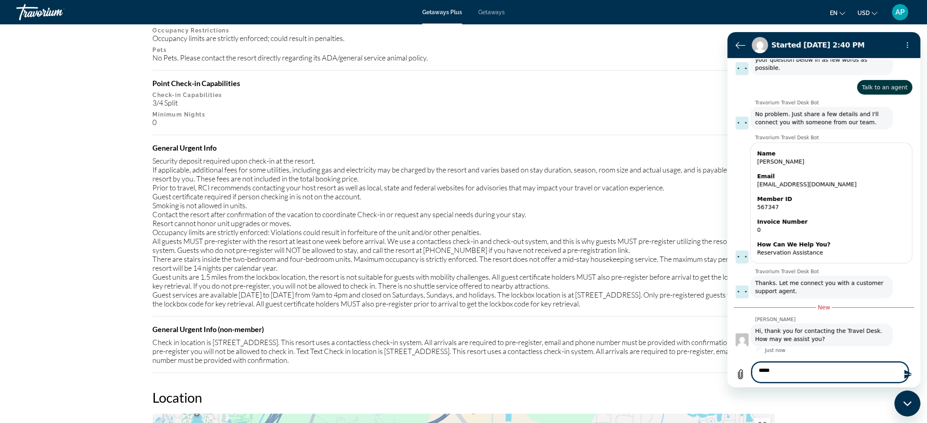
type textarea "******"
type textarea "*"
type textarea "******"
type textarea "*"
type textarea "********"
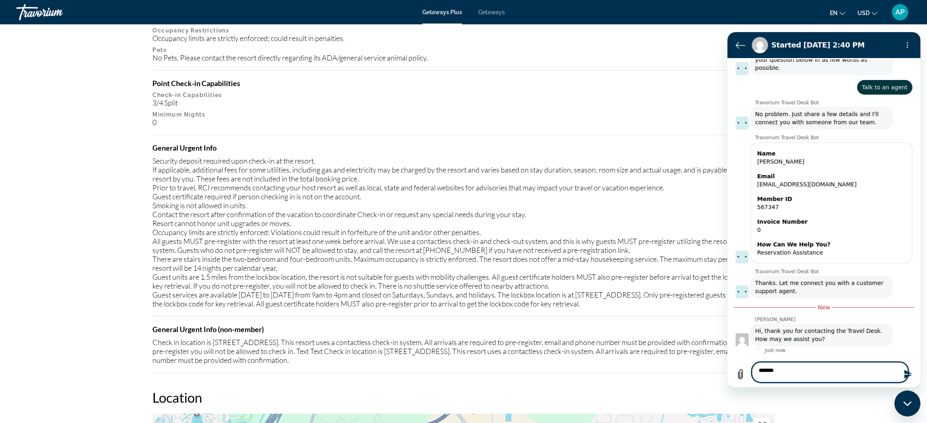
type textarea "*"
type textarea "*********"
type textarea "*"
type textarea "********"
type textarea "*"
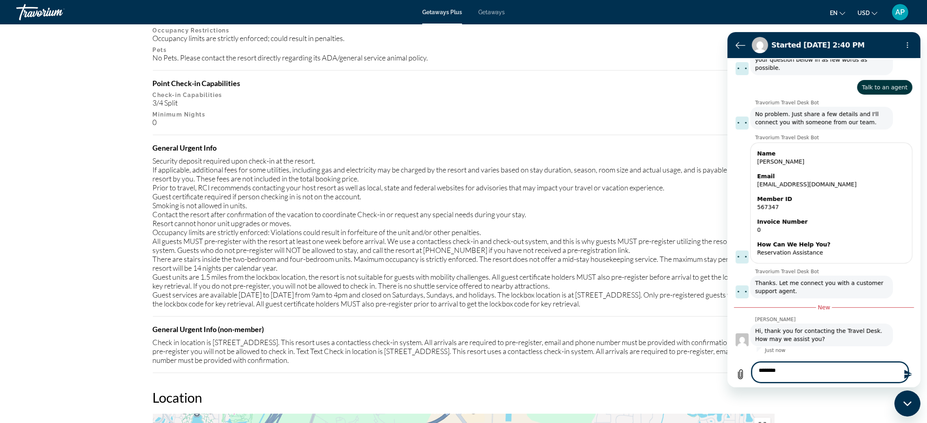
type textarea "*********"
type textarea "*"
type textarea "**********"
type textarea "*"
type textarea "**********"
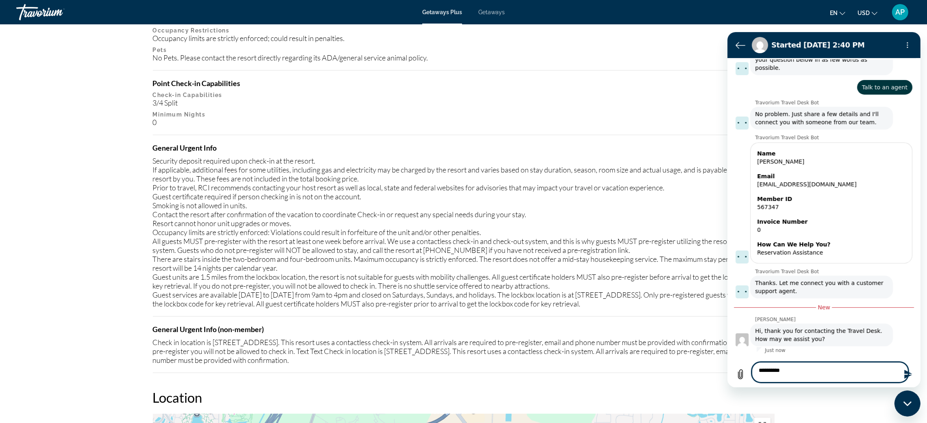
type textarea "*"
type textarea "**********"
type textarea "*"
type textarea "**********"
type textarea "*"
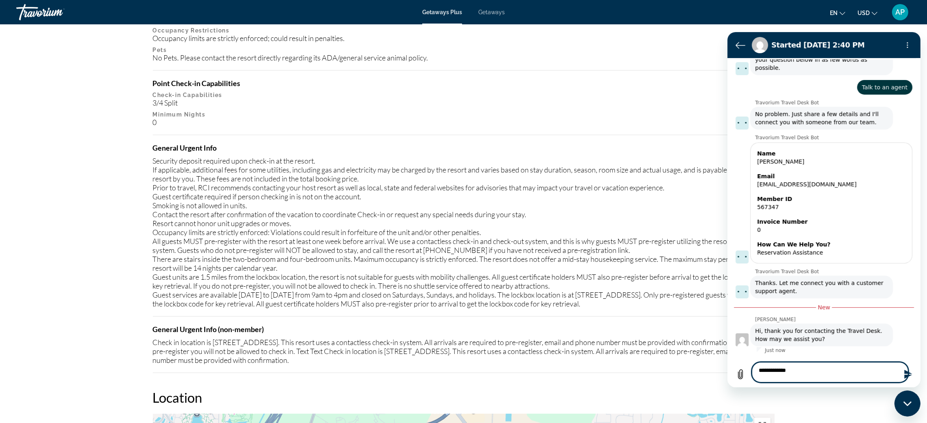
type textarea "**********"
type textarea "*"
type textarea "**********"
type textarea "*"
type textarea "**********"
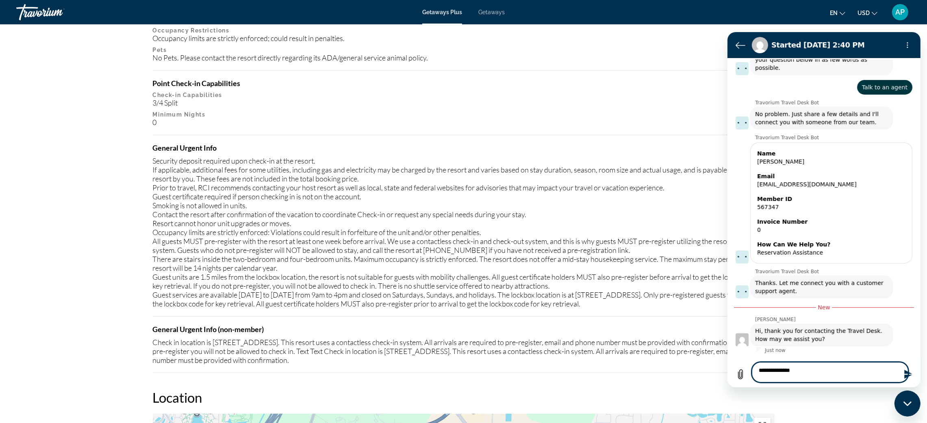
type textarea "*"
type textarea "**********"
type textarea "*"
type textarea "**********"
type textarea "*"
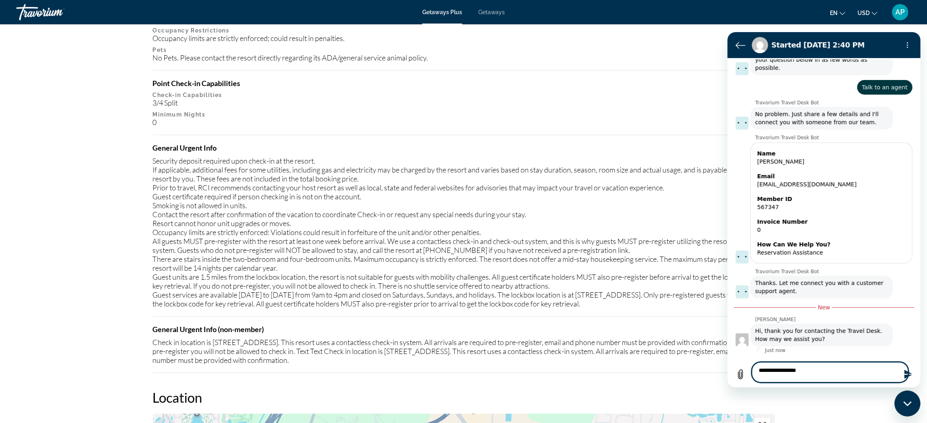
type textarea "**********"
type textarea "*"
type textarea "**********"
type textarea "*"
type textarea "**********"
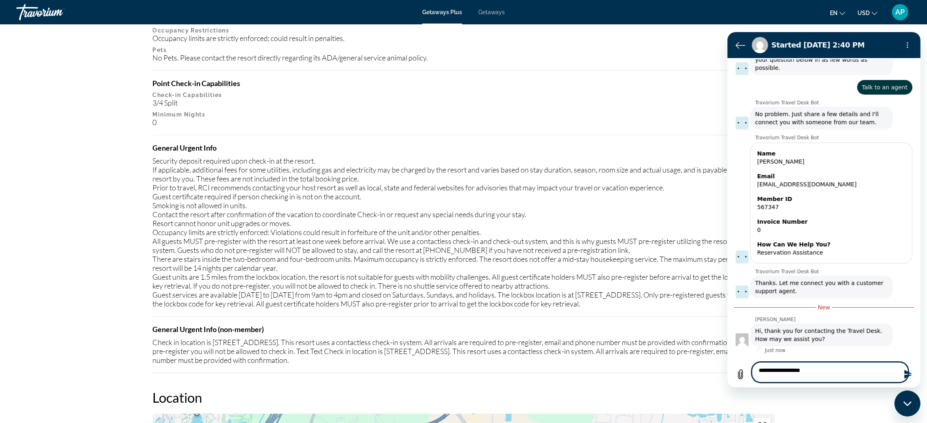
type textarea "*"
type textarea "**********"
type textarea "*"
type textarea "**********"
type textarea "*"
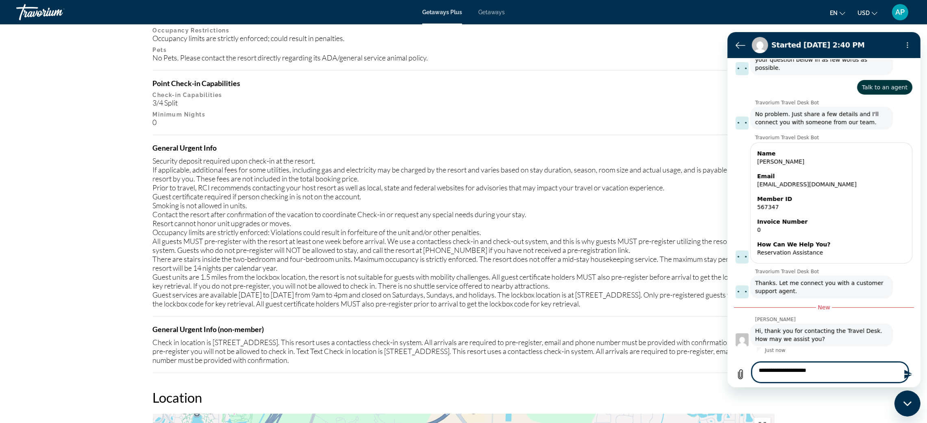
type textarea "**********"
type textarea "*"
type textarea "**********"
type textarea "*"
type textarea "**********"
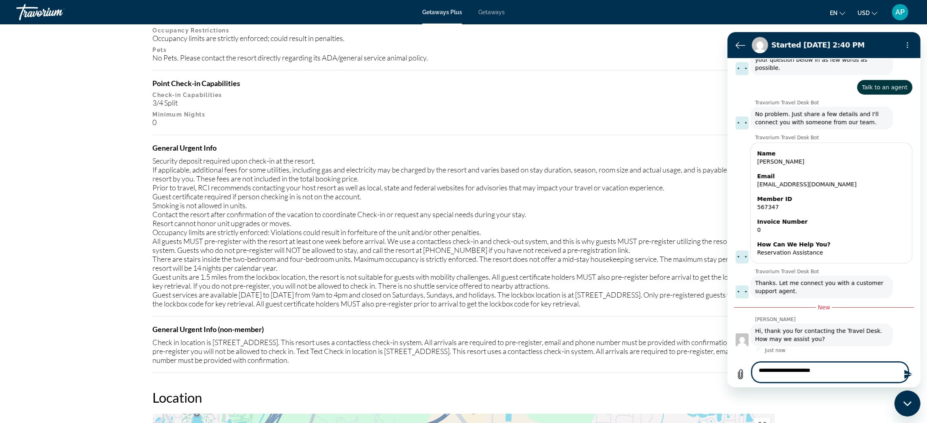
type textarea "*"
type textarea "**********"
type textarea "*"
type textarea "**********"
type textarea "*"
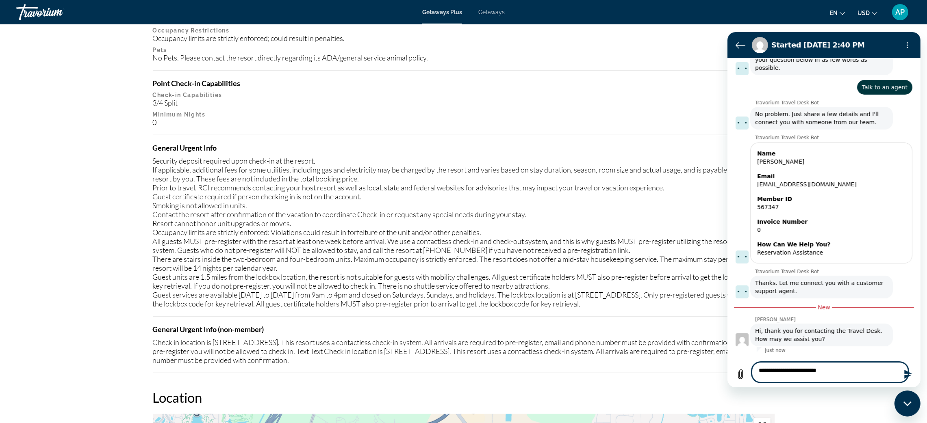
type textarea "**********"
type textarea "*"
type textarea "**********"
type textarea "*"
type textarea "**********"
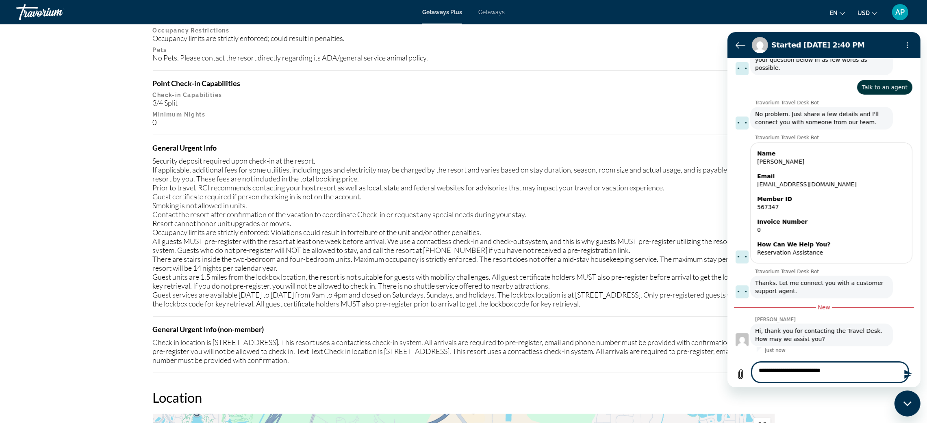
type textarea "*"
type textarea "**********"
type textarea "*"
type textarea "**********"
type textarea "*"
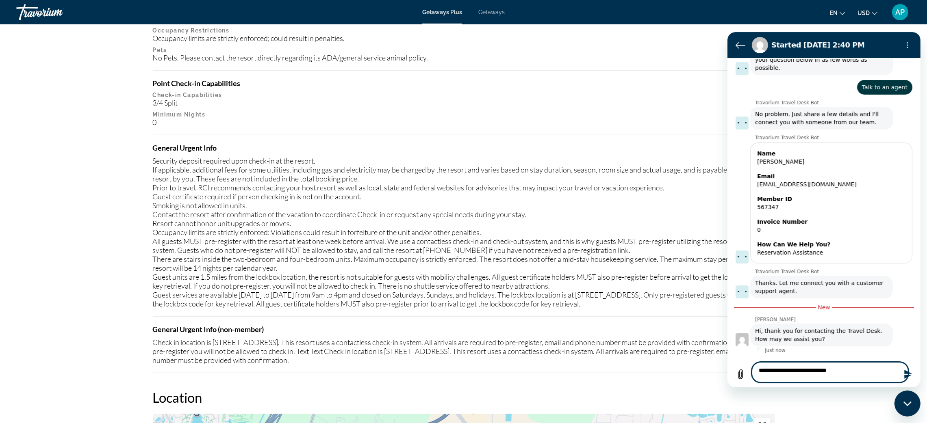
type textarea "**********"
type textarea "*"
type textarea "**********"
type textarea "*"
type textarea "**********"
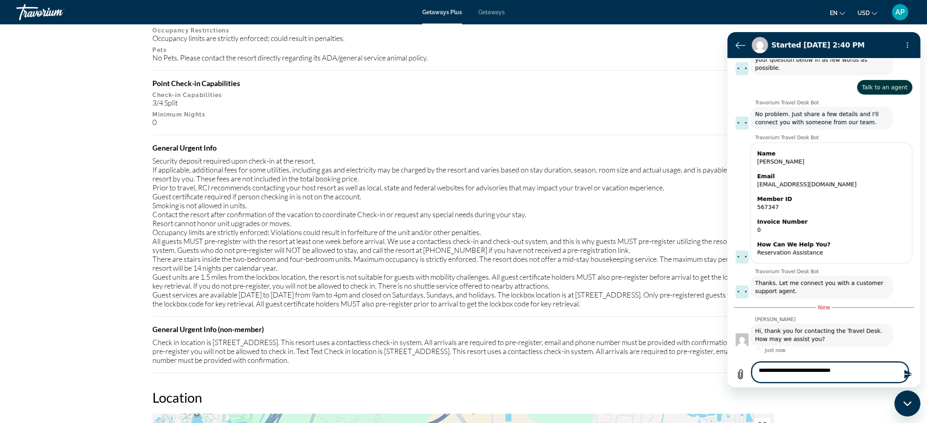
type textarea "*"
type textarea "**********"
type textarea "*"
type textarea "**********"
type textarea "*"
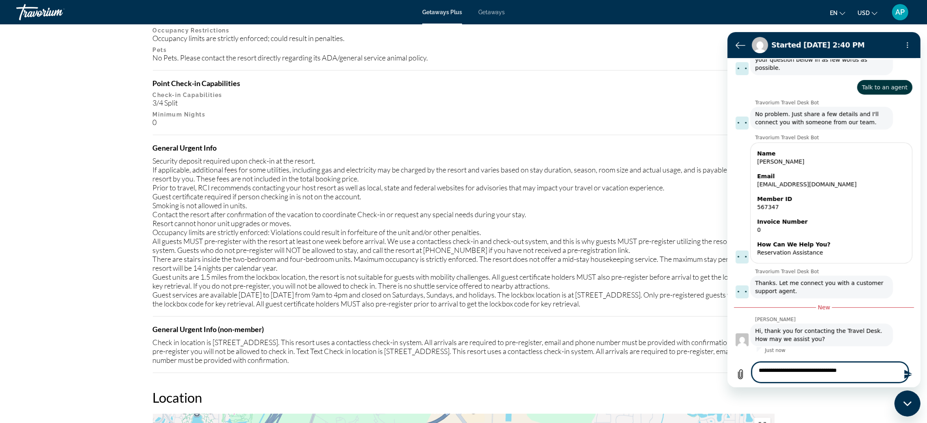
type textarea "**********"
type textarea "*"
type textarea "**********"
type textarea "*"
type textarea "**********"
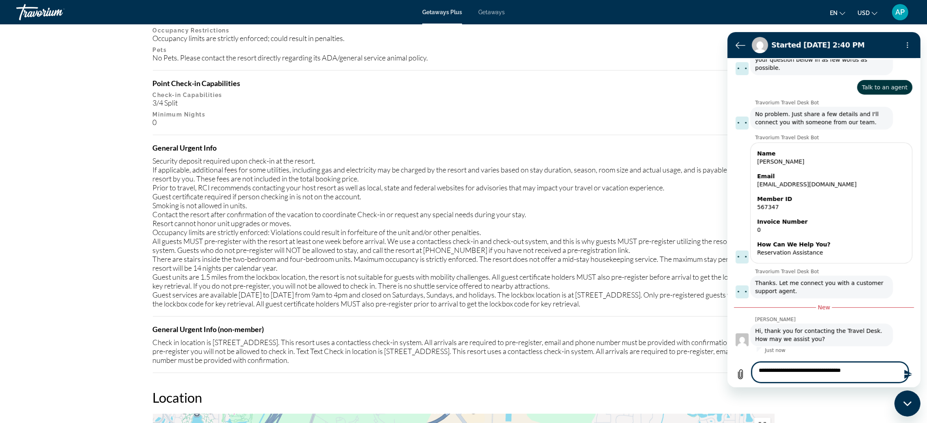
type textarea "*"
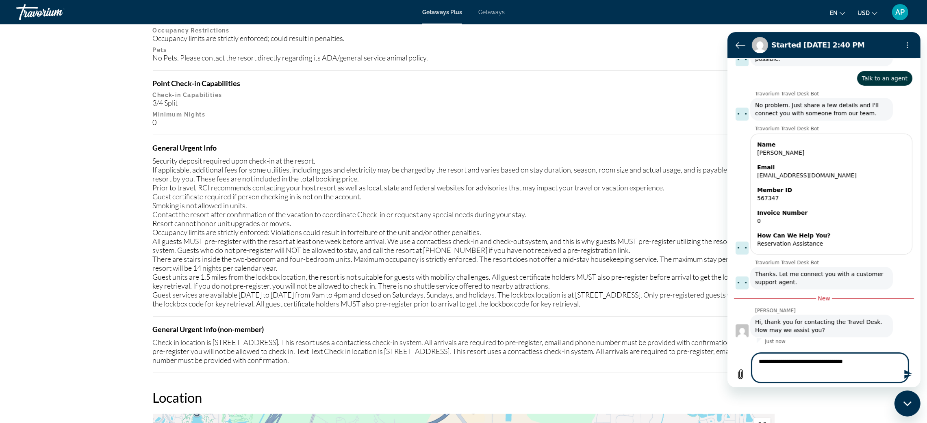
type textarea "**********"
type textarea "*"
type textarea "**********"
type textarea "*"
type textarea "**********"
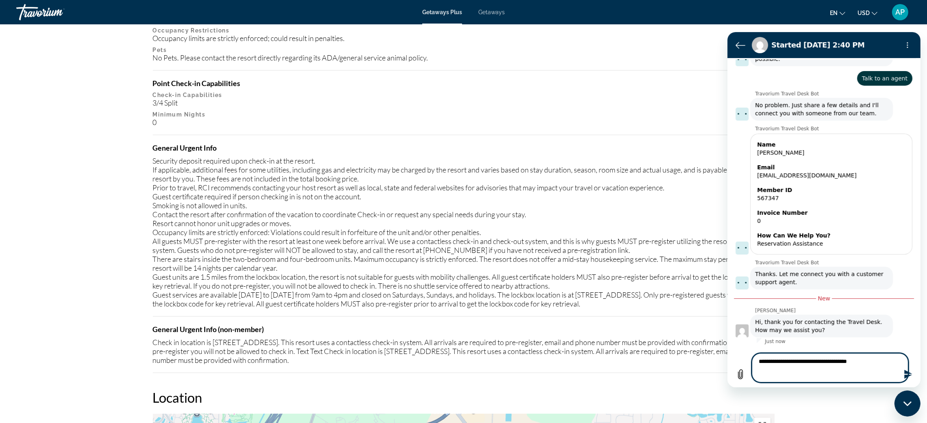
type textarea "*"
type textarea "**********"
type textarea "*"
type textarea "**********"
type textarea "*"
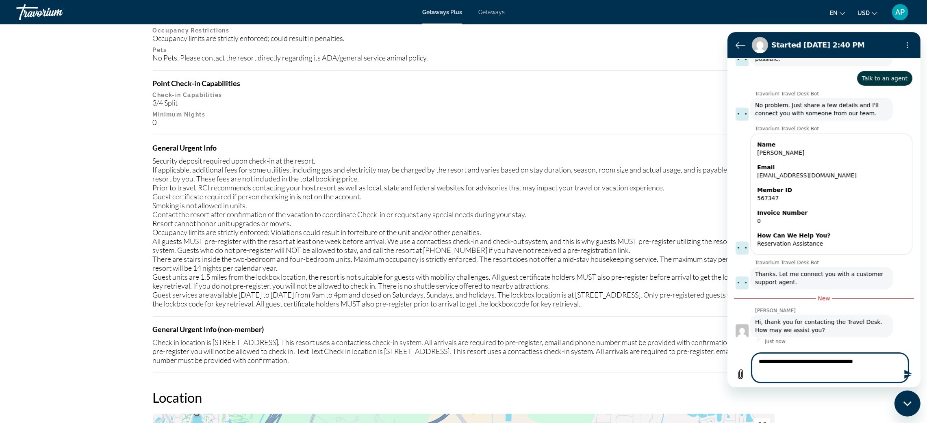
type textarea "**********"
type textarea "*"
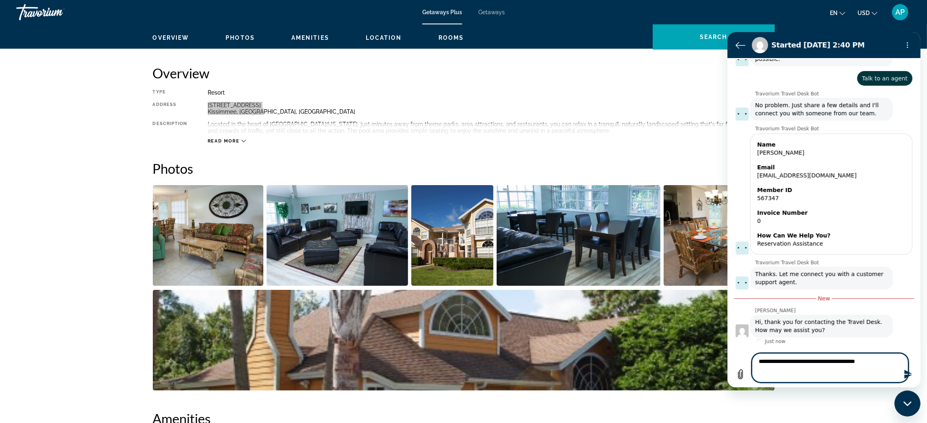
scroll to position [0, 0]
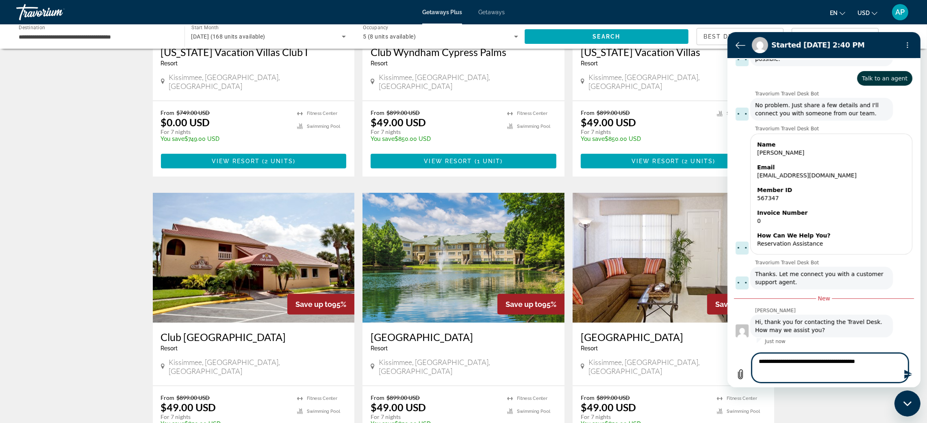
scroll to position [670, 0]
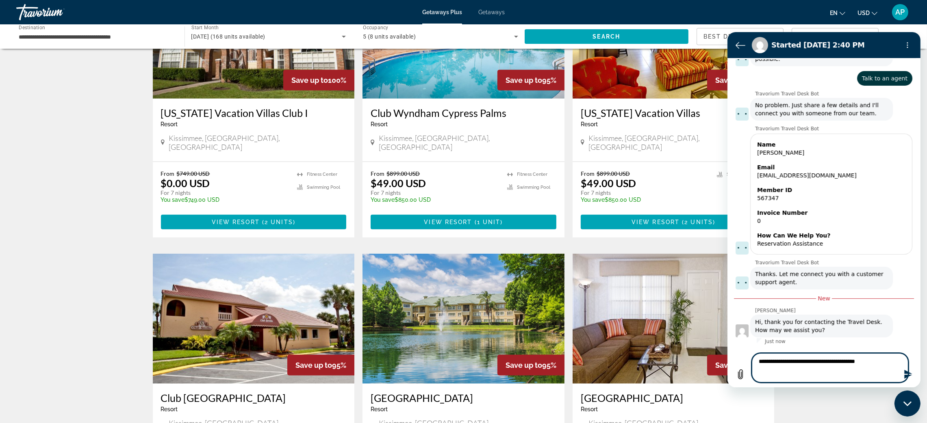
type textarea "**********"
type textarea "*"
type textarea "**********"
type textarea "*"
type textarea "**********"
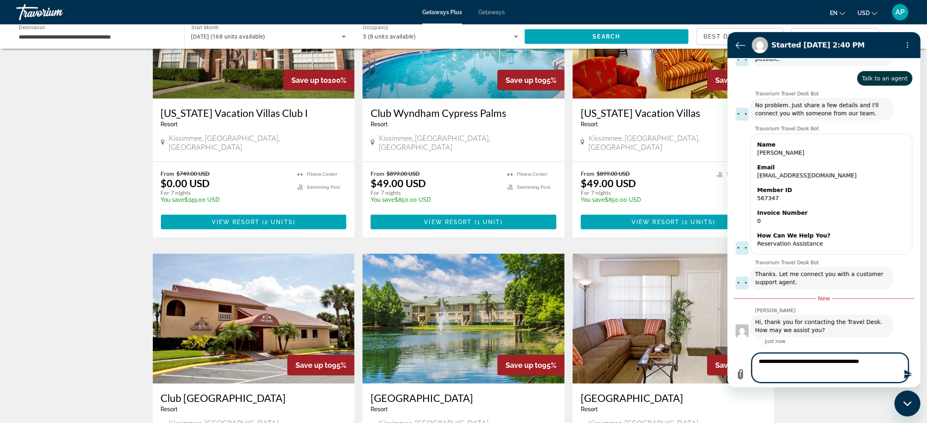
type textarea "*"
type textarea "**********"
type textarea "*"
type textarea "**********"
type textarea "*"
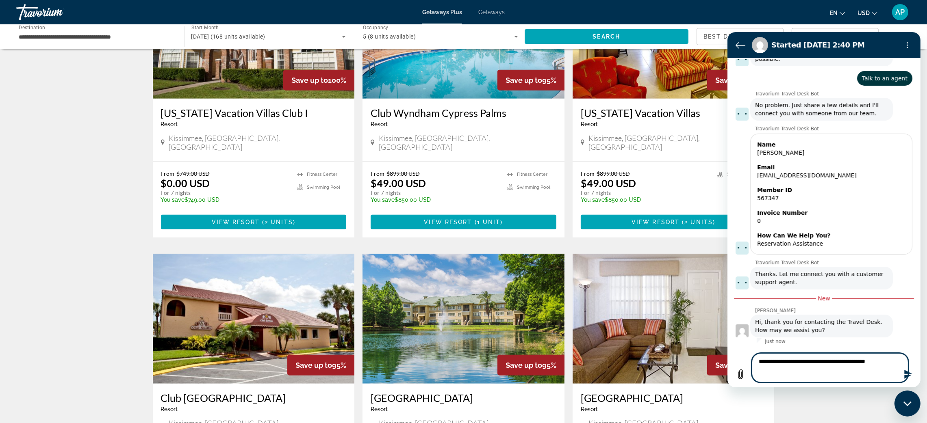
type textarea "**********"
type textarea "*"
type textarea "**********"
type textarea "*"
type textarea "**********"
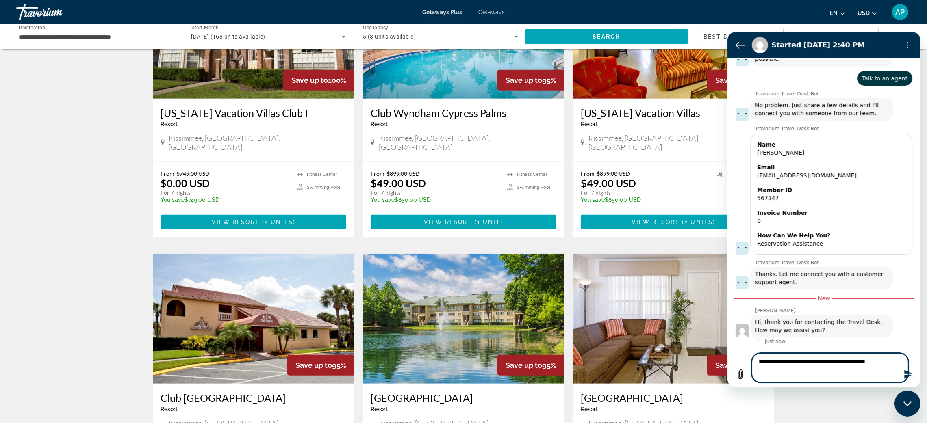
type textarea "*"
type textarea "**********"
type textarea "*"
type textarea "**********"
type textarea "*"
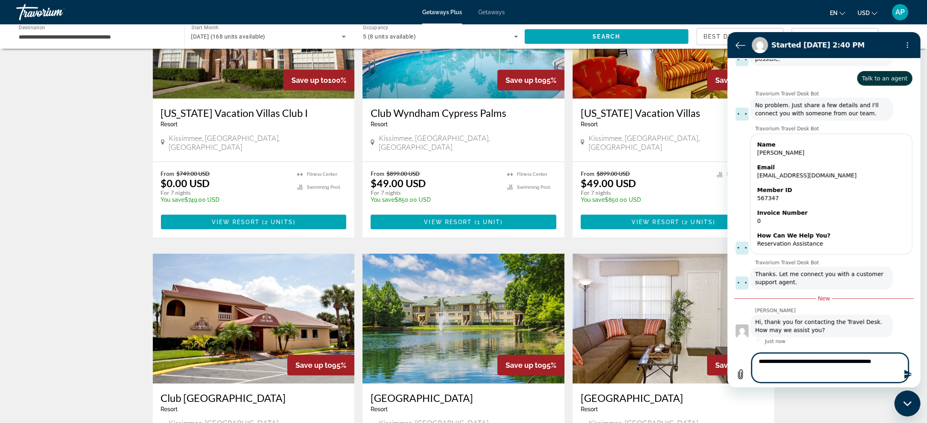
type textarea "**********"
type textarea "*"
type textarea "**********"
type textarea "*"
type textarea "**********"
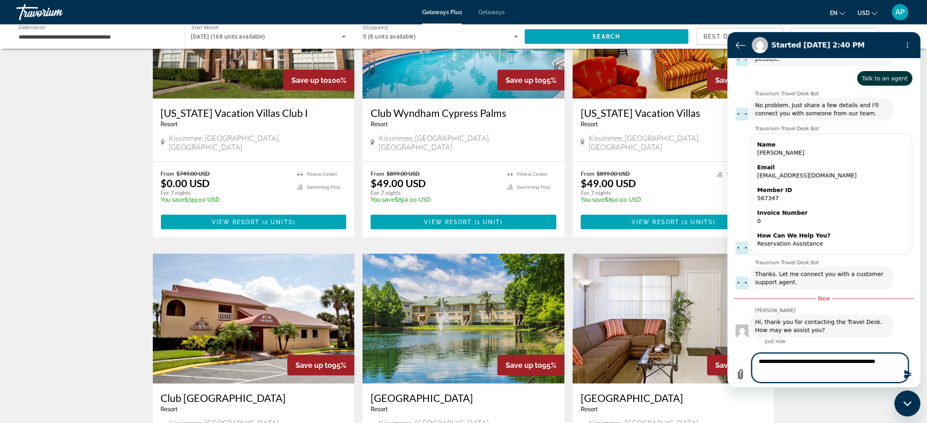
type textarea "*"
type textarea "**********"
type textarea "*"
type textarea "**********"
type textarea "*"
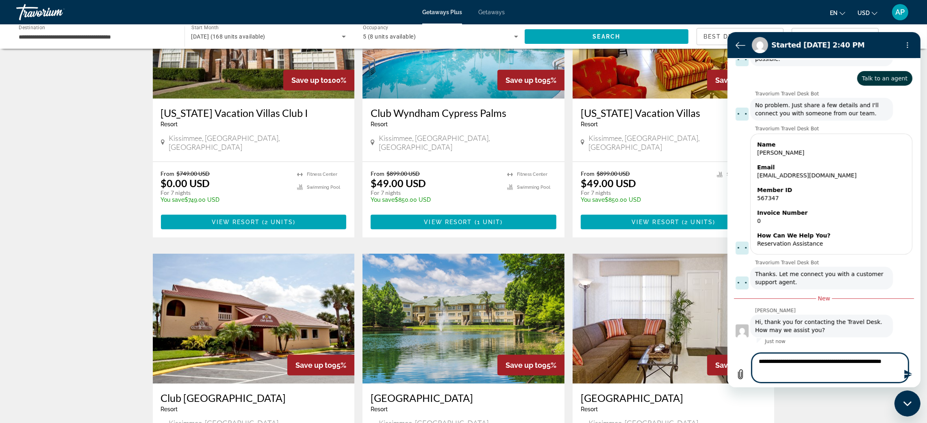
type textarea "**********"
type textarea "*"
type textarea "**********"
type textarea "*"
type textarea "**********"
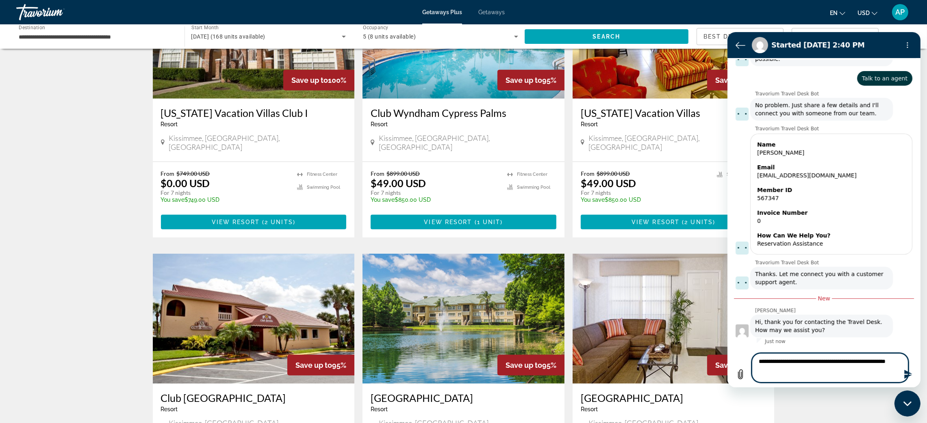
type textarea "*"
type textarea "**********"
type textarea "*"
type textarea "**********"
type textarea "*"
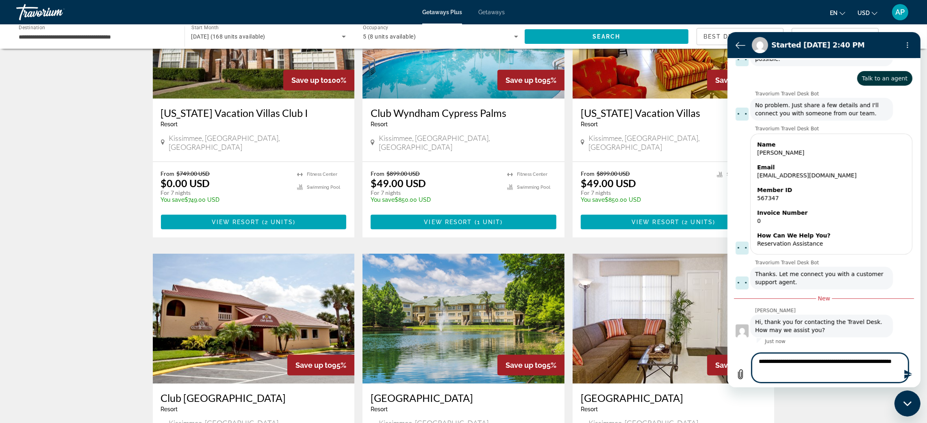
type textarea "**********"
type textarea "*"
type textarea "**********"
type textarea "*"
type textarea "**********"
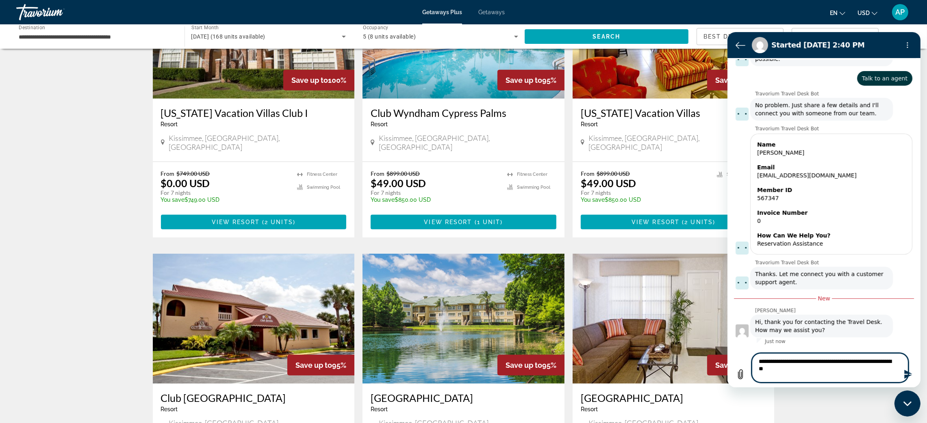
type textarea "*"
type textarea "**********"
type textarea "*"
type textarea "**********"
type textarea "*"
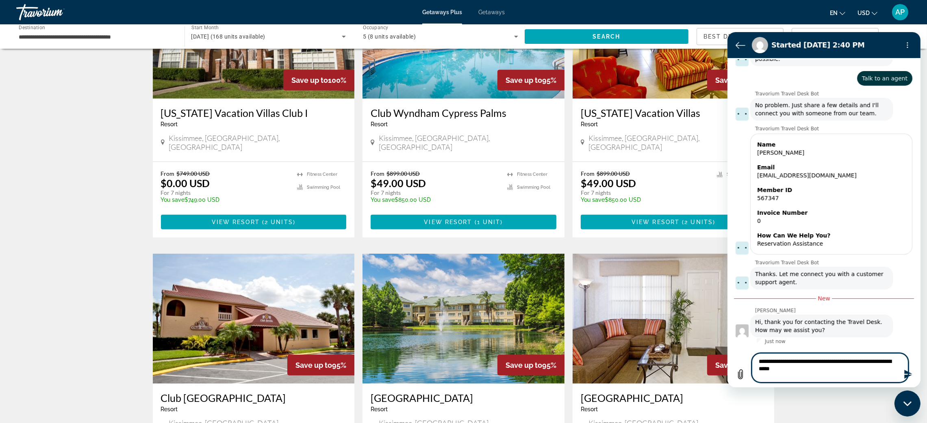
type textarea "**********"
type textarea "*"
type textarea "**********"
type textarea "*"
type textarea "**********"
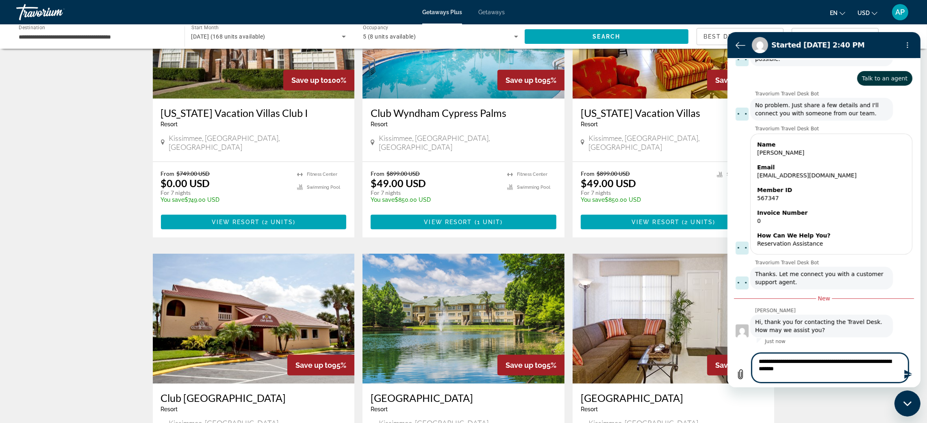
type textarea "*"
type textarea "**********"
type textarea "*"
type textarea "**********"
type textarea "*"
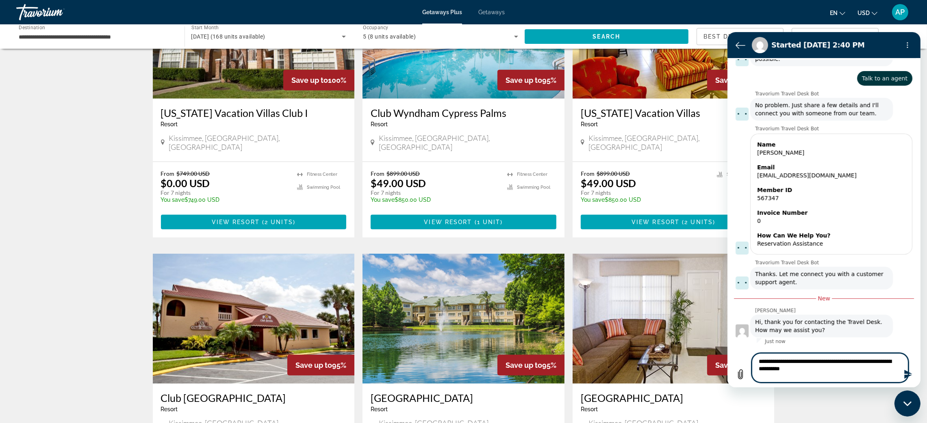
type textarea "**********"
type textarea "*"
type textarea "**********"
type textarea "*"
type textarea "**********"
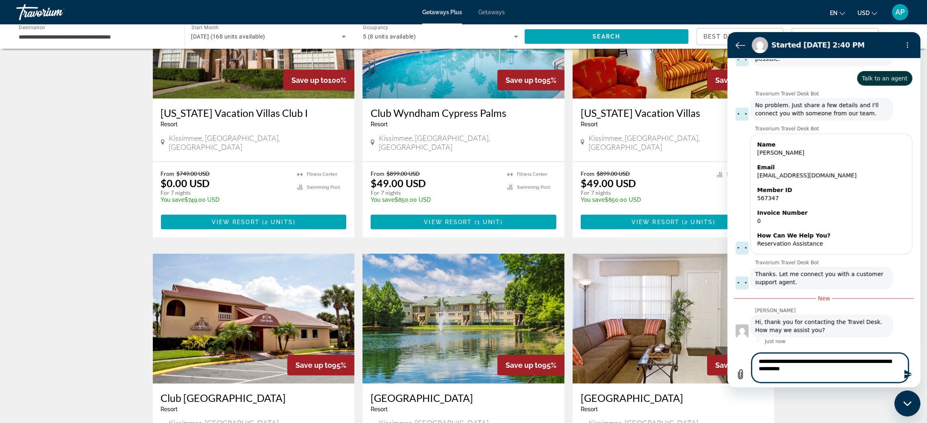
type textarea "*"
type textarea "**********"
type textarea "*"
type textarea "**********"
type textarea "*"
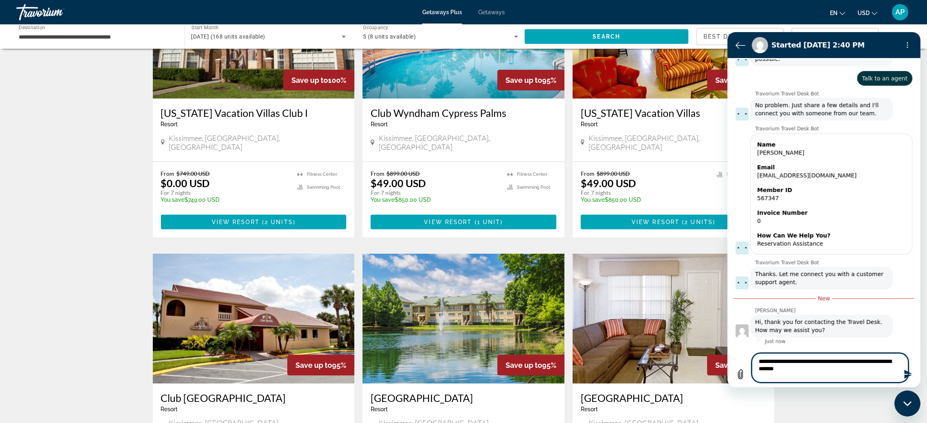
type textarea "**********"
type textarea "*"
type textarea "**********"
type textarea "*"
type textarea "**********"
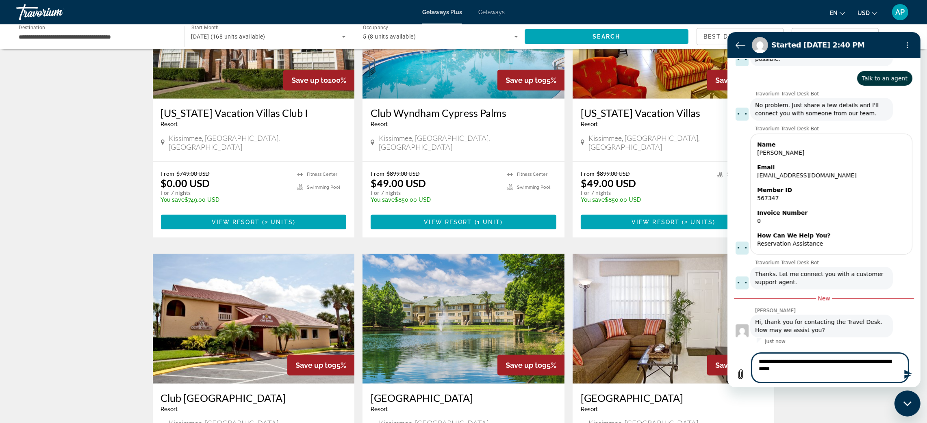
type textarea "*"
type textarea "**********"
type textarea "*"
type textarea "**********"
type textarea "*"
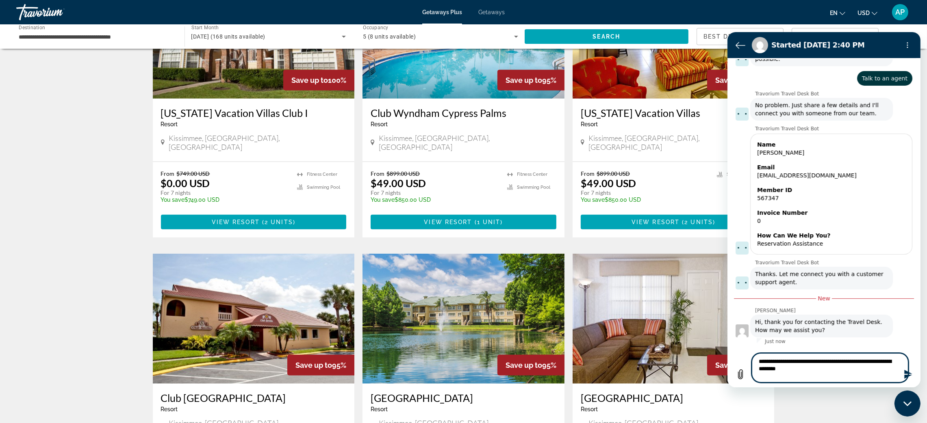
type textarea "**********"
type textarea "*"
type textarea "**********"
type textarea "*"
type textarea "**********"
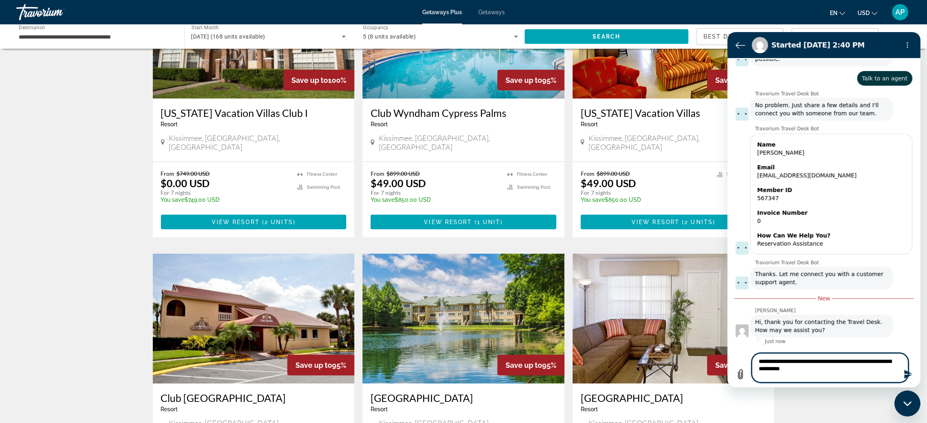
type textarea "*"
type textarea "**********"
type textarea "*"
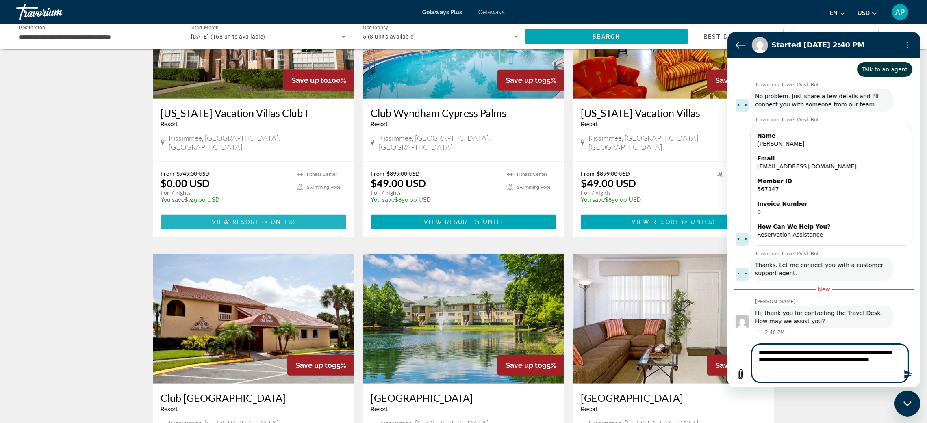
click at [212, 226] on span "View Resort" at bounding box center [236, 222] width 48 height 7
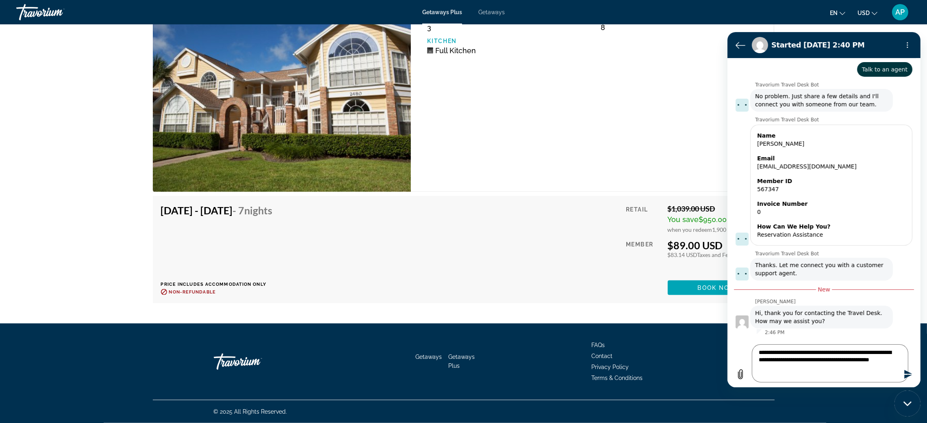
scroll to position [1886, 0]
click at [889, 373] on textarea "**********" at bounding box center [829, 364] width 156 height 38
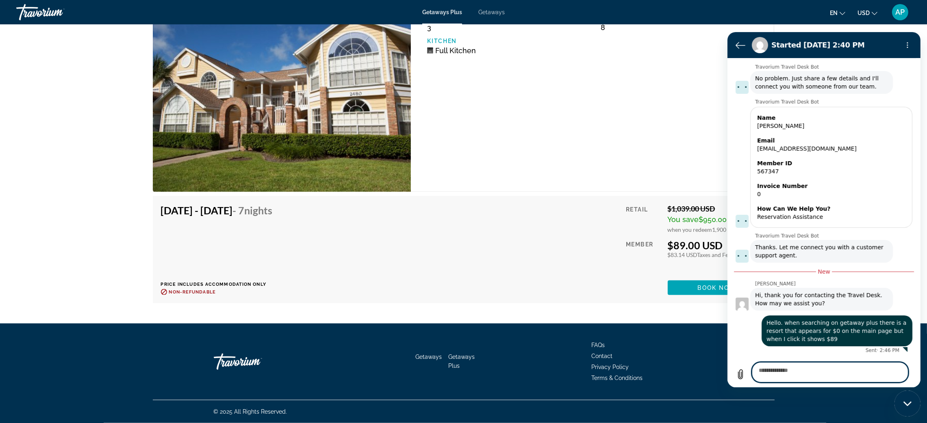
scroll to position [236, 0]
click at [664, 192] on div "3 Bedroom Unit (Full Kitchen) Bedrooms 3 Max Occupancy 8 Kitchen Full Kitchen" at bounding box center [592, 88] width 363 height 207
click at [912, 408] on div "Close messaging window" at bounding box center [907, 403] width 24 height 24
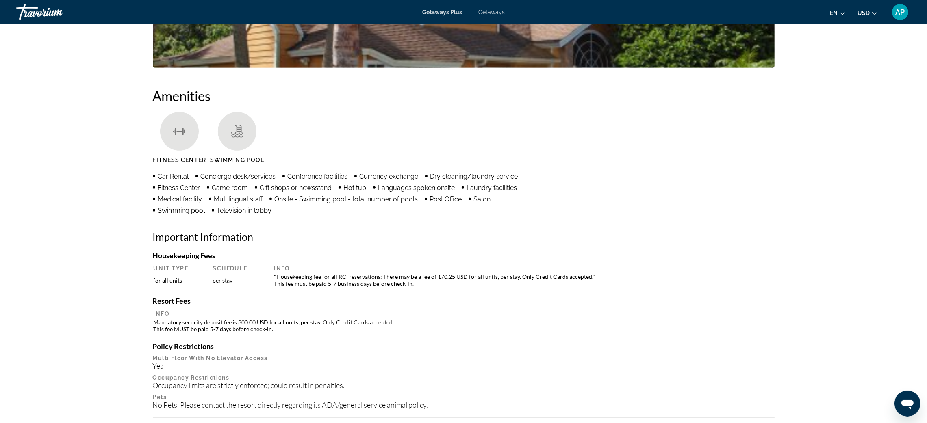
scroll to position [545, 0]
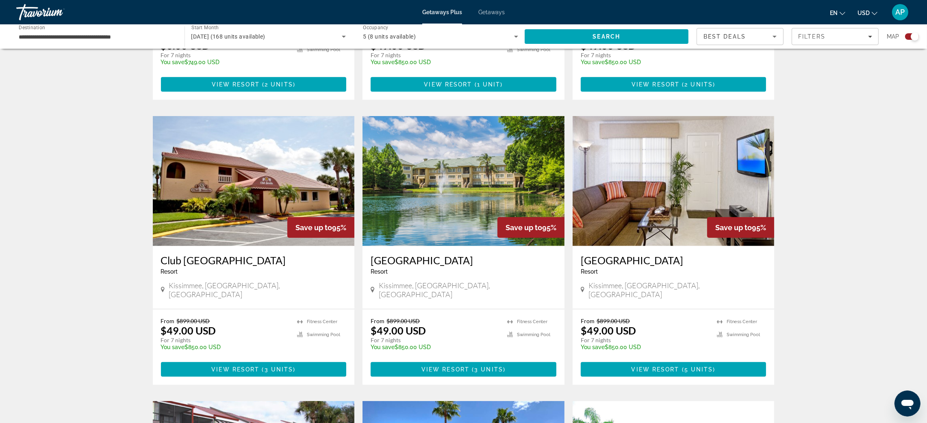
scroll to position [792, 0]
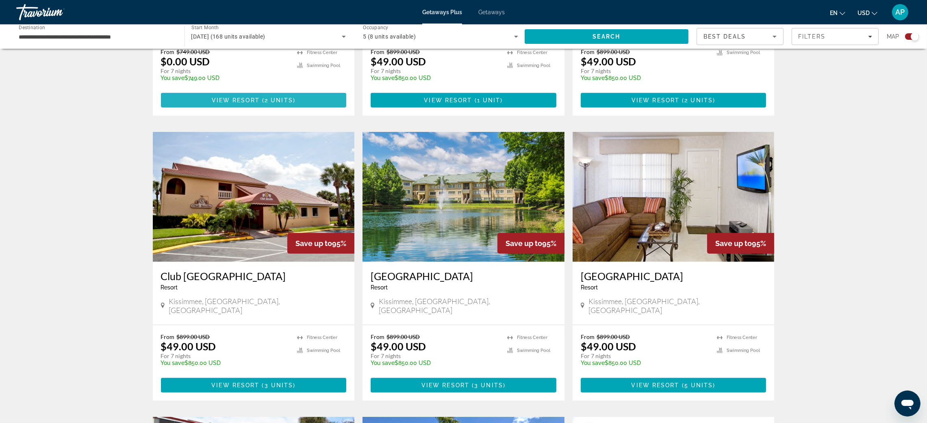
click at [212, 104] on span "View Resort" at bounding box center [236, 100] width 48 height 7
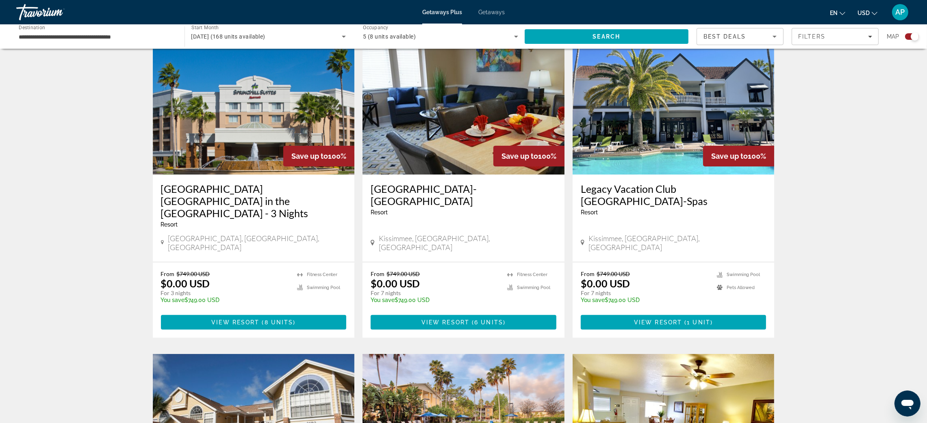
scroll to position [304, 0]
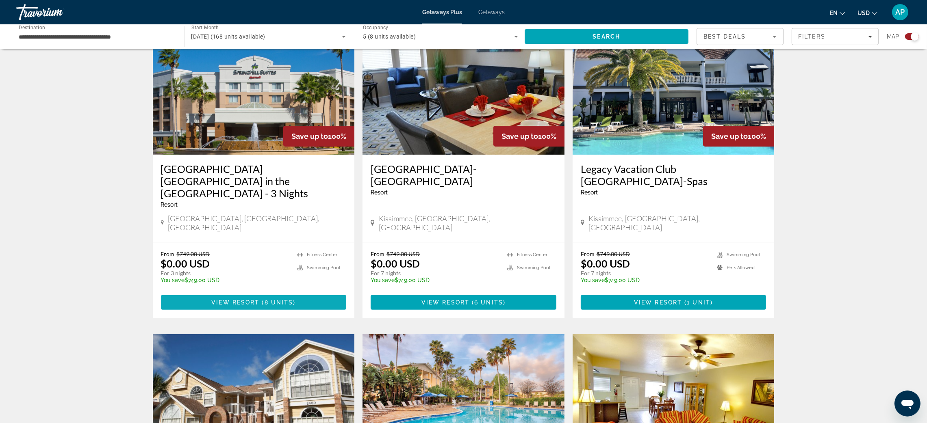
click at [265, 306] on span "8 units" at bounding box center [279, 303] width 29 height 7
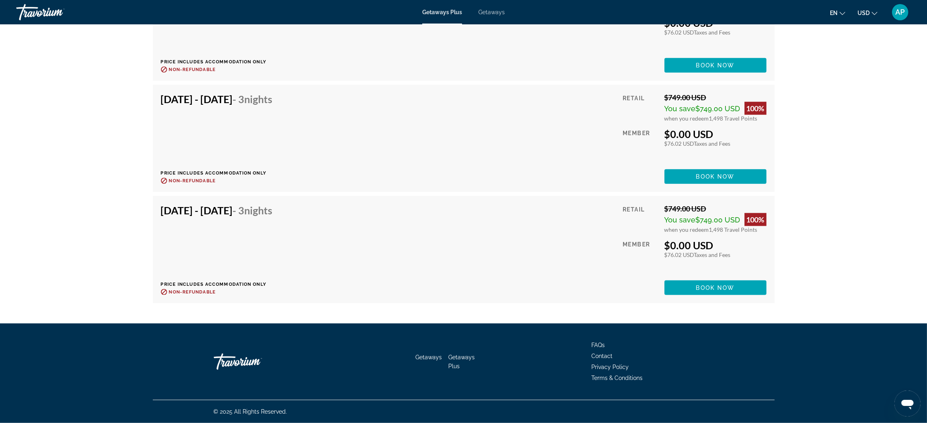
scroll to position [1646, 0]
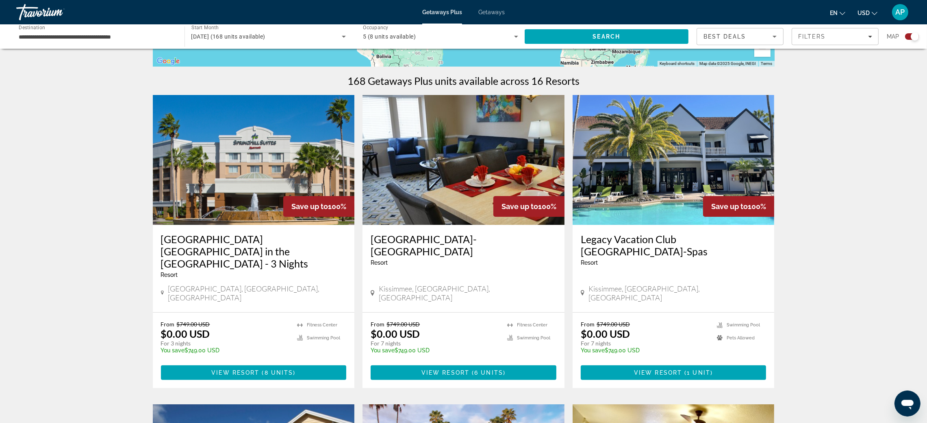
scroll to position [304, 0]
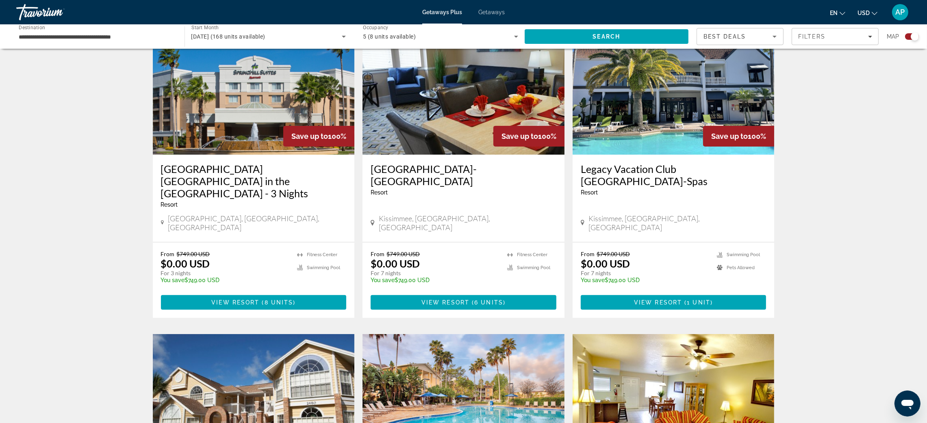
click at [432, 155] on img "Main content" at bounding box center [464, 90] width 202 height 130
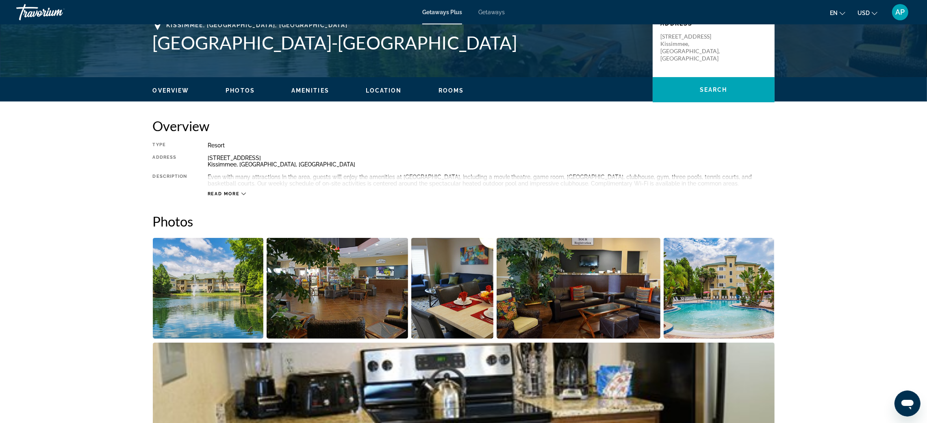
scroll to position [182, 0]
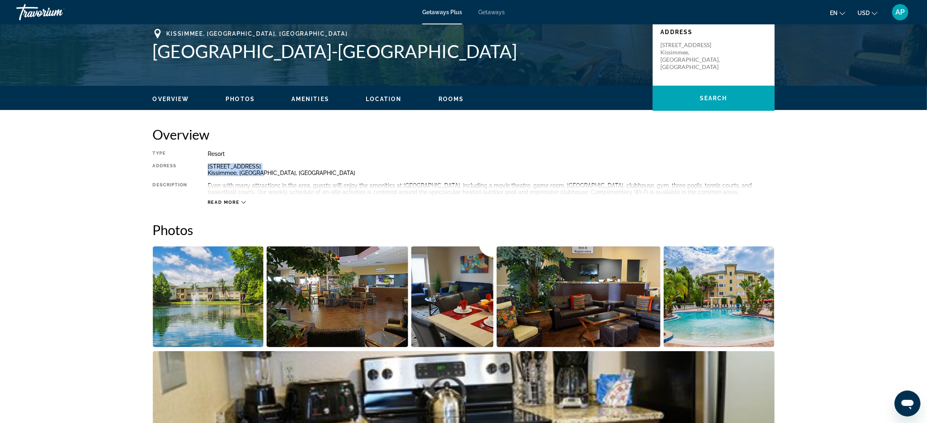
drag, startPoint x: 141, startPoint y: 251, endPoint x: 214, endPoint y: 266, distance: 75.0
click at [214, 206] on div "Type Resort All-Inclusive No All-Inclusive Address [STREET_ADDRESS] Description…" at bounding box center [464, 178] width 622 height 55
copy div "[STREET_ADDRESS]"
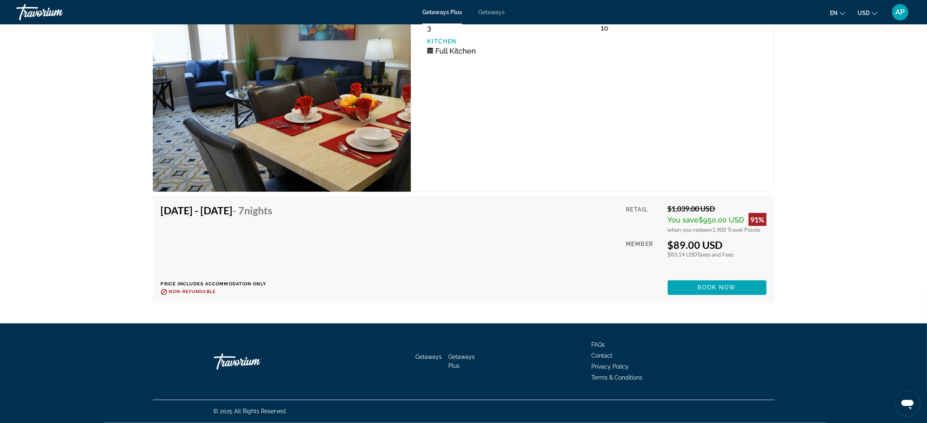
scroll to position [2133, 0]
click at [914, 407] on icon "Open messaging window" at bounding box center [907, 403] width 15 height 15
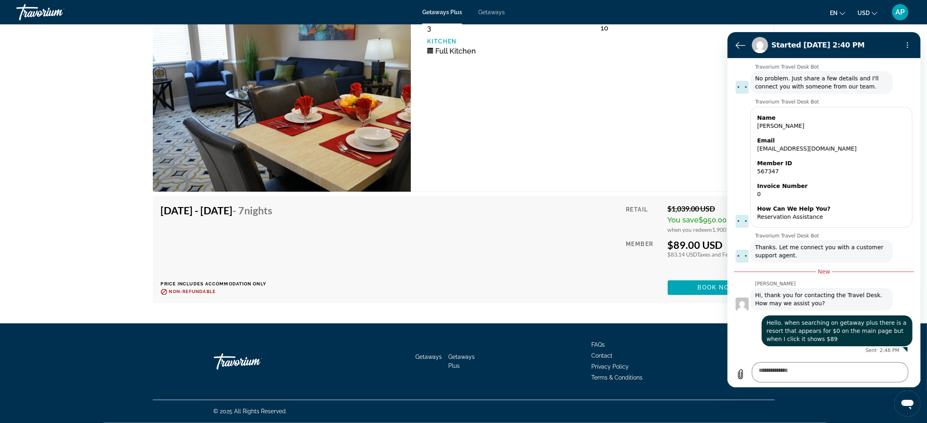
scroll to position [222, 0]
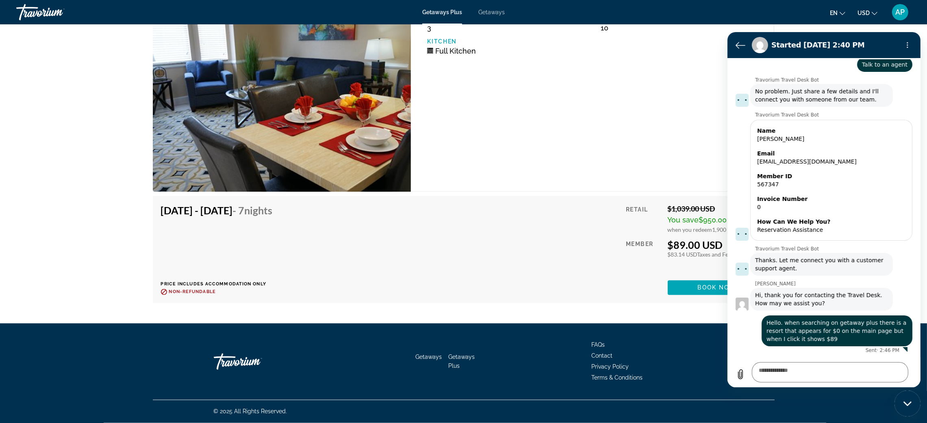
click at [911, 400] on div "Close messaging window" at bounding box center [907, 403] width 24 height 24
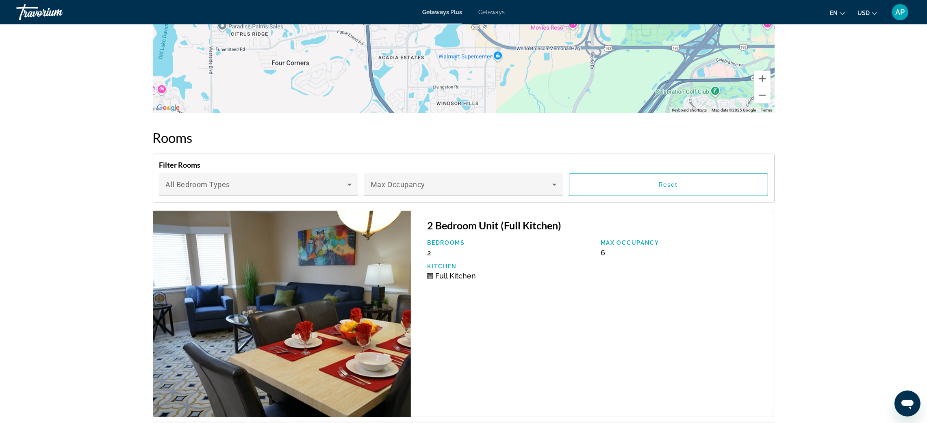
scroll to position [1402, 0]
